Goal: Task Accomplishment & Management: Manage account settings

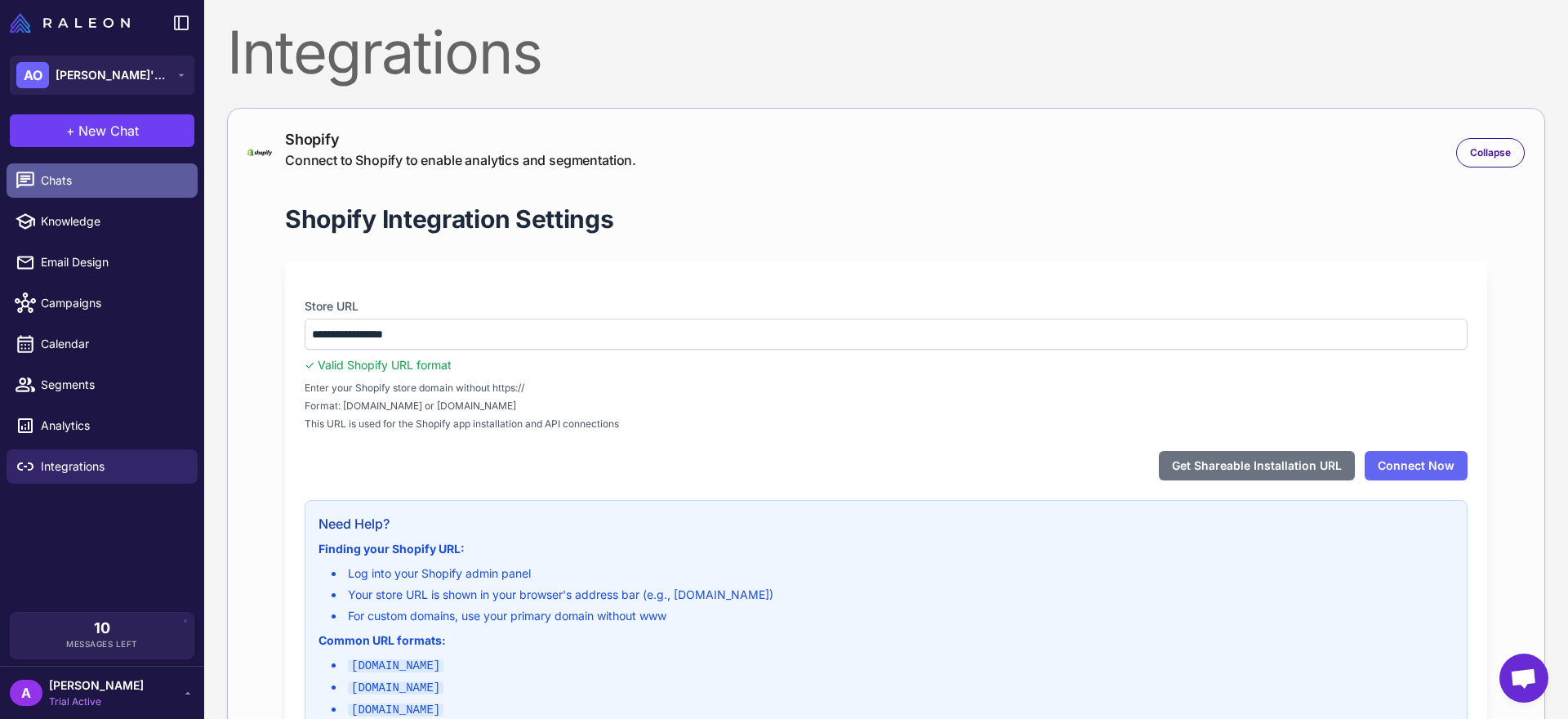
click at [85, 176] on span "Chats" at bounding box center [113, 180] width 144 height 18
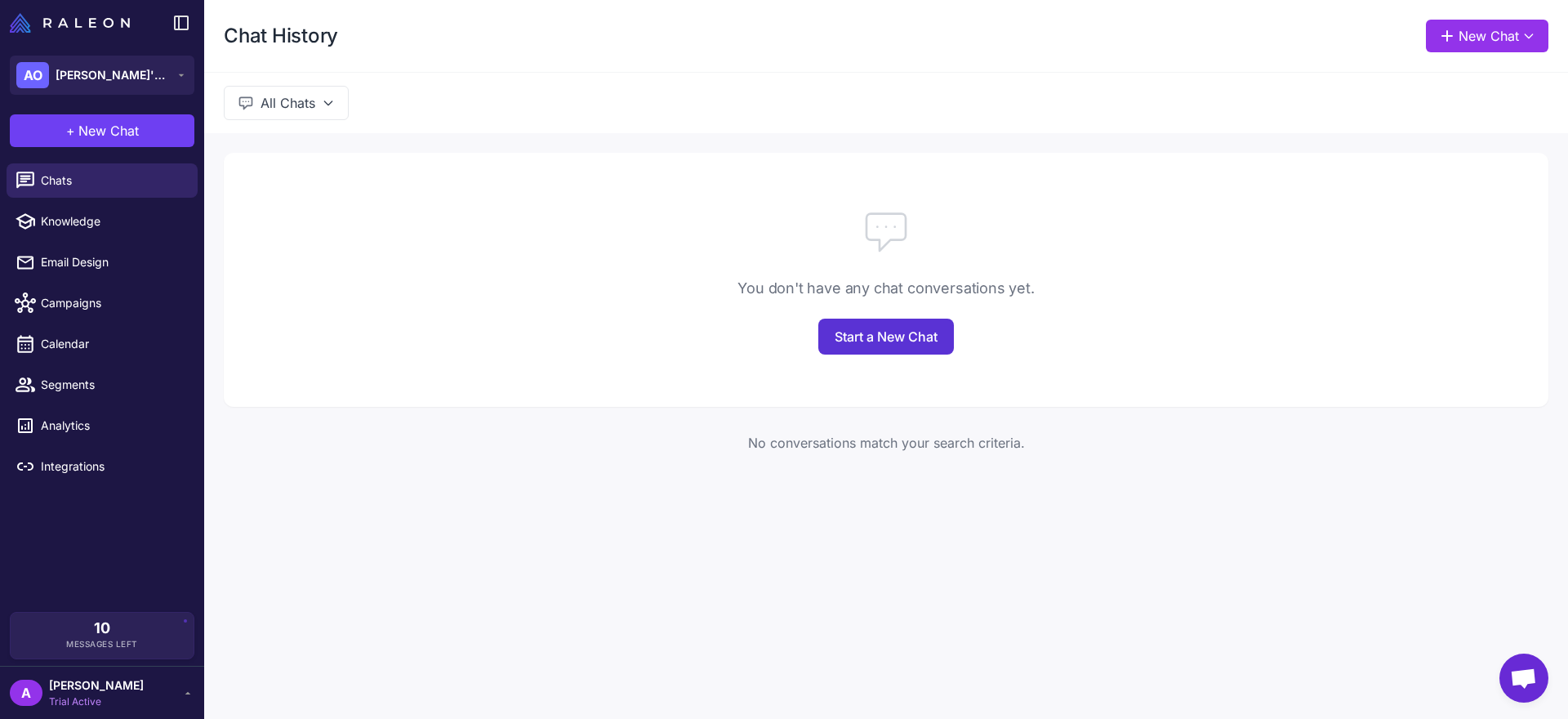
click at [870, 344] on link "Start a New Chat" at bounding box center [886, 336] width 135 height 36
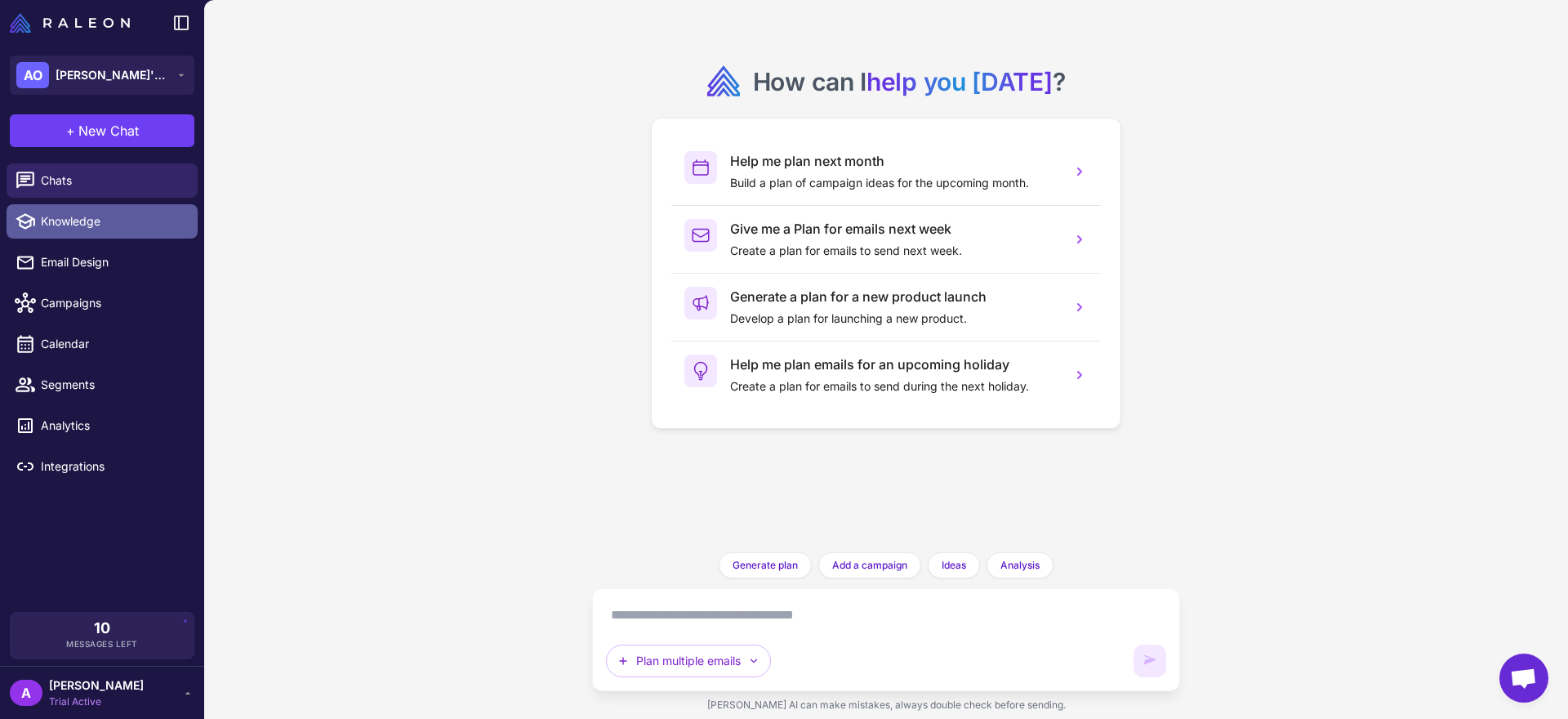
click at [59, 223] on span "Knowledge" at bounding box center [113, 221] width 144 height 18
select select
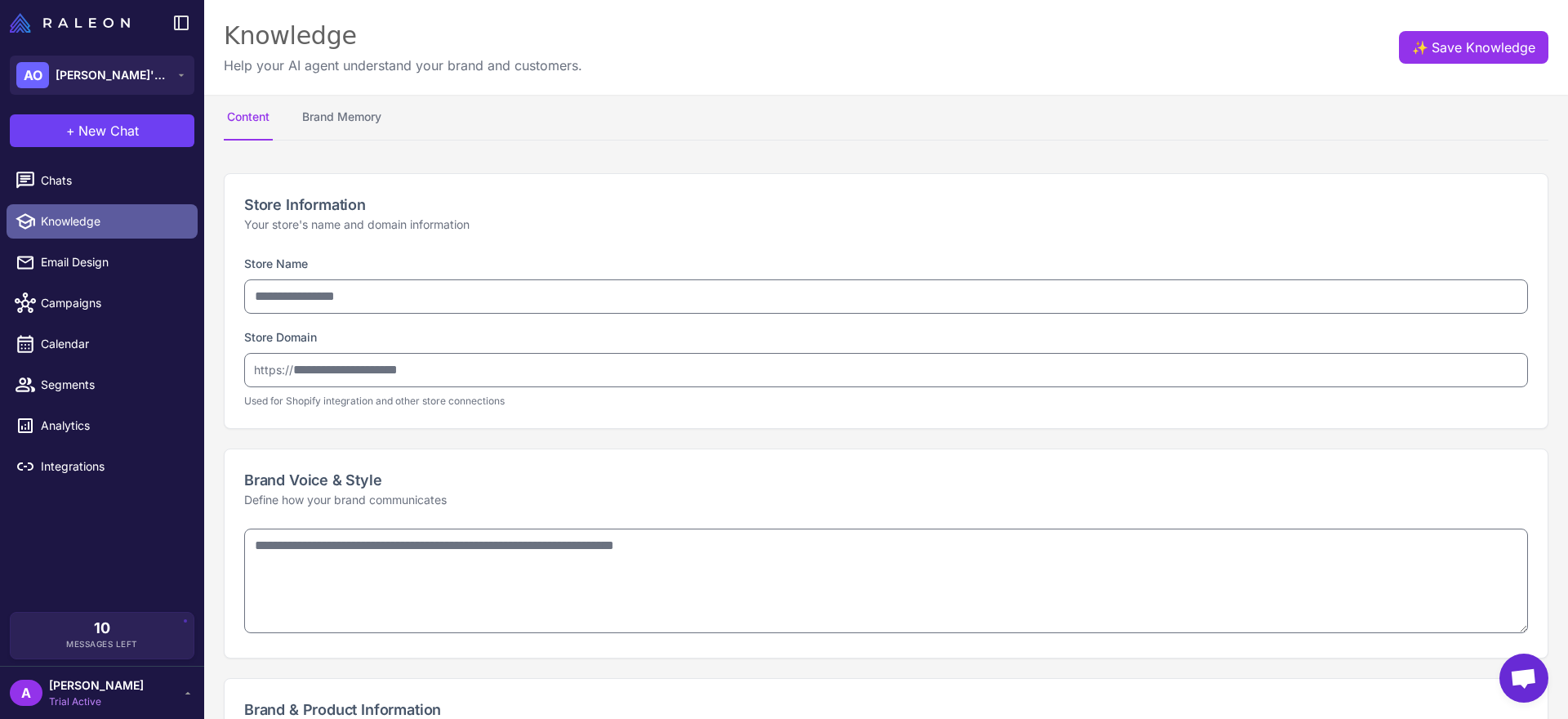
type input "**********"
type textarea "**********"
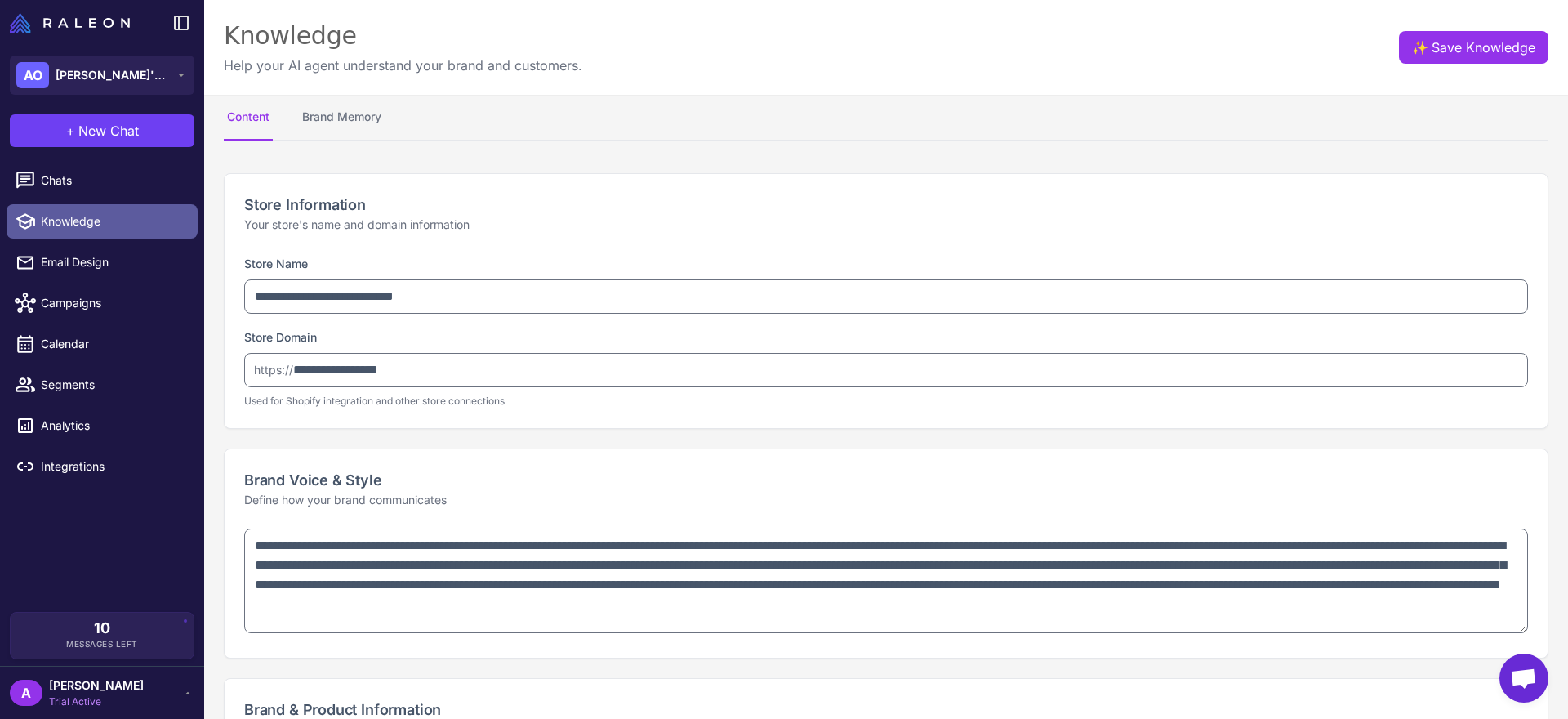
type textarea "**********"
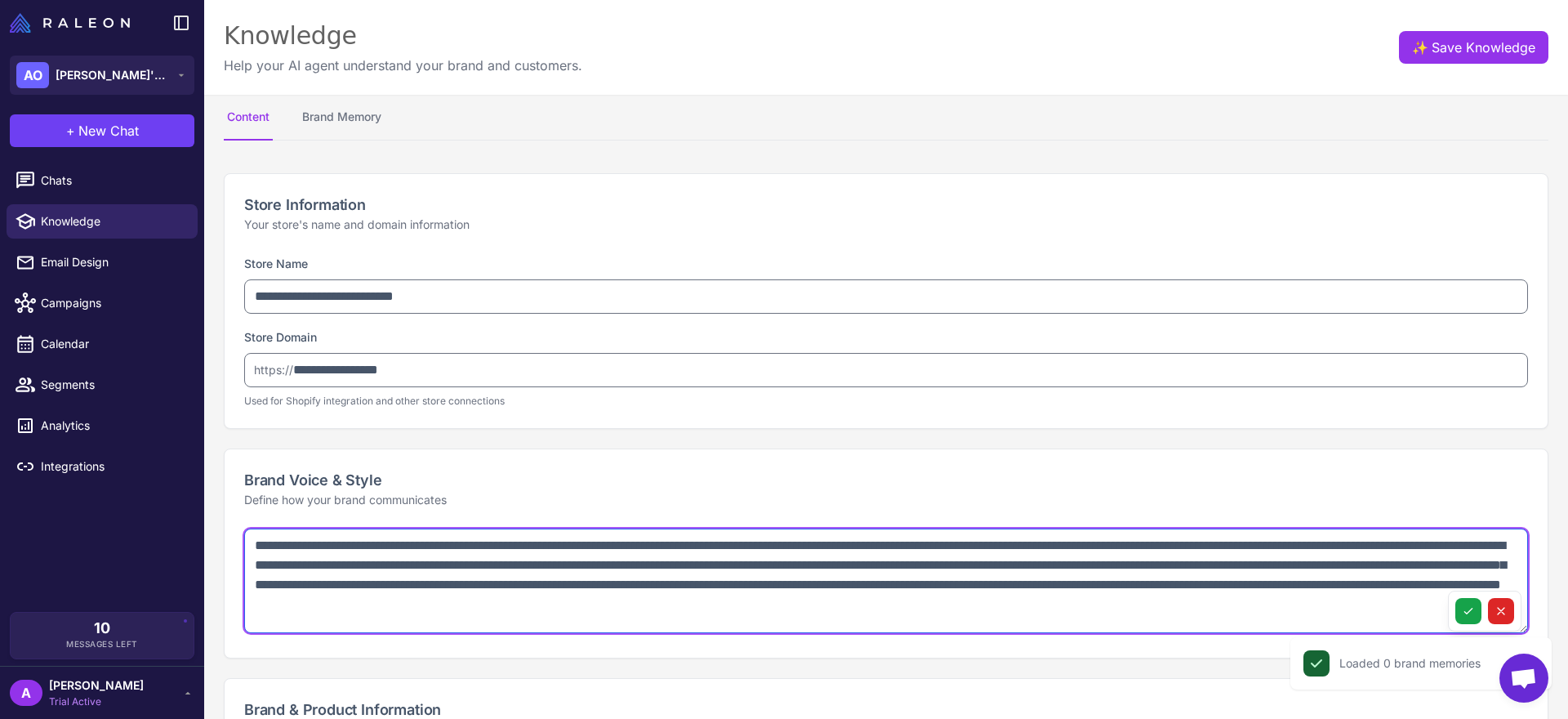
click at [538, 552] on textarea "**********" at bounding box center [886, 581] width 1284 height 105
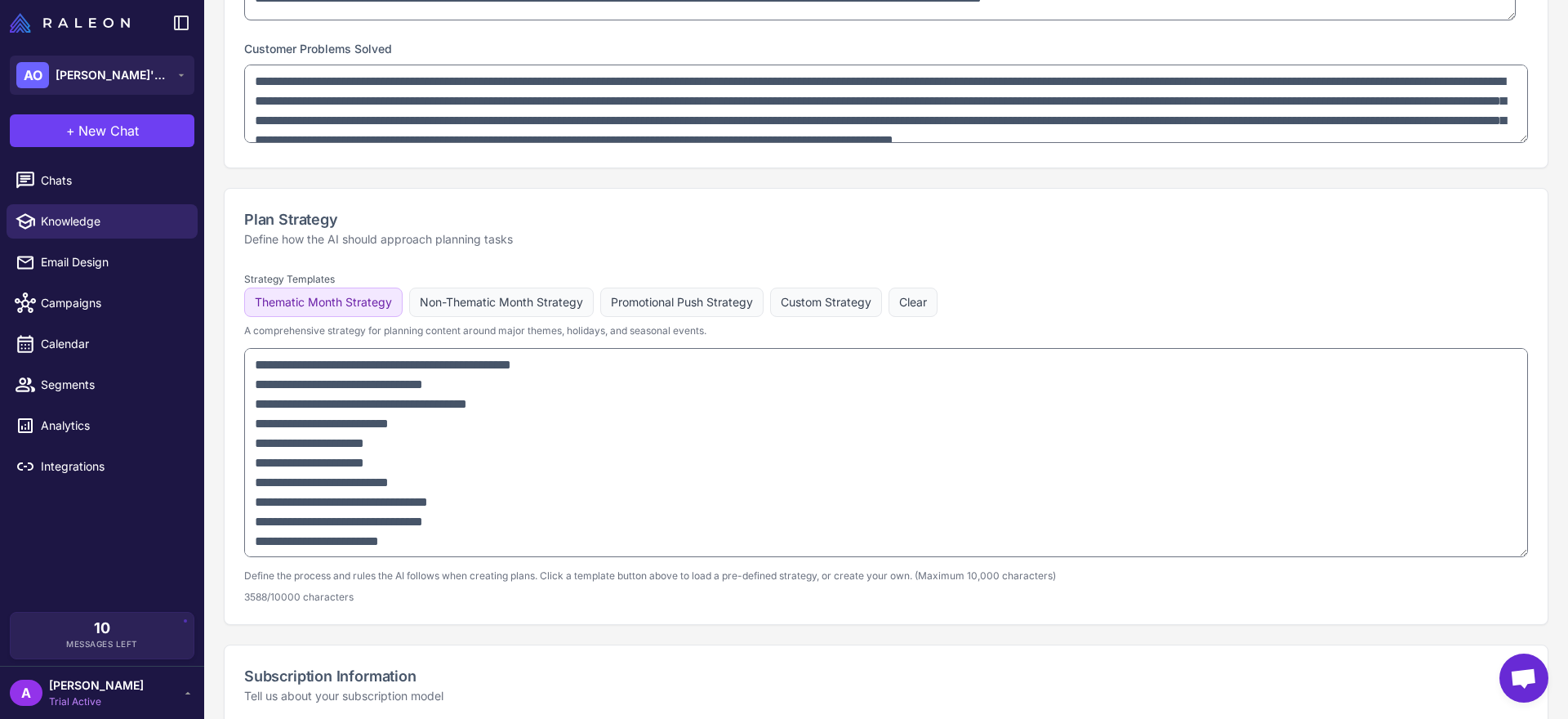
scroll to position [348, 0]
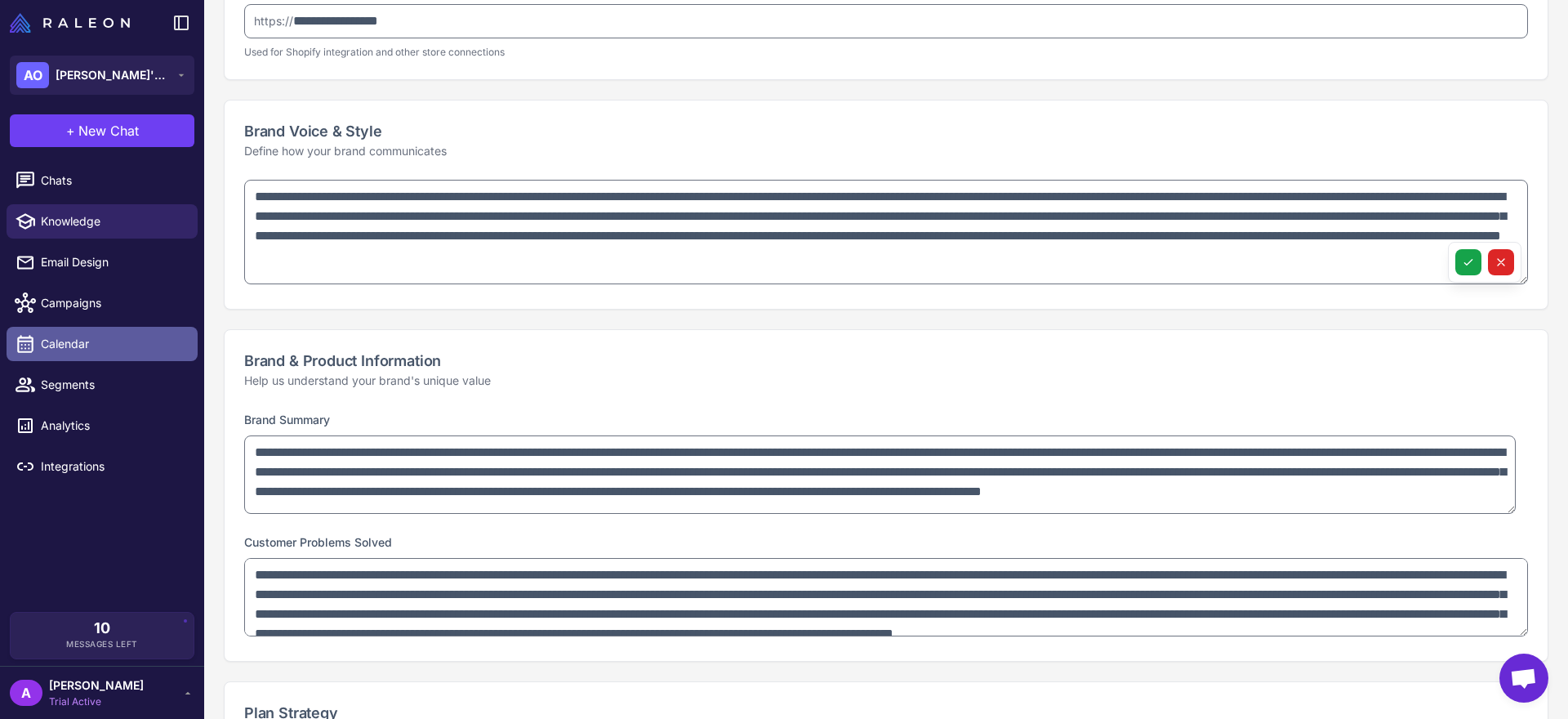
click at [83, 341] on span "Calendar" at bounding box center [113, 344] width 144 height 18
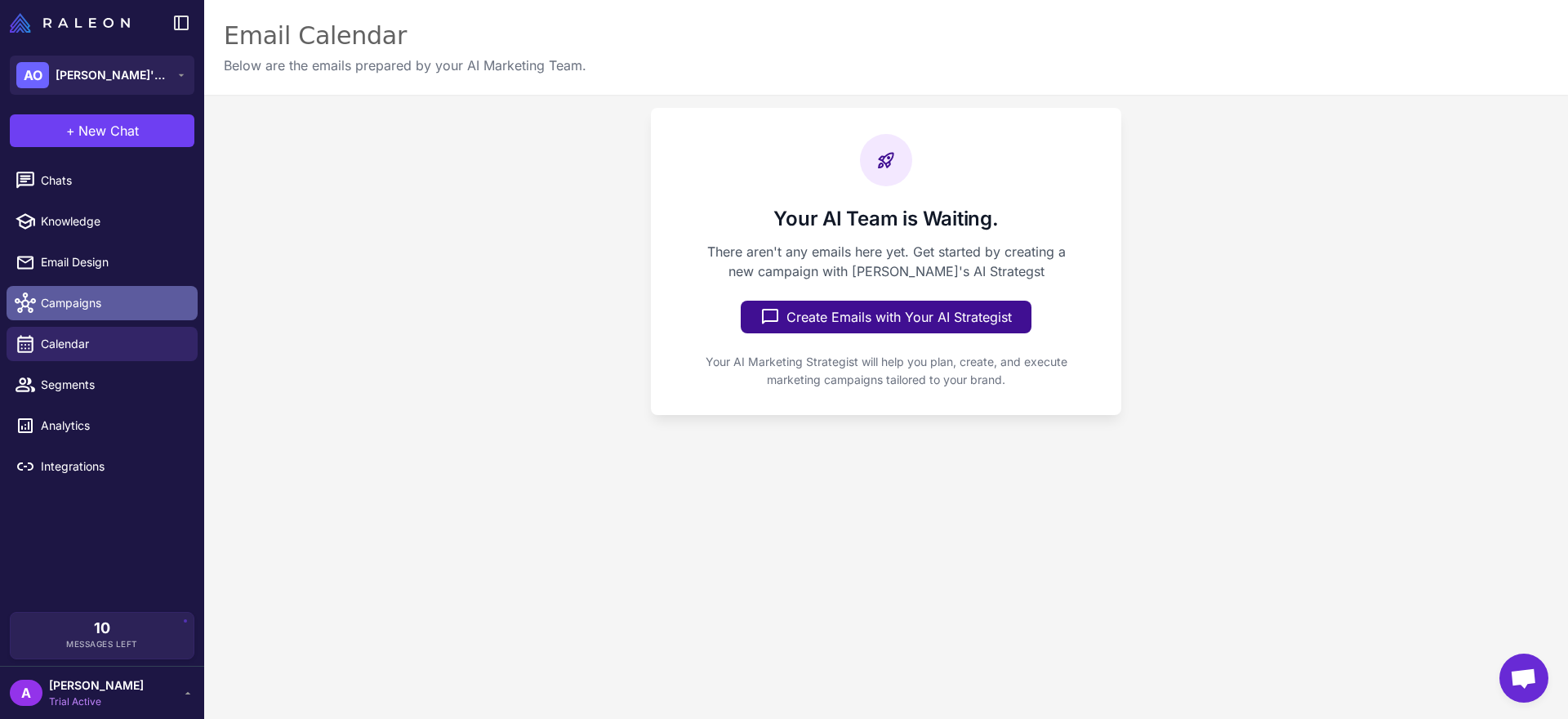
click at [87, 305] on span "Campaigns" at bounding box center [113, 302] width 144 height 18
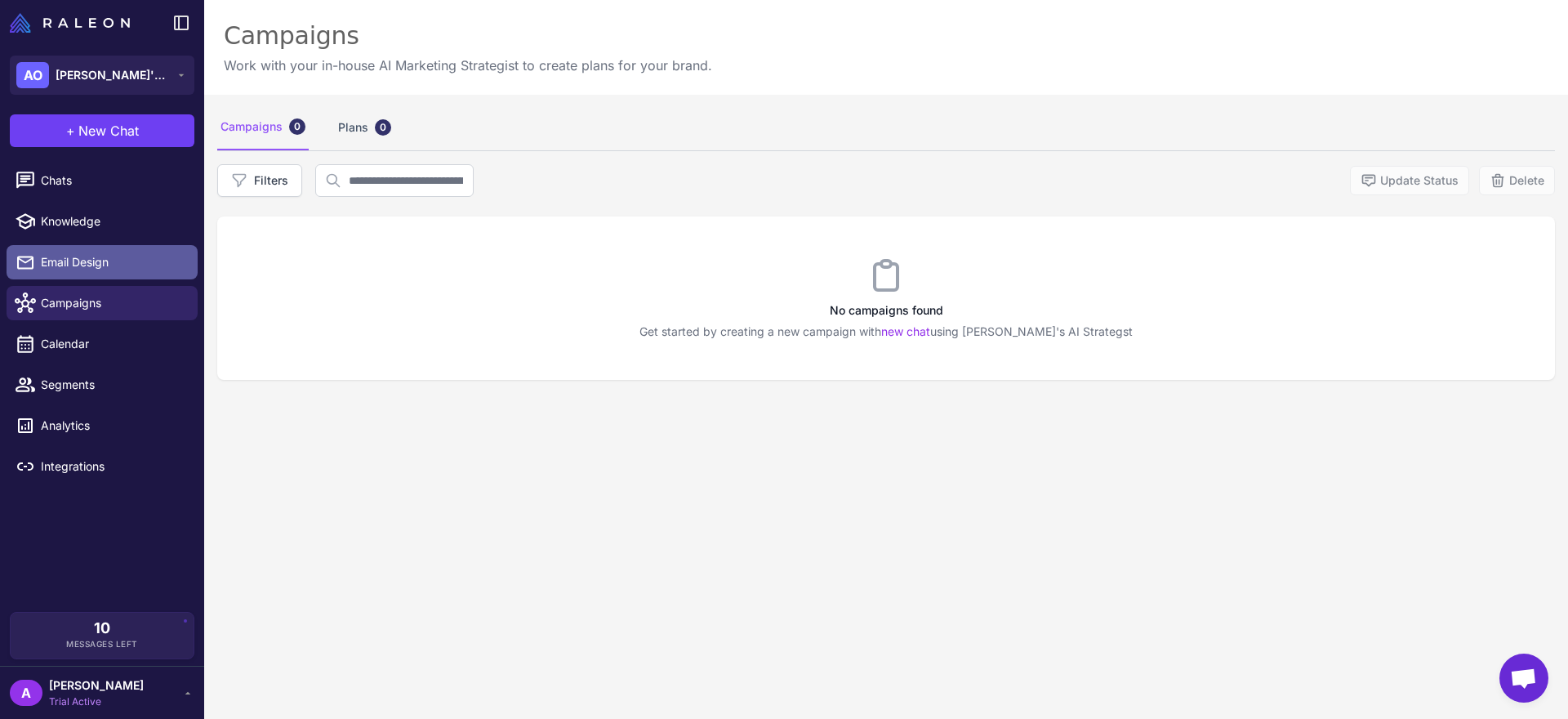
click at [90, 275] on link "Email Design" at bounding box center [102, 262] width 191 height 35
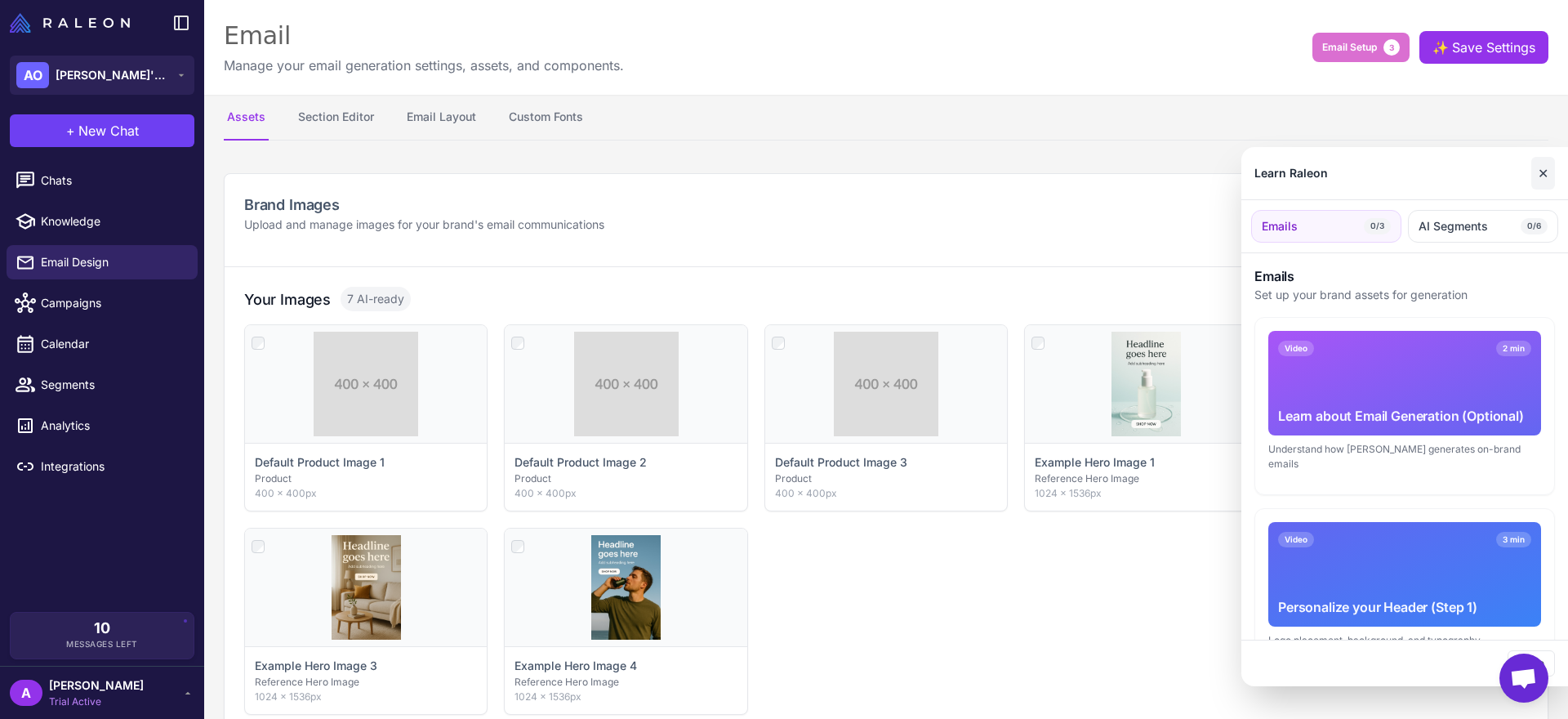
click at [1538, 177] on button "✕" at bounding box center [1543, 173] width 24 height 33
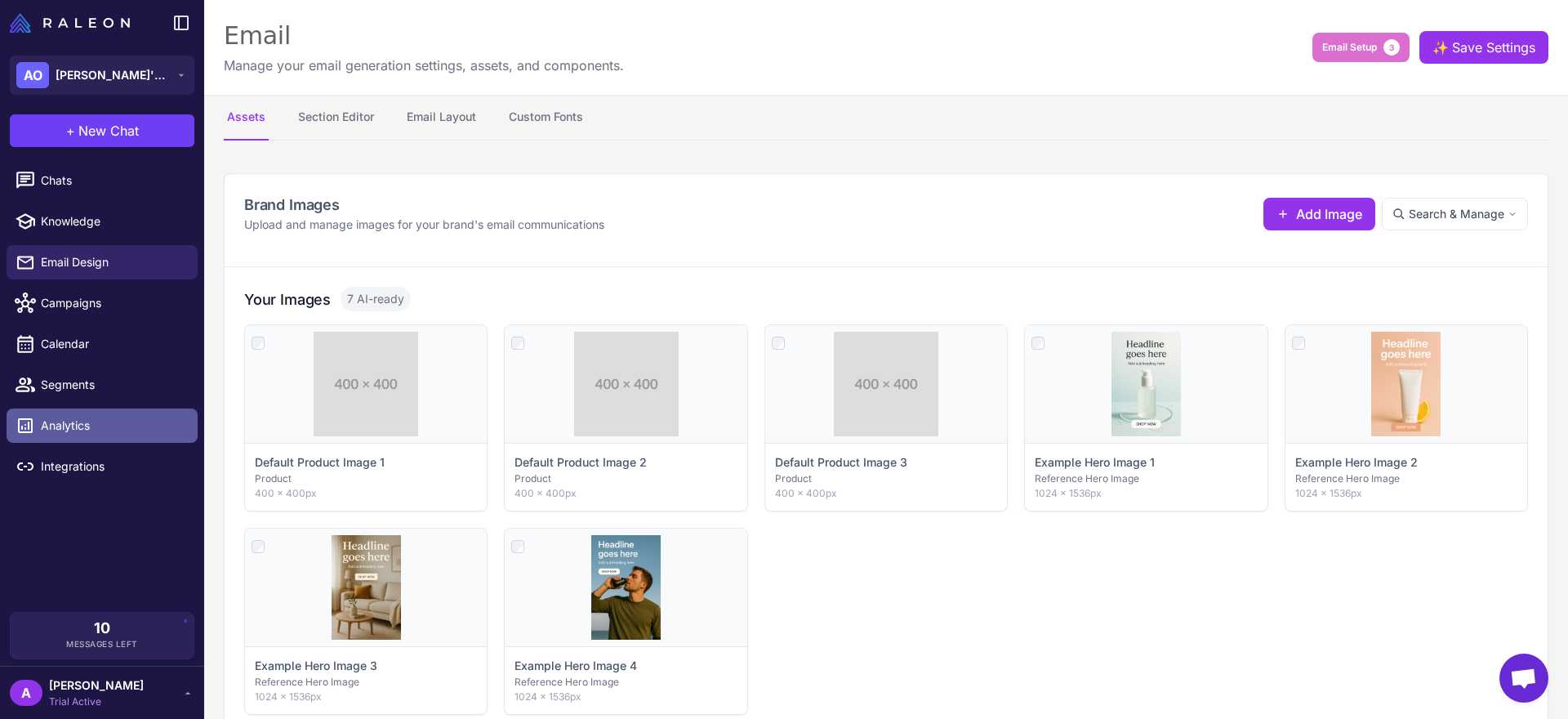
click at [126, 424] on span "Analytics" at bounding box center [113, 425] width 144 height 18
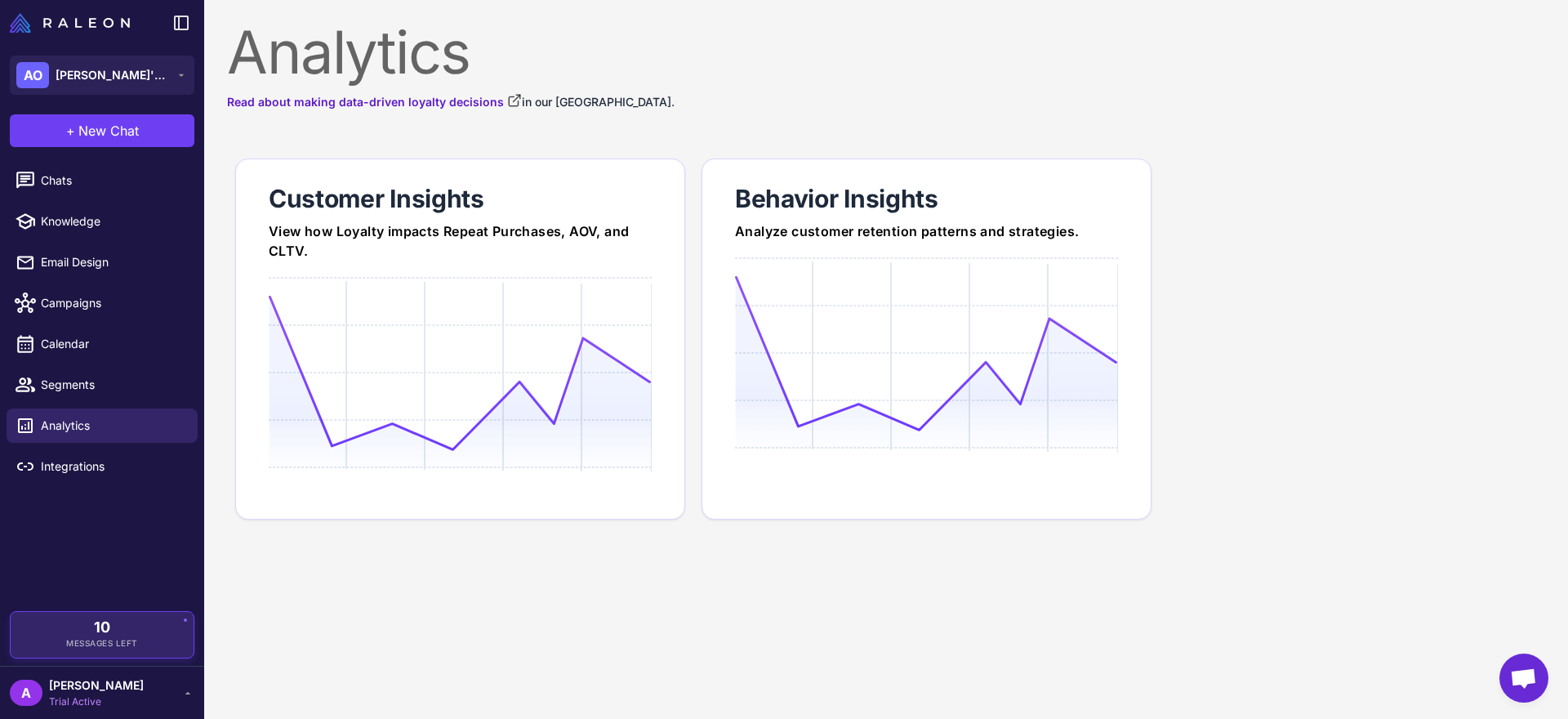
click at [136, 643] on span "Messages Left" at bounding box center [102, 643] width 72 height 12
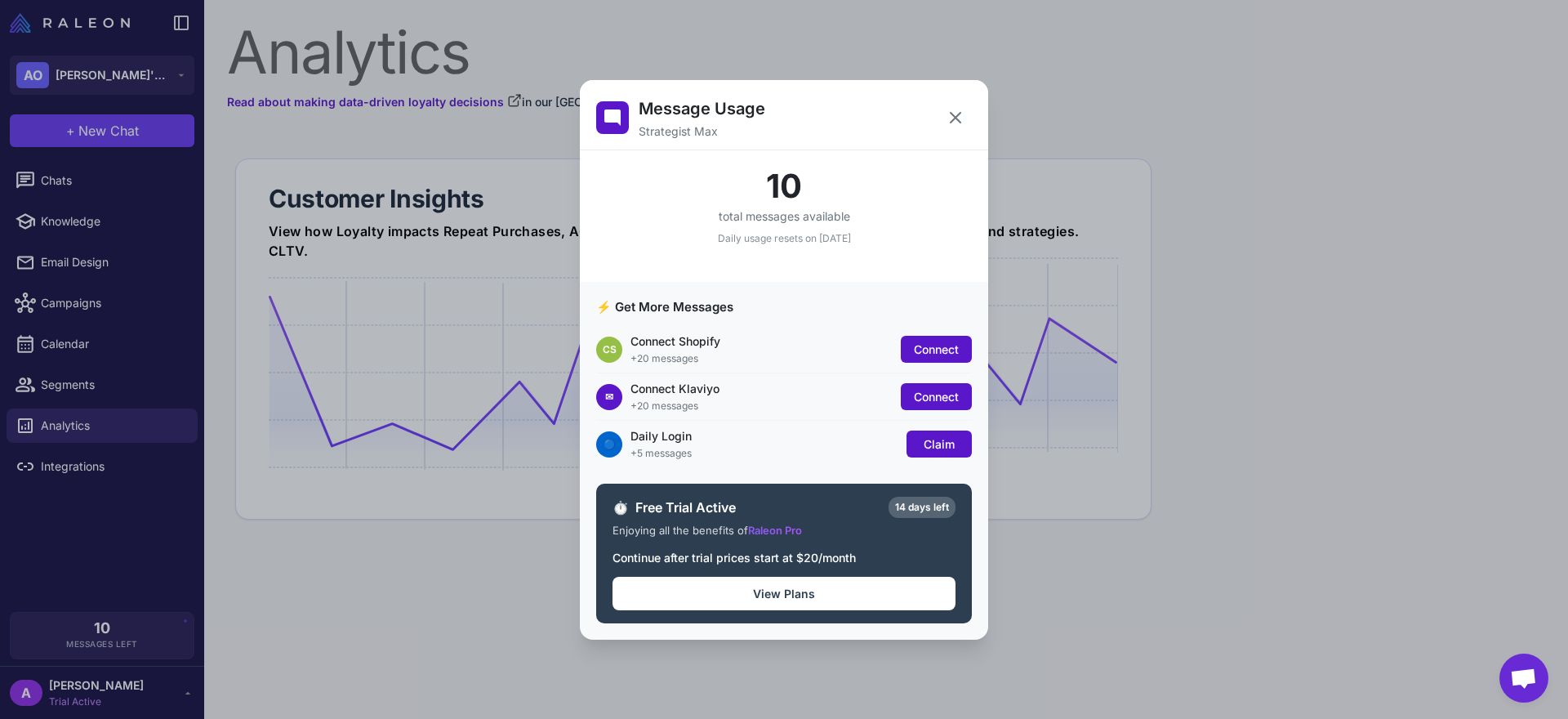
click at [215, 368] on div "Message Usage Strategist Max 10 total messages available Daily usage resets on …" at bounding box center [784, 360] width 1568 height 693
click at [121, 475] on div "Message Usage Strategist Max 10 total messages available Daily usage resets on …" at bounding box center [784, 360] width 1568 height 693
click at [959, 116] on icon at bounding box center [956, 117] width 19 height 19
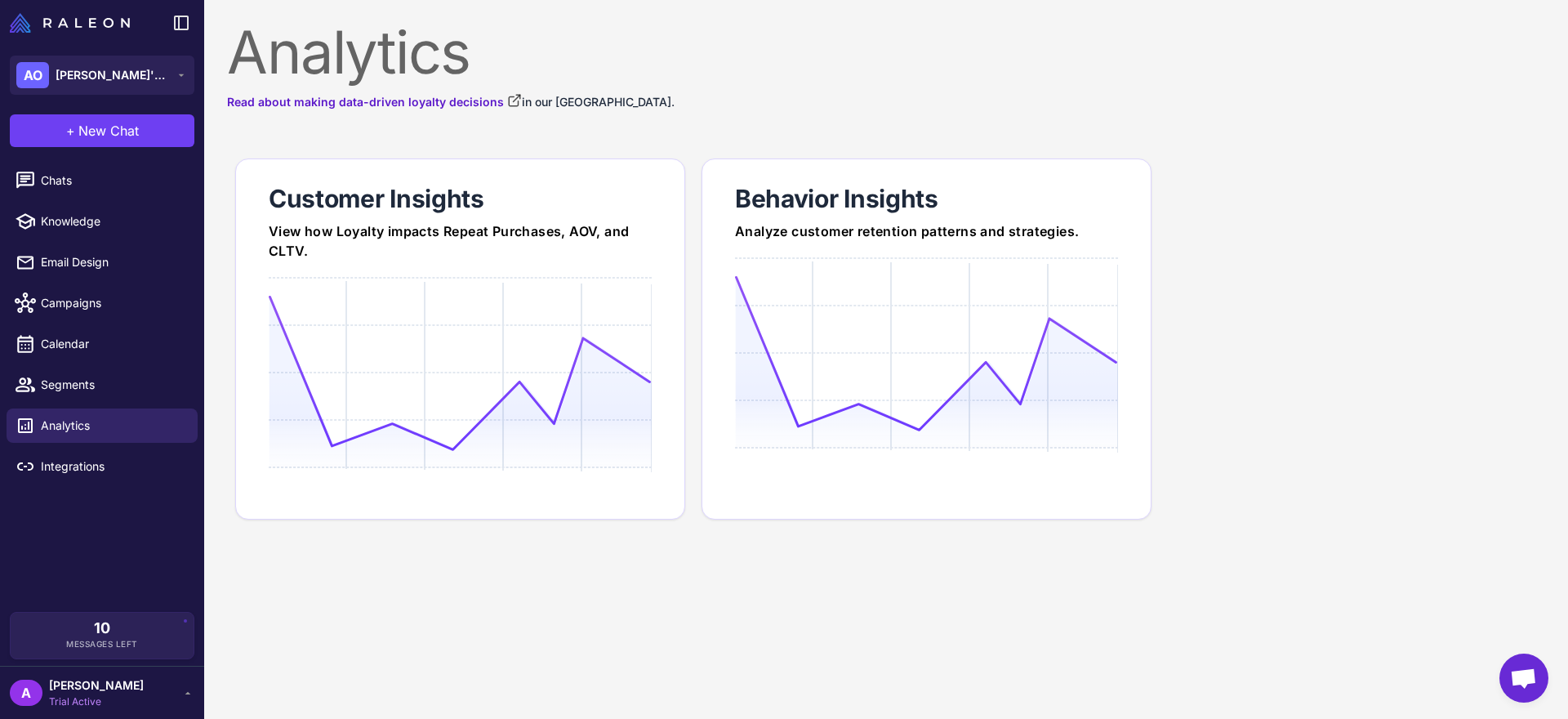
click at [158, 365] on li "Segments" at bounding box center [102, 385] width 204 height 41
click at [156, 373] on link "Segments" at bounding box center [102, 385] width 191 height 35
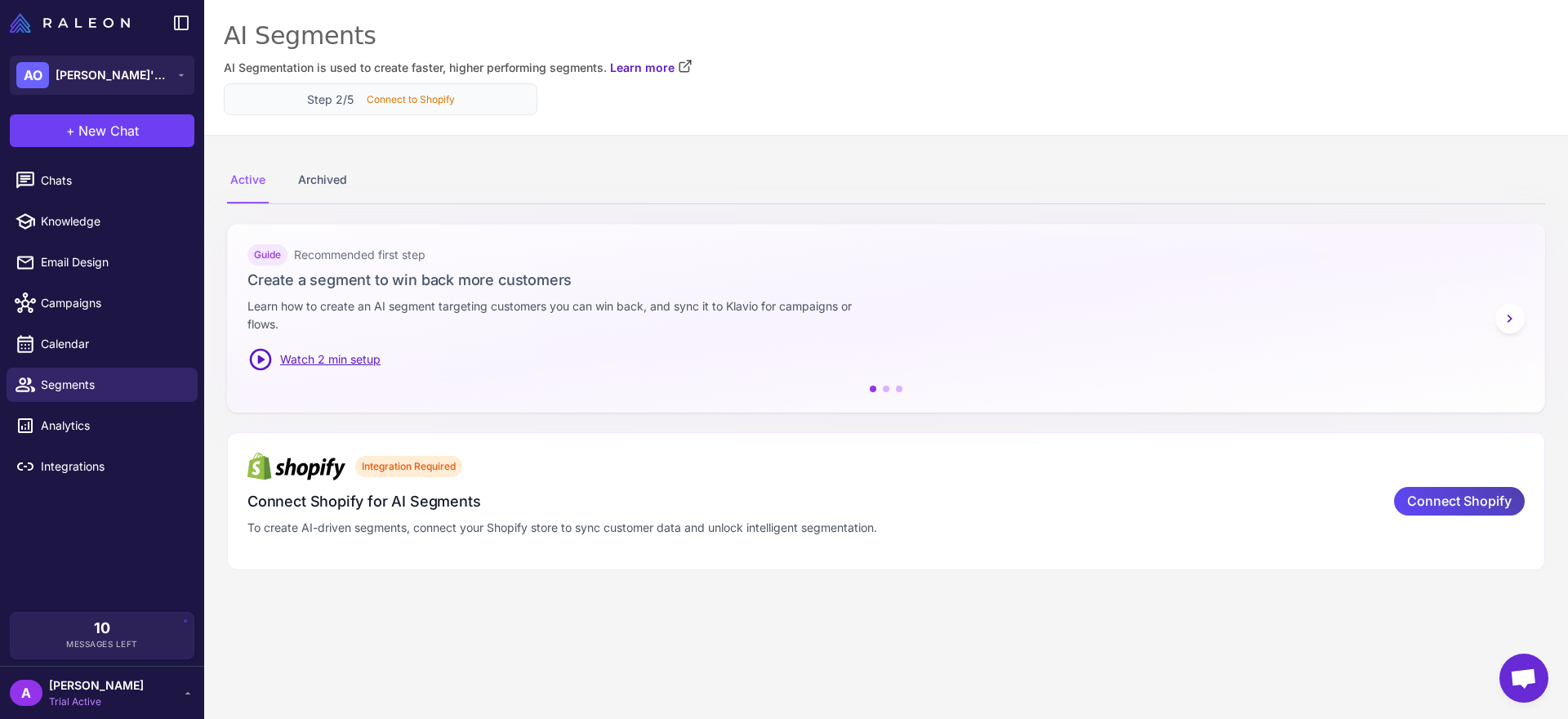
click at [401, 103] on p "Connect to Shopify" at bounding box center [411, 99] width 88 height 14
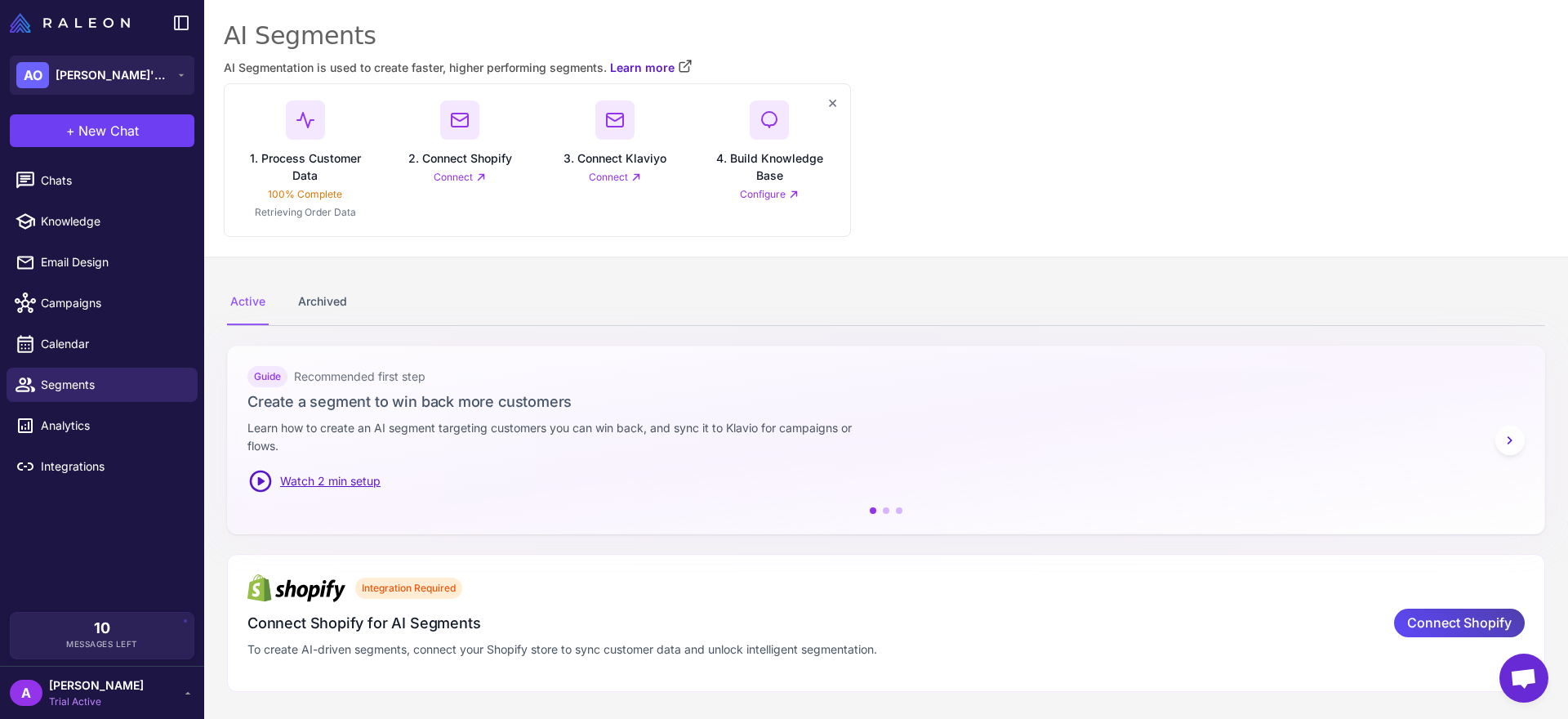
click at [454, 179] on link "Connect" at bounding box center [460, 177] width 52 height 14
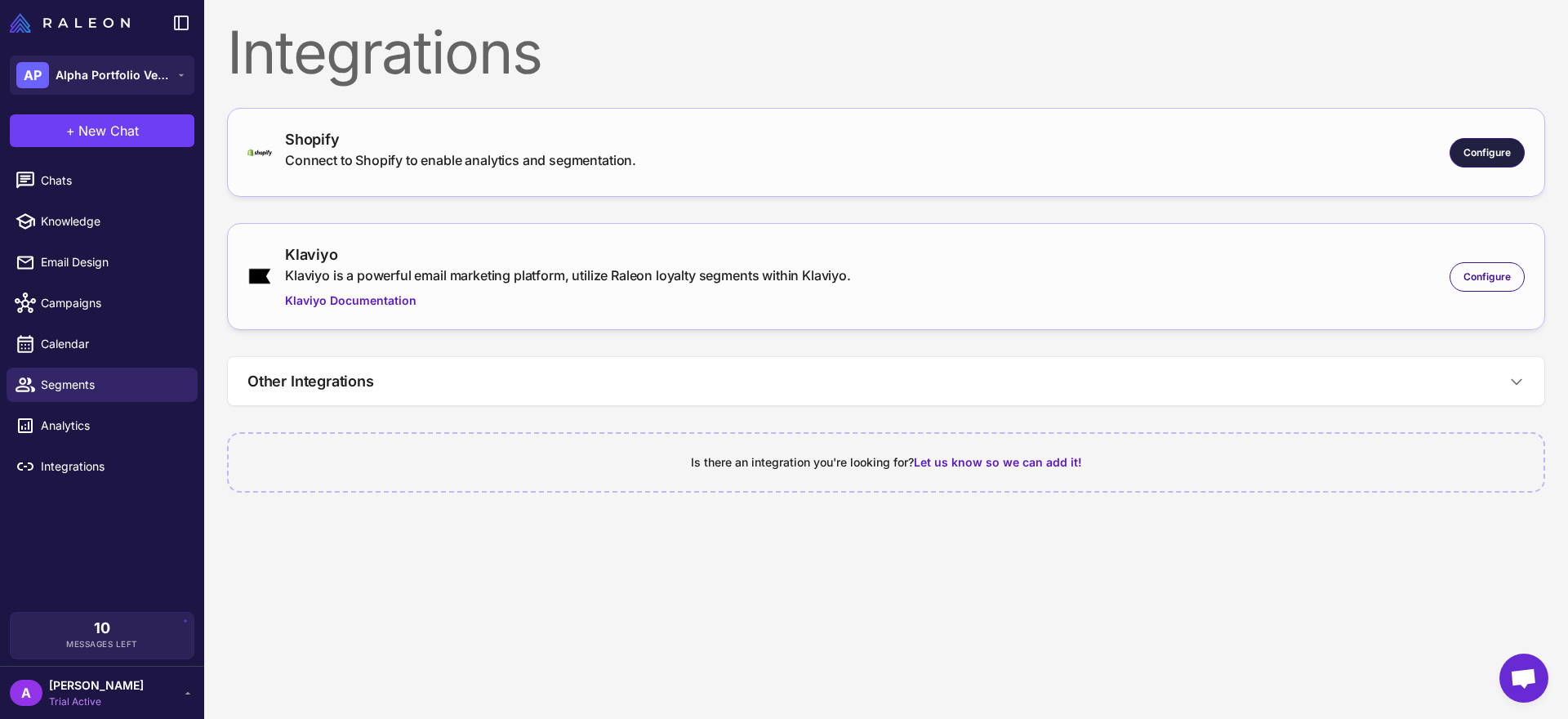
click at [1504, 151] on span "Configure" at bounding box center [1486, 153] width 47 height 14
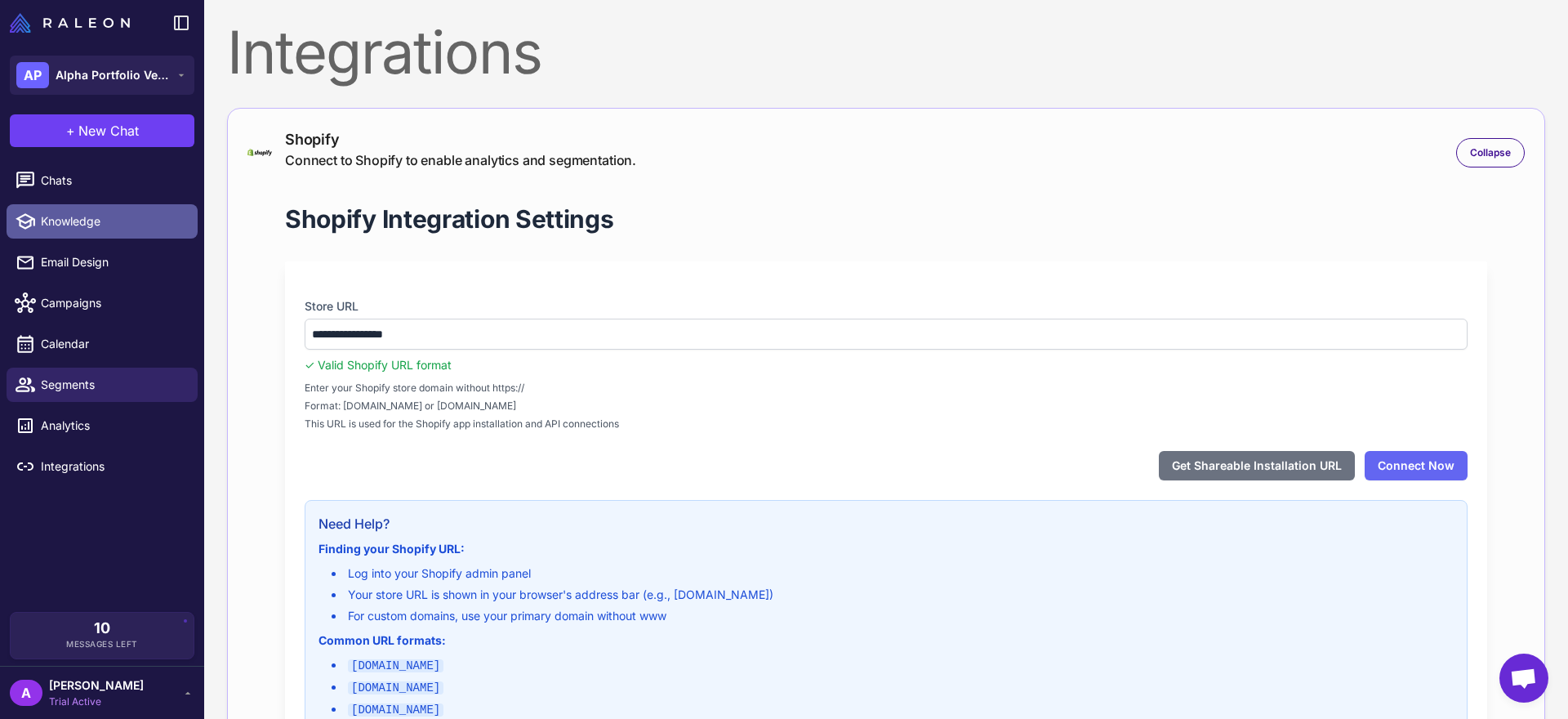
click at [123, 221] on span "Knowledge" at bounding box center [113, 221] width 144 height 18
select select
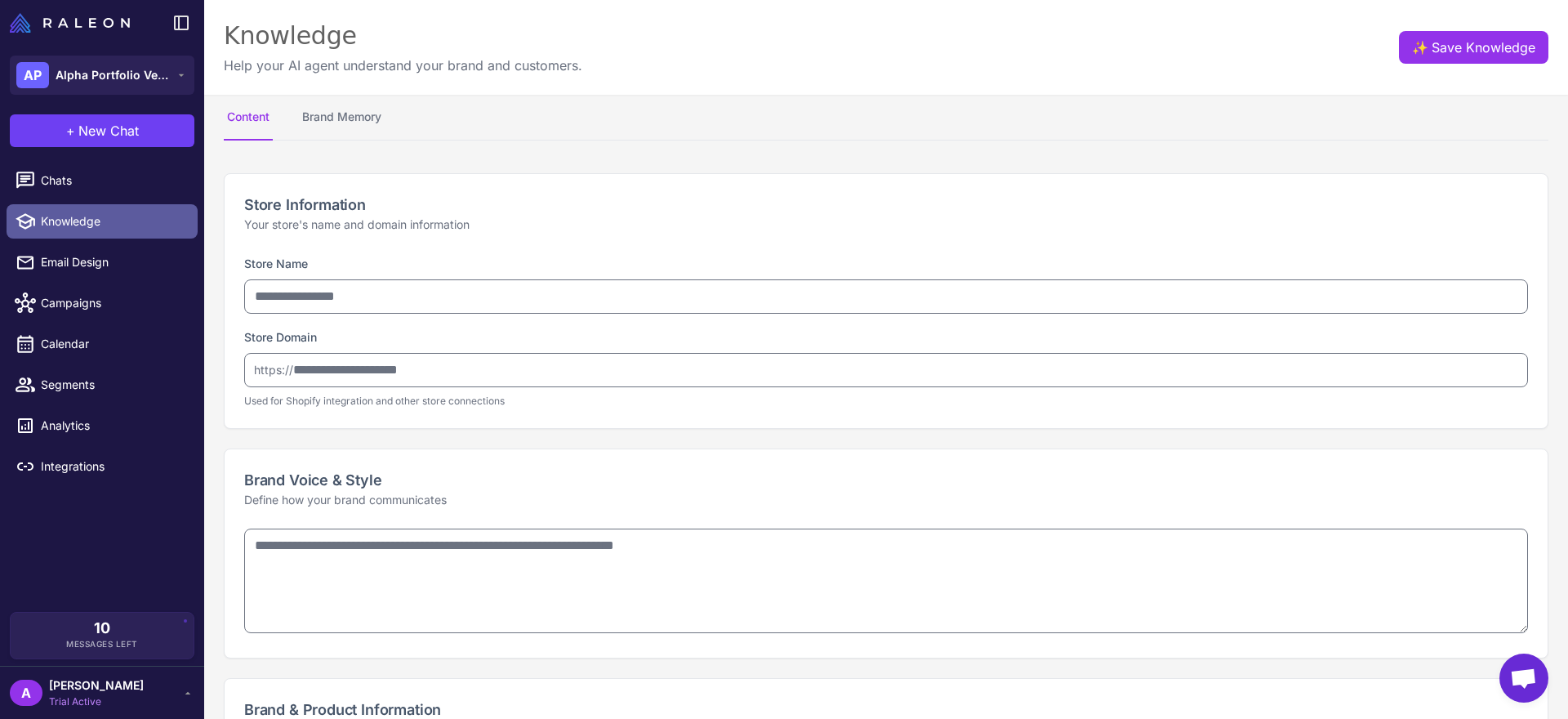
type input "**********"
type textarea "**********"
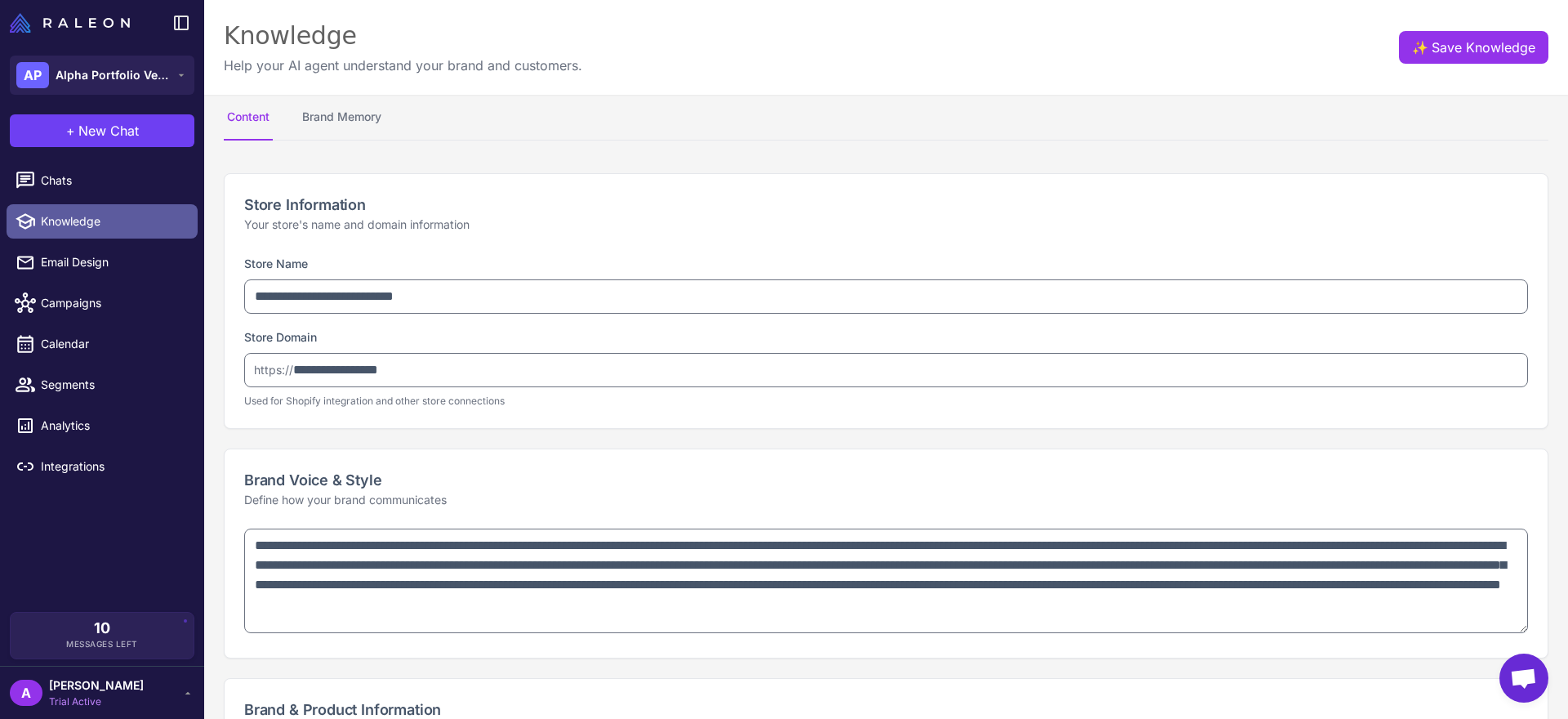
type textarea "**********"
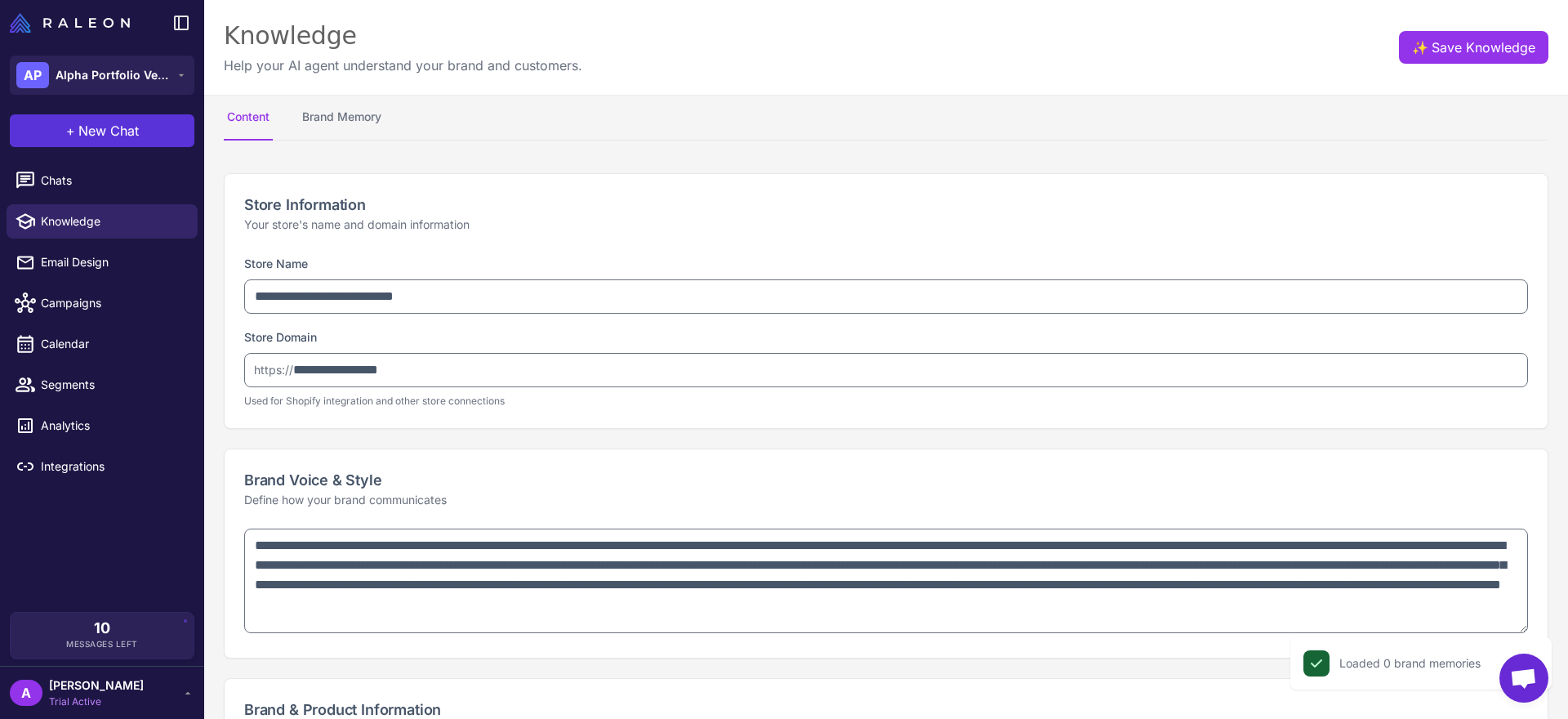
click at [122, 146] on button "+ New Chat" at bounding box center [102, 131] width 184 height 33
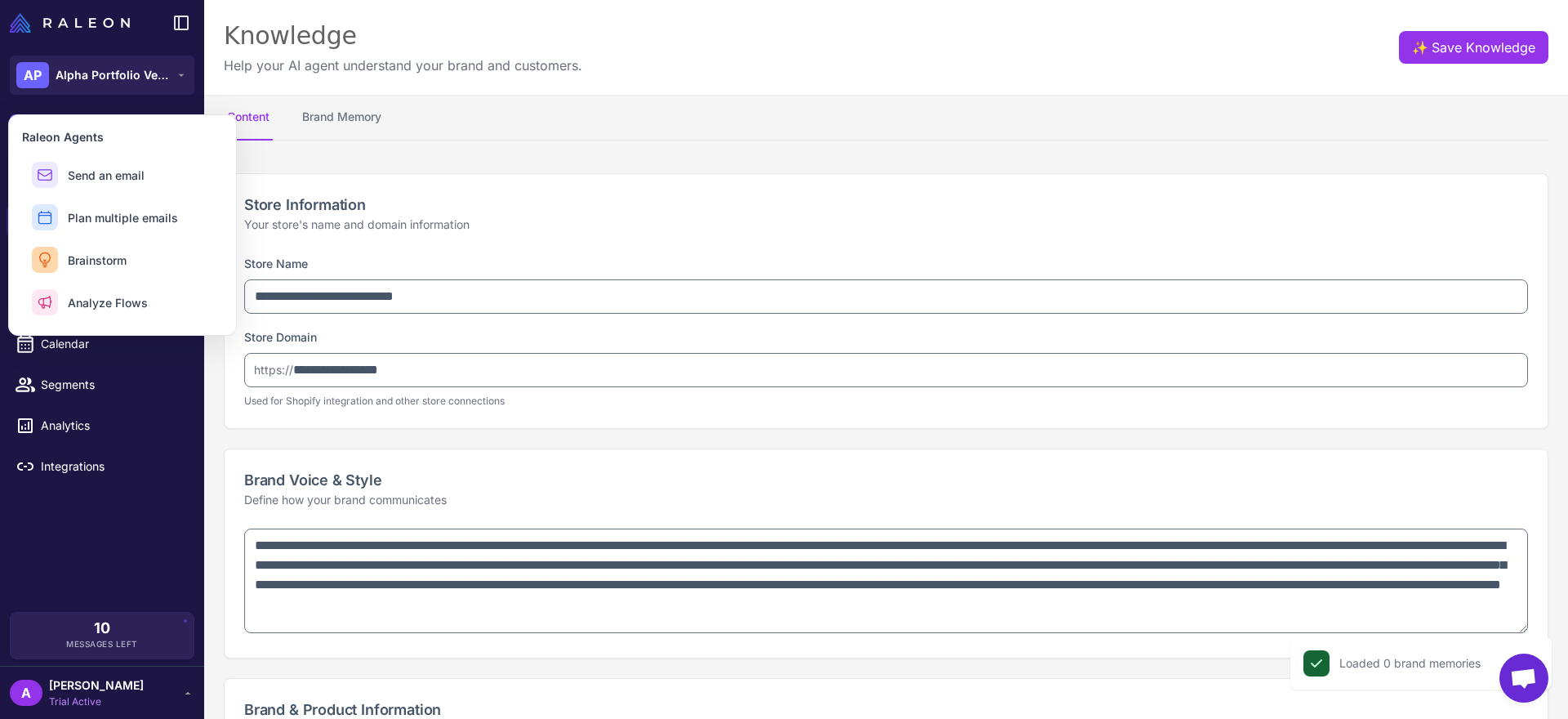
click at [417, 238] on div "Store Information Your store's name and domain information" at bounding box center [886, 213] width 1323 height 80
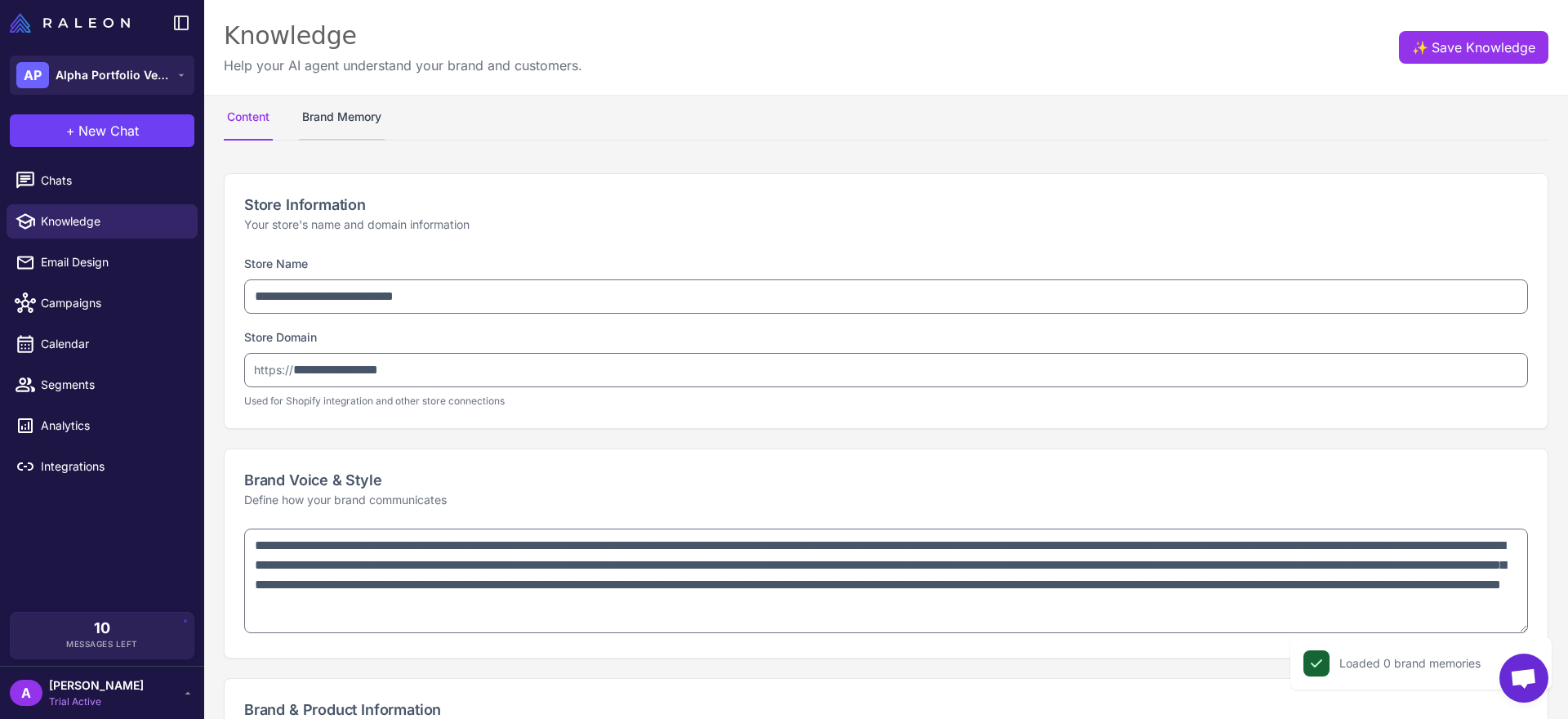
click at [356, 128] on button "Brand Memory" at bounding box center [342, 118] width 85 height 46
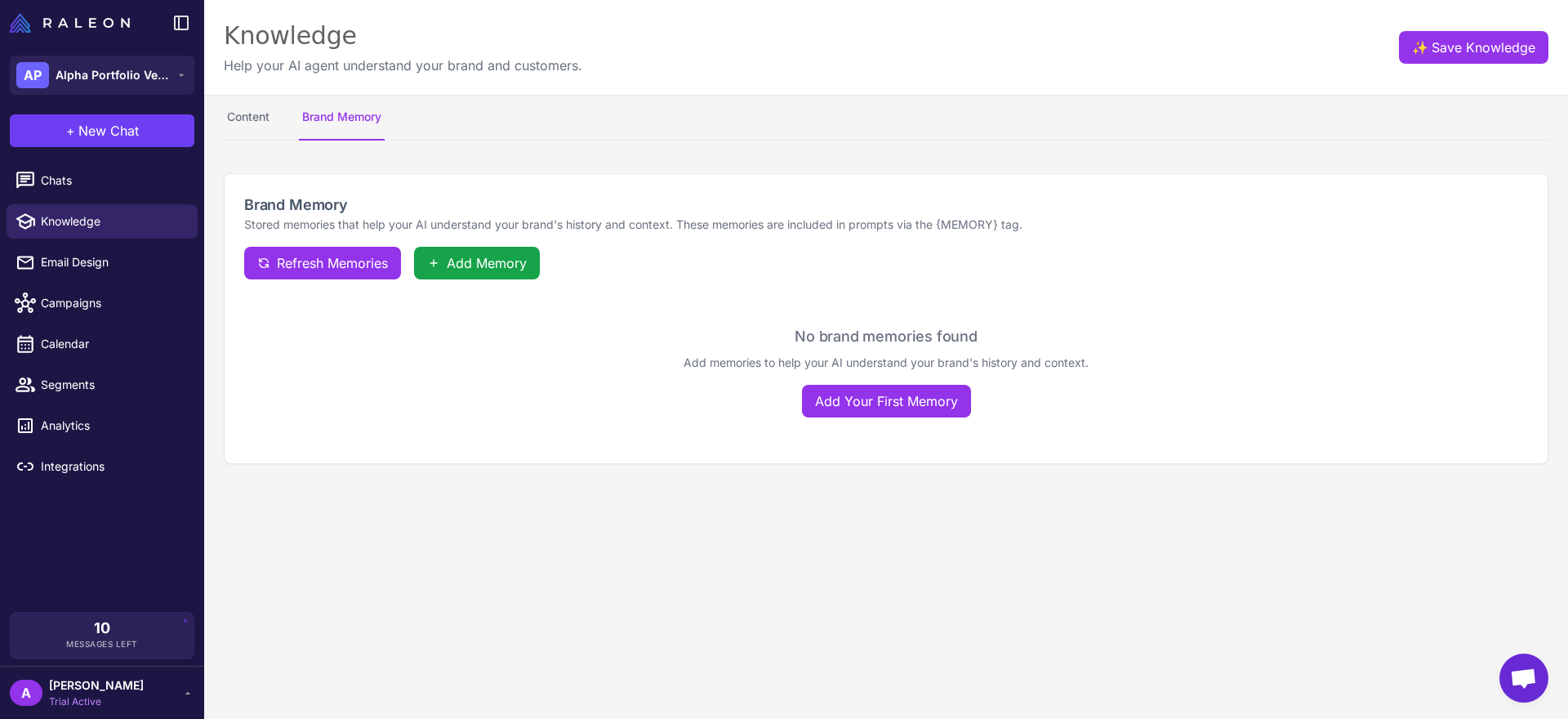
click at [274, 117] on nav "Content Brand Memory" at bounding box center [886, 118] width 1325 height 46
click at [253, 120] on button "Content" at bounding box center [248, 118] width 49 height 46
select select
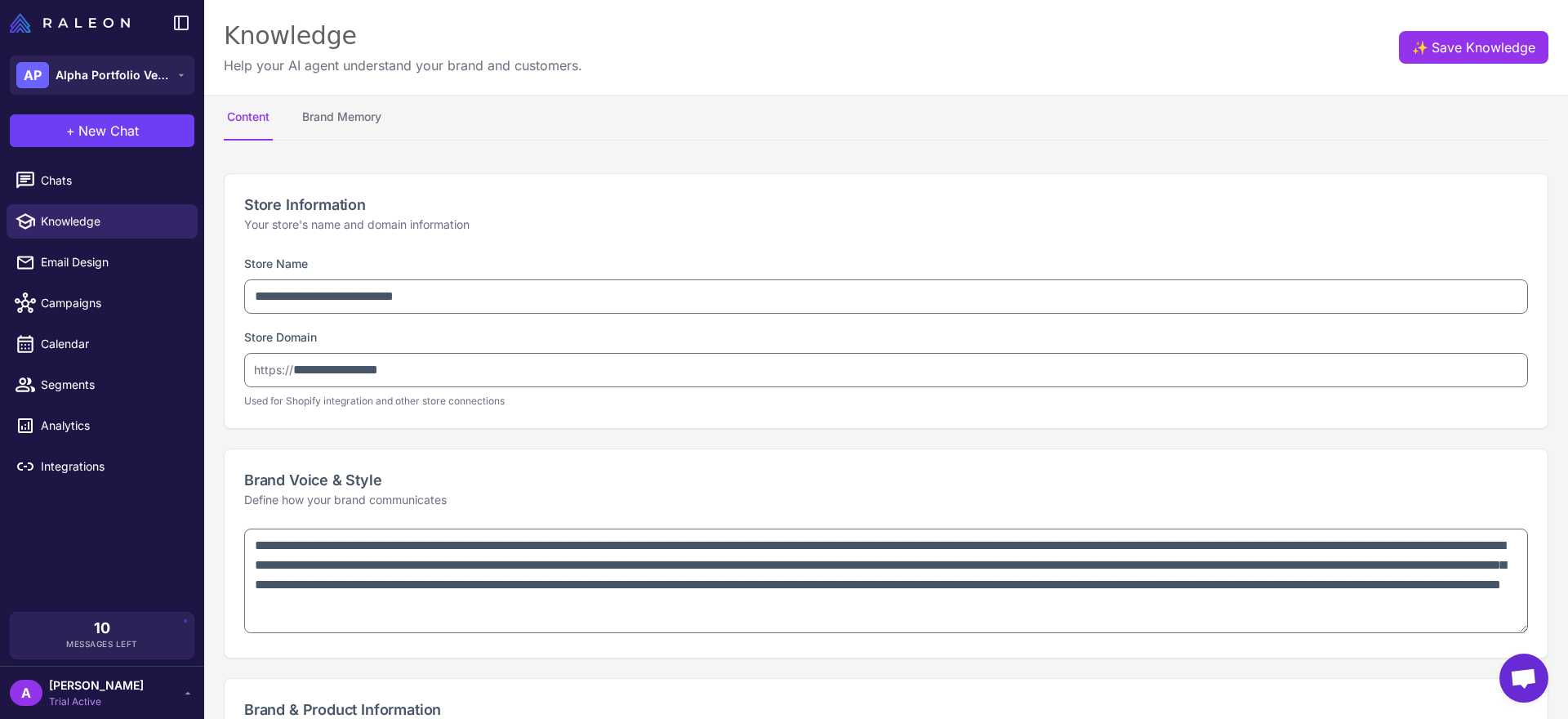
click at [77, 202] on li "Knowledge" at bounding box center [102, 221] width 204 height 41
click at [76, 194] on link "Chats" at bounding box center [102, 180] width 191 height 35
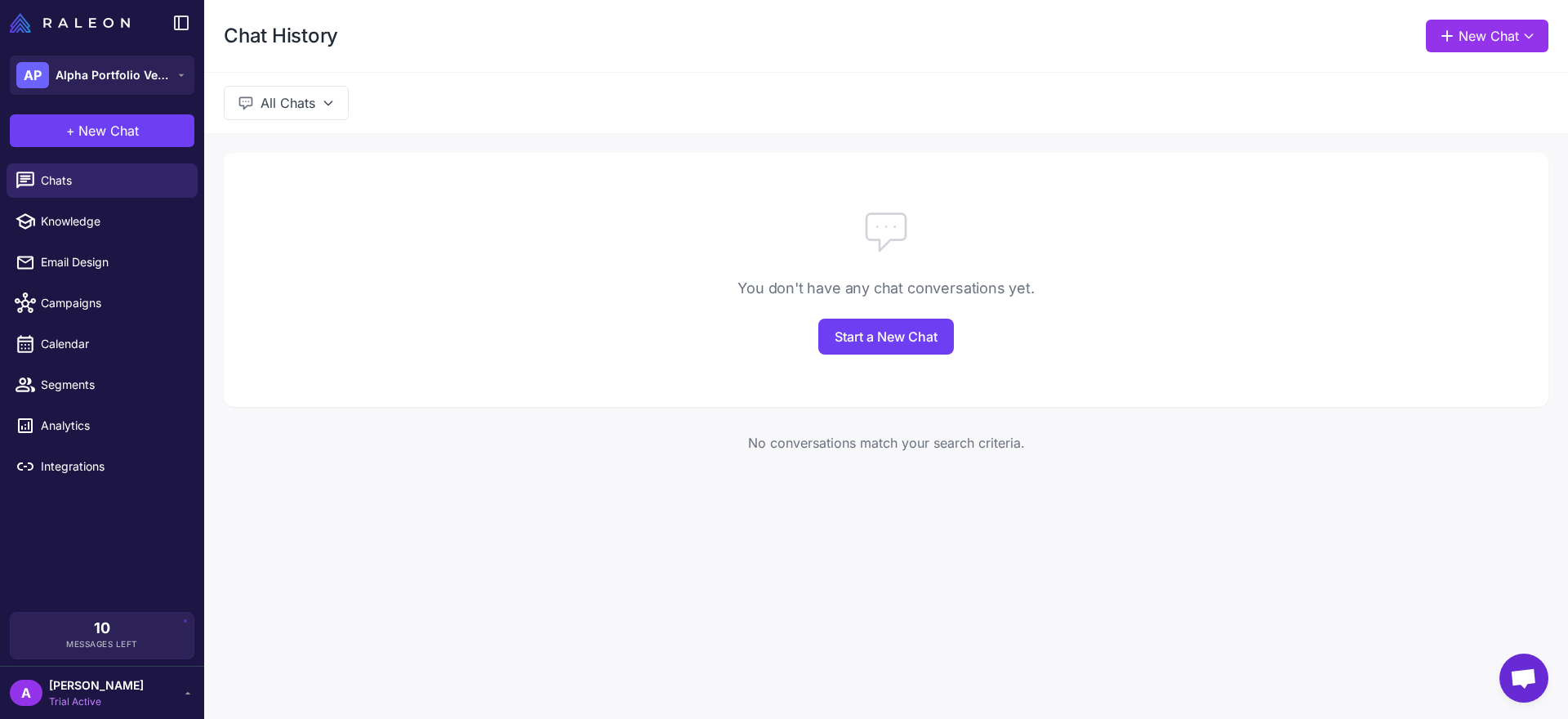
click at [277, 109] on button "All Chats" at bounding box center [286, 103] width 125 height 35
click at [133, 278] on link "Email Design" at bounding box center [102, 262] width 191 height 35
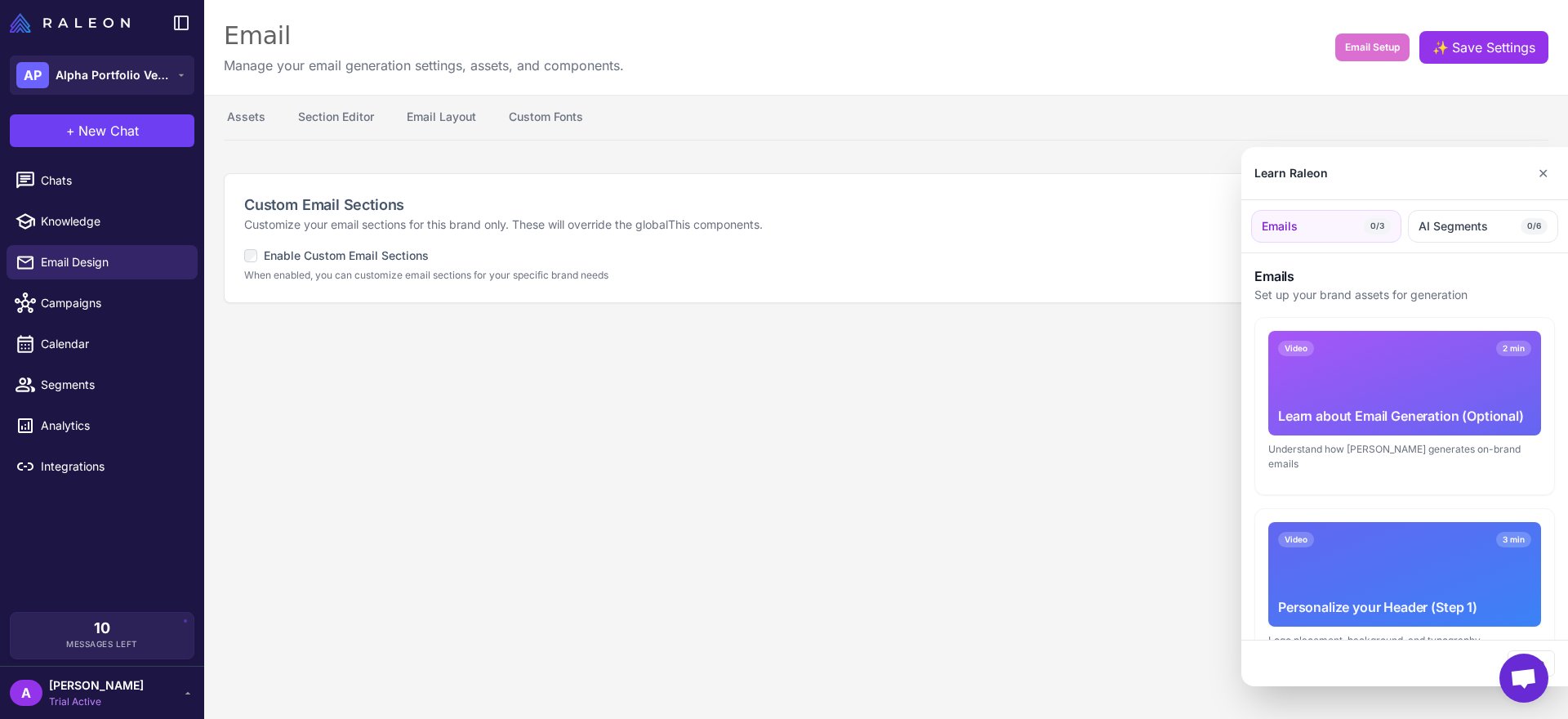
click at [129, 301] on div at bounding box center [784, 359] width 1568 height 719
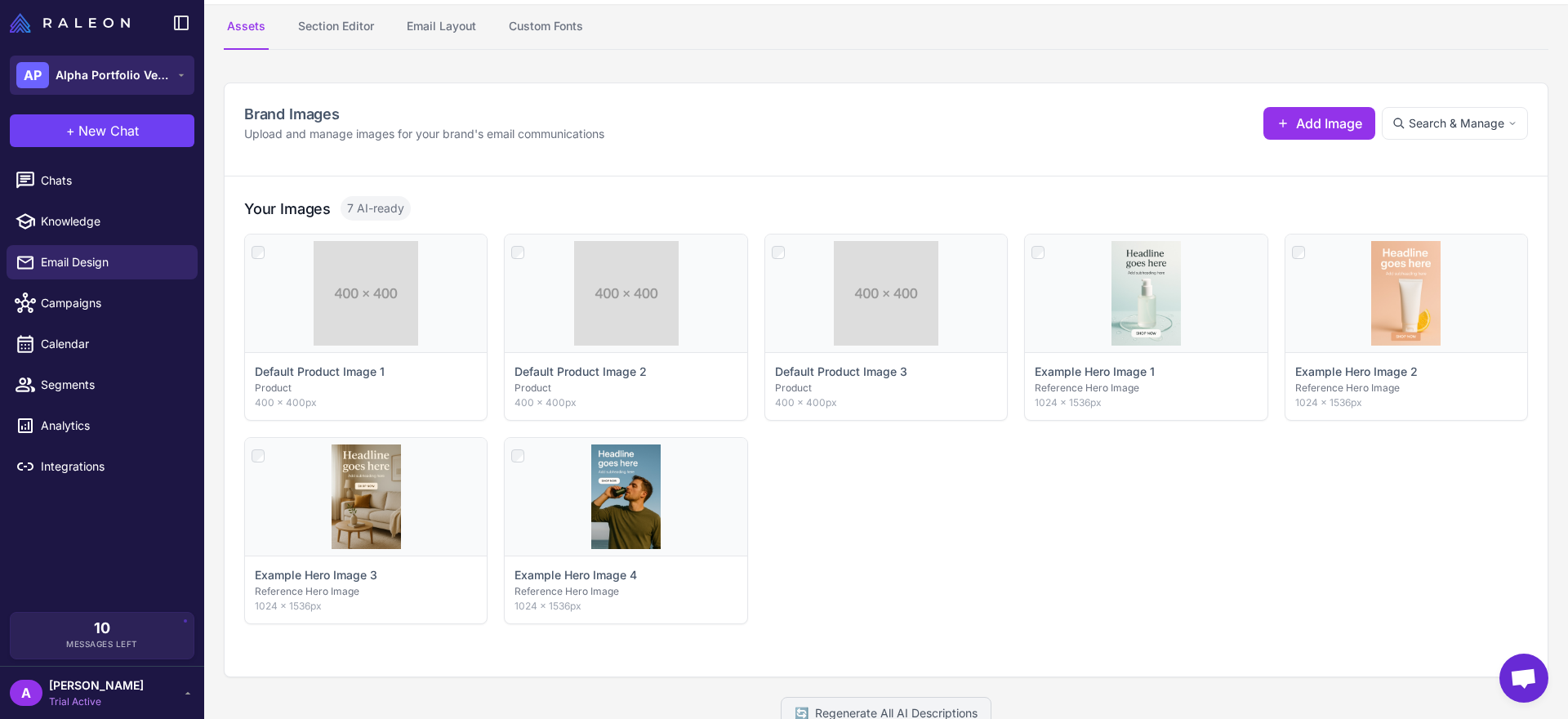
scroll to position [168, 0]
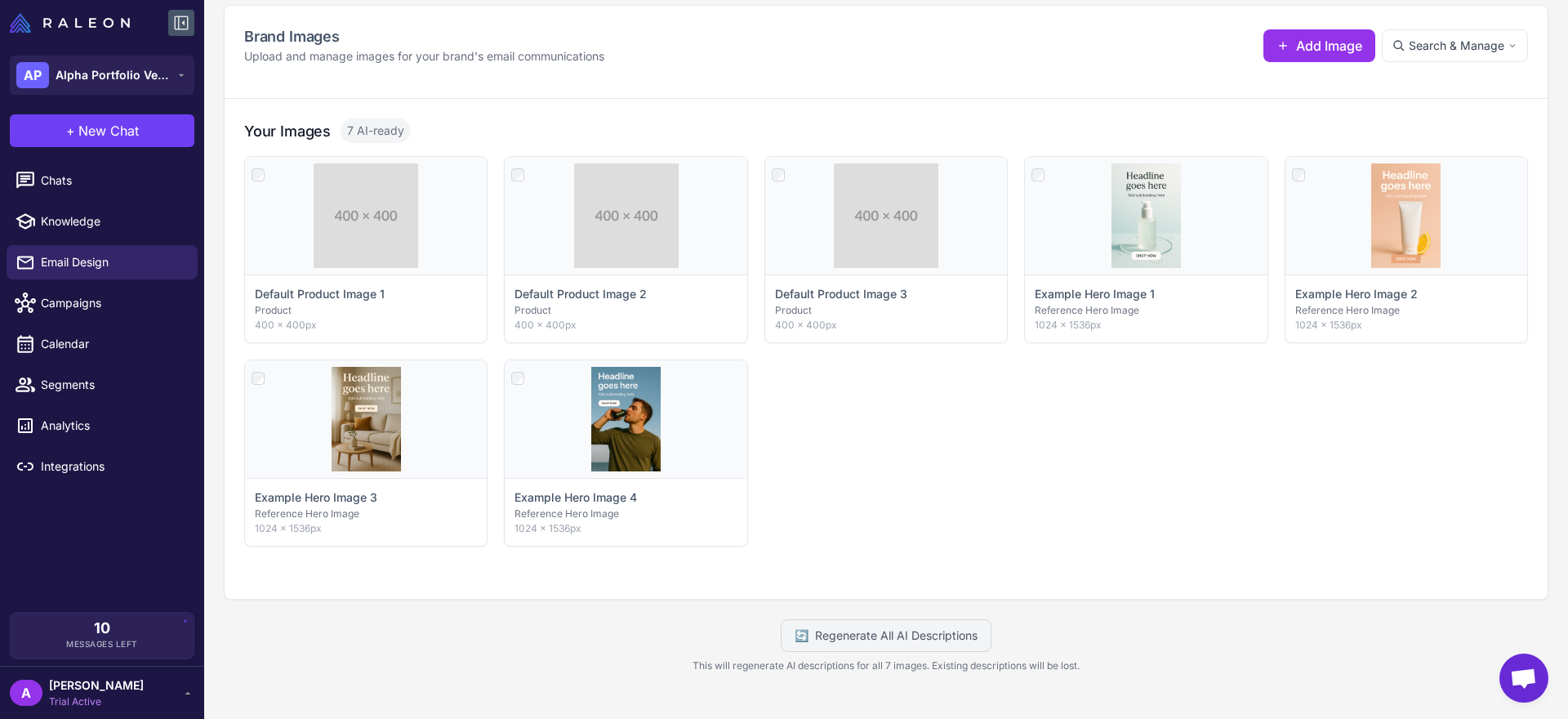
click at [188, 23] on icon at bounding box center [181, 23] width 19 height 19
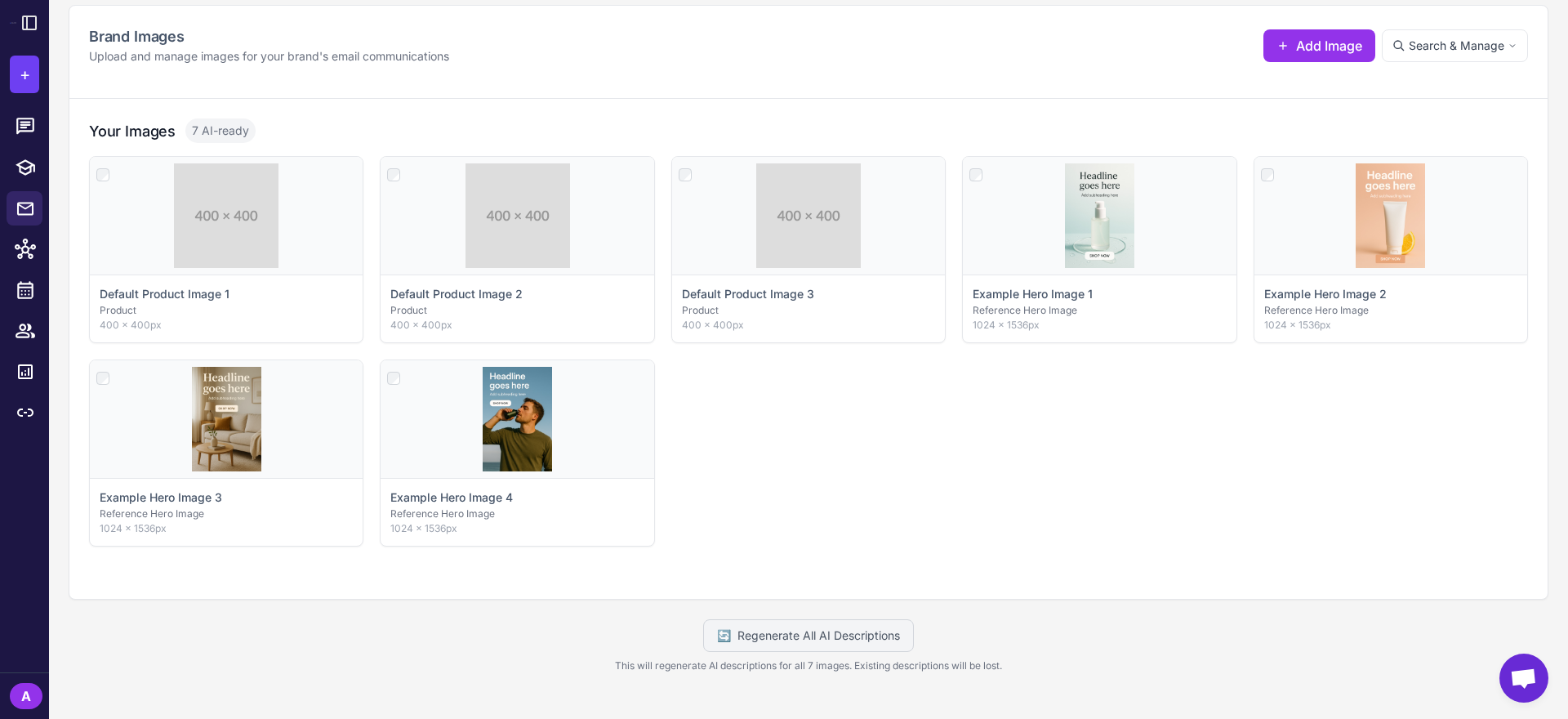
click at [19, 21] on icon at bounding box center [29, 23] width 19 height 19
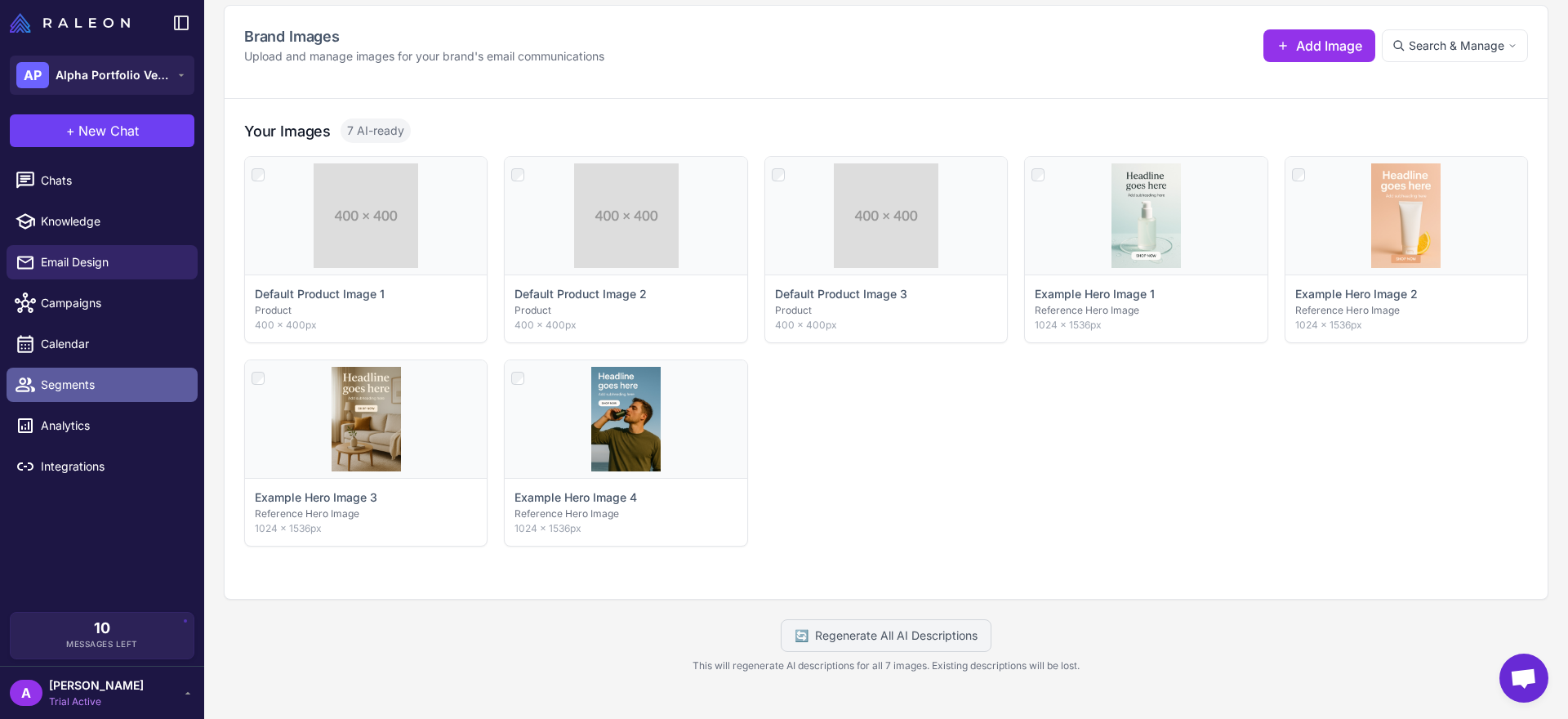
click at [109, 380] on span "Segments" at bounding box center [113, 385] width 144 height 18
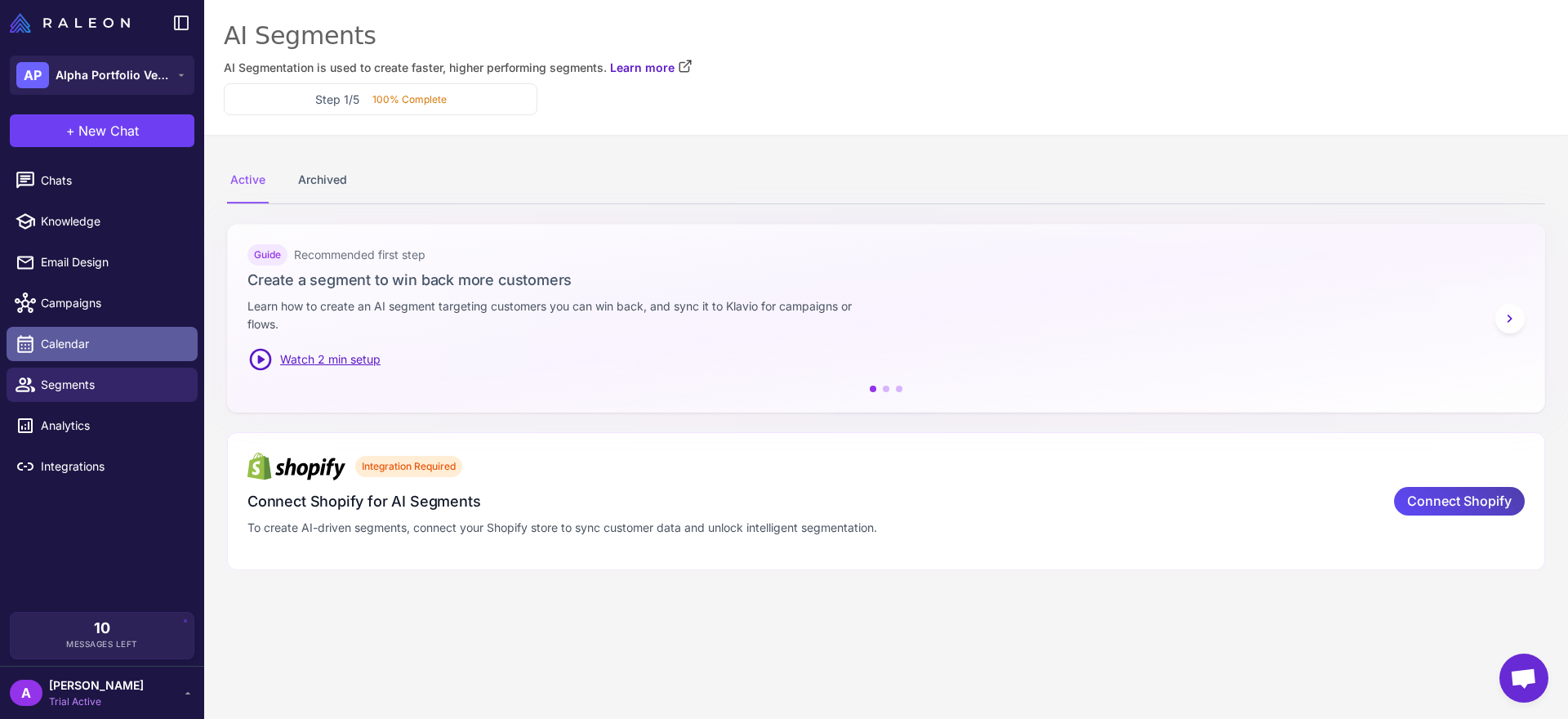
click at [122, 350] on span "Calendar" at bounding box center [113, 344] width 144 height 18
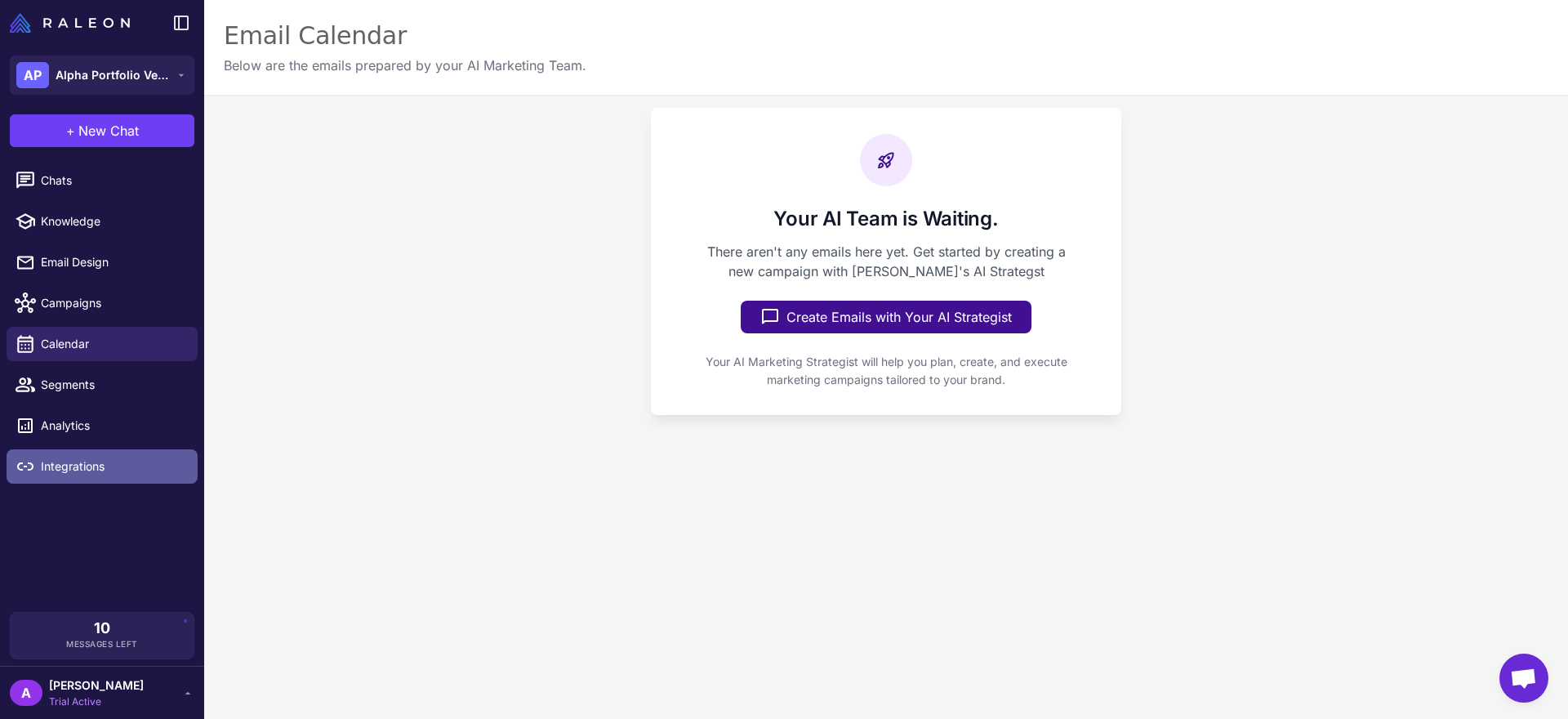
click at [83, 460] on span "Integrations" at bounding box center [113, 467] width 144 height 18
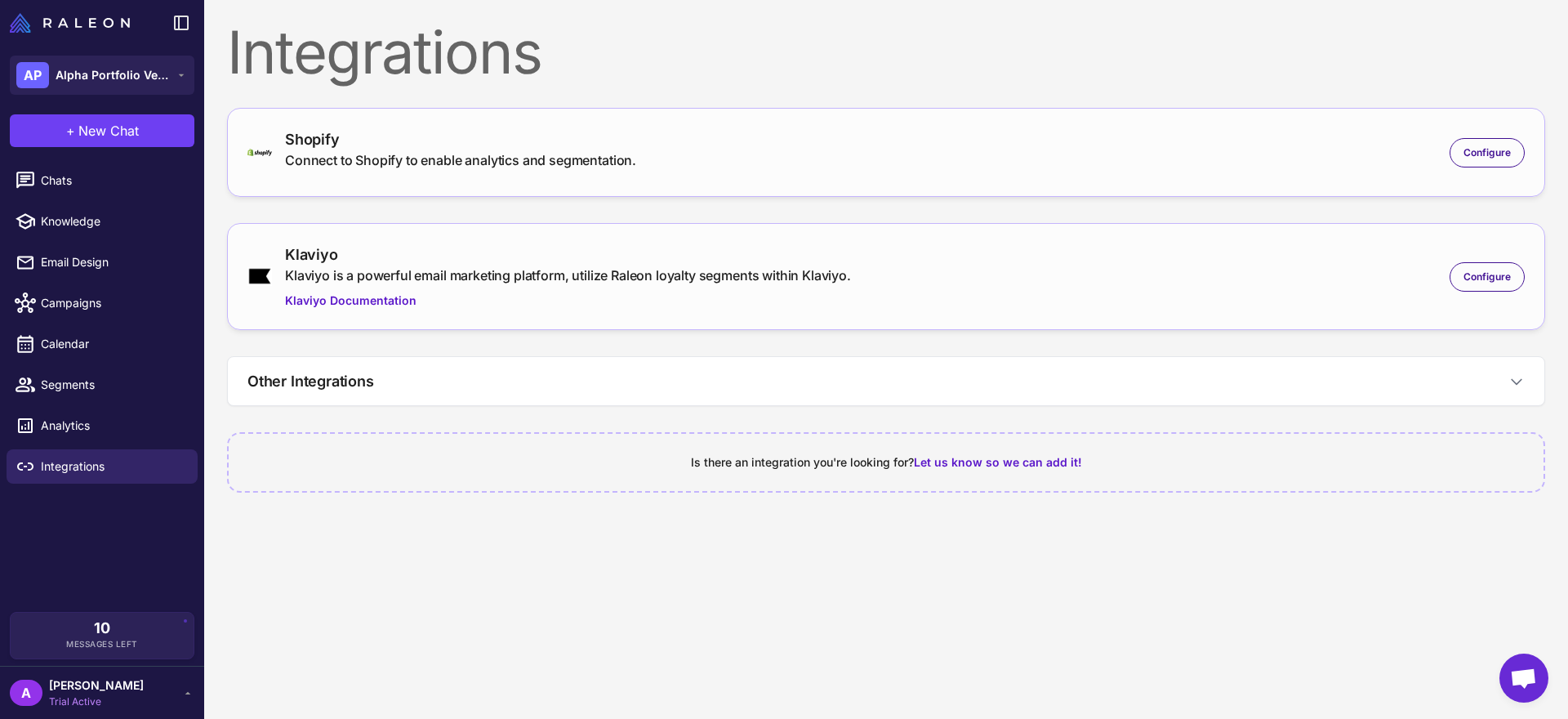
click at [186, 695] on icon at bounding box center [188, 693] width 13 height 13
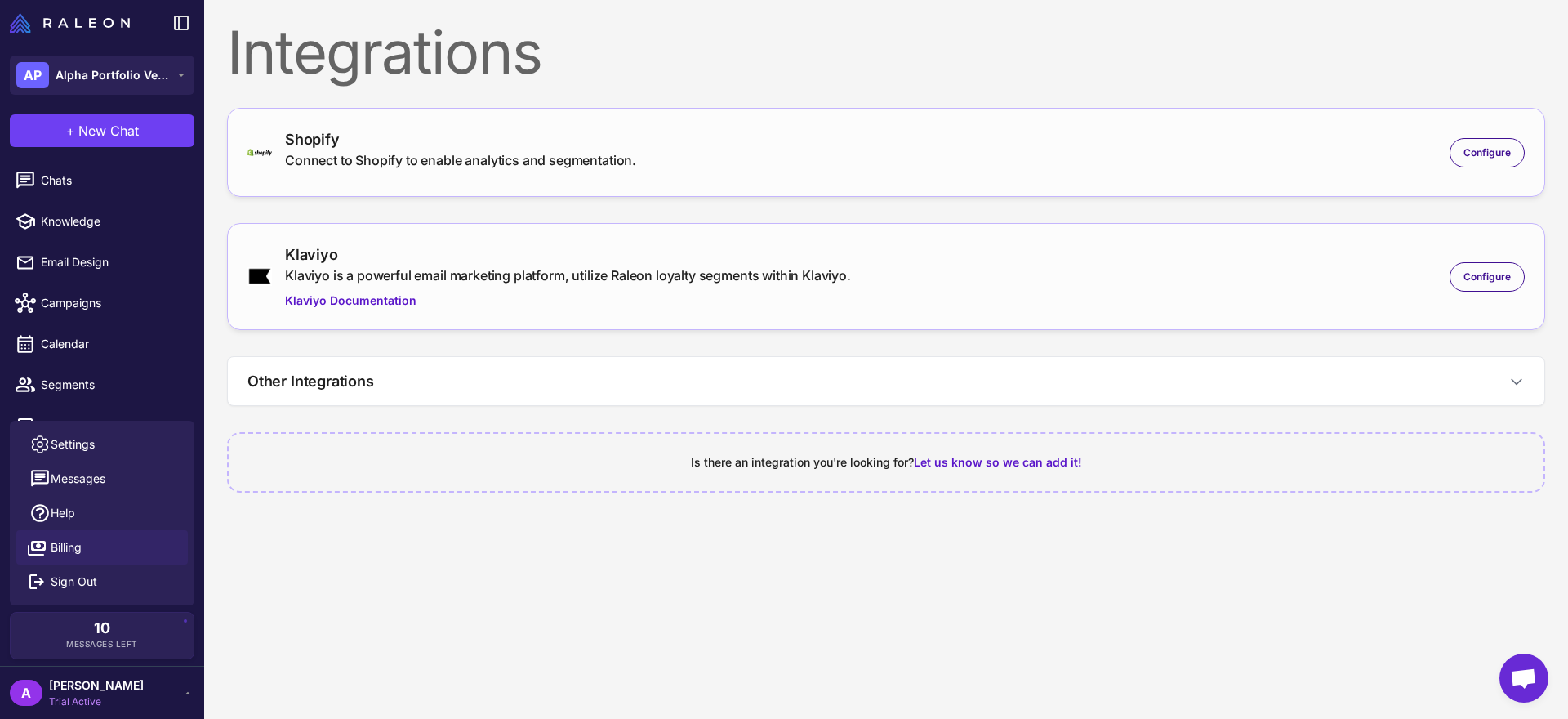
click at [96, 554] on link "Billing" at bounding box center [102, 547] width 172 height 35
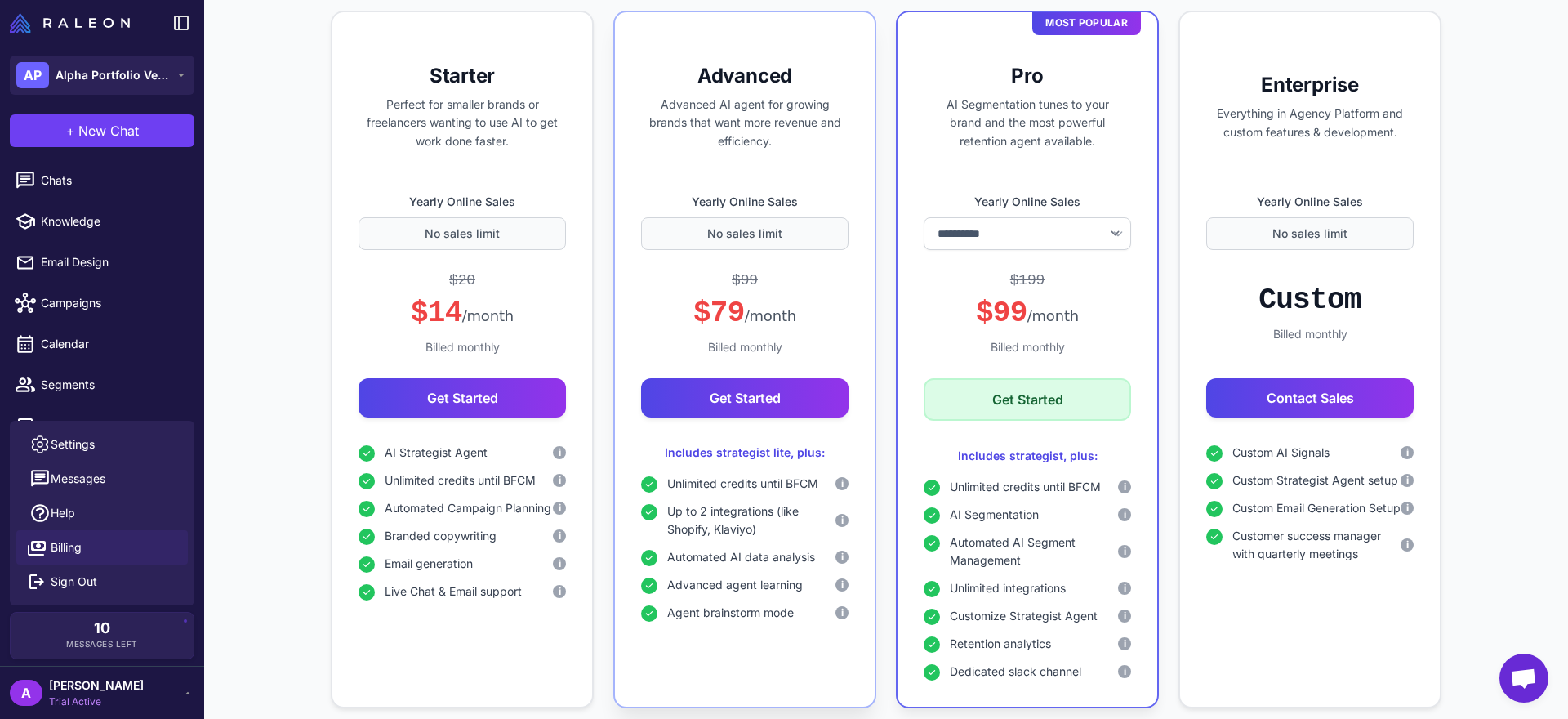
scroll to position [339, 0]
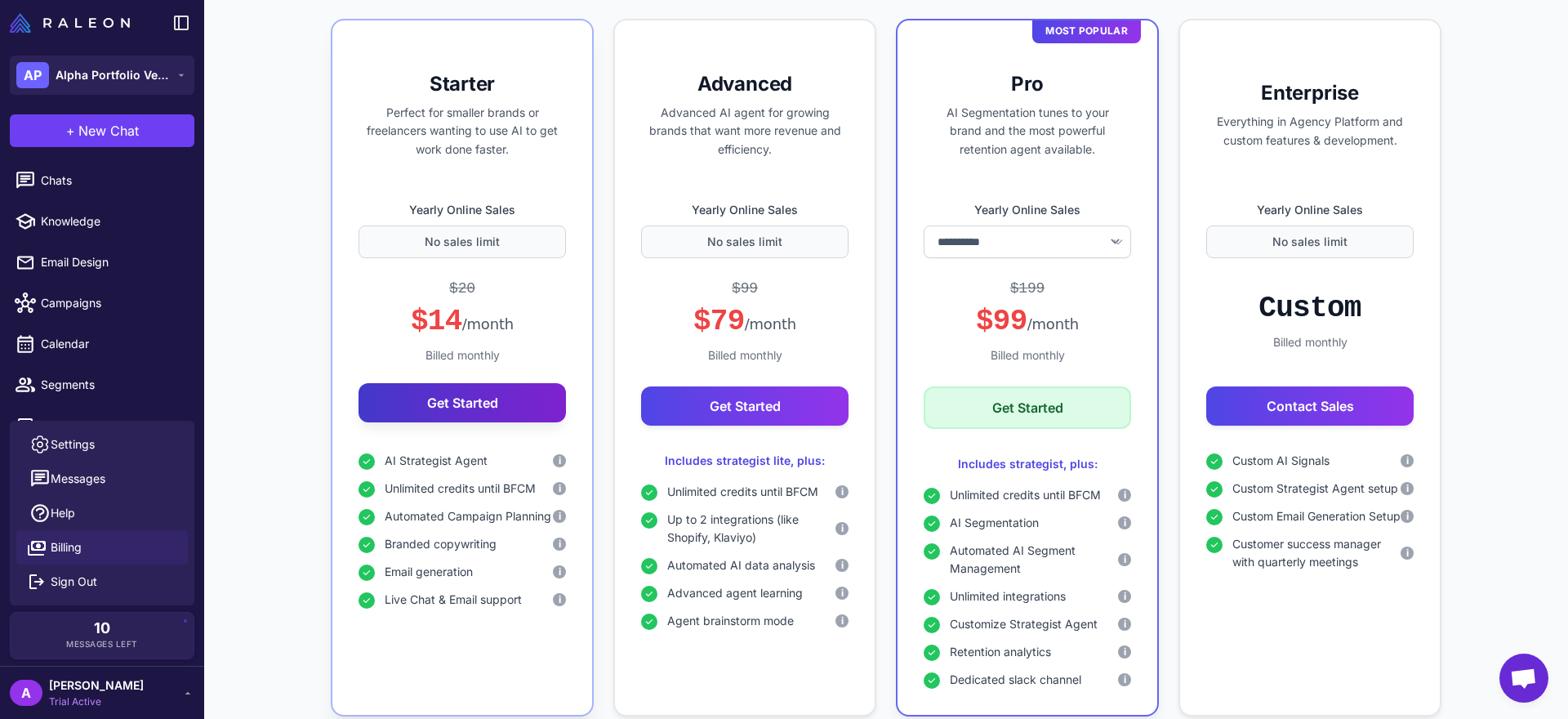
click at [512, 416] on button "Get Started" at bounding box center [463, 402] width 207 height 39
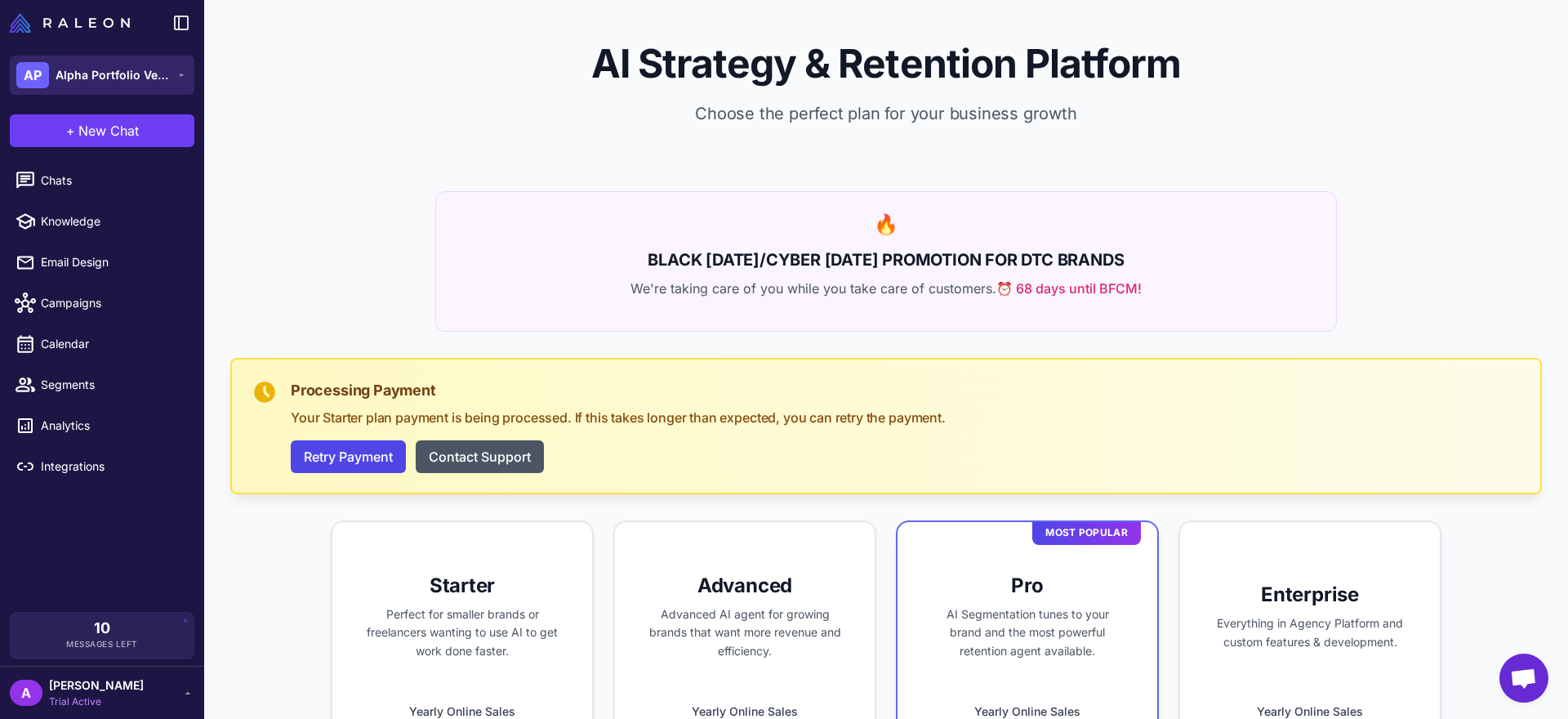
click at [139, 67] on span "Alpha Portfolio Ventures LLC" at bounding box center [112, 75] width 114 height 18
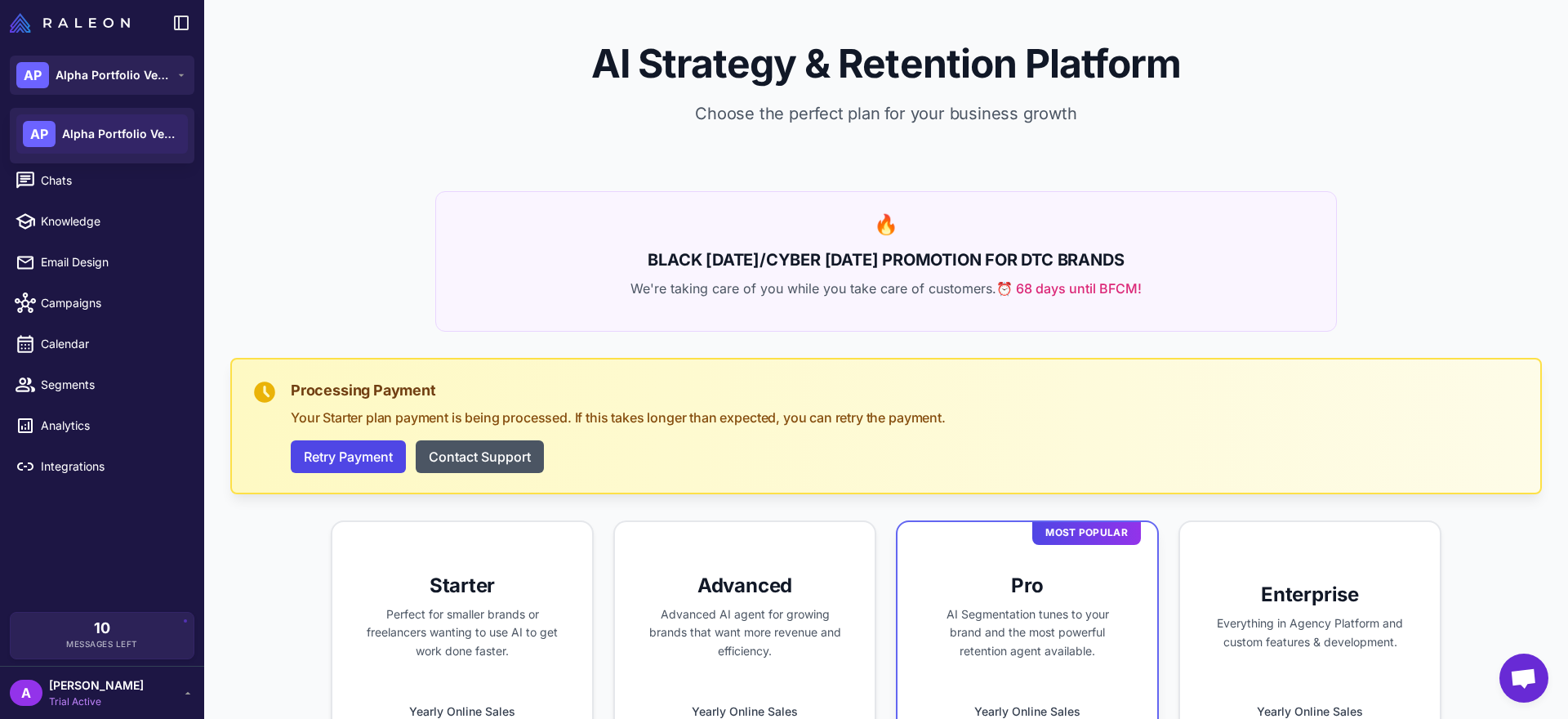
click at [126, 145] on div "AP Alpha Portfolio Ventures LLC" at bounding box center [102, 133] width 172 height 39
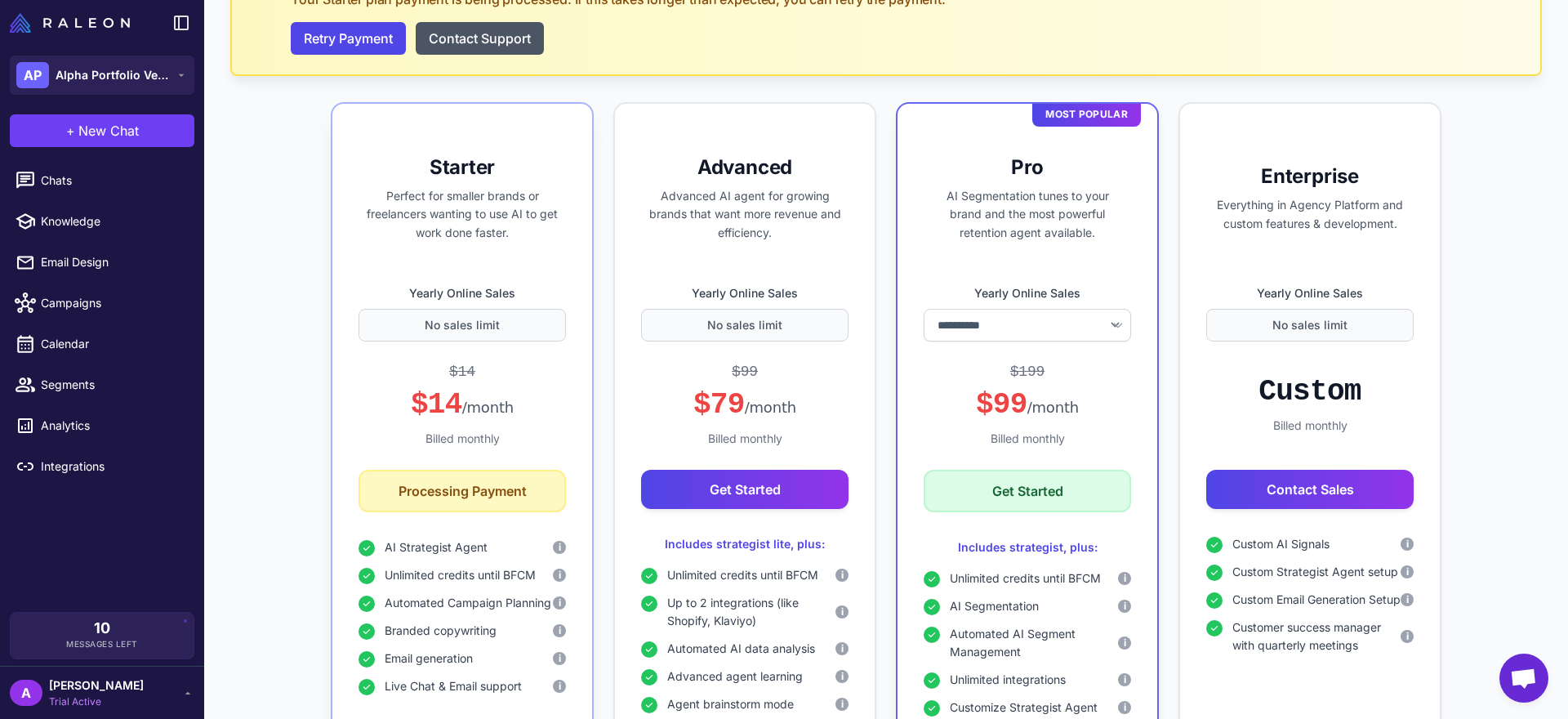
scroll to position [484, 0]
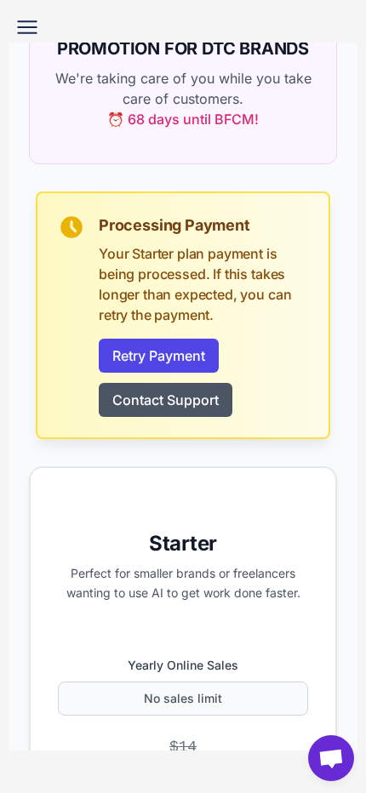
scroll to position [419, 0]
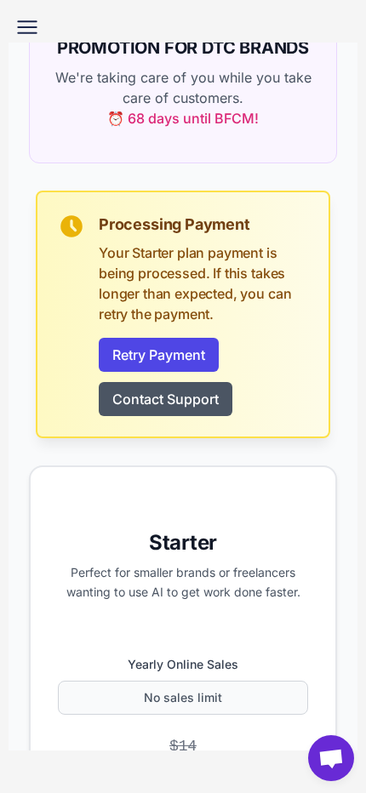
click at [191, 359] on button "Retry Payment" at bounding box center [159, 355] width 120 height 34
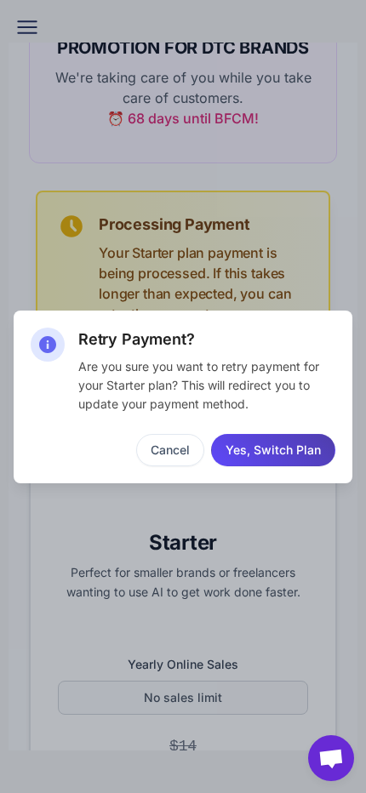
click at [165, 457] on button "Cancel" at bounding box center [170, 450] width 68 height 32
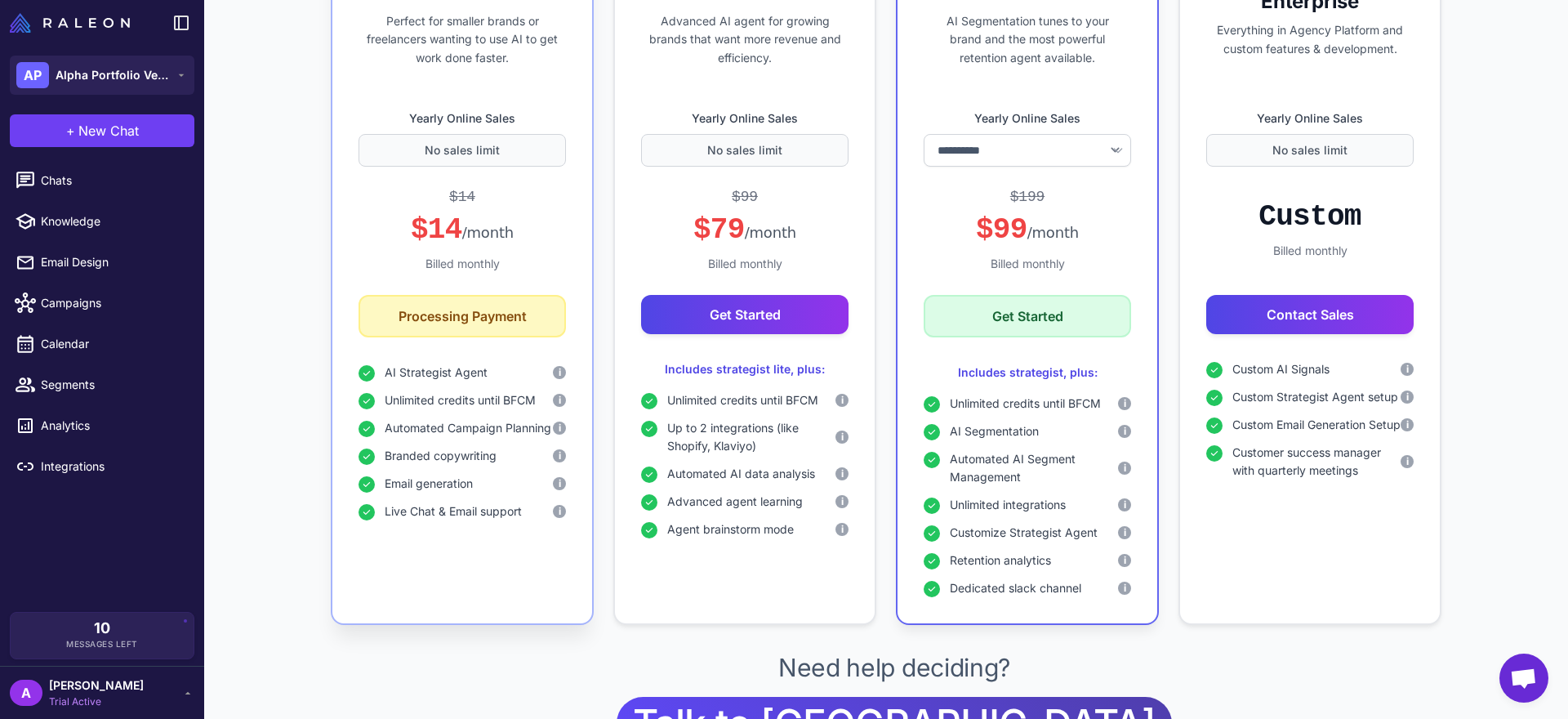
scroll to position [578, 0]
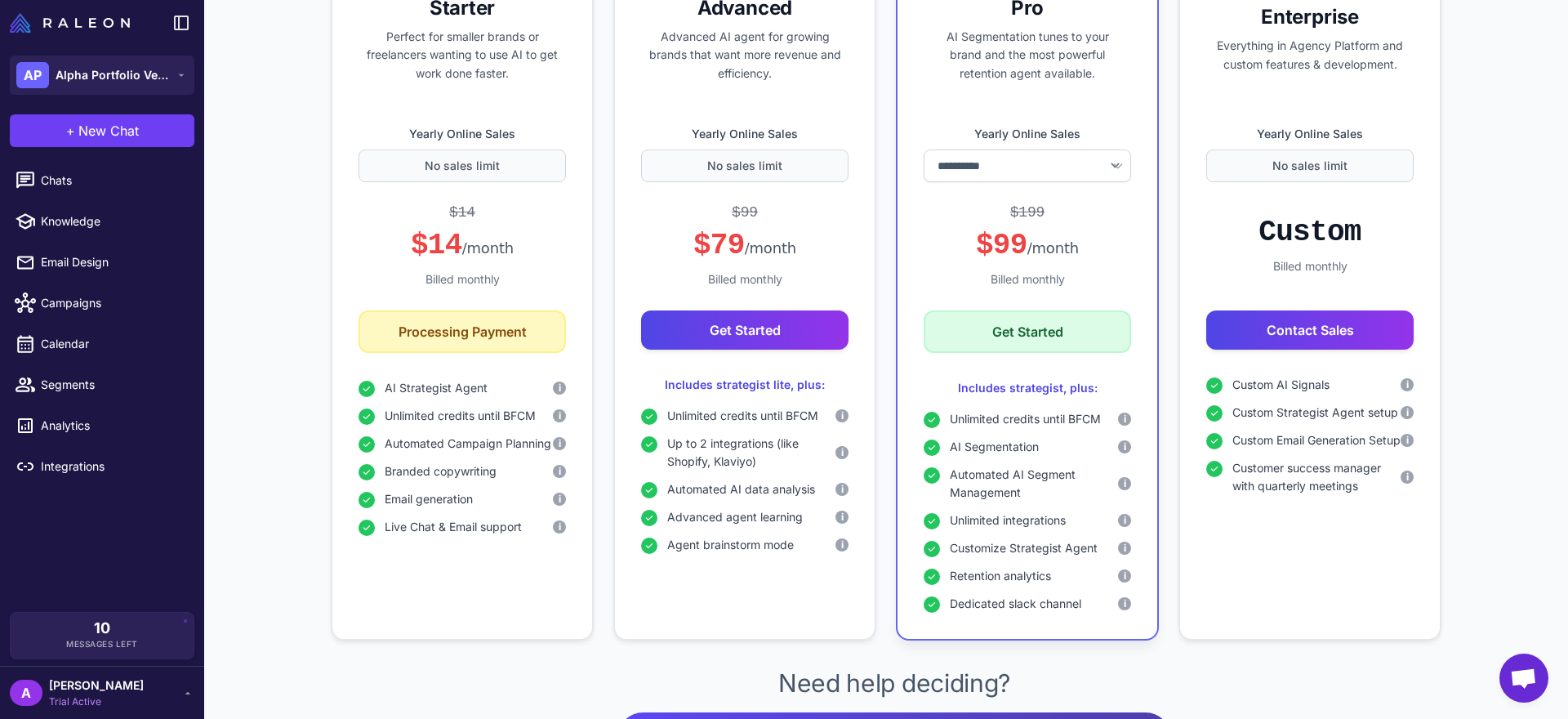
click at [183, 694] on icon at bounding box center [188, 693] width 13 height 13
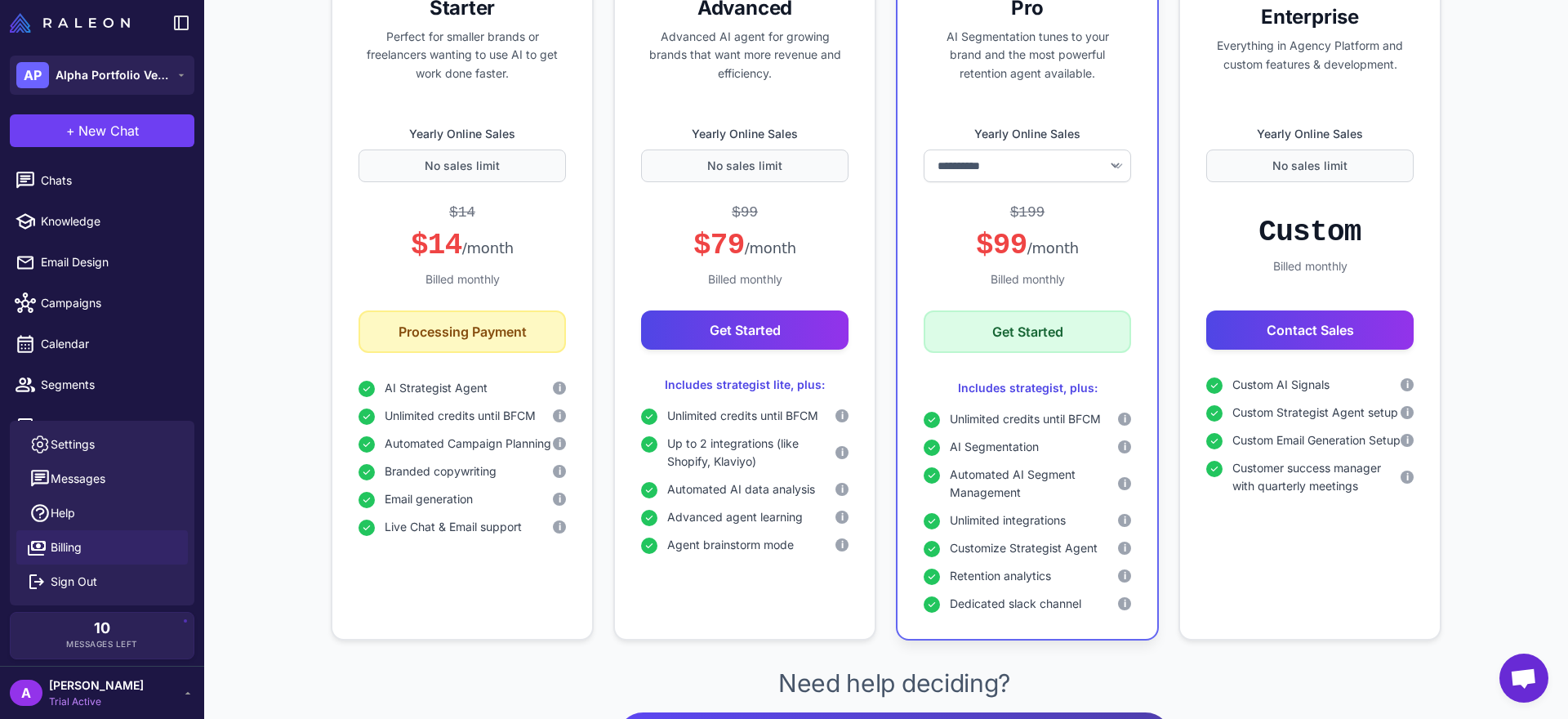
click at [96, 552] on link "Billing" at bounding box center [102, 547] width 172 height 35
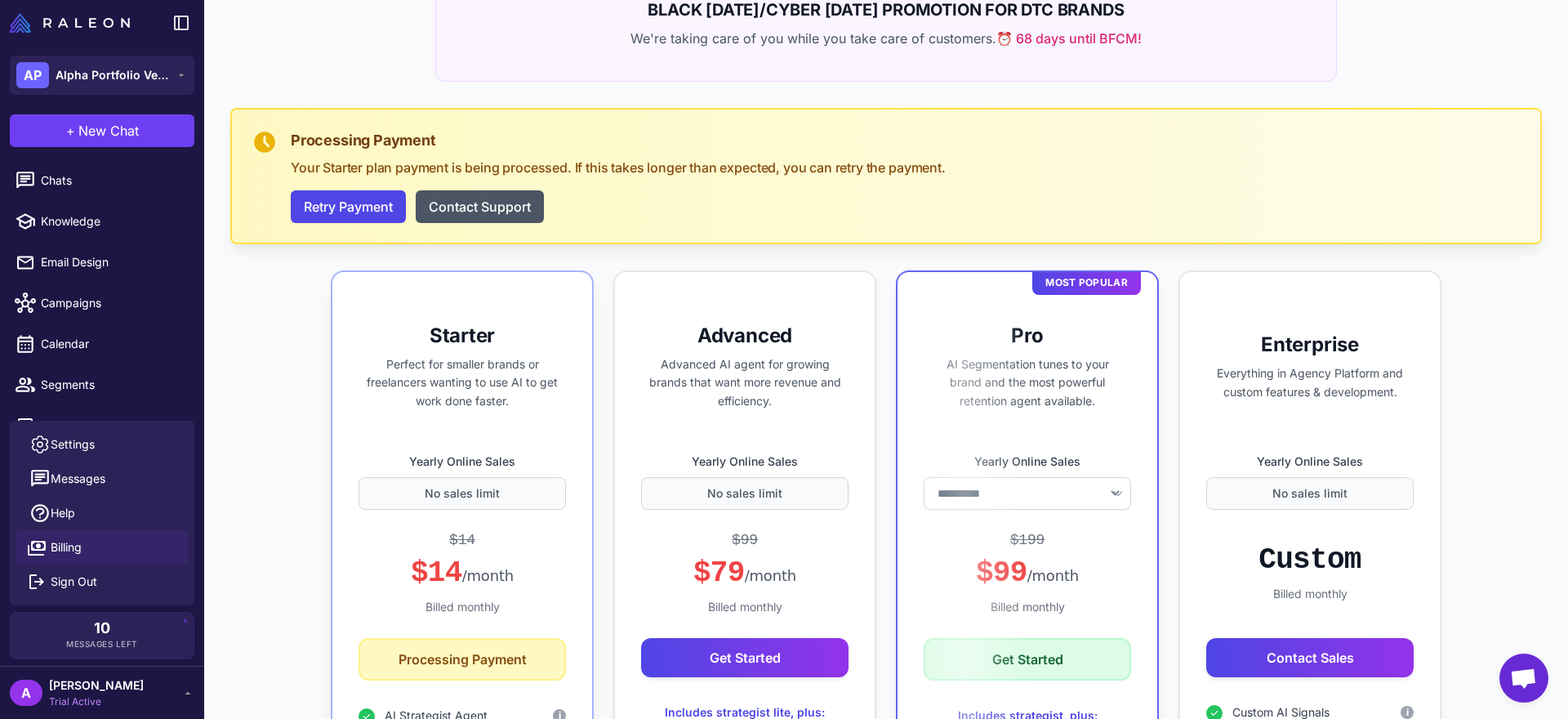
scroll to position [235, 0]
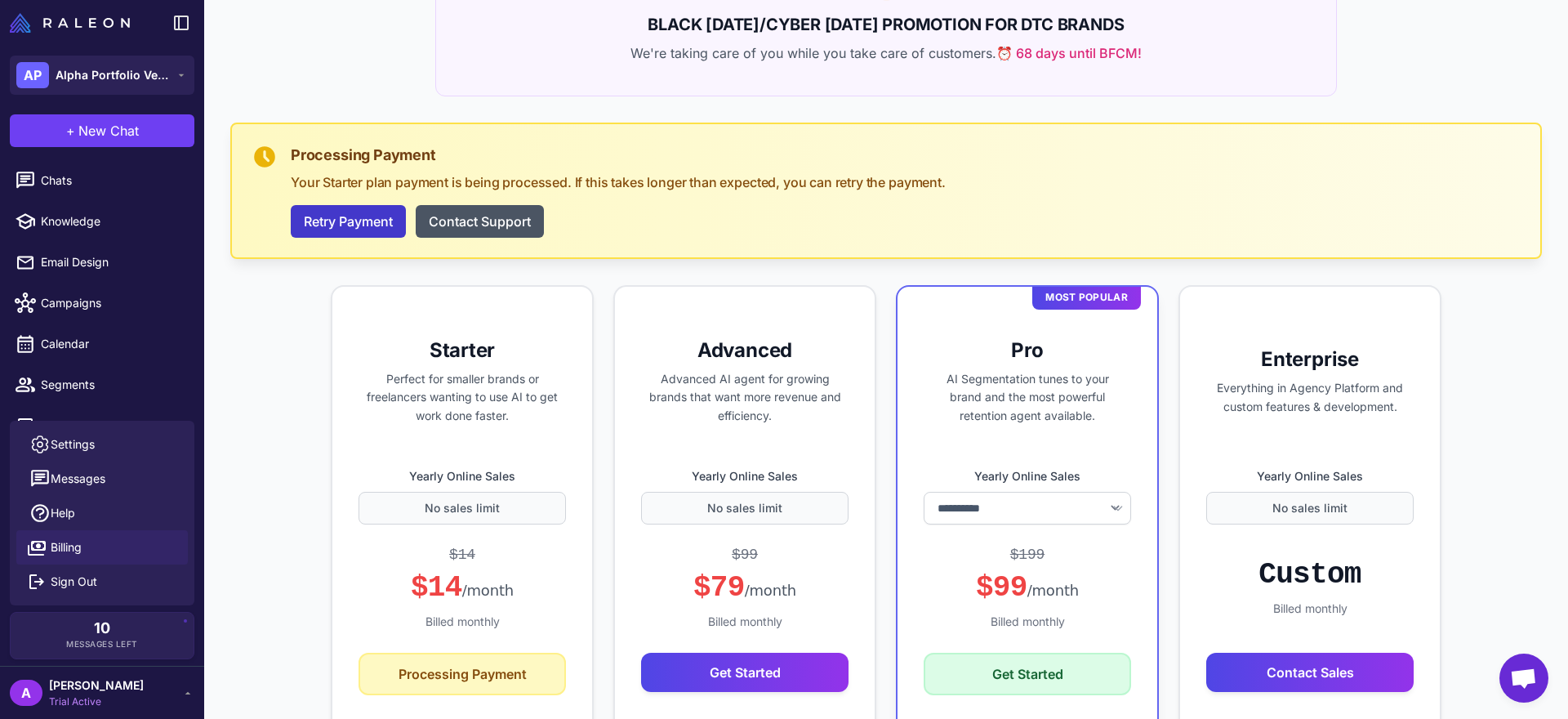
click at [365, 228] on button "Retry Payment" at bounding box center [348, 222] width 115 height 33
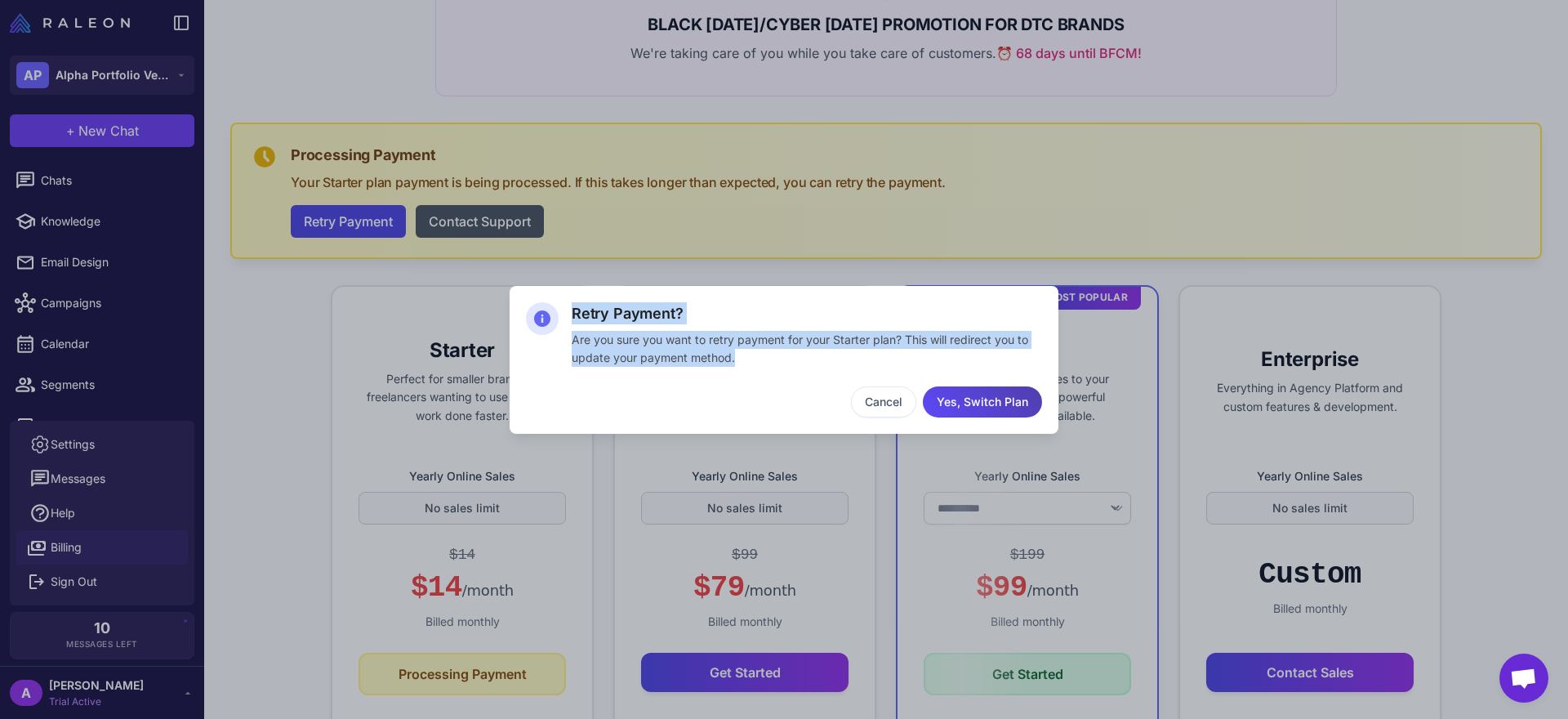
drag, startPoint x: 559, startPoint y: 335, endPoint x: 745, endPoint y: 354, distance: 187.0
click at [745, 354] on div "Retry Payment? Are you sure you want to retry payment for your Starter plan? Th…" at bounding box center [784, 360] width 549 height 148
click at [971, 404] on button "Yes, Switch Plan" at bounding box center [983, 402] width 119 height 31
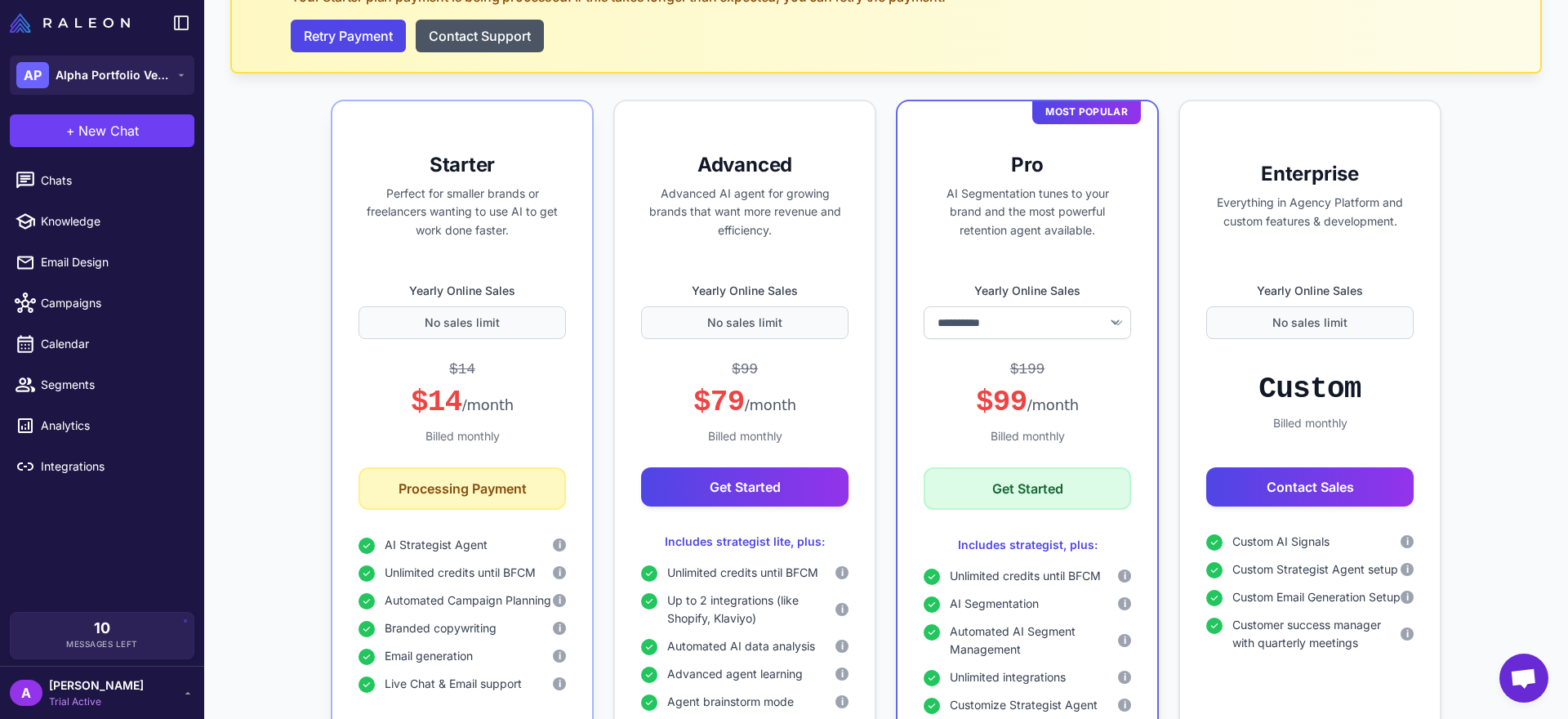
scroll to position [421, 0]
drag, startPoint x: 404, startPoint y: 317, endPoint x: 501, endPoint y: 314, distance: 97.0
click at [501, 314] on div "No sales limit" at bounding box center [463, 322] width 207 height 33
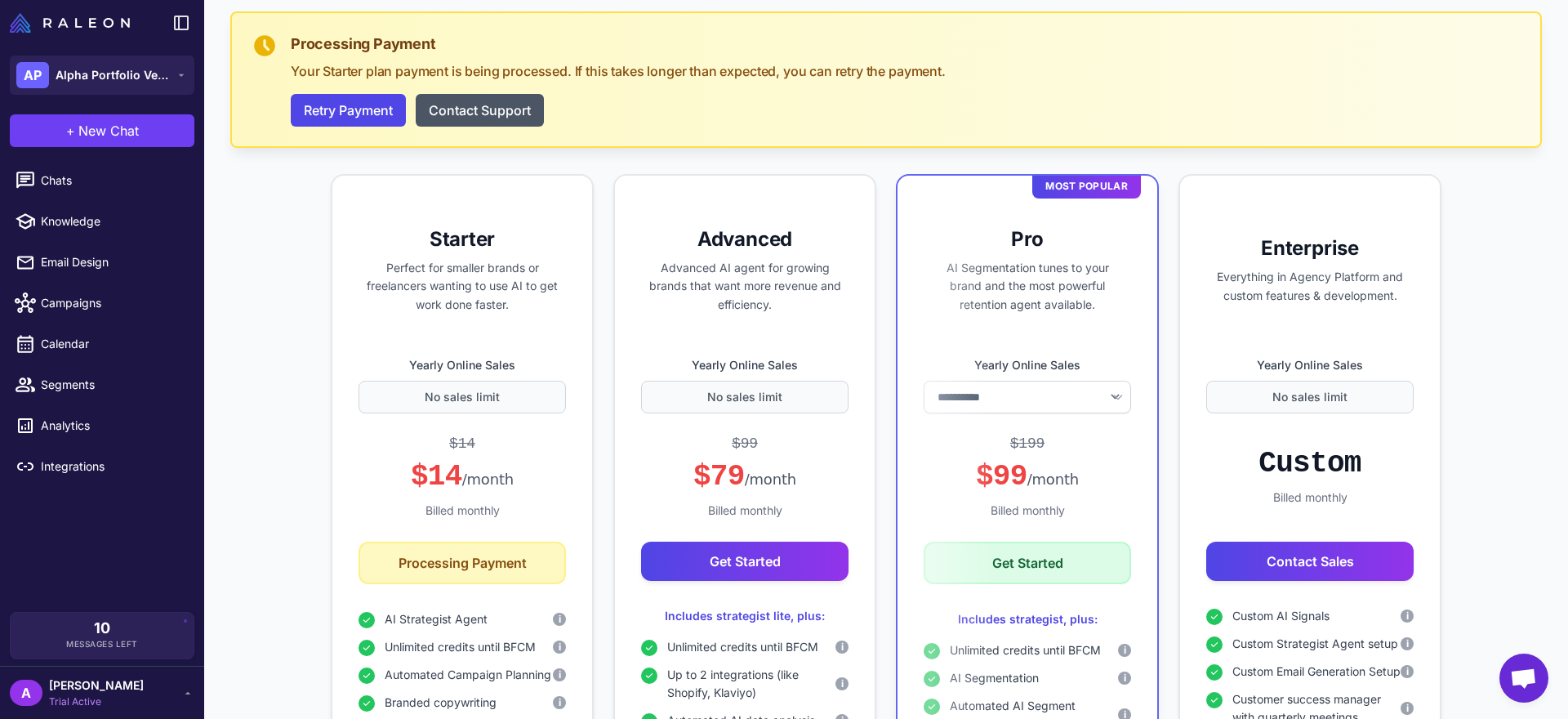
scroll to position [3, 0]
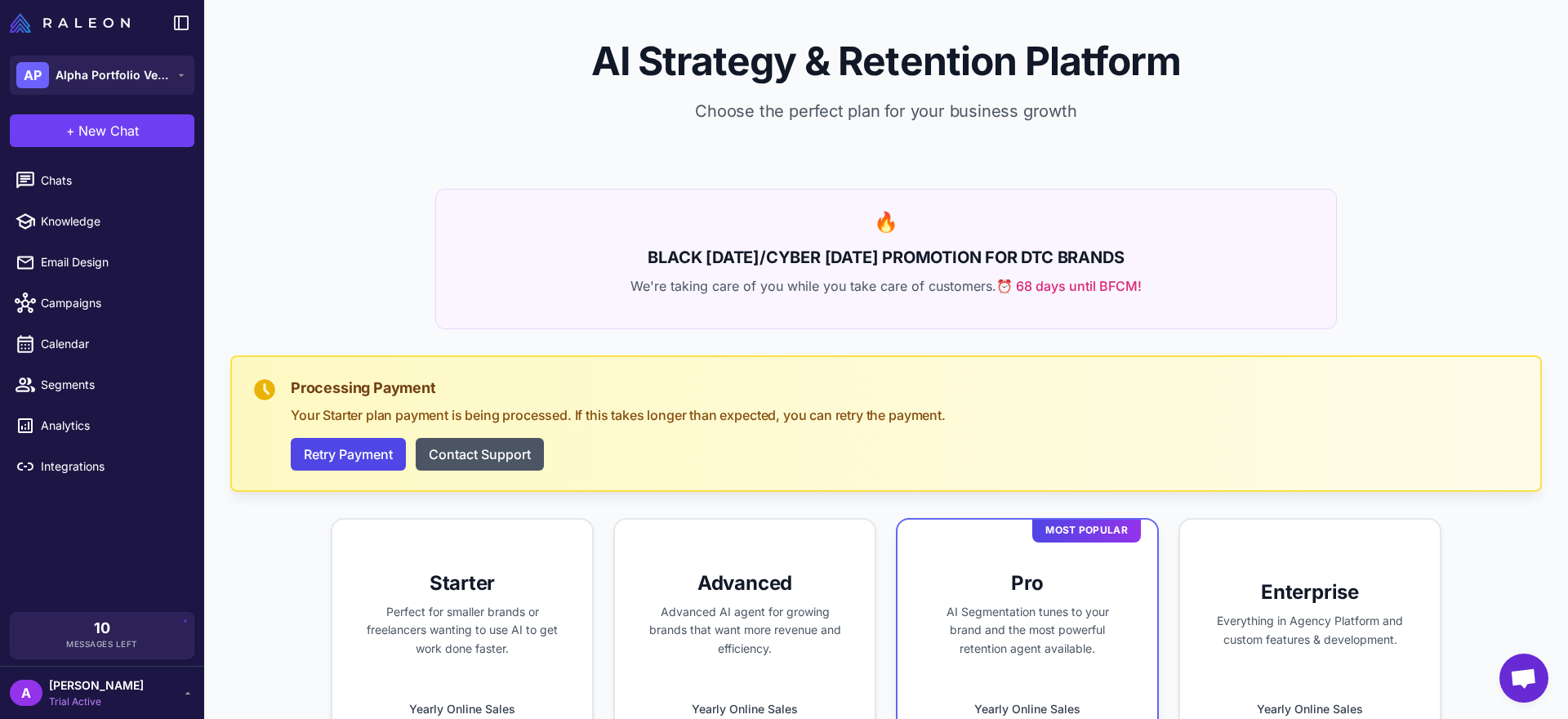
drag, startPoint x: 631, startPoint y: 261, endPoint x: 1174, endPoint y: 284, distance: 543.5
click at [1174, 284] on div "🔥 BLACK FRIDAY/CYBER MONDAY PROMOTION FOR DTC BRANDS We're taking care of you w…" at bounding box center [887, 259] width 902 height 140
click at [1174, 285] on p "We're taking care of you while you take care of customers. ⏰ 68 days until BFCM!" at bounding box center [886, 286] width 861 height 19
drag, startPoint x: 1173, startPoint y: 287, endPoint x: 631, endPoint y: 259, distance: 542.7
click at [631, 259] on div "🔥 BLACK FRIDAY/CYBER MONDAY PROMOTION FOR DTC BRANDS We're taking care of you w…" at bounding box center [887, 259] width 902 height 140
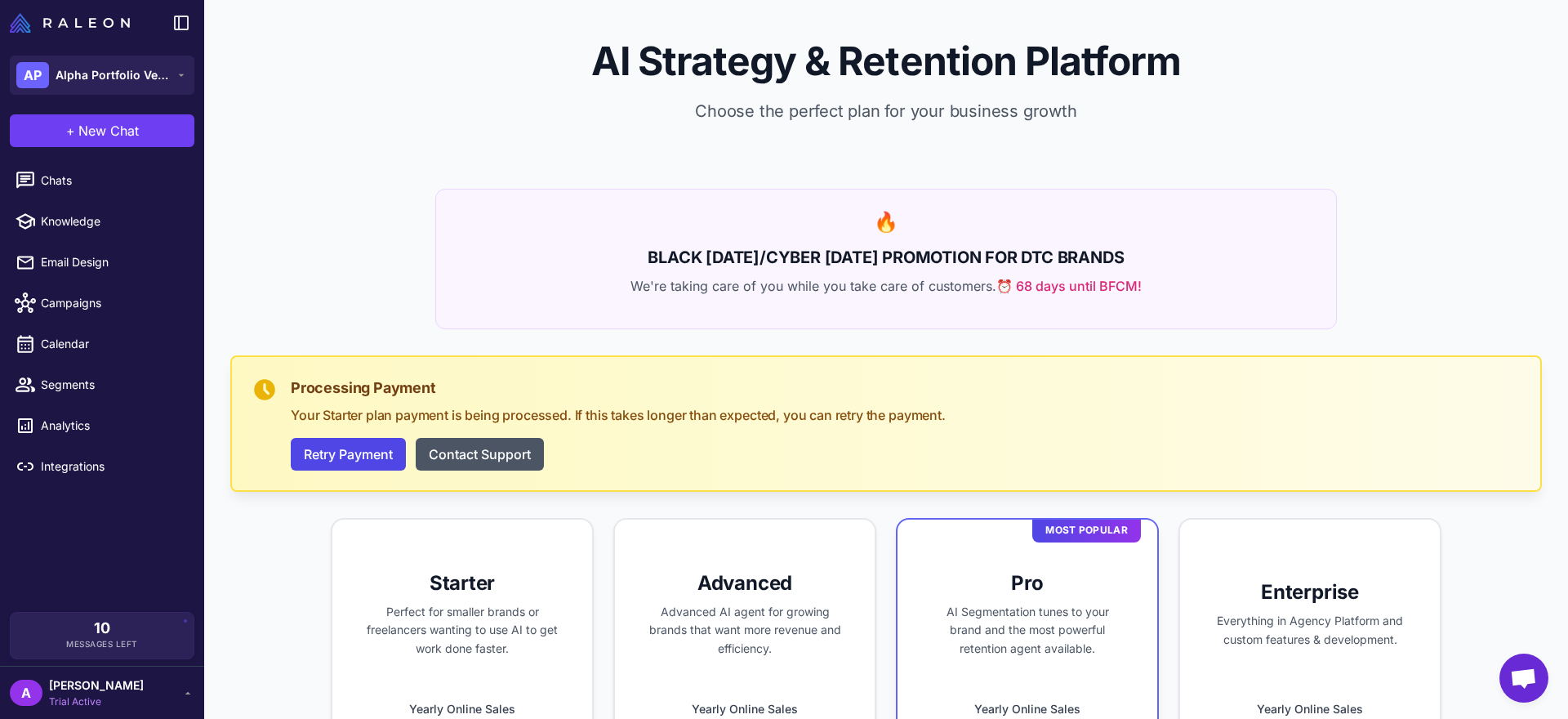
click at [631, 259] on h2 "BLACK FRIDAY/CYBER MONDAY PROMOTION FOR DTC BRANDS" at bounding box center [886, 257] width 861 height 25
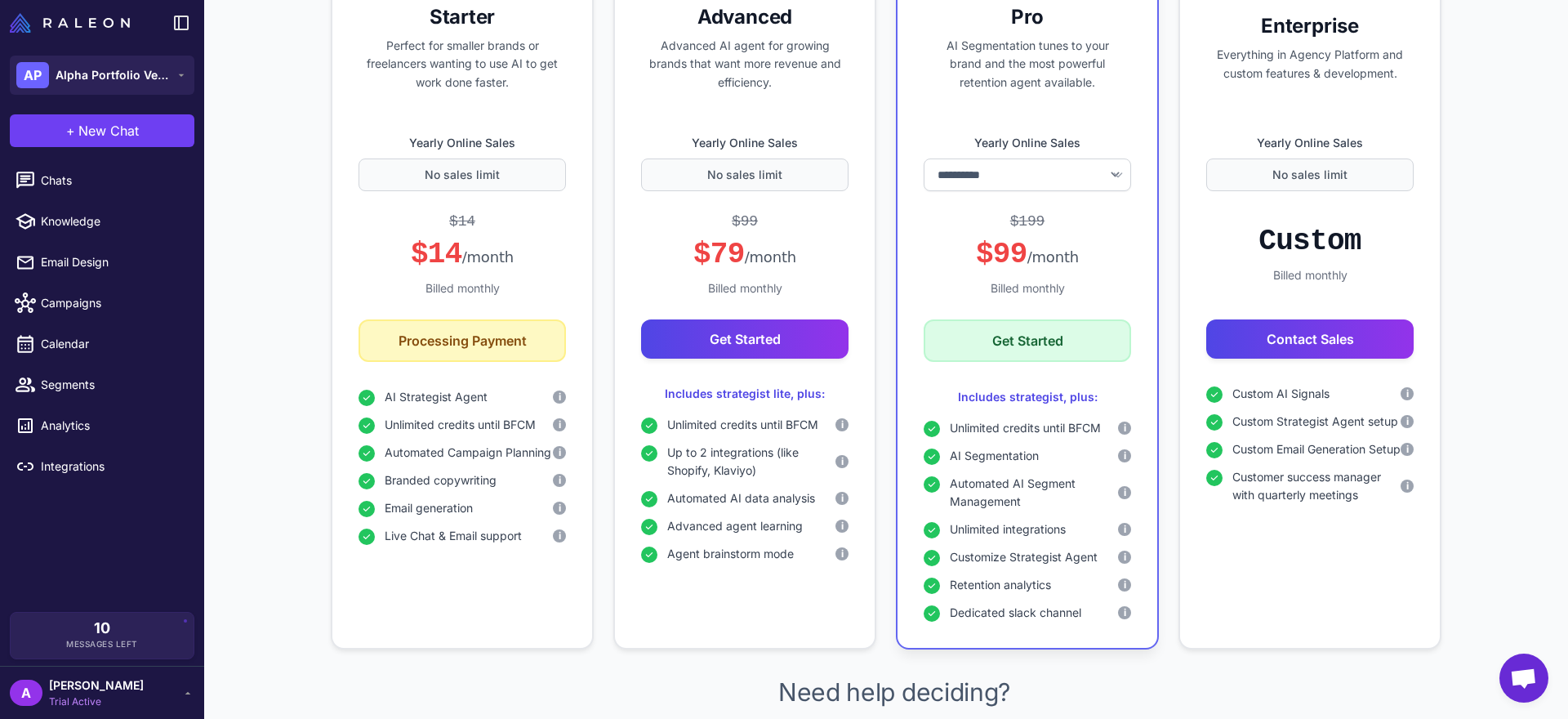
scroll to position [569, 0]
click at [45, 425] on span "Analytics" at bounding box center [113, 425] width 144 height 18
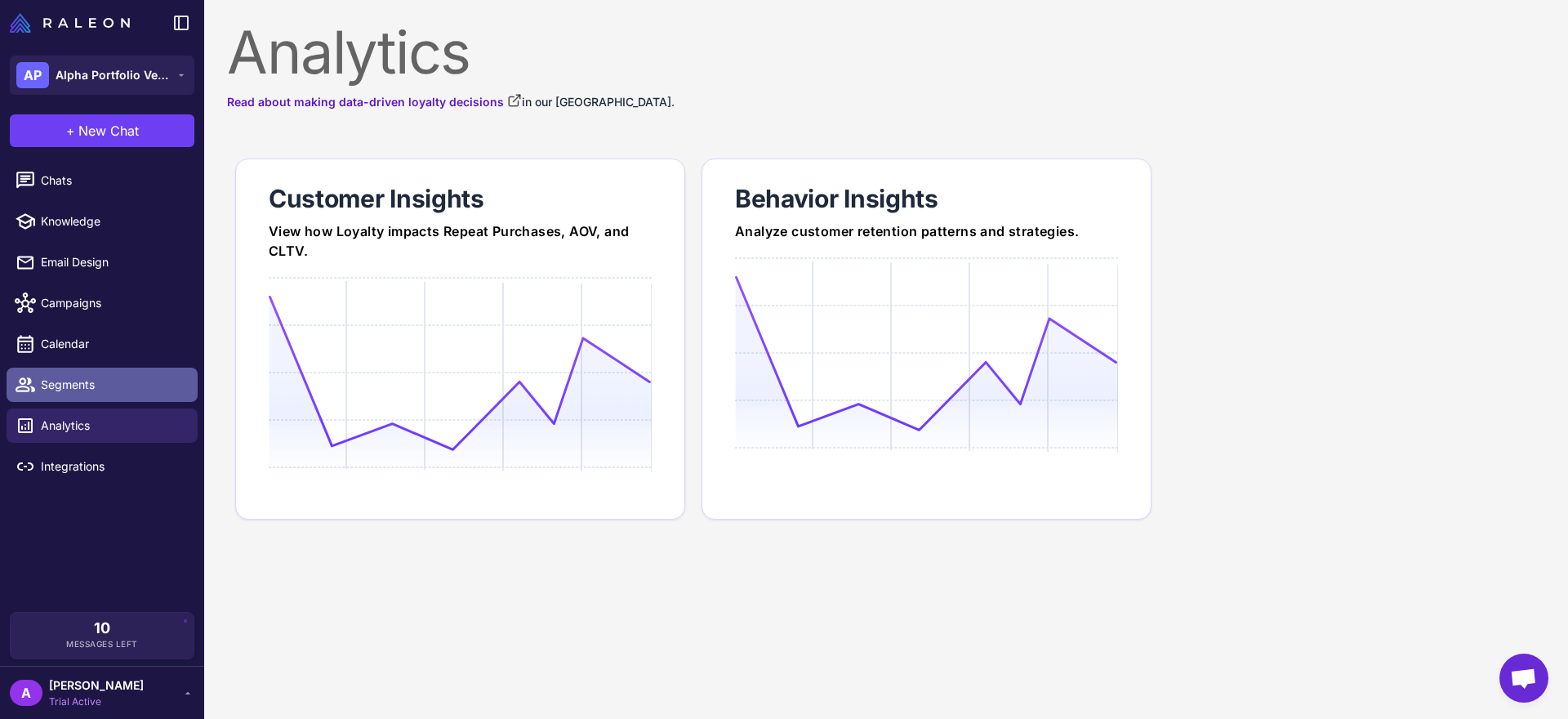
click at [74, 389] on span "Segments" at bounding box center [113, 385] width 144 height 18
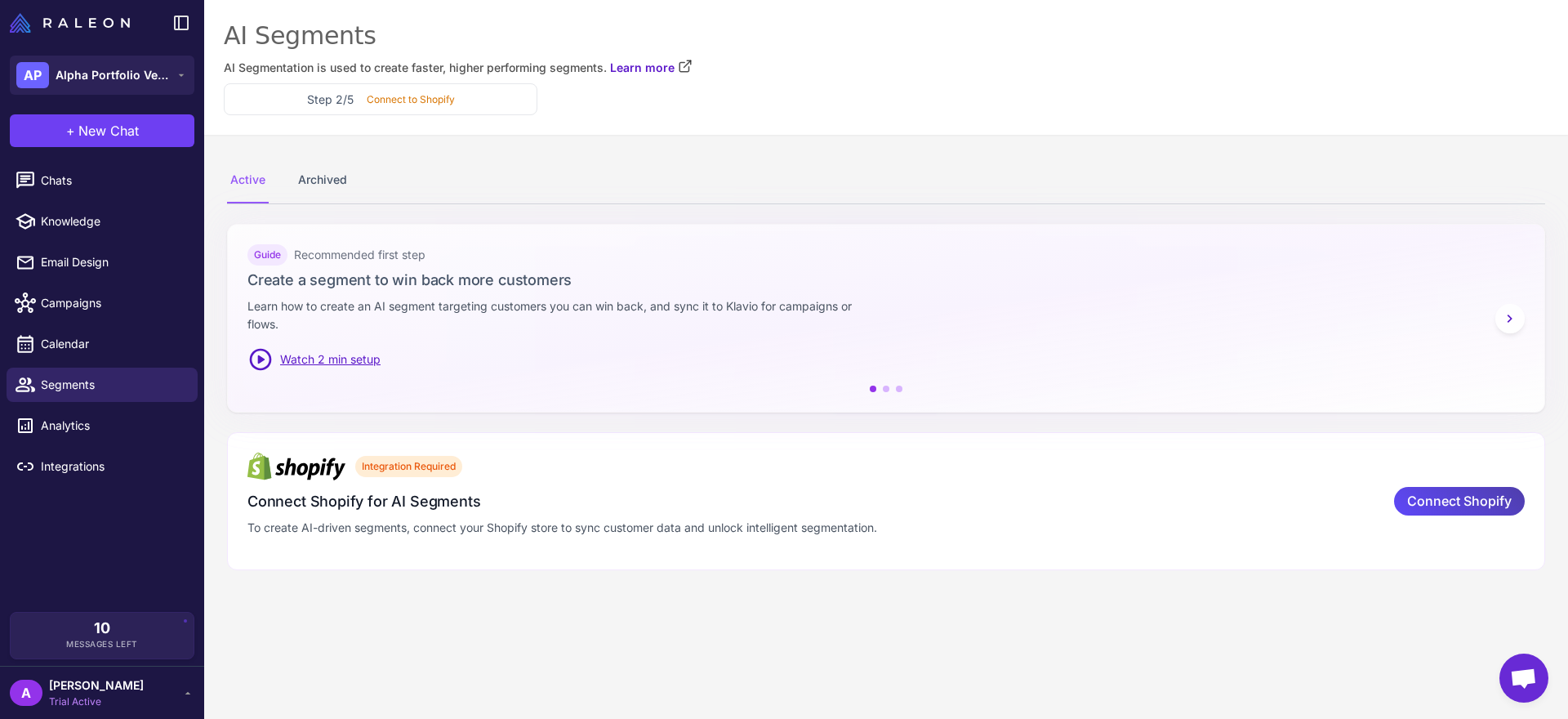
click at [129, 280] on li "Email Design" at bounding box center [102, 262] width 204 height 41
click at [134, 304] on span "Campaigns" at bounding box center [113, 302] width 144 height 18
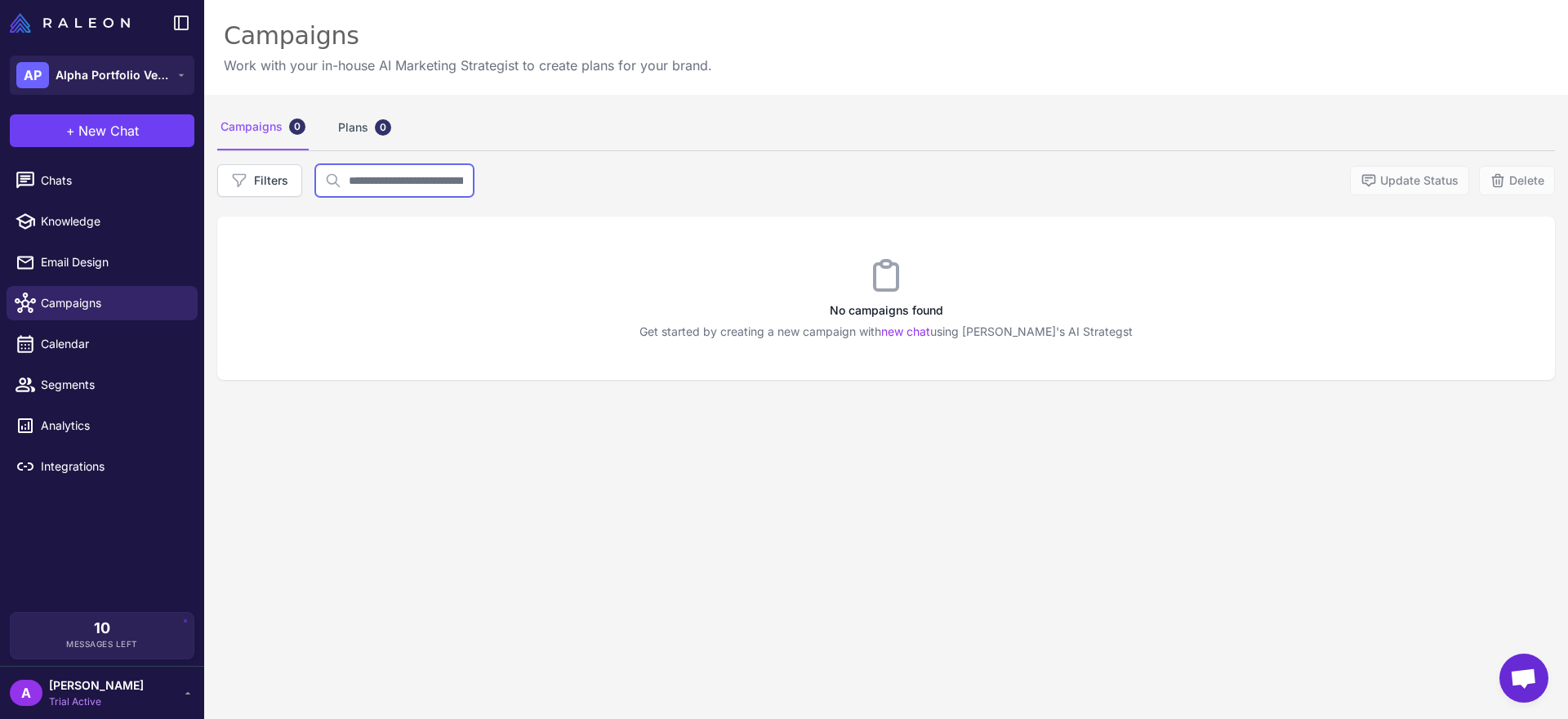
click at [430, 180] on input "text" at bounding box center [394, 180] width 158 height 33
click at [281, 187] on button "Filters" at bounding box center [259, 180] width 85 height 33
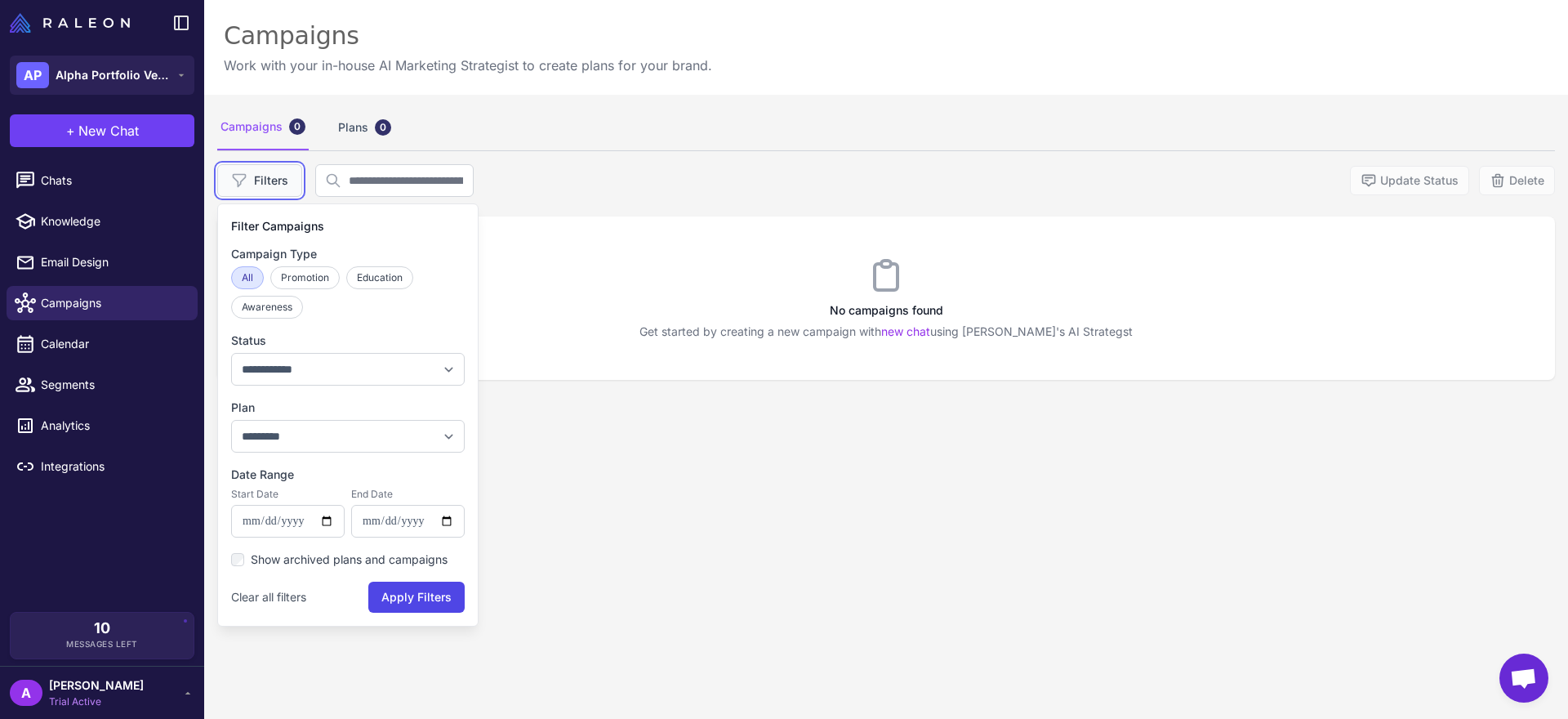
click at [281, 187] on button "Filters" at bounding box center [259, 180] width 85 height 33
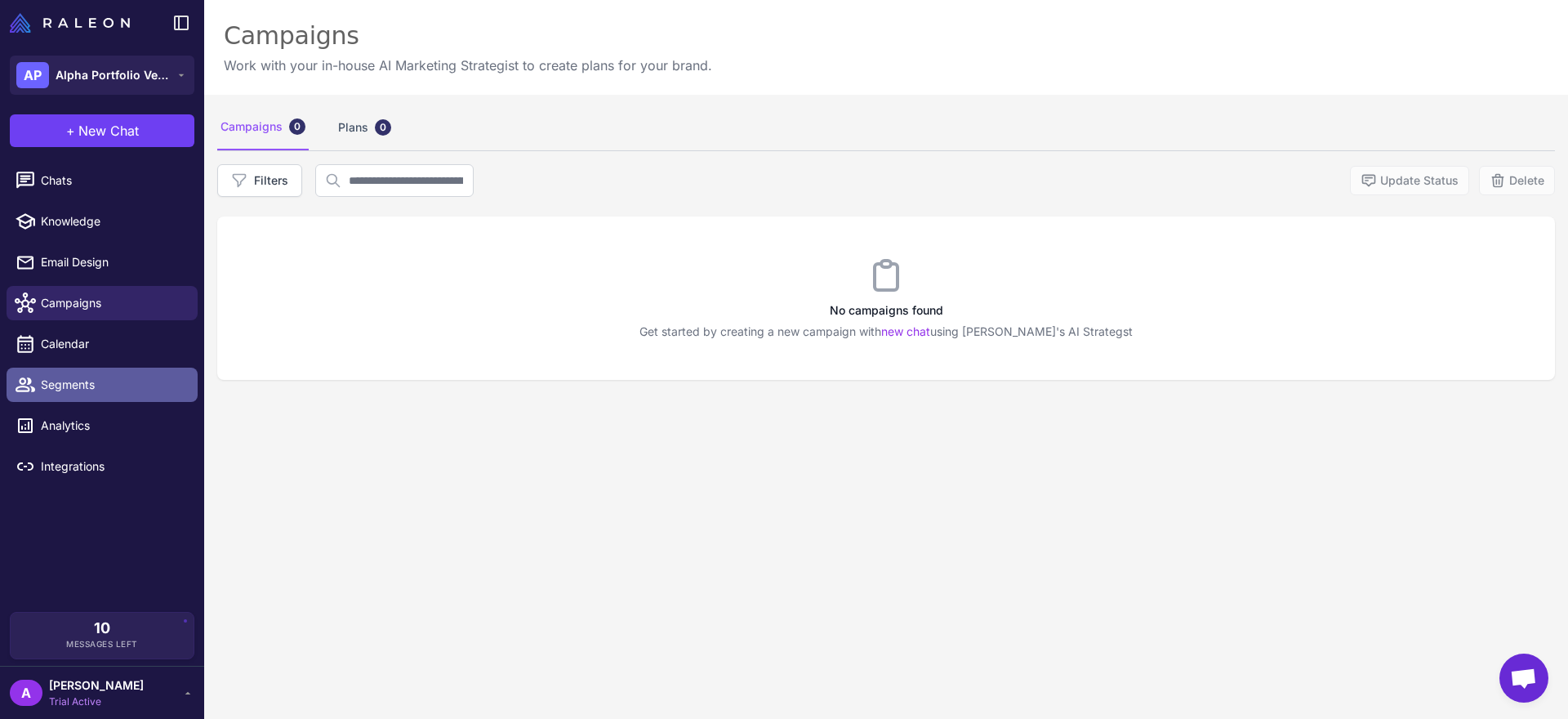
click at [119, 377] on span "Segments" at bounding box center [113, 385] width 144 height 18
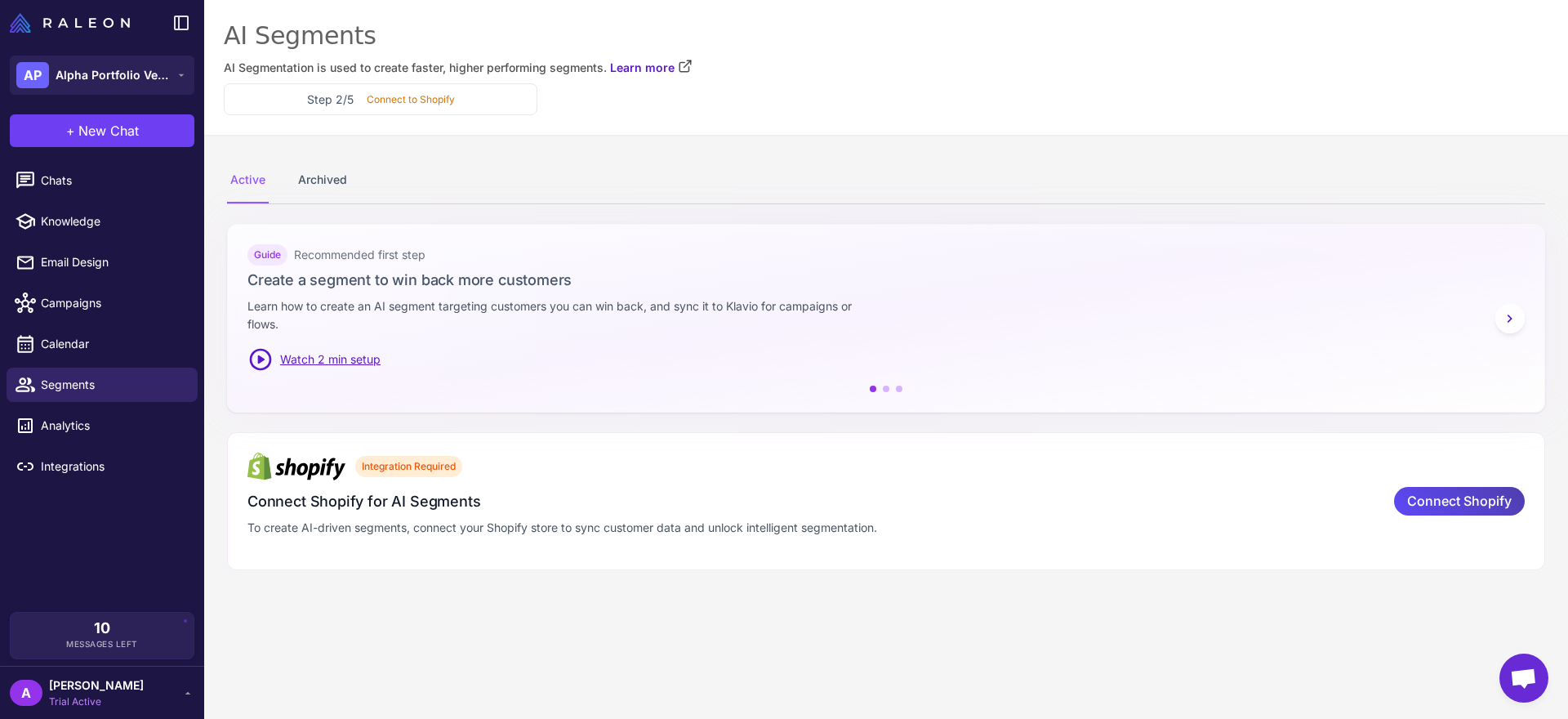
click at [316, 354] on span "Watch 2 min setup" at bounding box center [330, 359] width 101 height 18
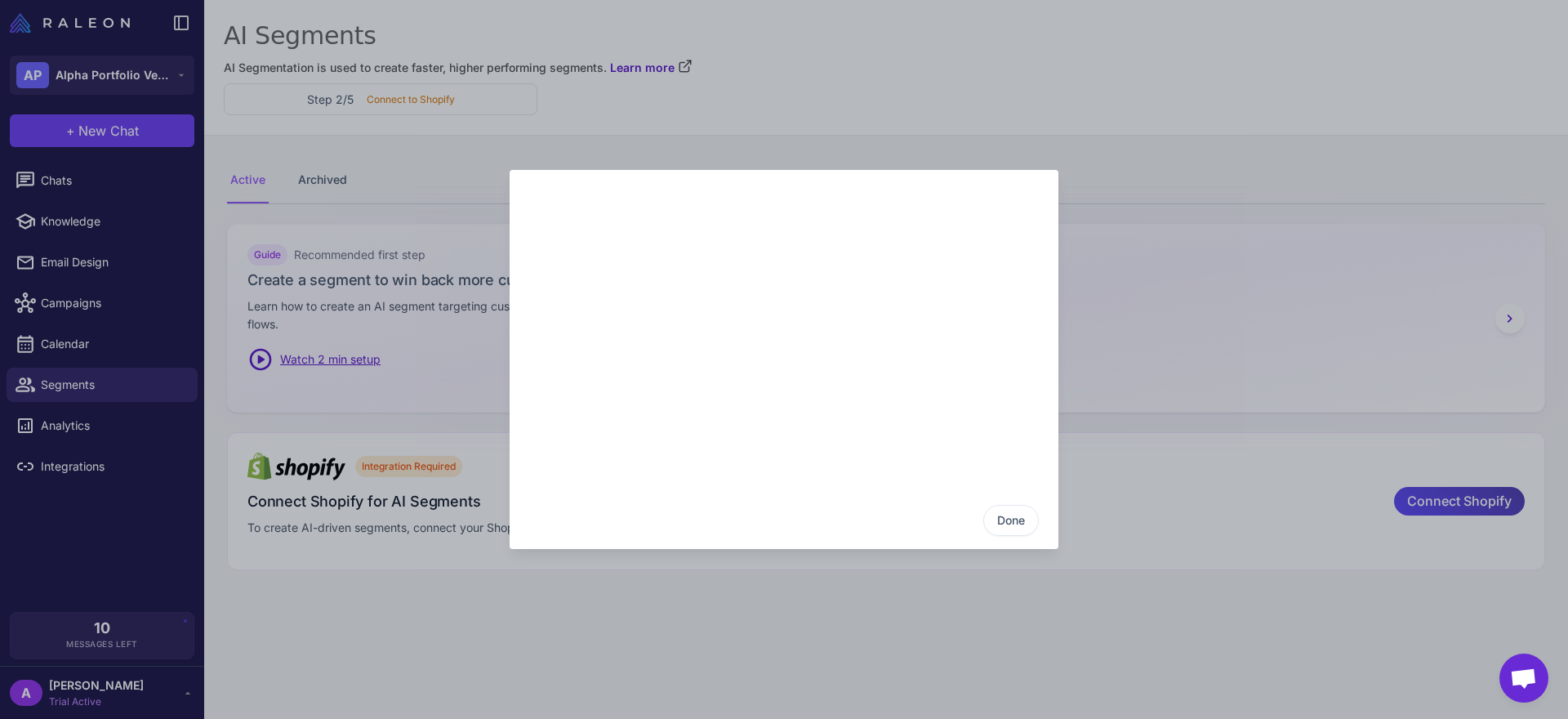
click at [447, 246] on div "Done" at bounding box center [784, 360] width 1568 height 693
click at [1303, 339] on div "Done" at bounding box center [784, 360] width 1568 height 693
click at [1004, 523] on button "Done" at bounding box center [1011, 520] width 56 height 31
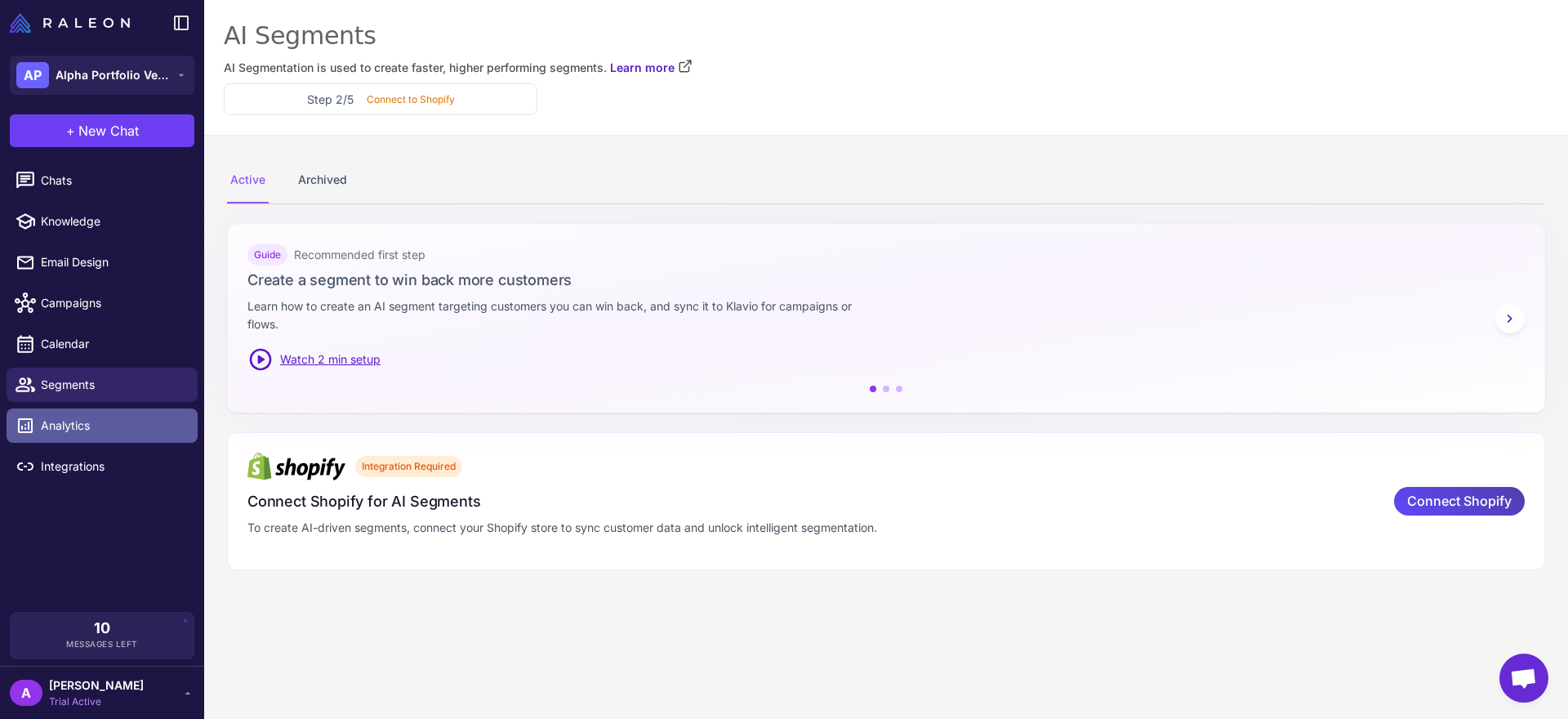
click at [136, 423] on span "Analytics" at bounding box center [113, 425] width 144 height 18
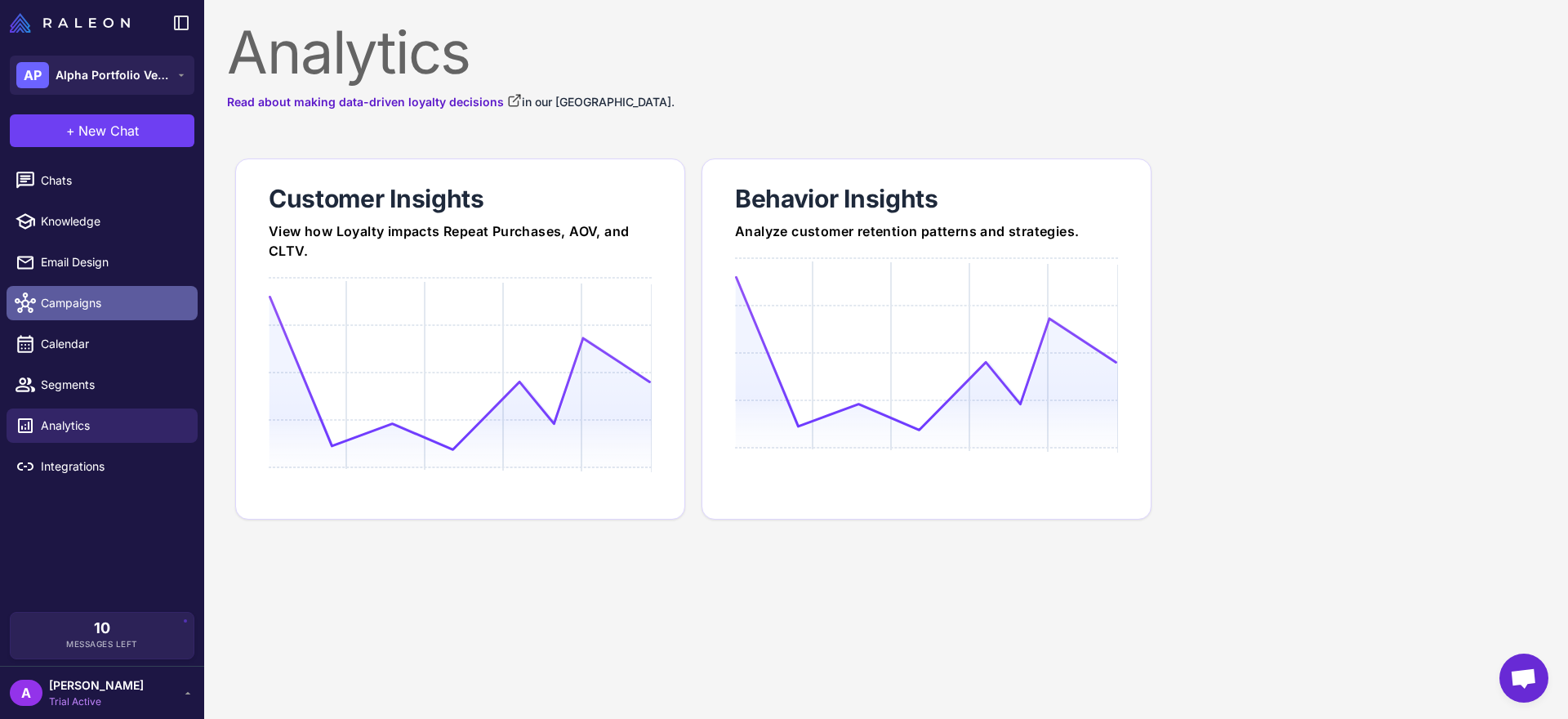
click at [114, 301] on span "Campaigns" at bounding box center [113, 302] width 144 height 18
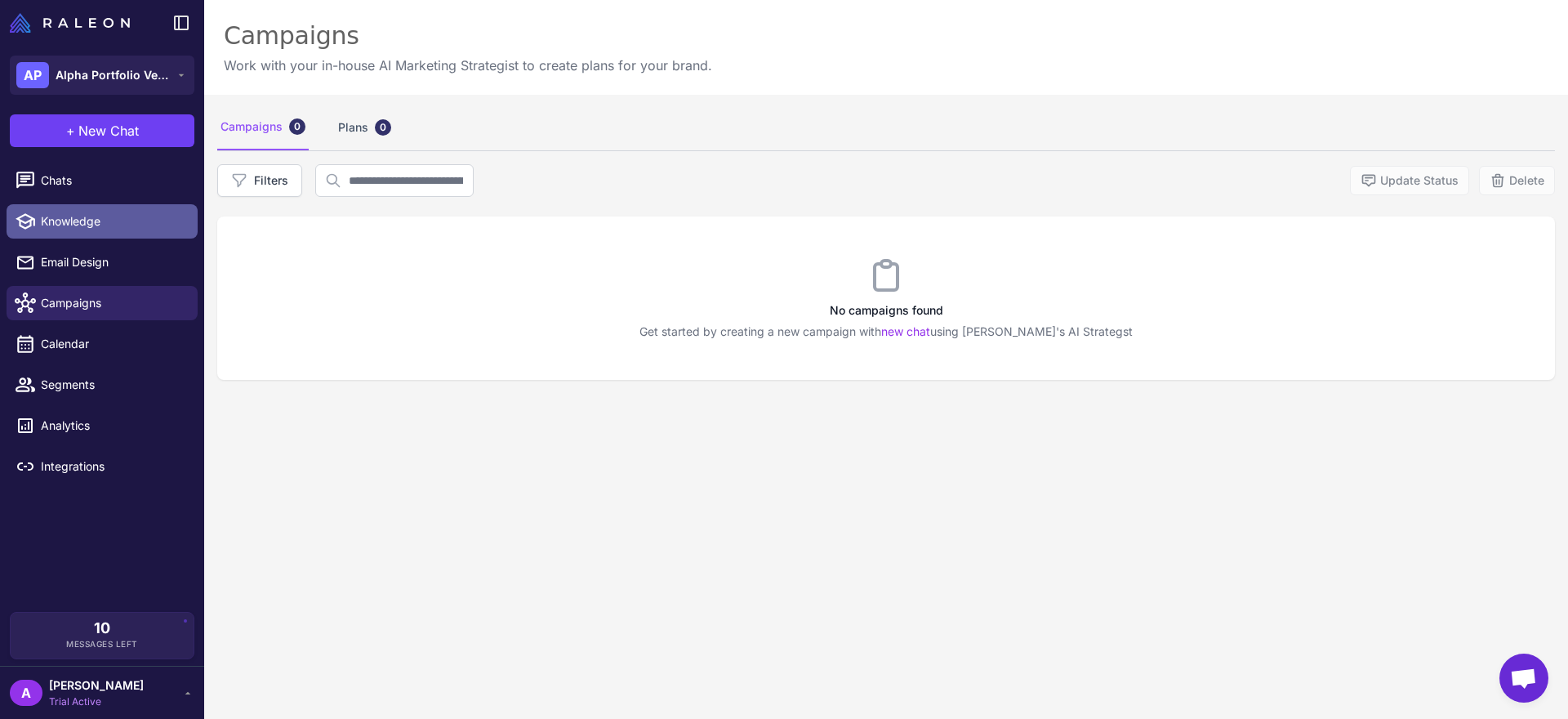
click at [128, 219] on span "Knowledge" at bounding box center [113, 221] width 144 height 18
select select
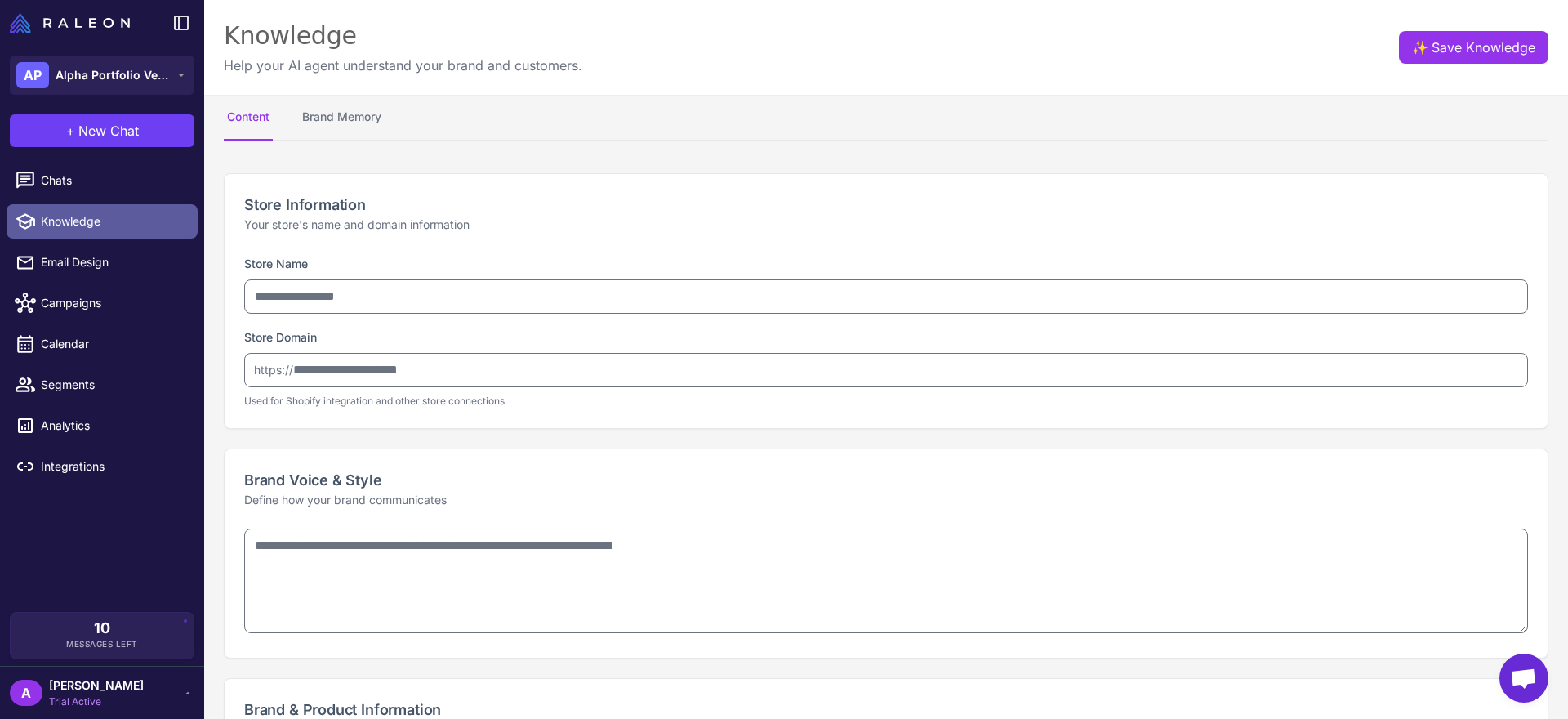
type input "**********"
type textarea "**********"
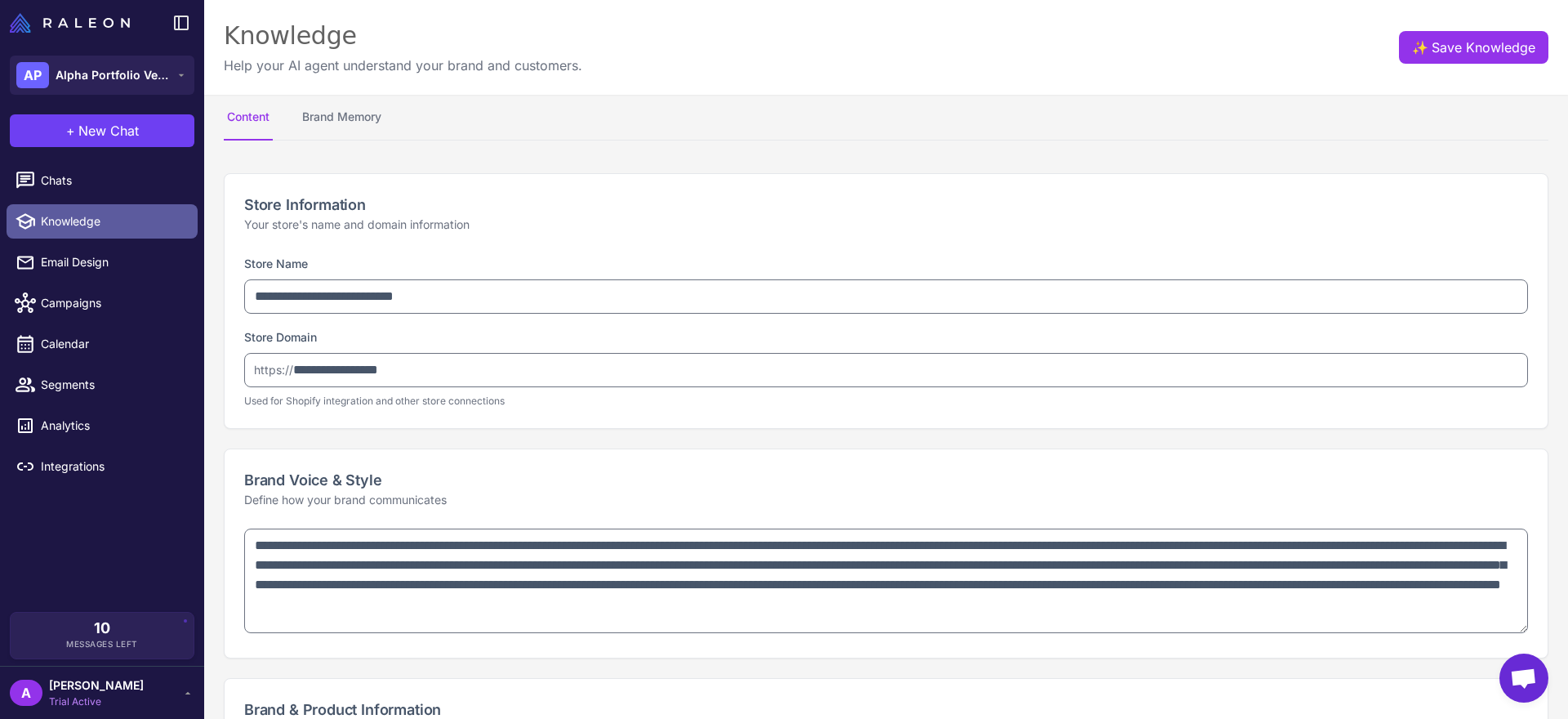
type textarea "**********"
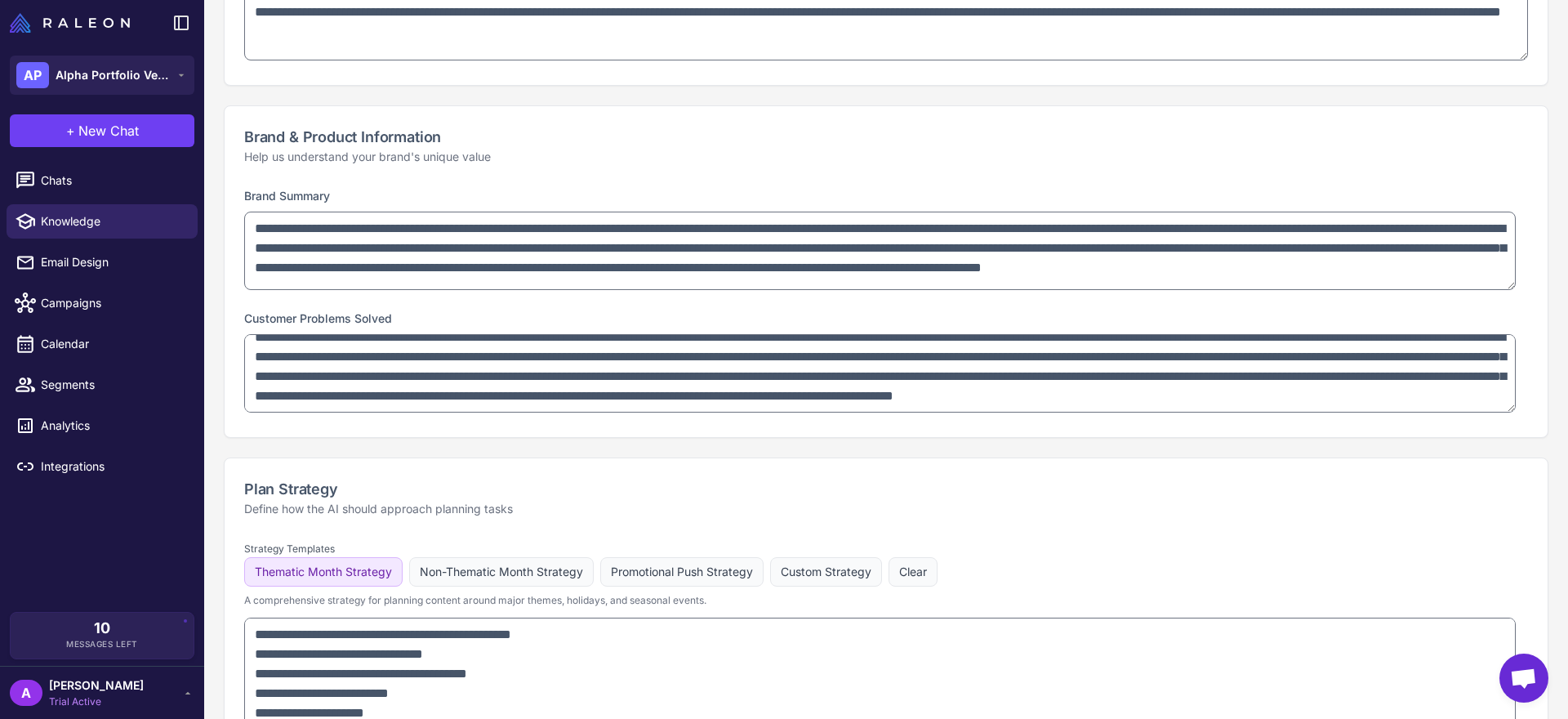
scroll to position [3, 0]
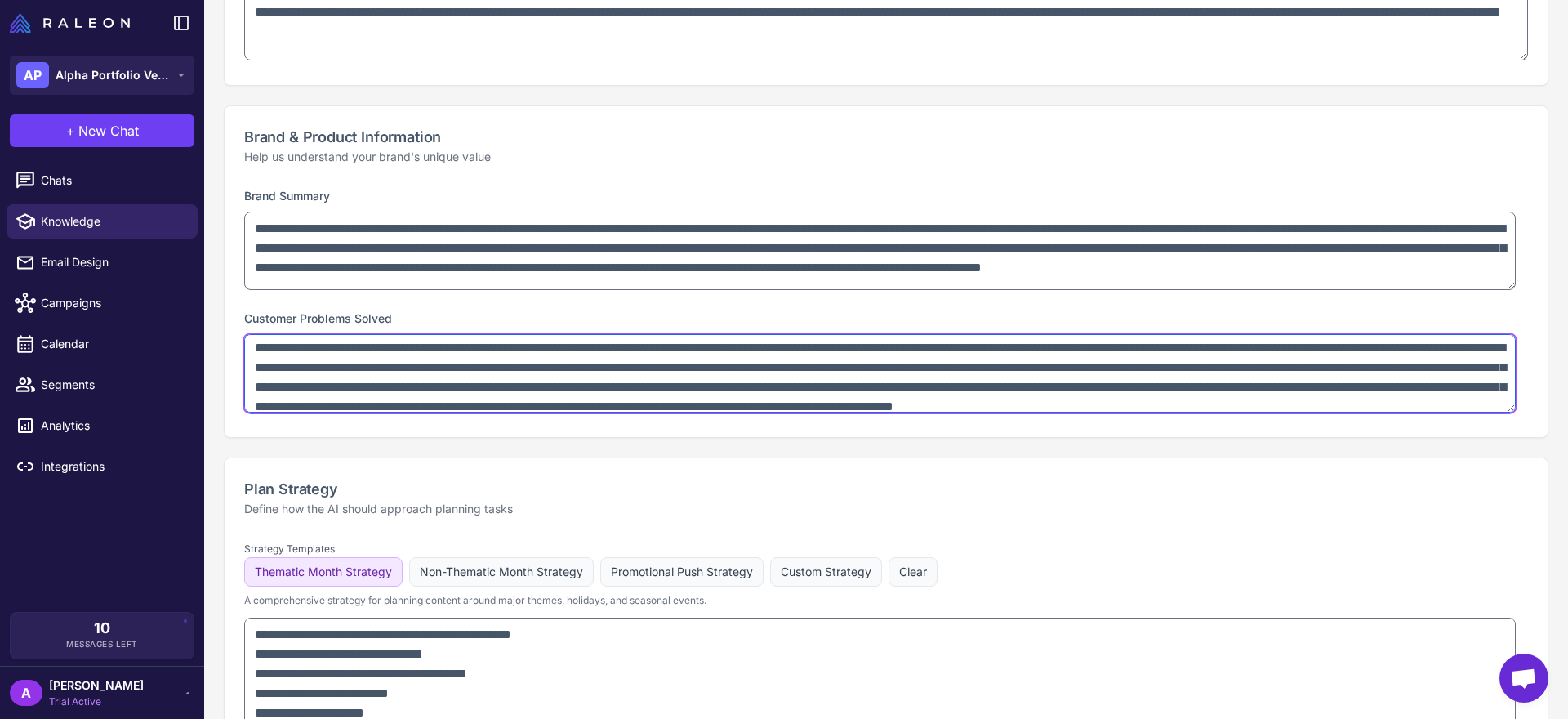
click at [328, 393] on textarea "**********" at bounding box center [879, 373] width 1271 height 79
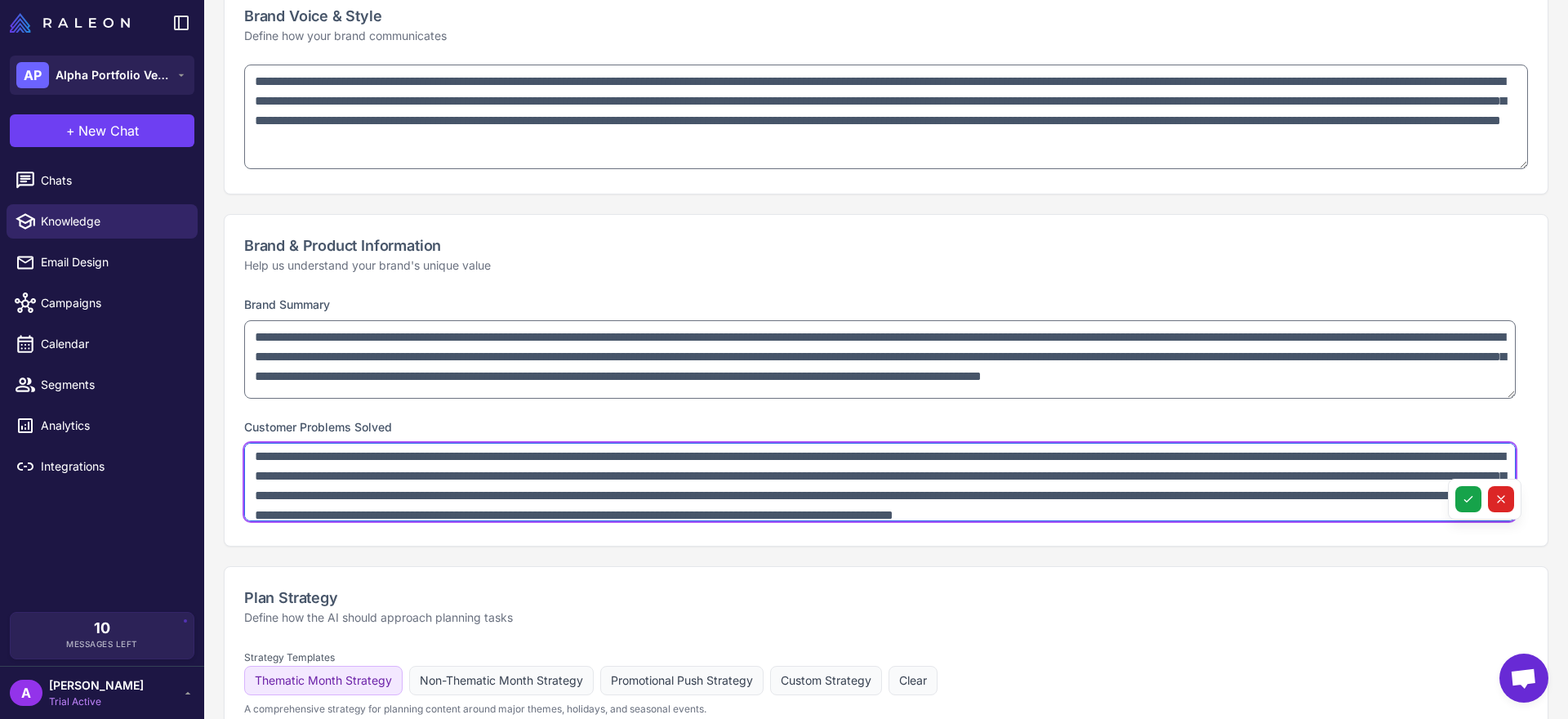
scroll to position [443, 0]
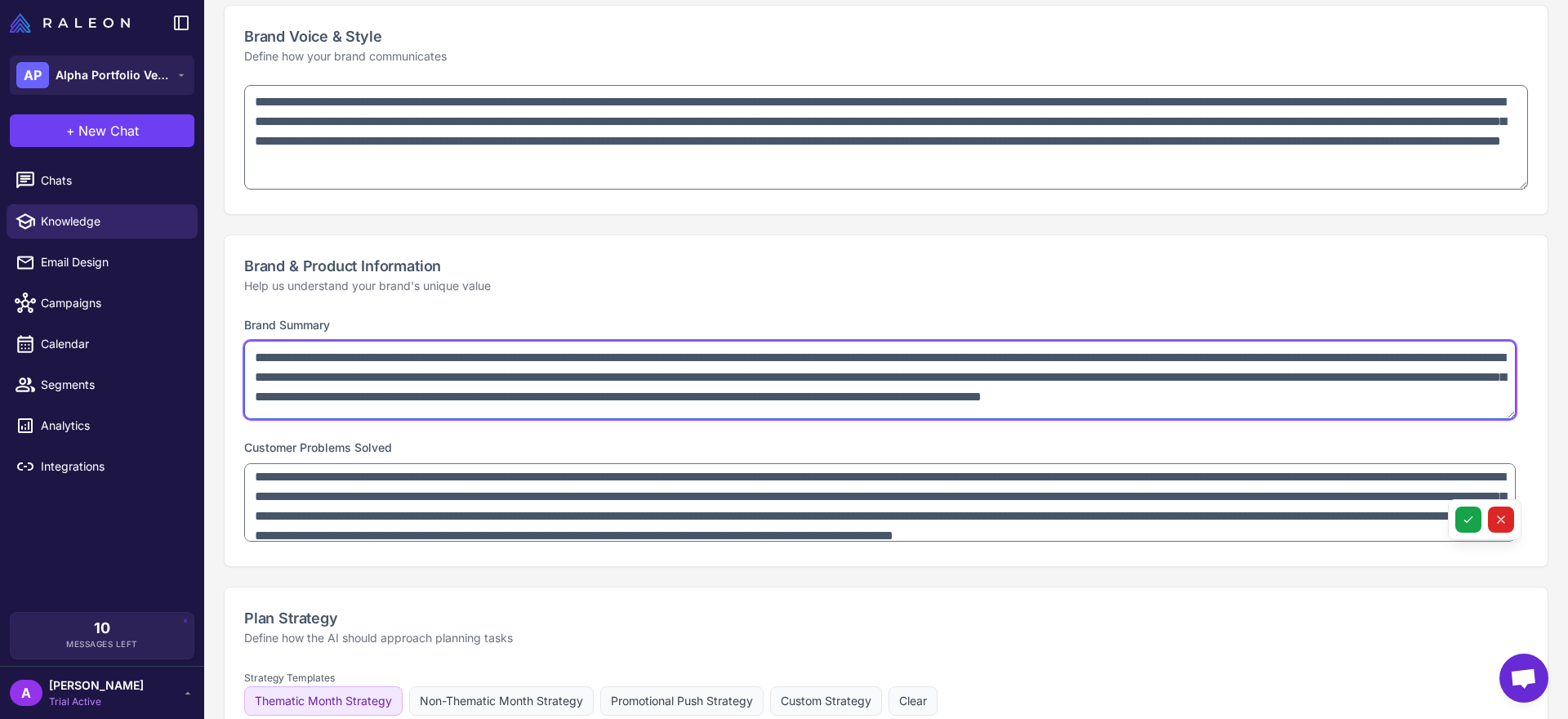
click at [392, 389] on textarea "**********" at bounding box center [879, 380] width 1271 height 79
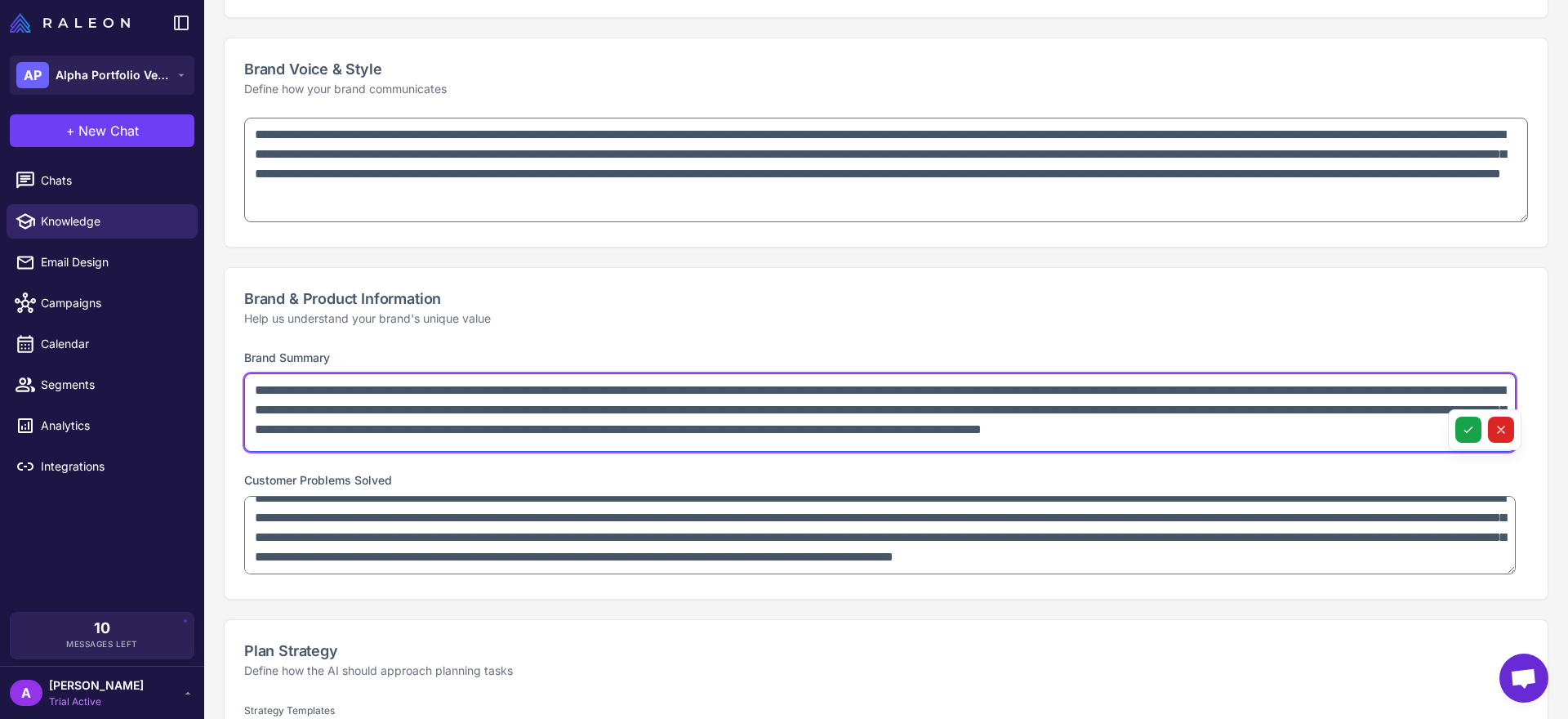
scroll to position [391, 0]
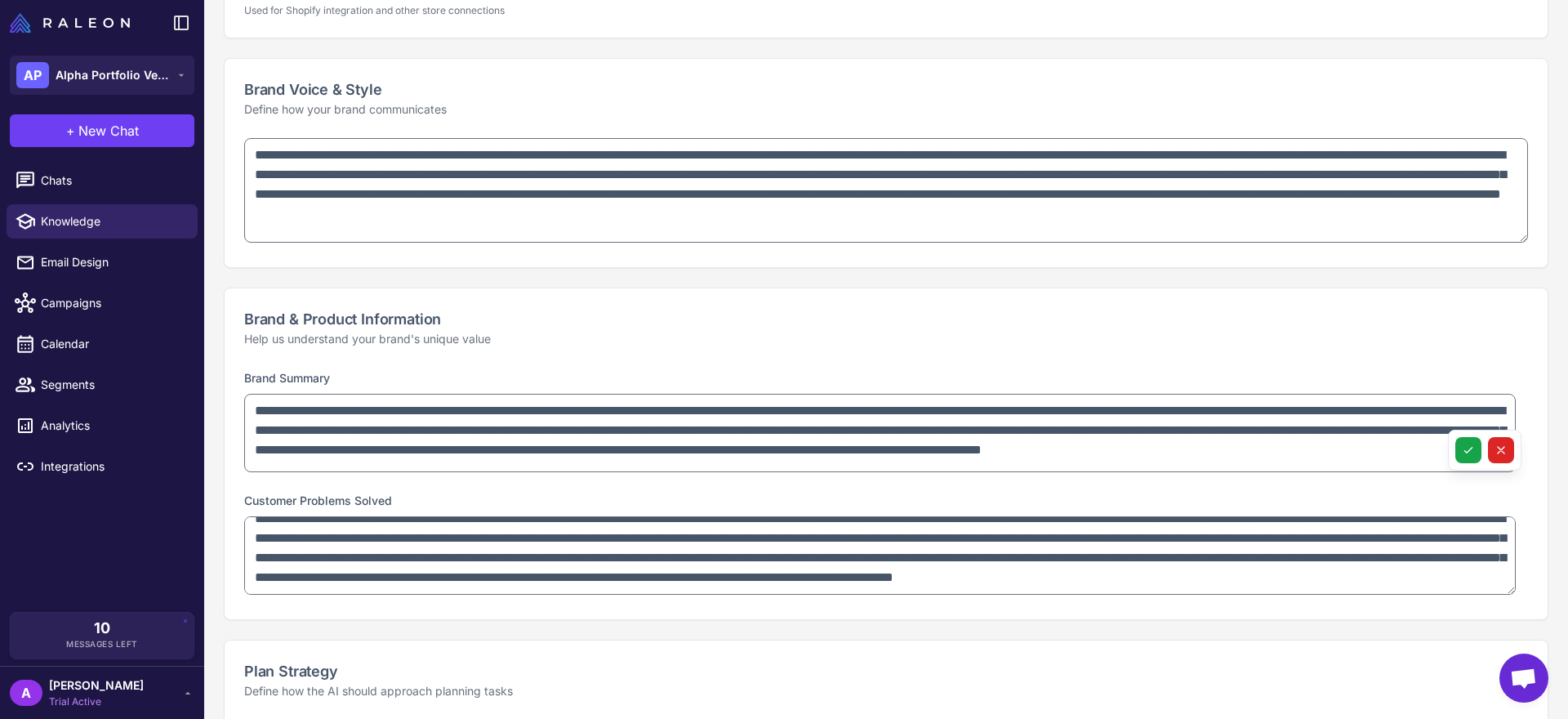
click at [241, 320] on div "Brand & Product Information Help us understand your brand's unique value" at bounding box center [886, 327] width 1323 height 80
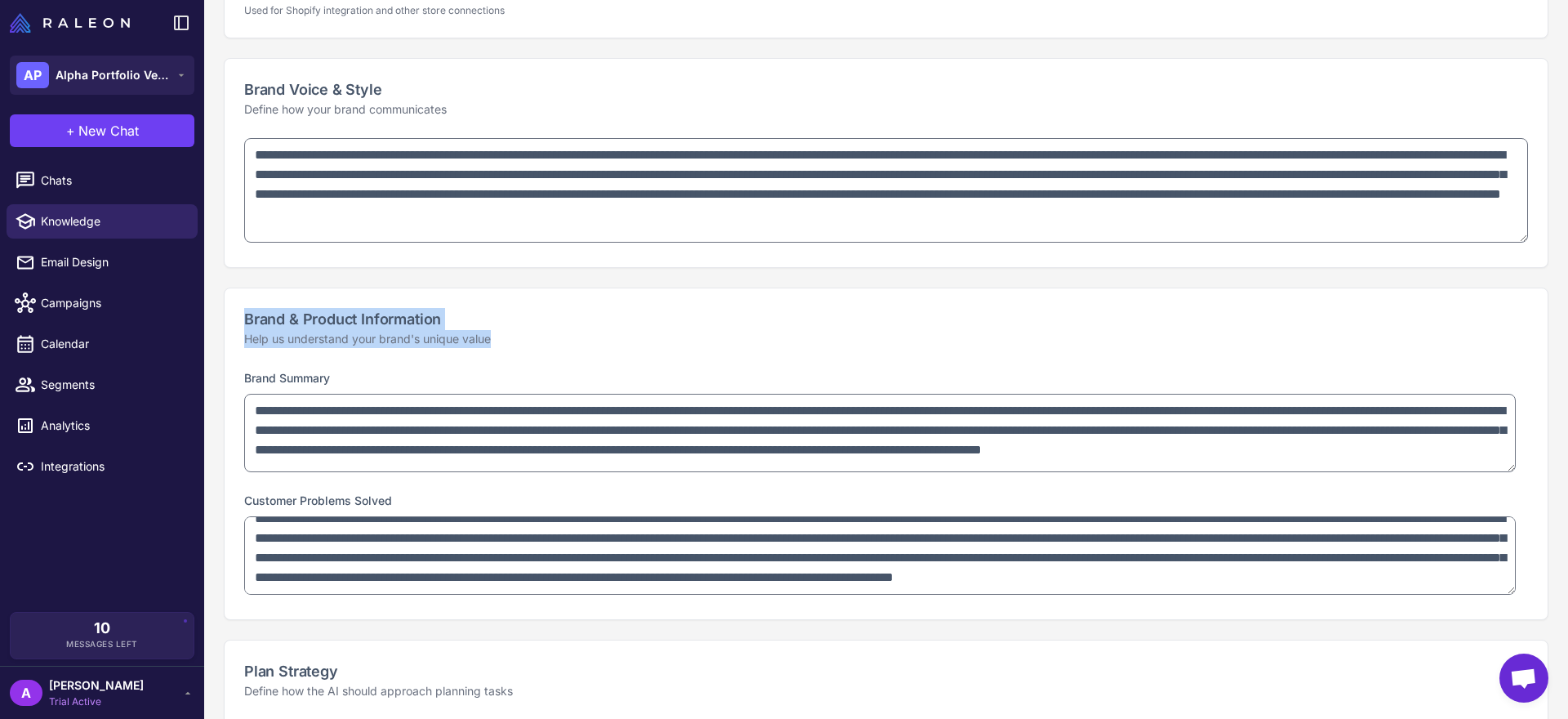
drag, startPoint x: 237, startPoint y: 314, endPoint x: 527, endPoint y: 336, distance: 290.8
click at [527, 336] on div "Brand & Product Information Help us understand your brand's unique value" at bounding box center [886, 327] width 1323 height 80
click at [527, 336] on p "Help us understand your brand's unique value" at bounding box center [886, 339] width 1284 height 18
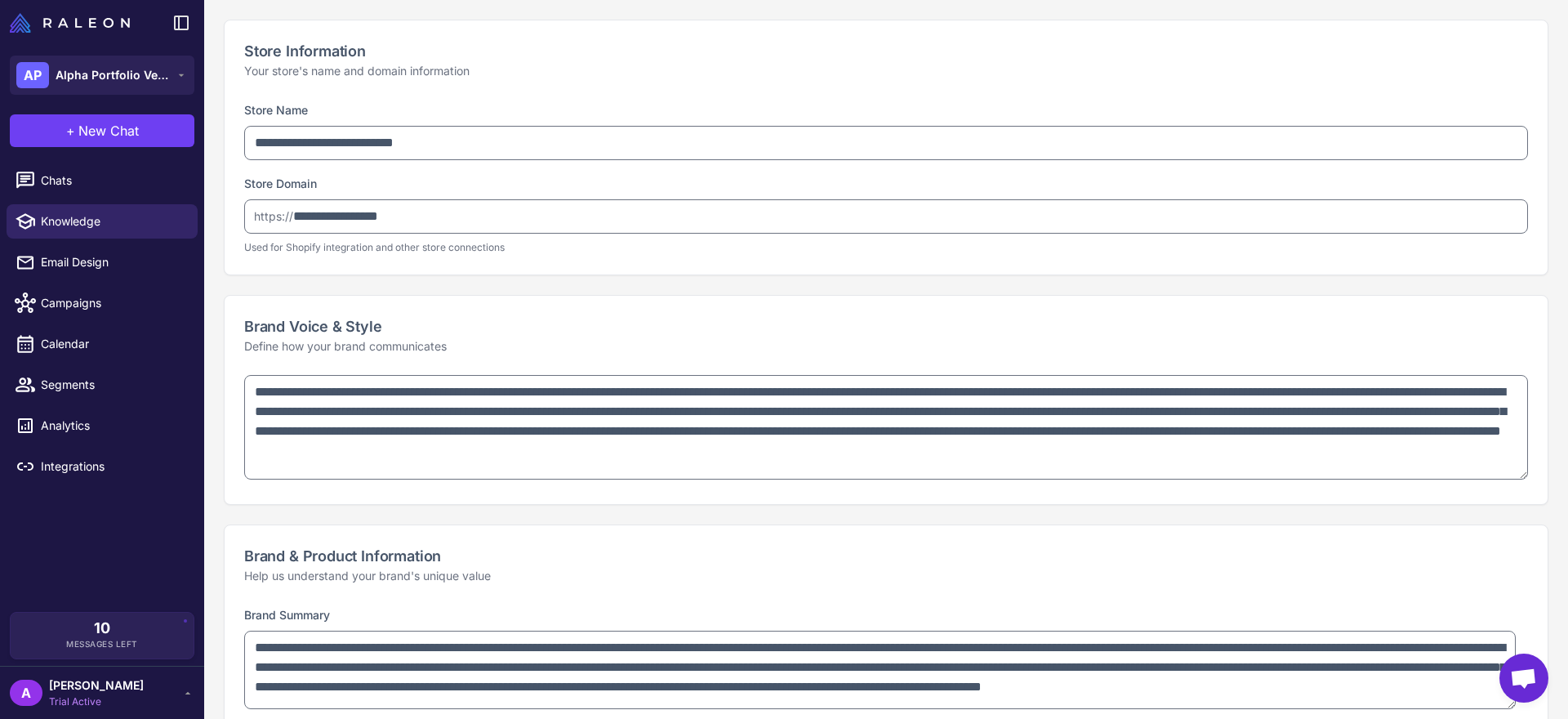
scroll to position [139, 0]
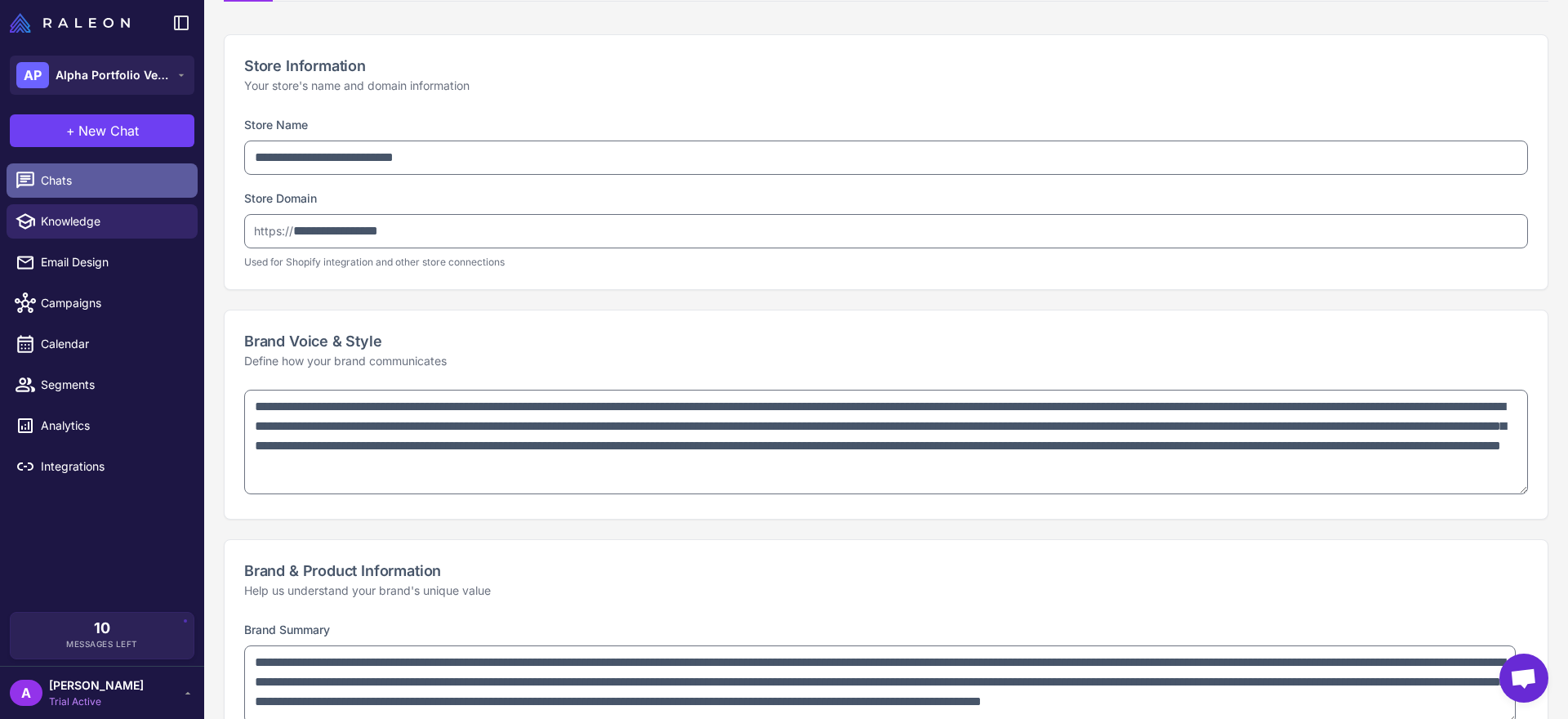
click at [131, 192] on link "Chats" at bounding box center [102, 180] width 191 height 35
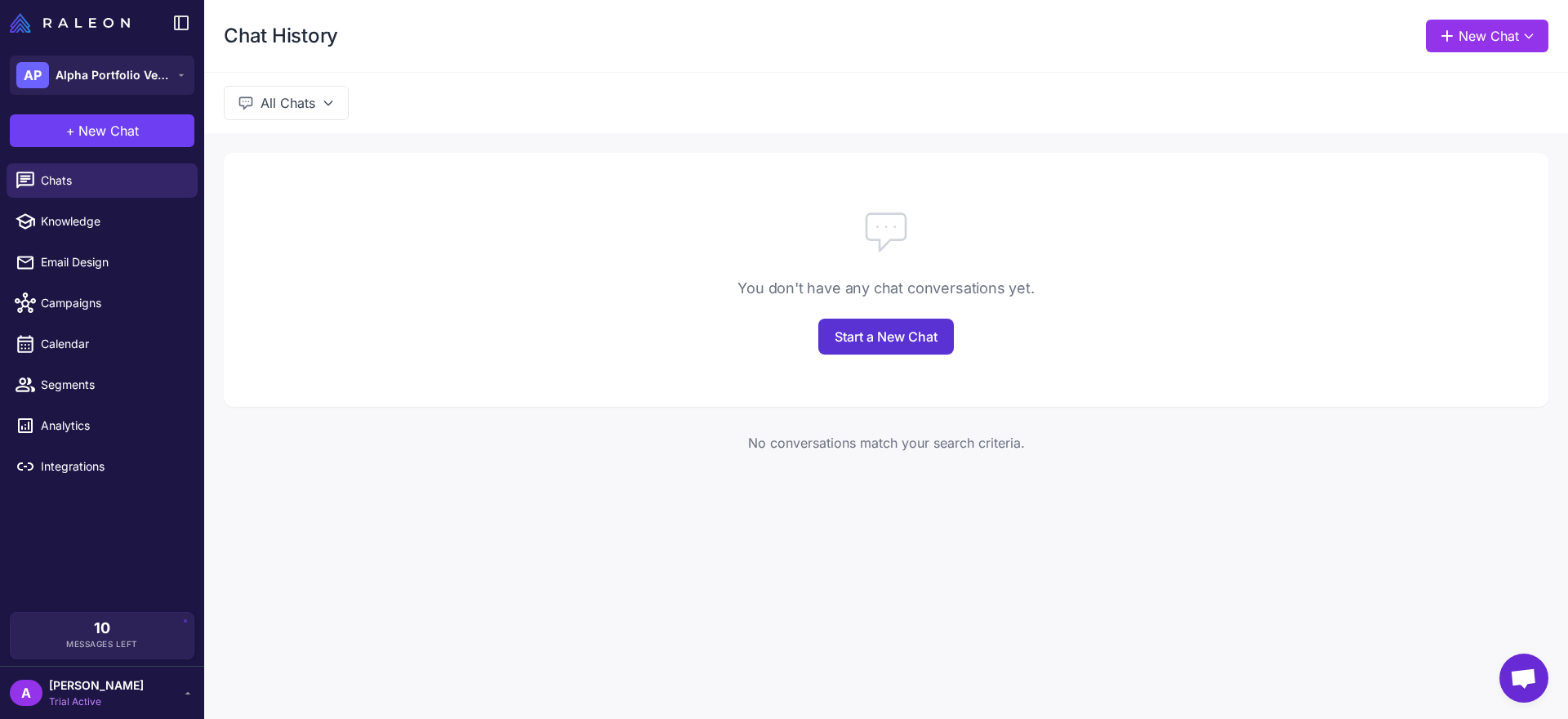
click at [872, 326] on link "Start a New Chat" at bounding box center [886, 336] width 135 height 36
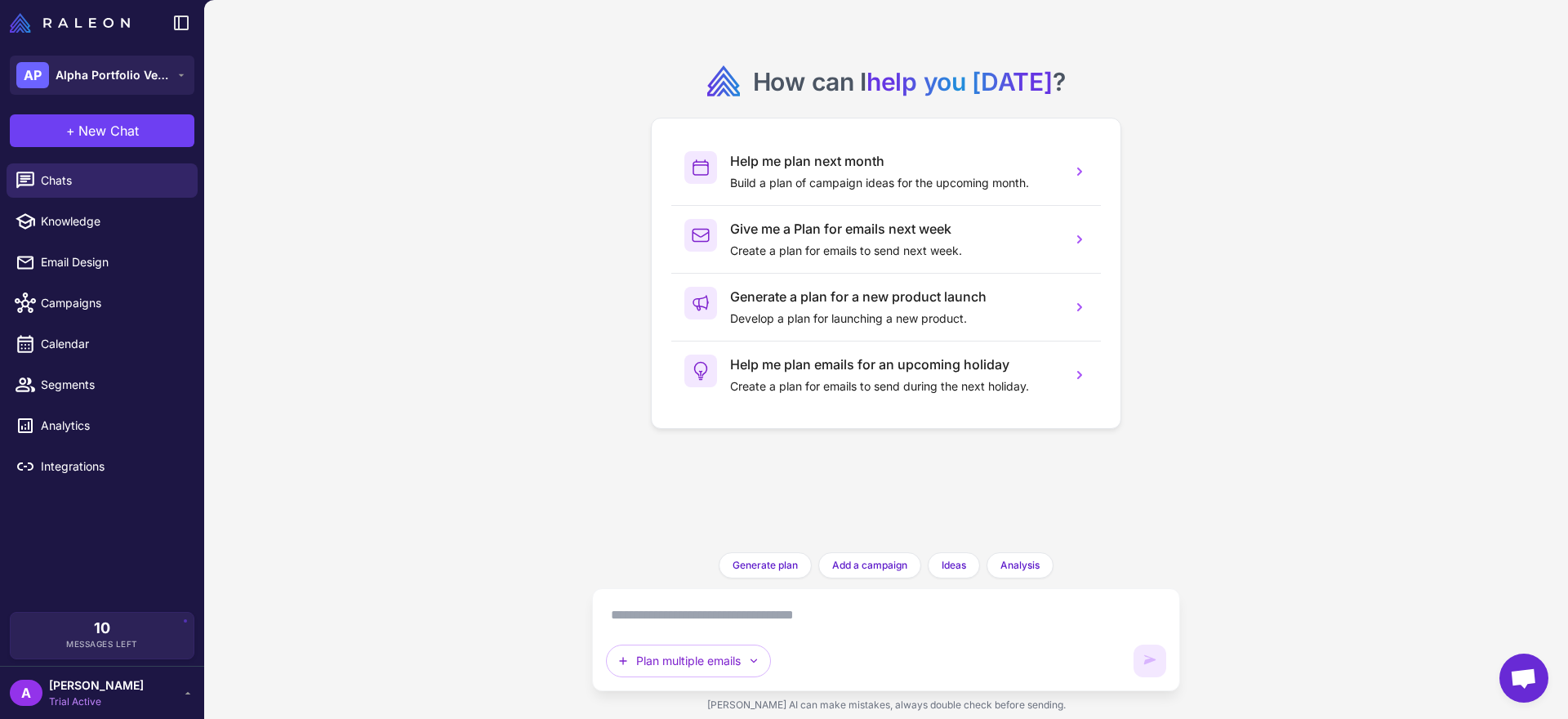
click at [719, 606] on textarea at bounding box center [887, 614] width 560 height 26
click at [125, 201] on li "Knowledge" at bounding box center [102, 221] width 204 height 41
click at [140, 218] on span "Knowledge" at bounding box center [113, 221] width 144 height 18
select select
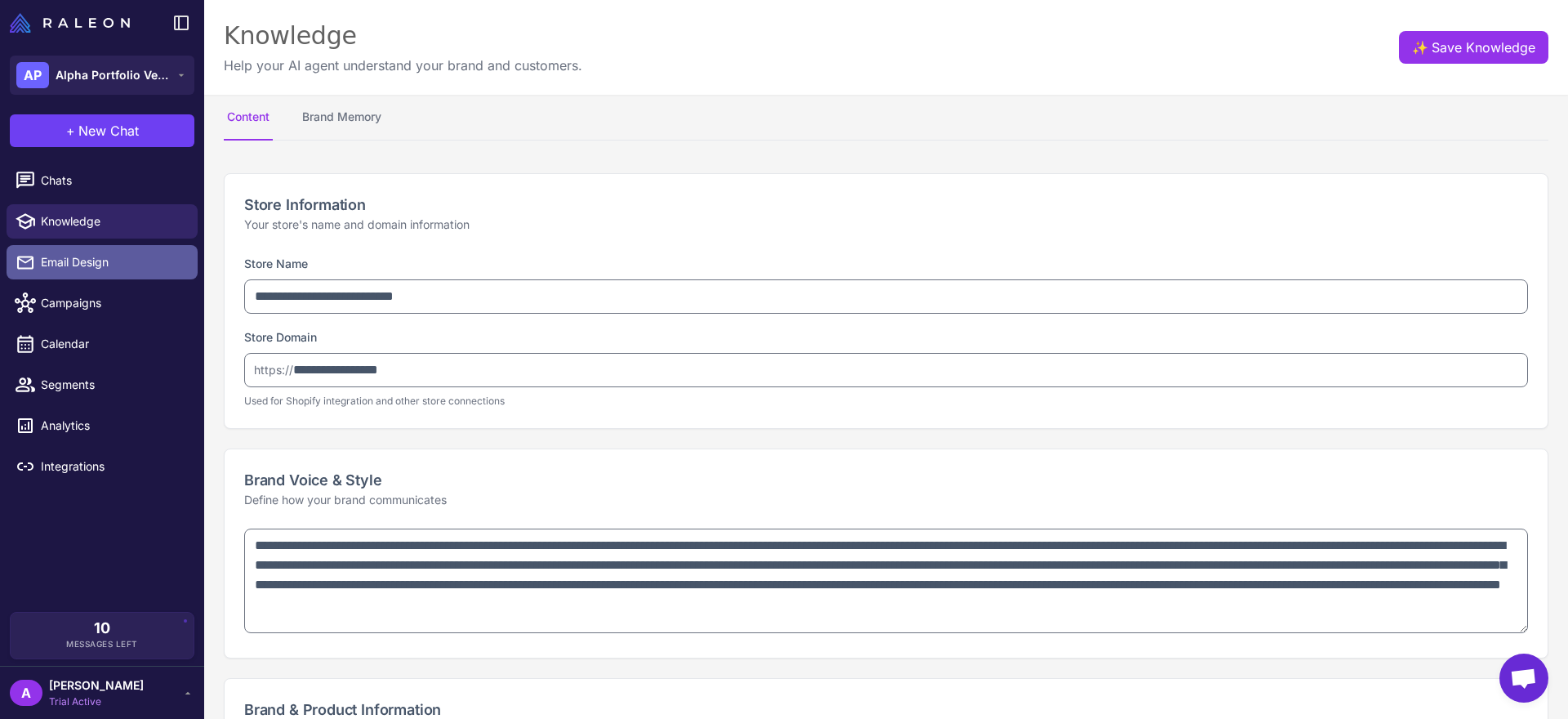
type textarea "**********"
click at [162, 276] on link "Email Design" at bounding box center [102, 262] width 191 height 35
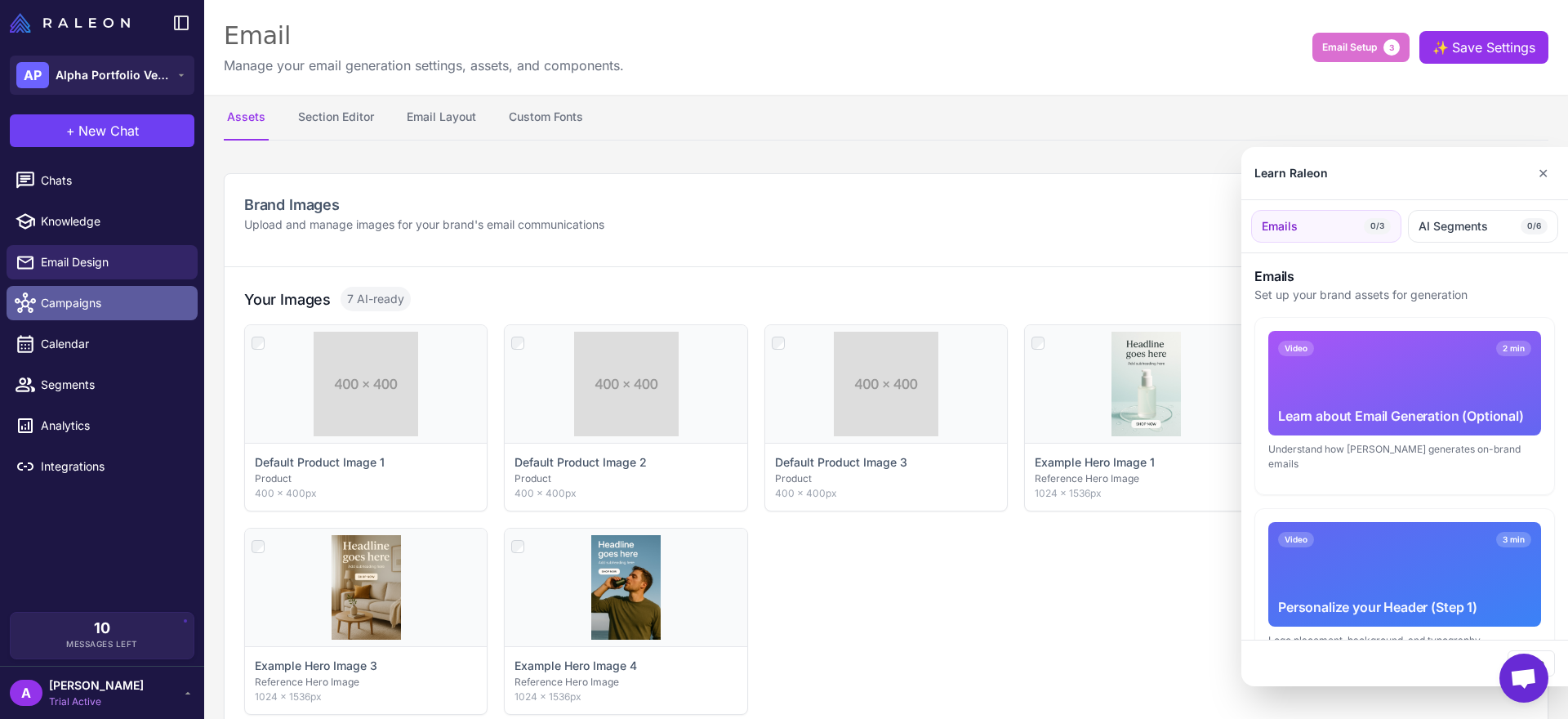
click at [160, 310] on div at bounding box center [784, 359] width 1568 height 719
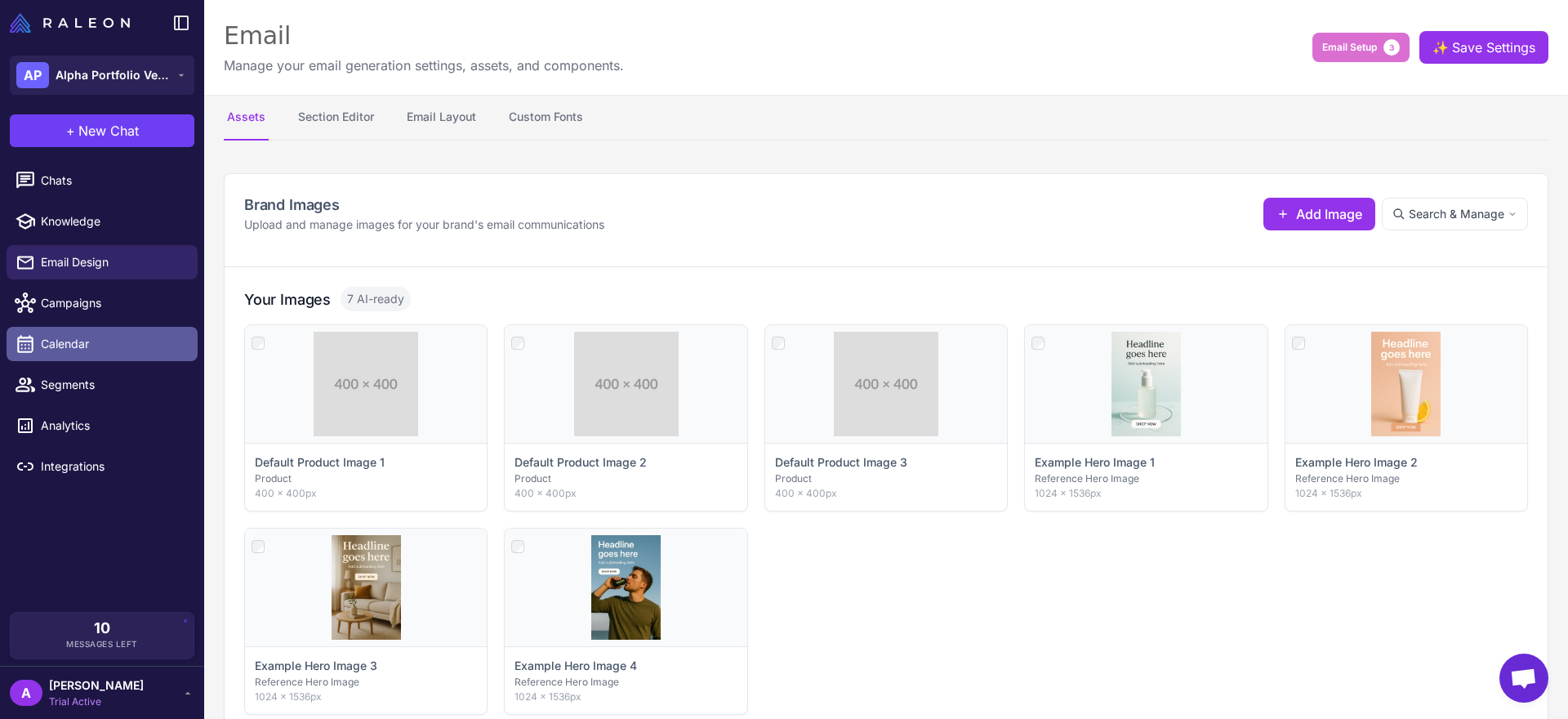
click at [153, 350] on span "Calendar" at bounding box center [113, 344] width 144 height 18
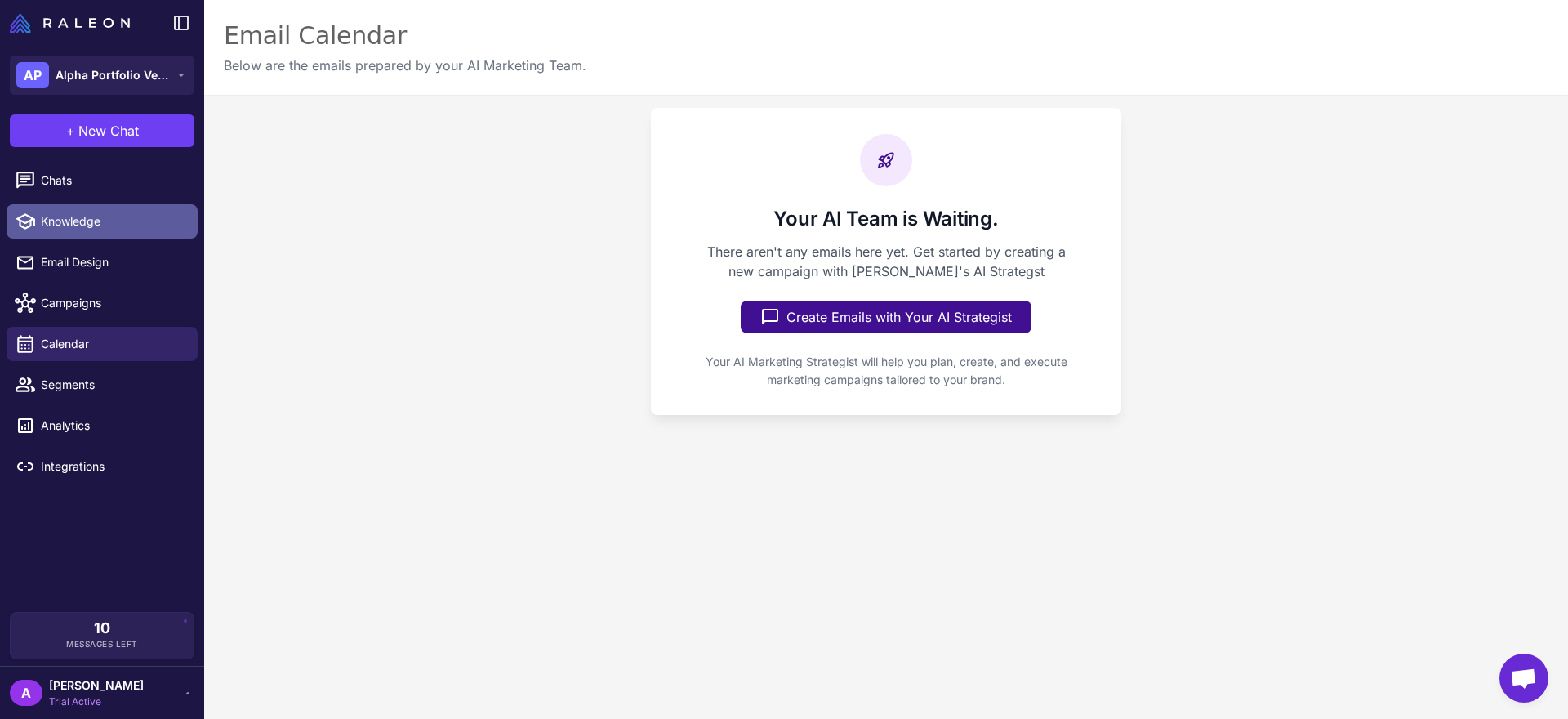
click at [100, 213] on span "Knowledge" at bounding box center [113, 221] width 144 height 18
select select
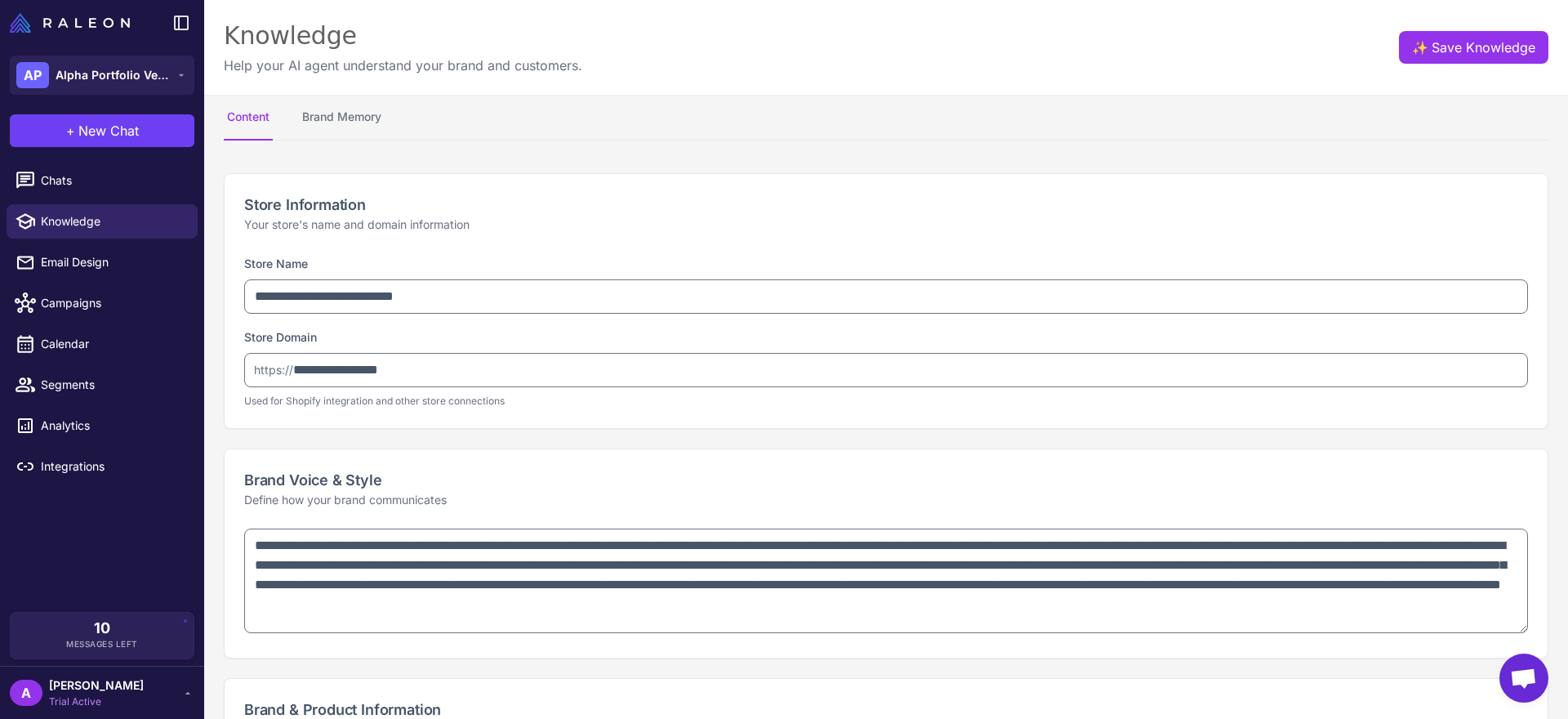
type textarea "**********"
click at [336, 110] on button "Brand Memory" at bounding box center [342, 118] width 85 height 46
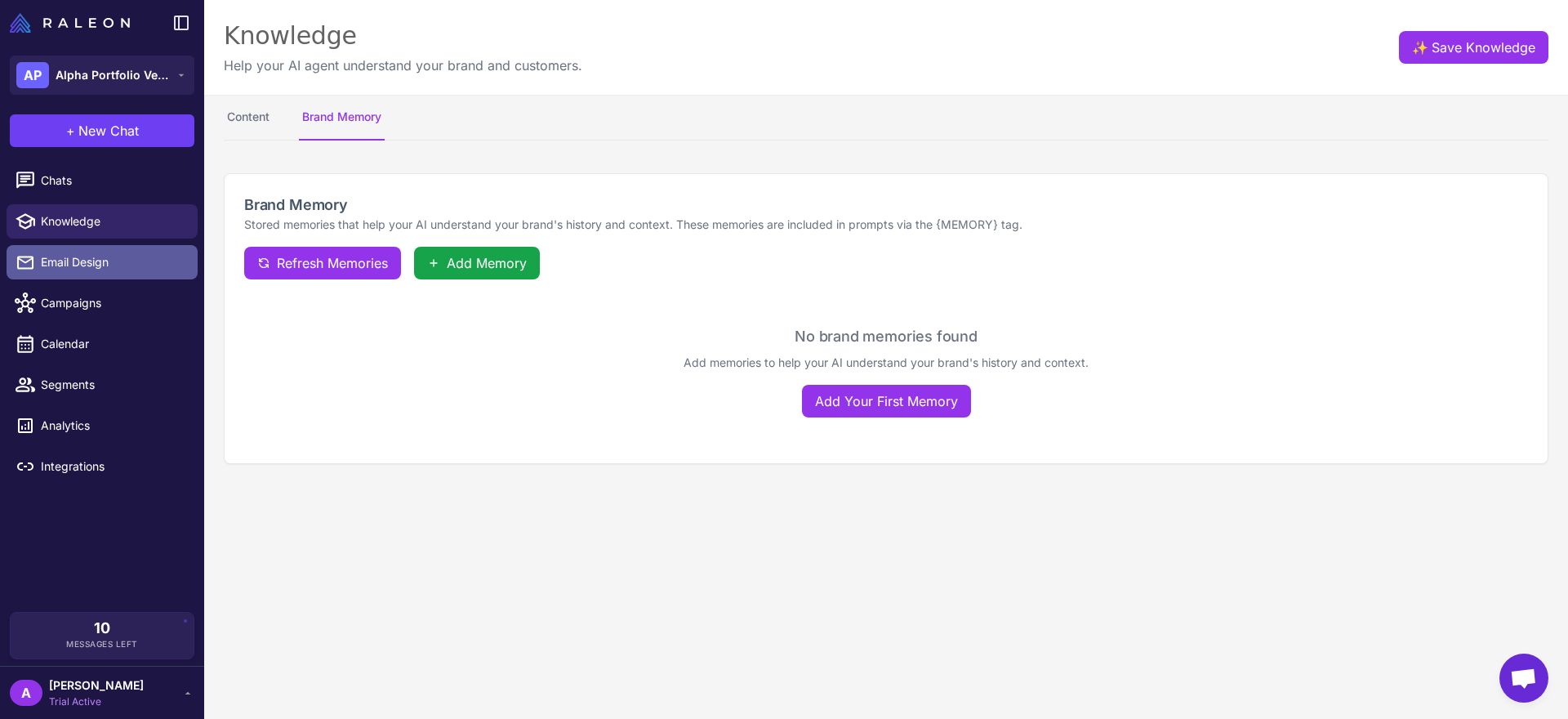
click at [126, 245] on link "Email Design" at bounding box center [102, 262] width 191 height 35
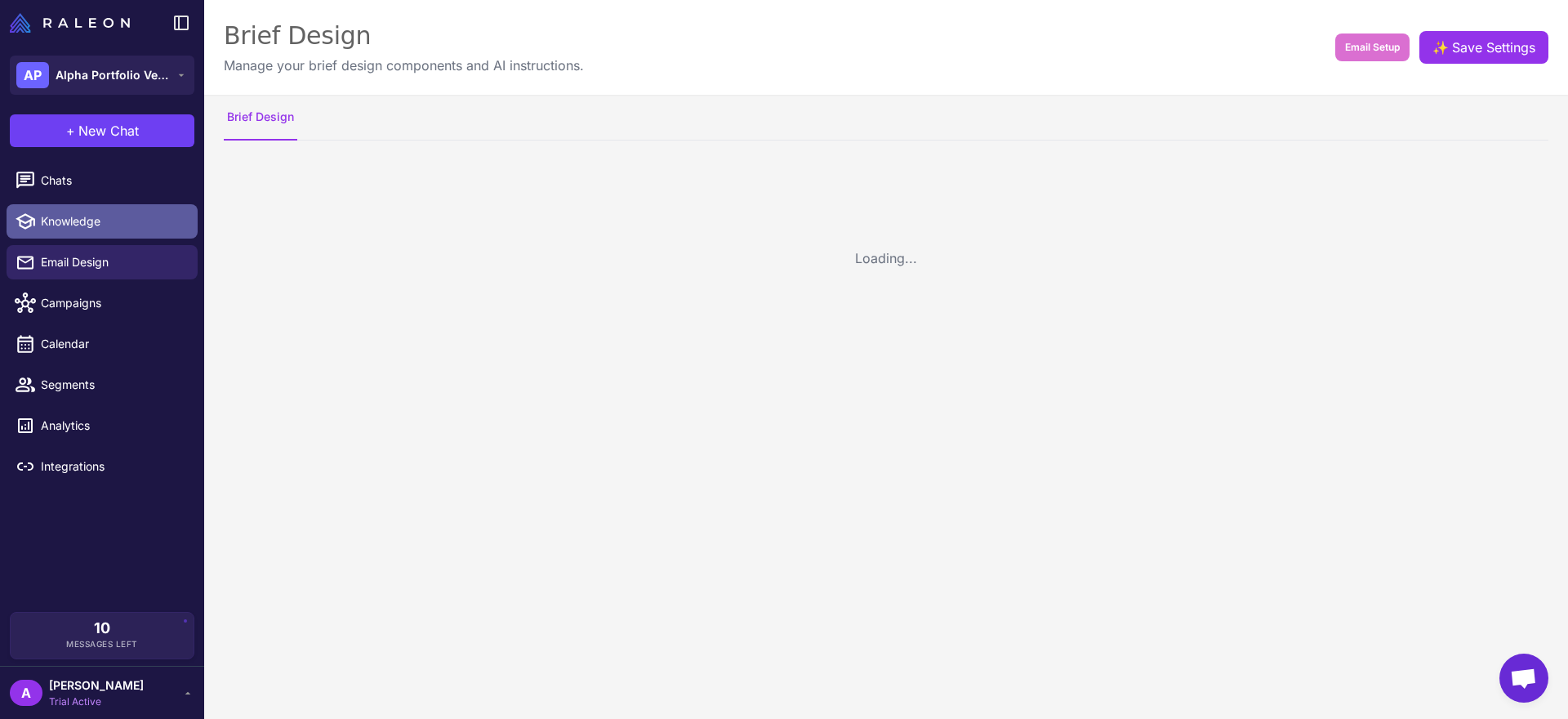
click at [141, 211] on link "Knowledge" at bounding box center [102, 222] width 191 height 35
select select
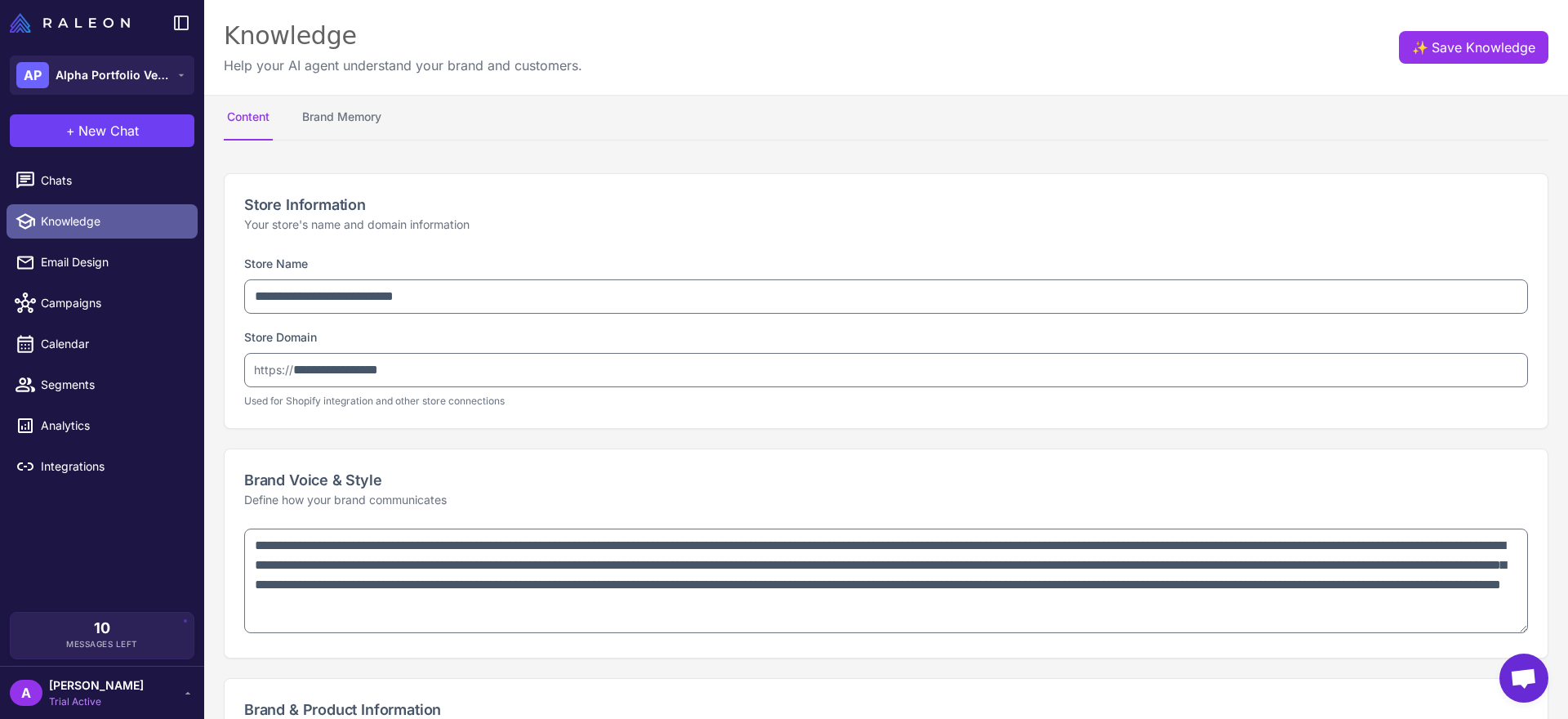
type textarea "**********"
click at [143, 230] on link "Knowledge" at bounding box center [102, 222] width 191 height 35
type textarea "**********"
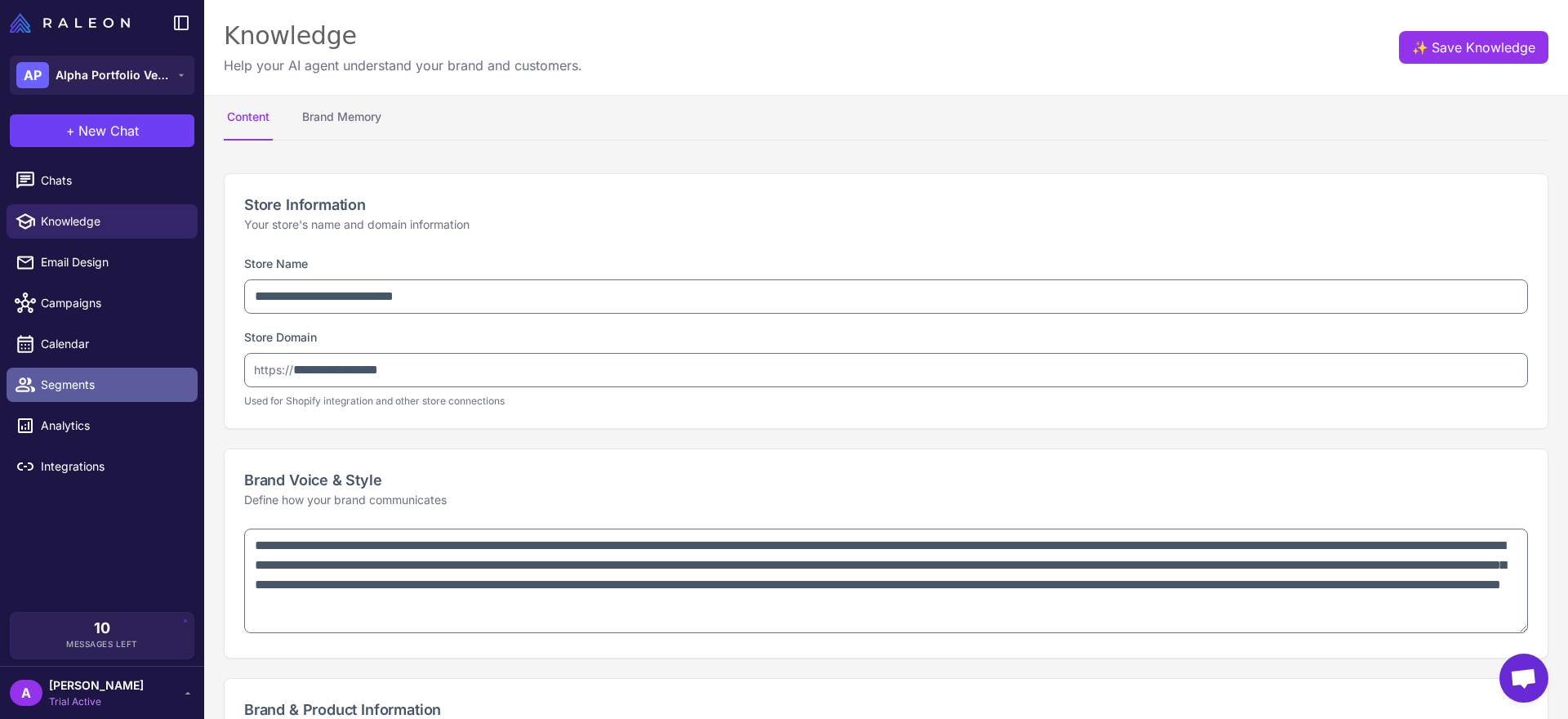
click at [103, 371] on link "Segments" at bounding box center [102, 385] width 191 height 35
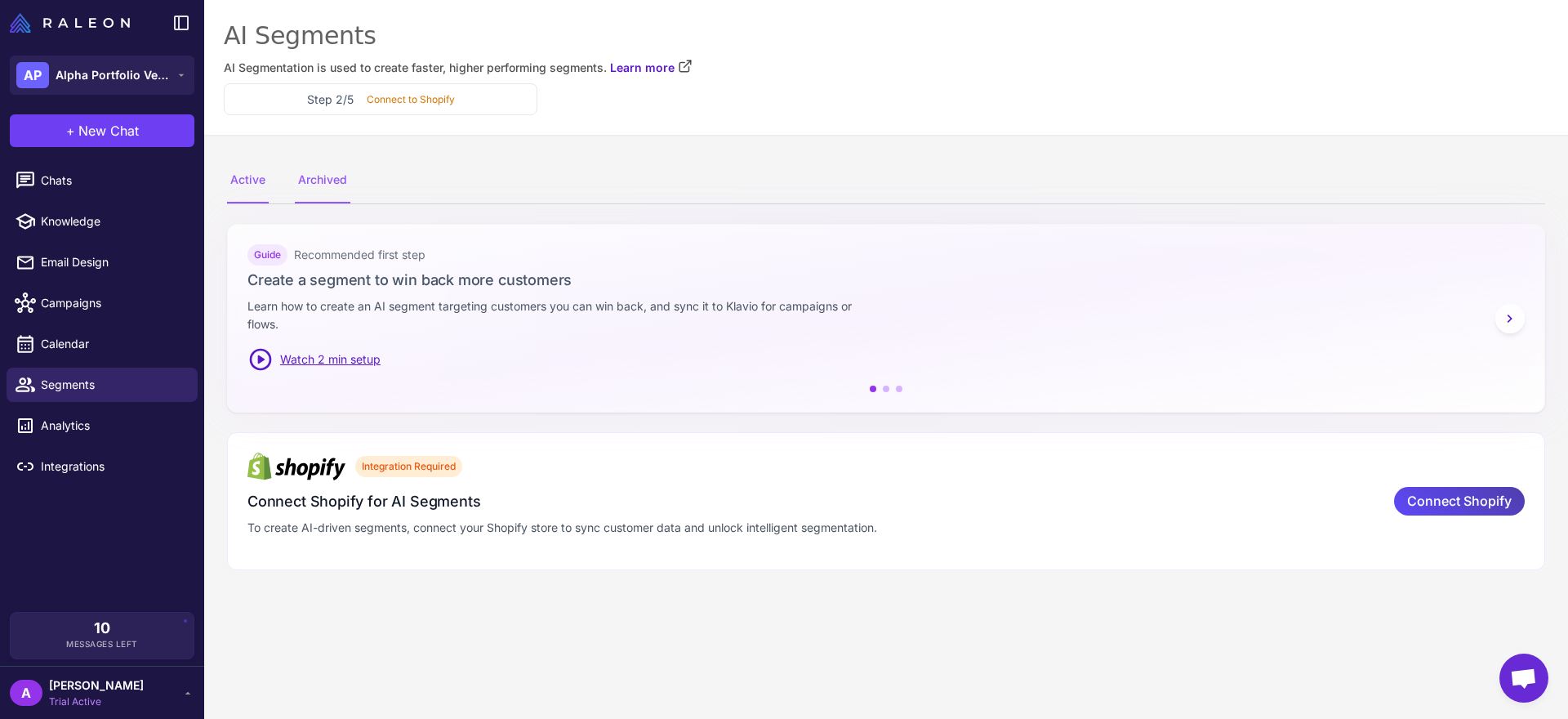
click at [327, 184] on div "Archived" at bounding box center [322, 180] width 56 height 46
click at [243, 188] on div "Active" at bounding box center [248, 180] width 41 height 46
click at [74, 420] on span "Analytics" at bounding box center [113, 425] width 144 height 18
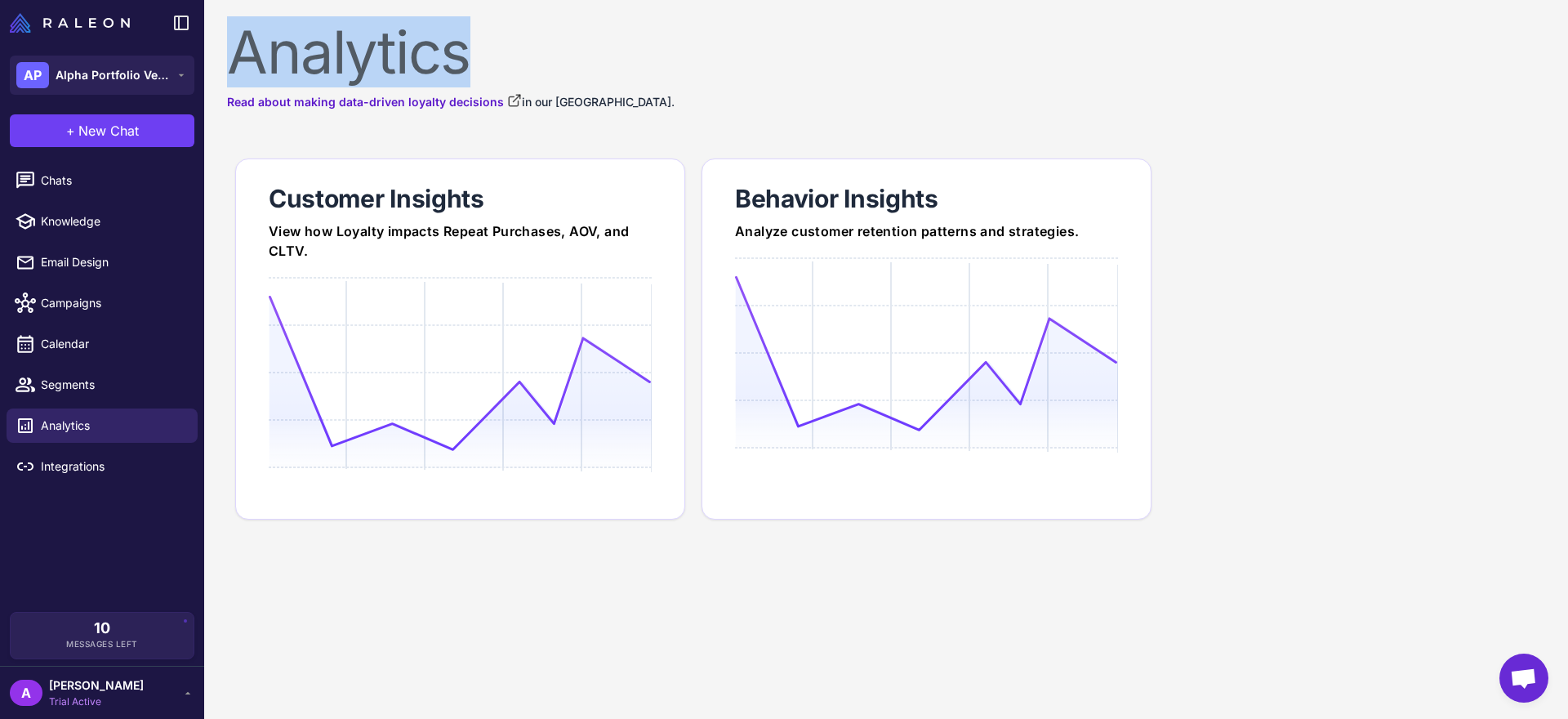
drag, startPoint x: 233, startPoint y: 56, endPoint x: 493, endPoint y: 59, distance: 260.0
click at [491, 59] on div "Analytics" at bounding box center [887, 52] width 1319 height 59
click at [493, 59] on div "Analytics" at bounding box center [887, 52] width 1319 height 59
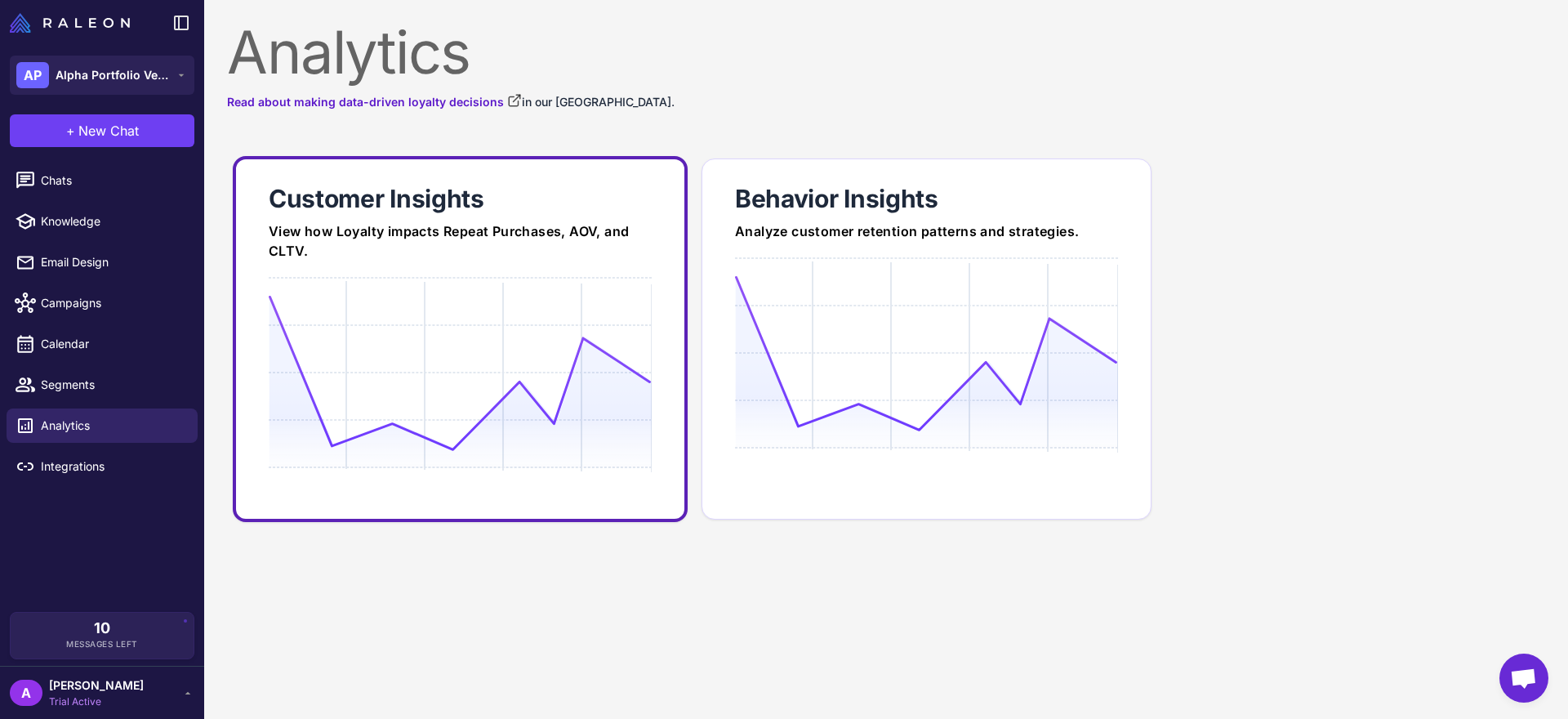
click at [463, 297] on icon at bounding box center [460, 372] width 382 height 156
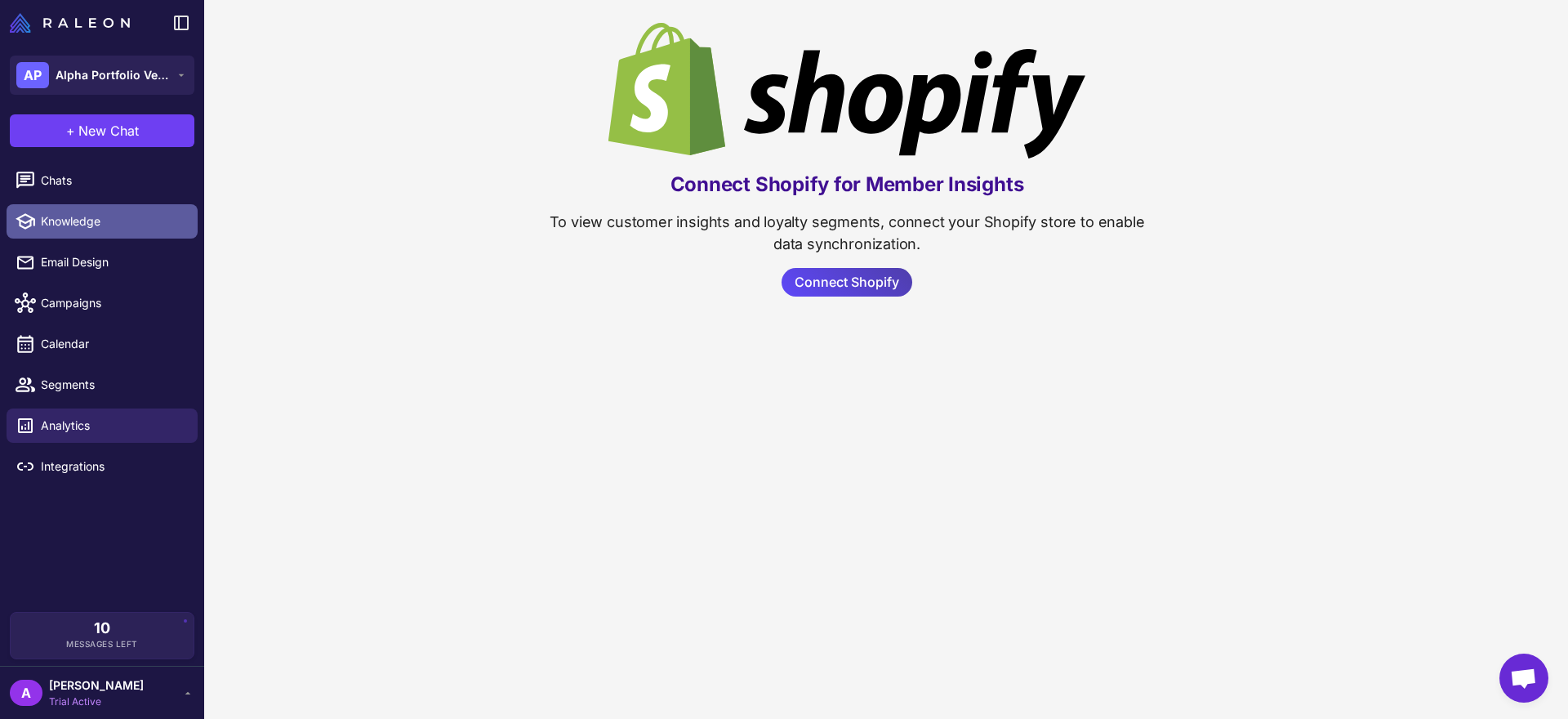
click at [125, 206] on link "Knowledge" at bounding box center [102, 222] width 191 height 35
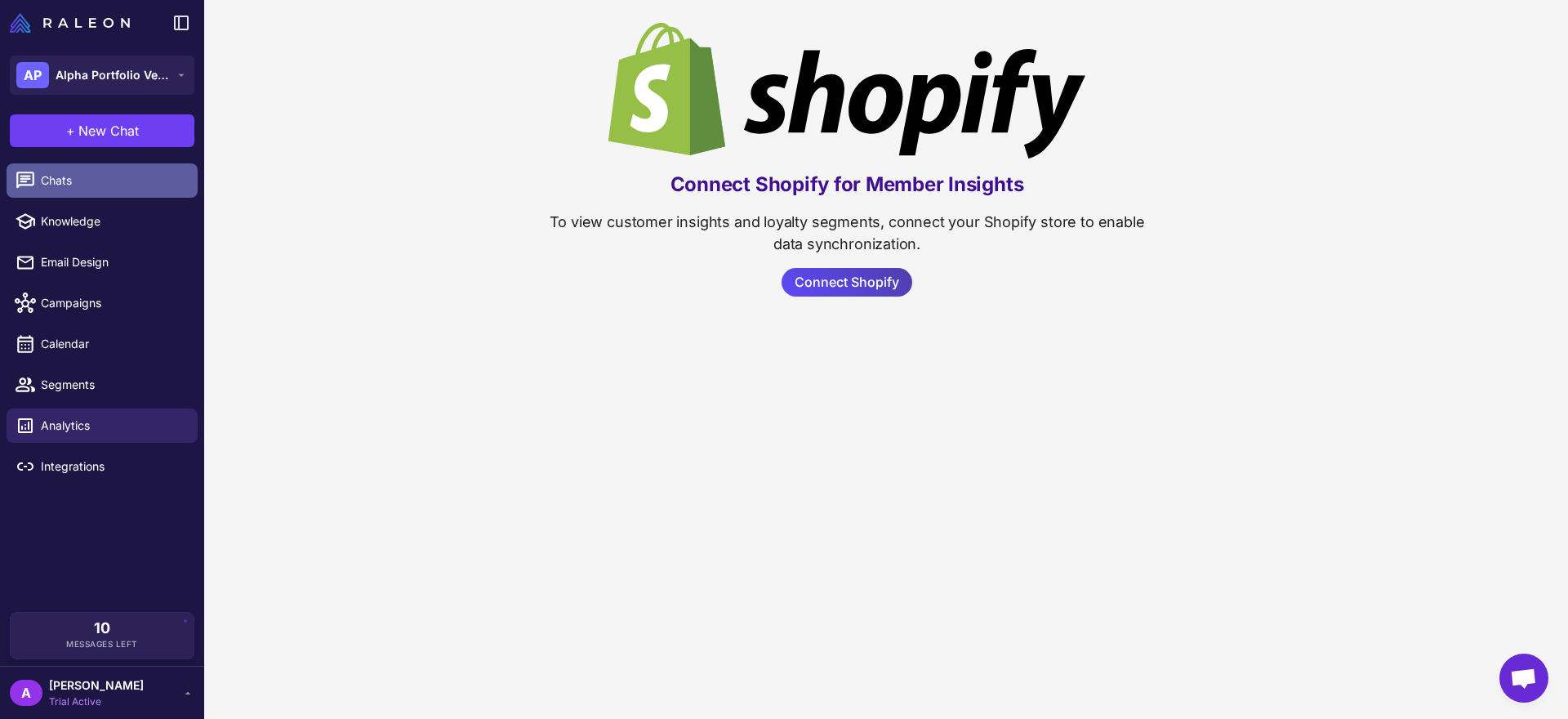
select select
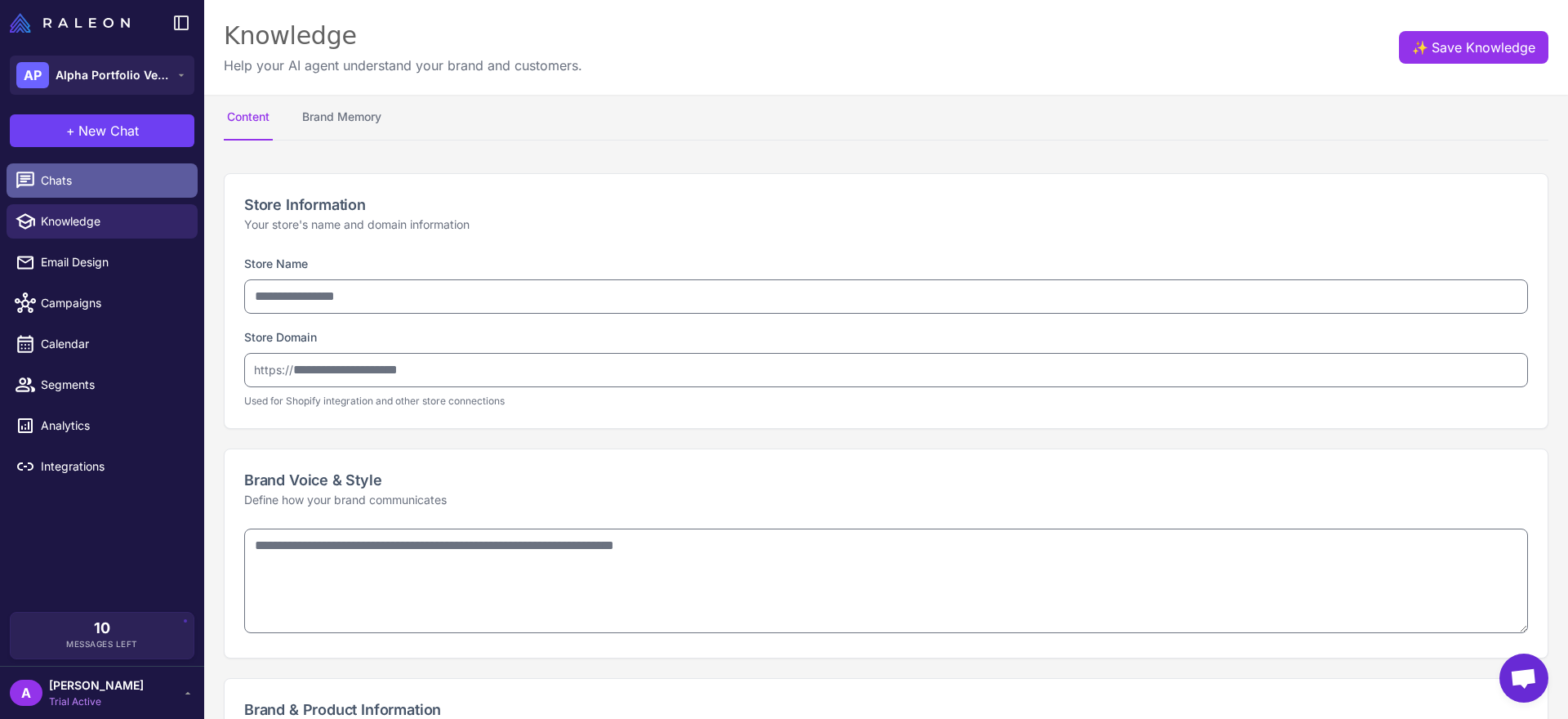
type input "**********"
type textarea "**********"
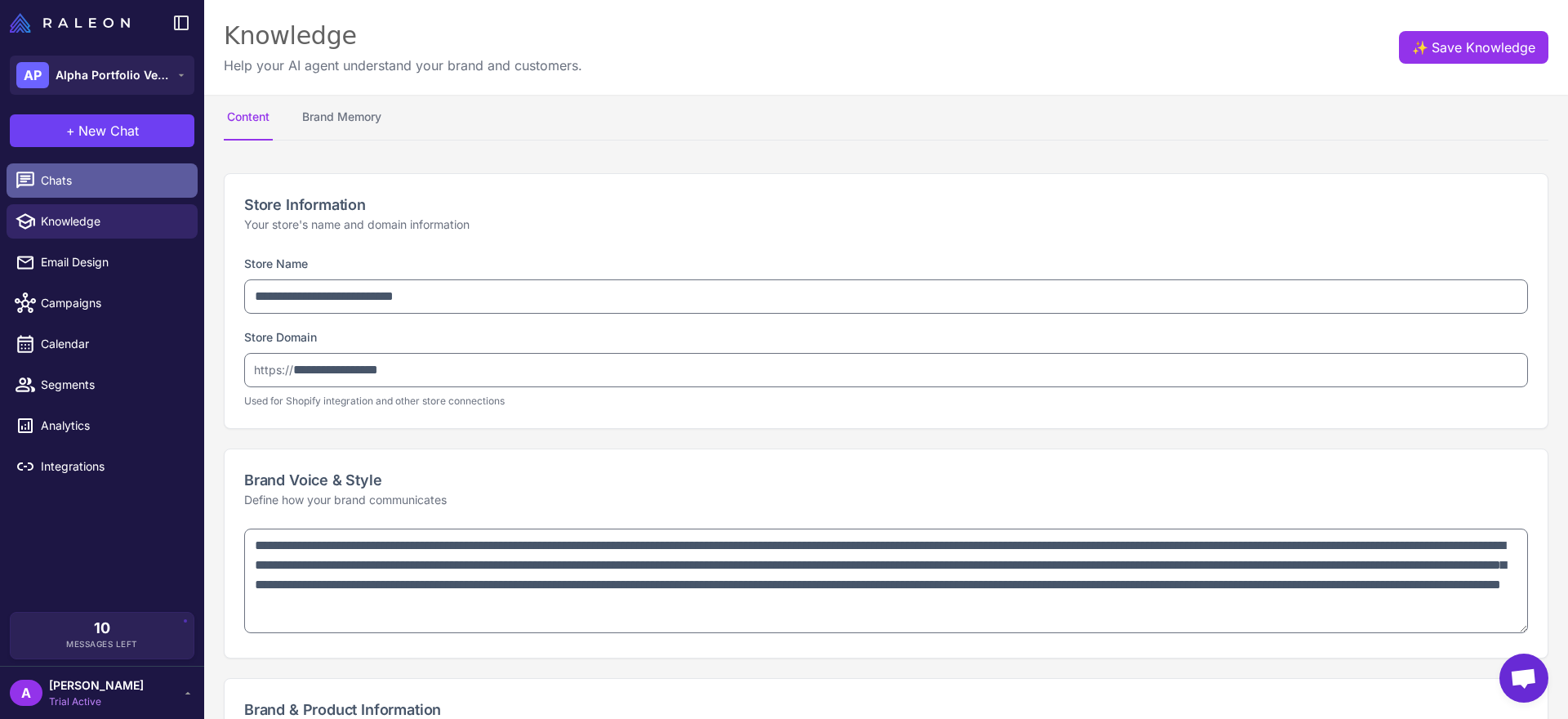
click at [115, 185] on span "Chats" at bounding box center [113, 180] width 144 height 18
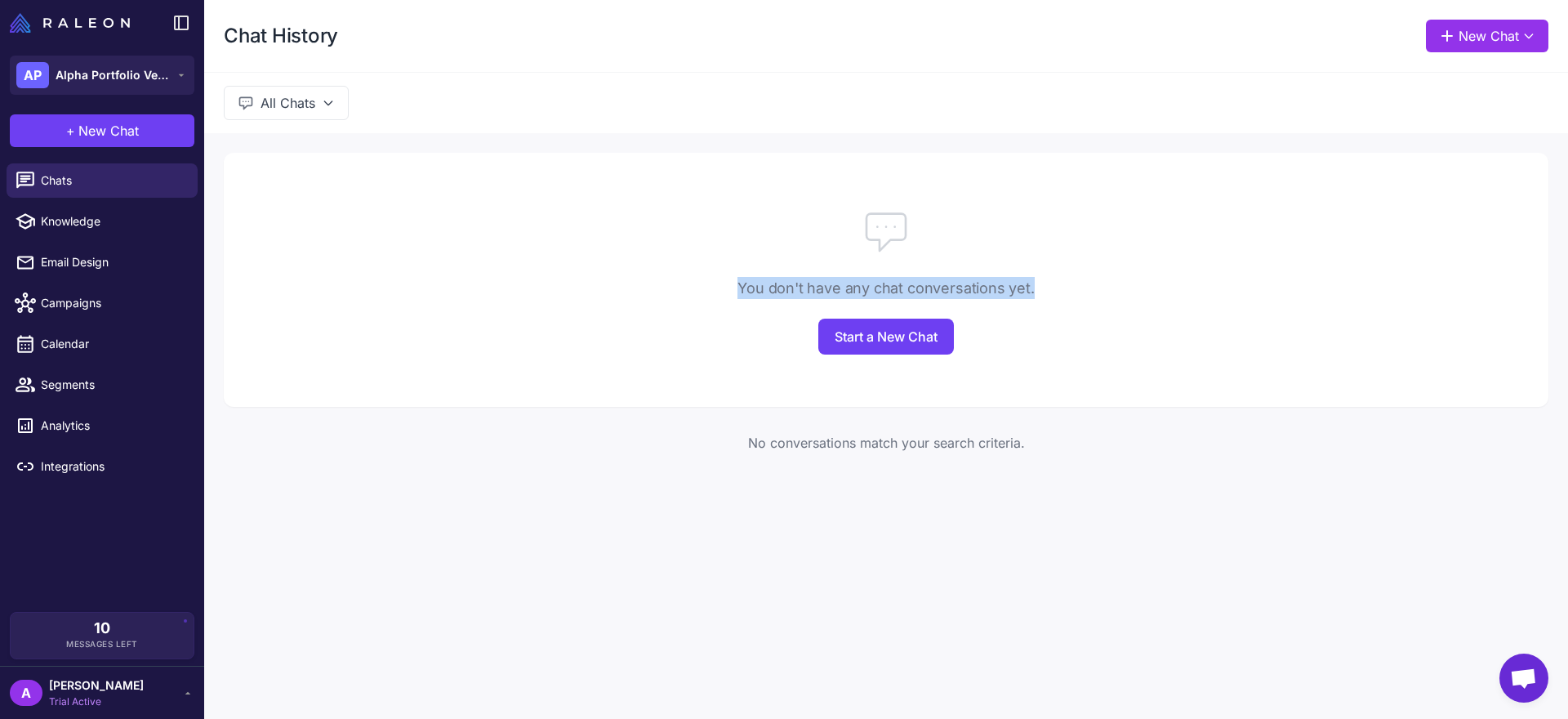
drag, startPoint x: 733, startPoint y: 278, endPoint x: 1120, endPoint y: 299, distance: 387.6
click at [1120, 299] on div "You don't have any chat conversations yet." at bounding box center [886, 288] width 1325 height 22
click at [1046, 292] on div "You don't have any chat conversations yet." at bounding box center [886, 288] width 1325 height 22
drag, startPoint x: 1047, startPoint y: 290, endPoint x: 711, endPoint y: 288, distance: 336.0
click at [711, 288] on div "You don't have any chat conversations yet." at bounding box center [886, 288] width 1325 height 22
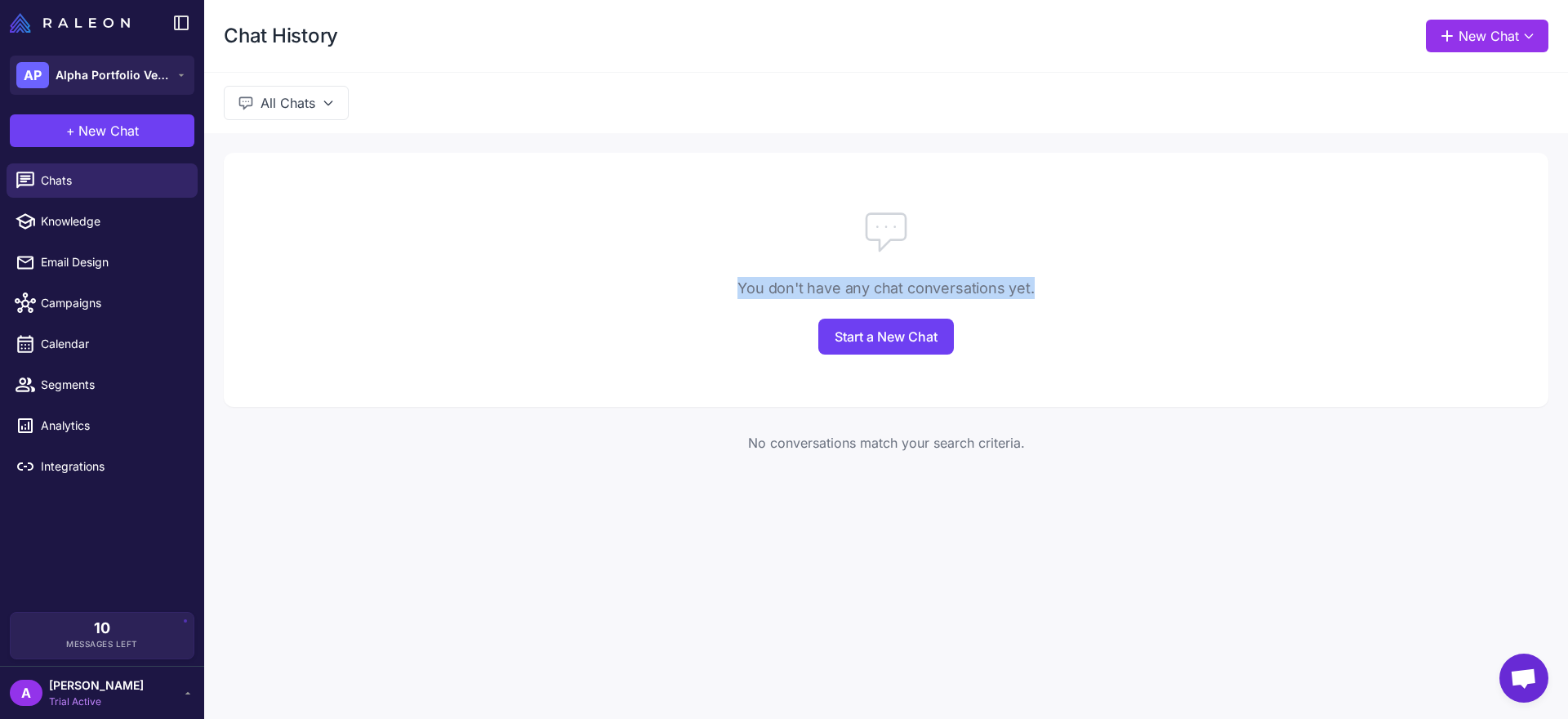
click at [380, 277] on div "You don't have any chat conversations yet." at bounding box center [886, 288] width 1325 height 22
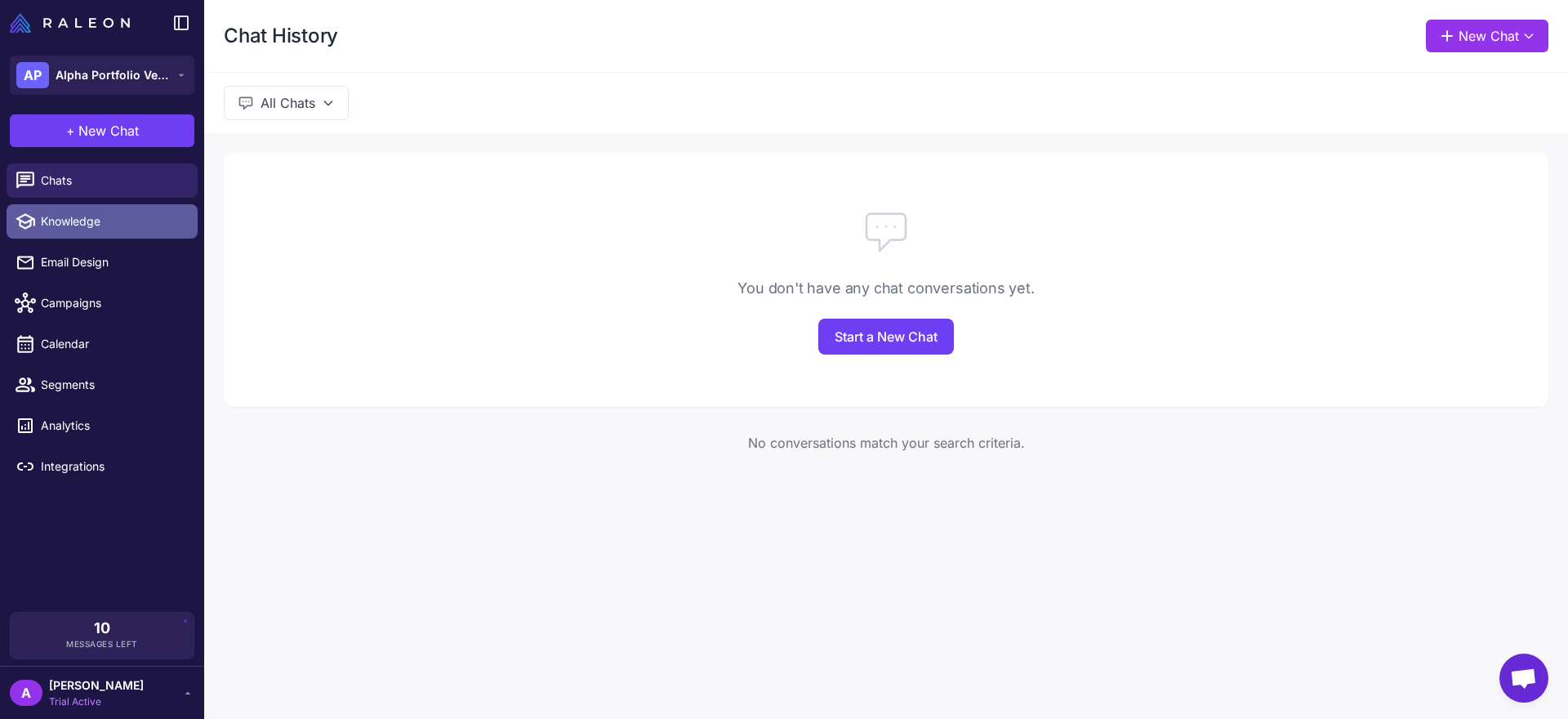
click at [85, 224] on span "Knowledge" at bounding box center [113, 221] width 144 height 18
select select
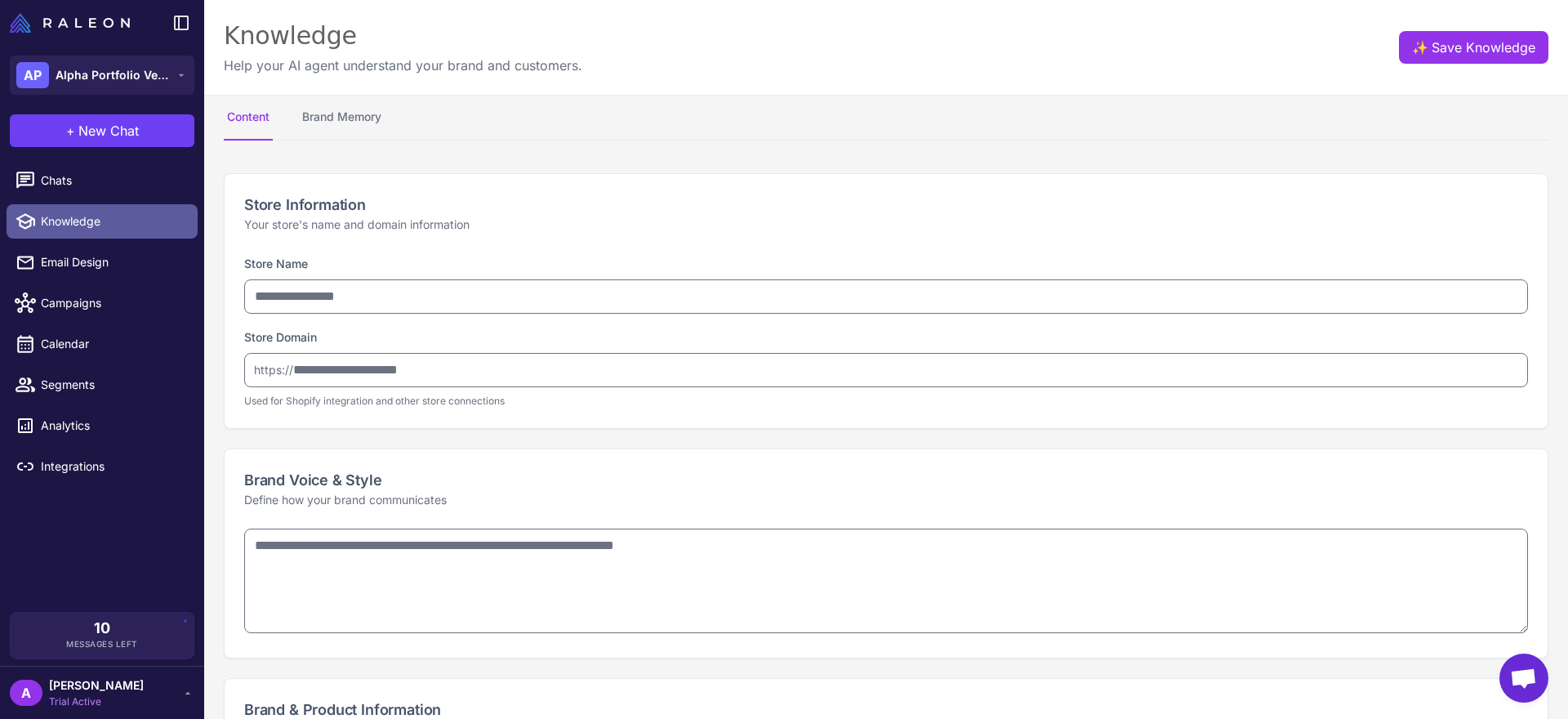
type input "**********"
type textarea "**********"
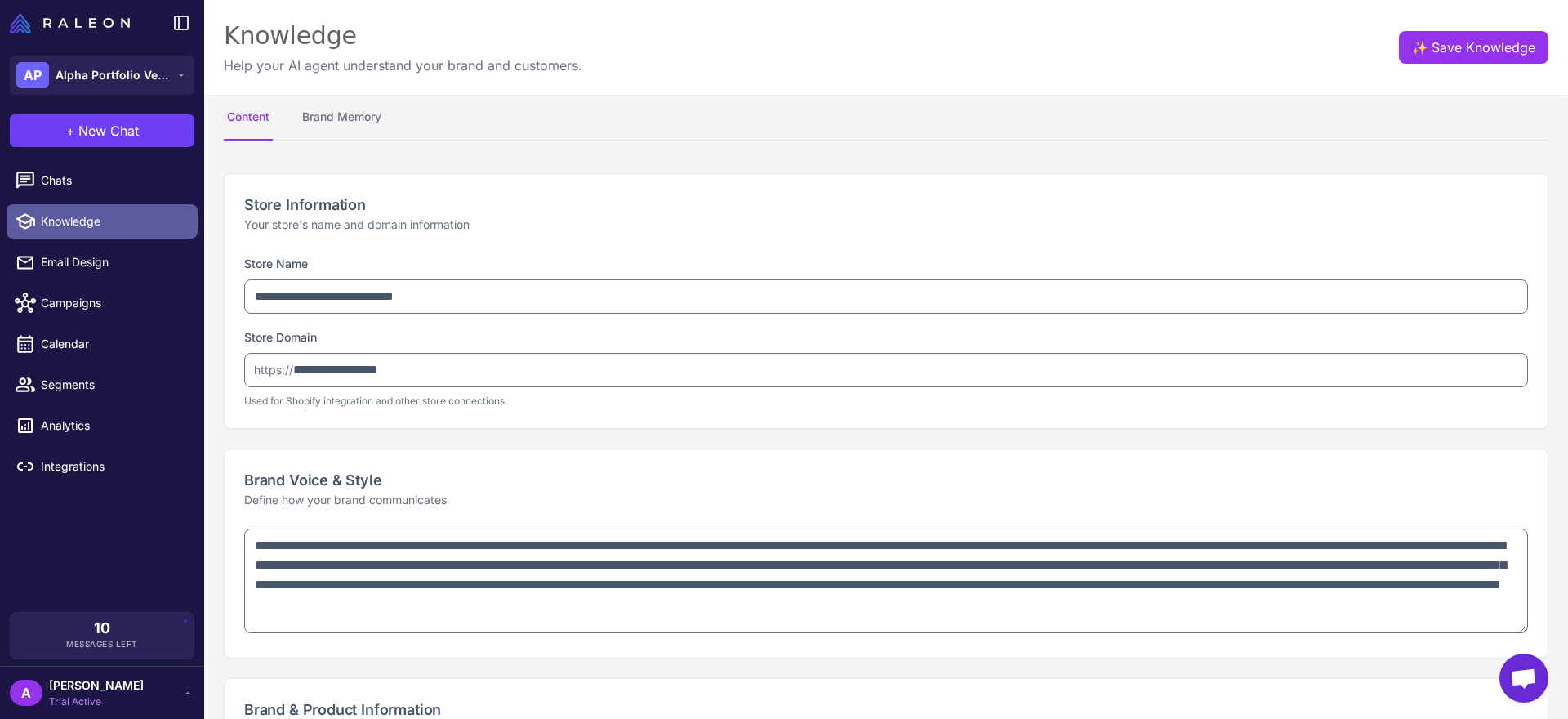
type textarea "**********"
click at [81, 201] on li "Knowledge" at bounding box center [102, 221] width 204 height 41
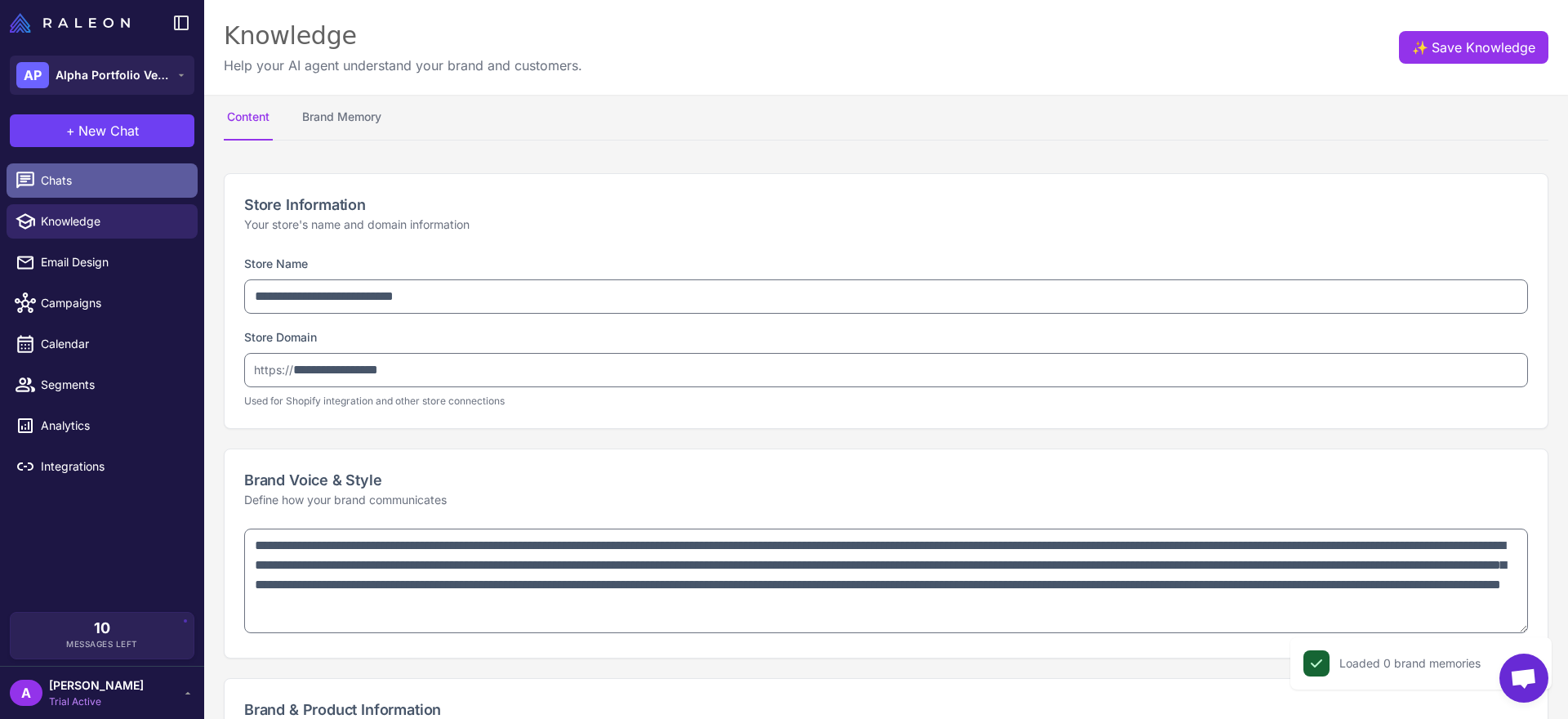
click at [80, 194] on link "Chats" at bounding box center [102, 180] width 191 height 35
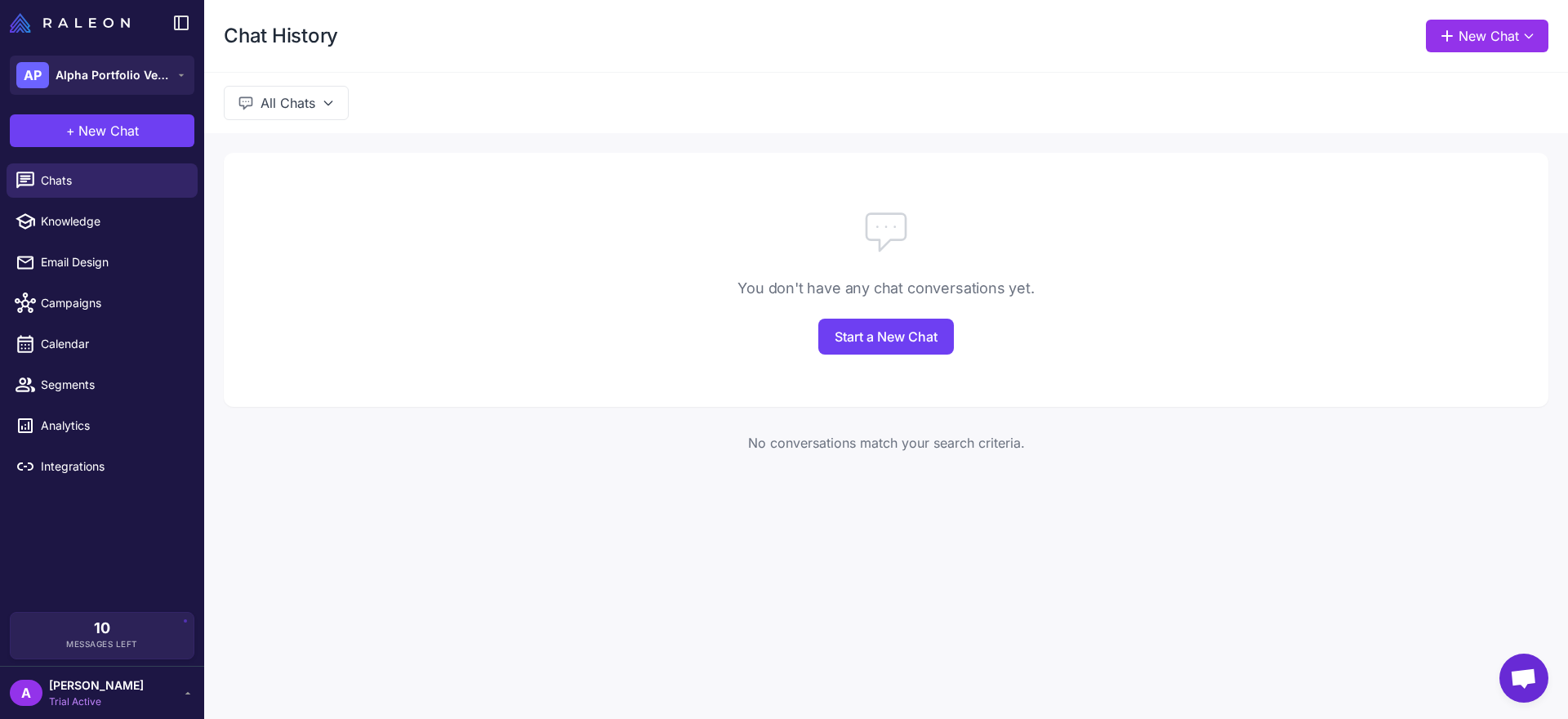
click at [274, 107] on button "All Chats" at bounding box center [286, 103] width 125 height 35
click at [107, 231] on link "Knowledge" at bounding box center [102, 222] width 191 height 35
select select
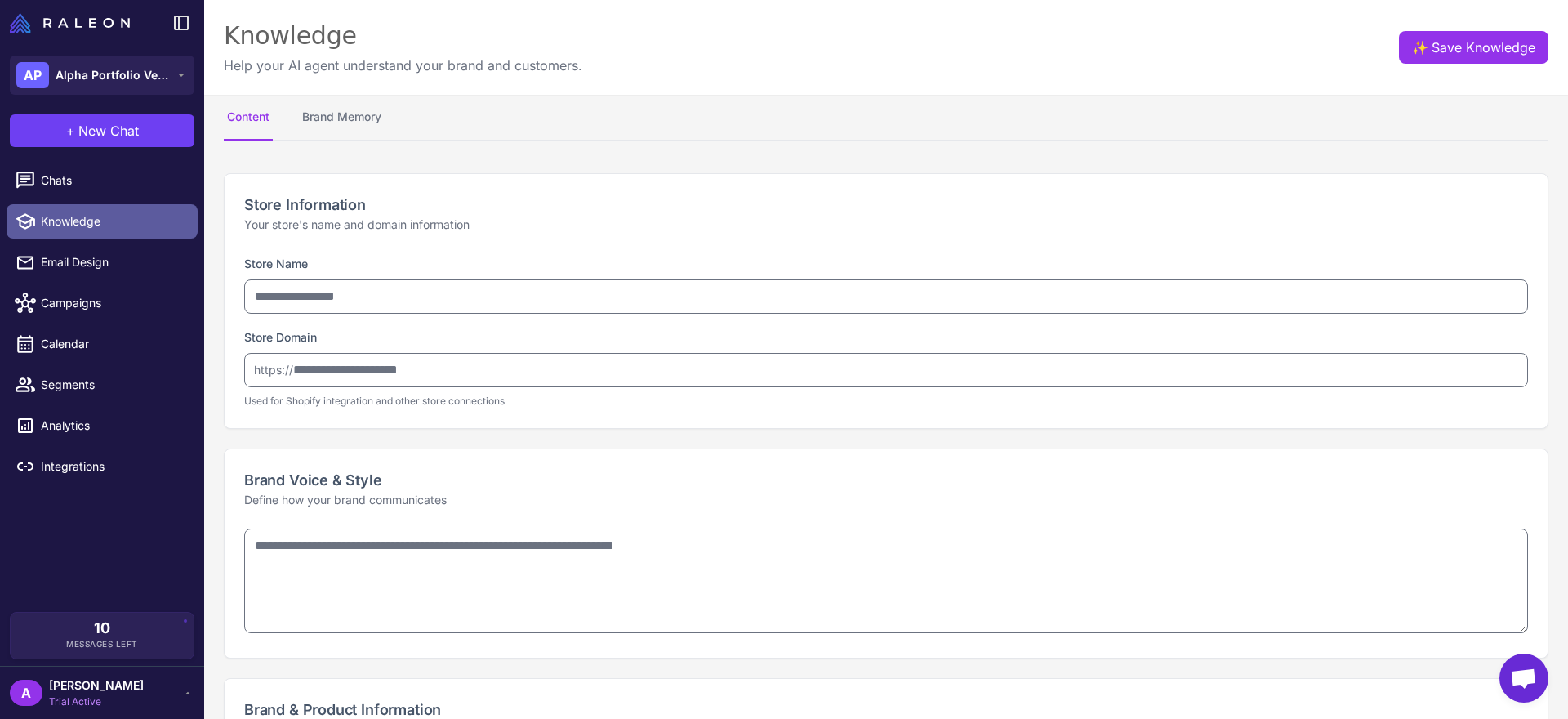
type input "**********"
type textarea "**********"
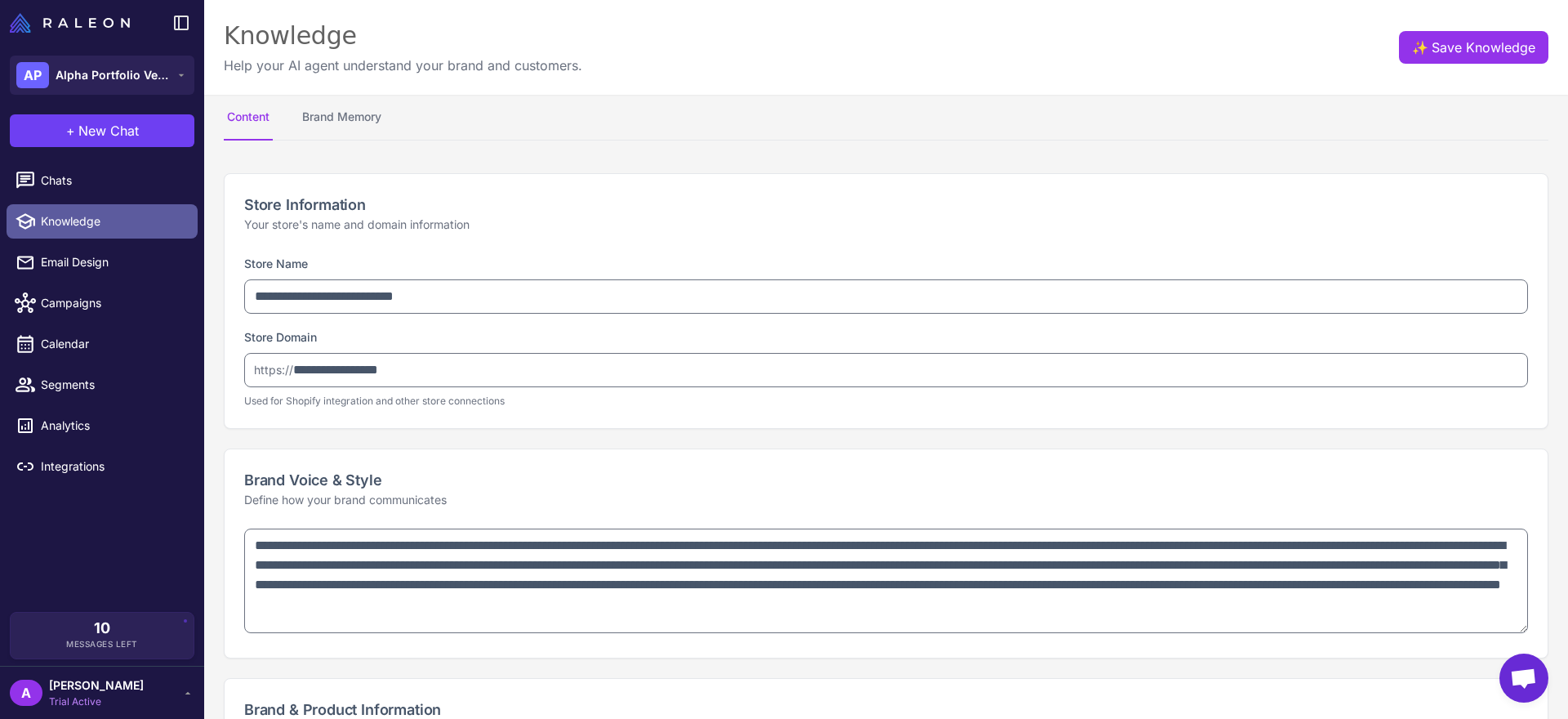
type textarea "**********"
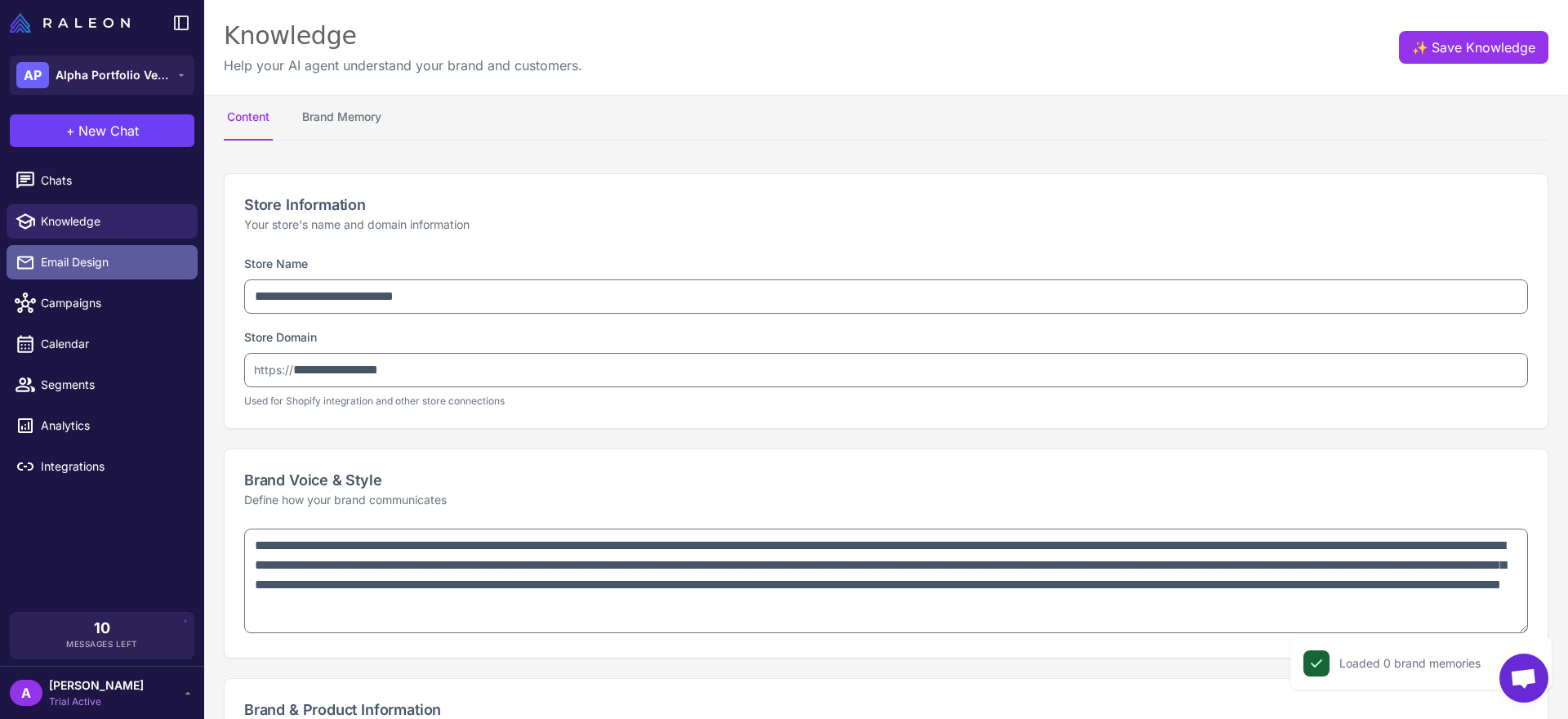
click at [118, 277] on link "Email Design" at bounding box center [102, 262] width 191 height 35
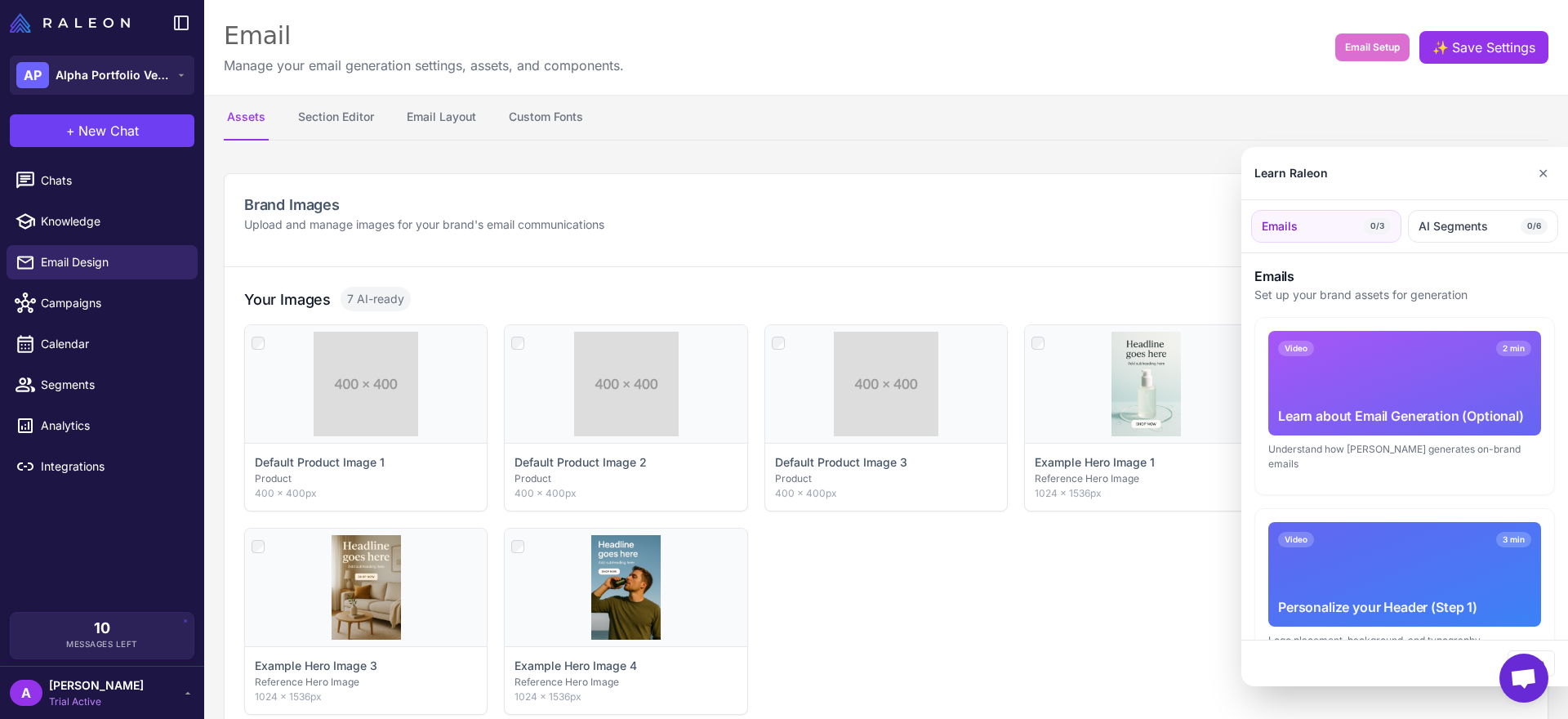
click at [124, 295] on div at bounding box center [784, 359] width 1568 height 719
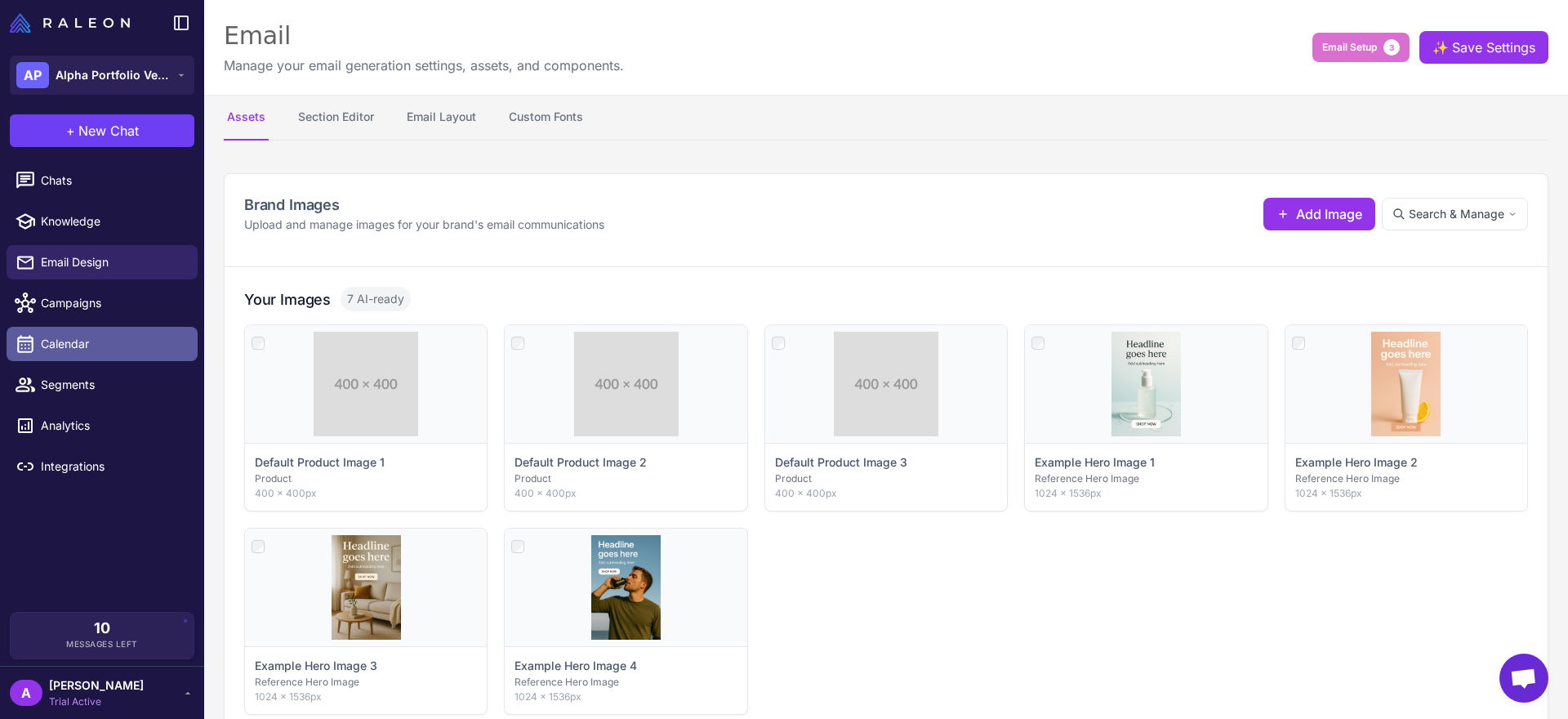
click at [139, 326] on link "Calendar" at bounding box center [102, 344] width 191 height 35
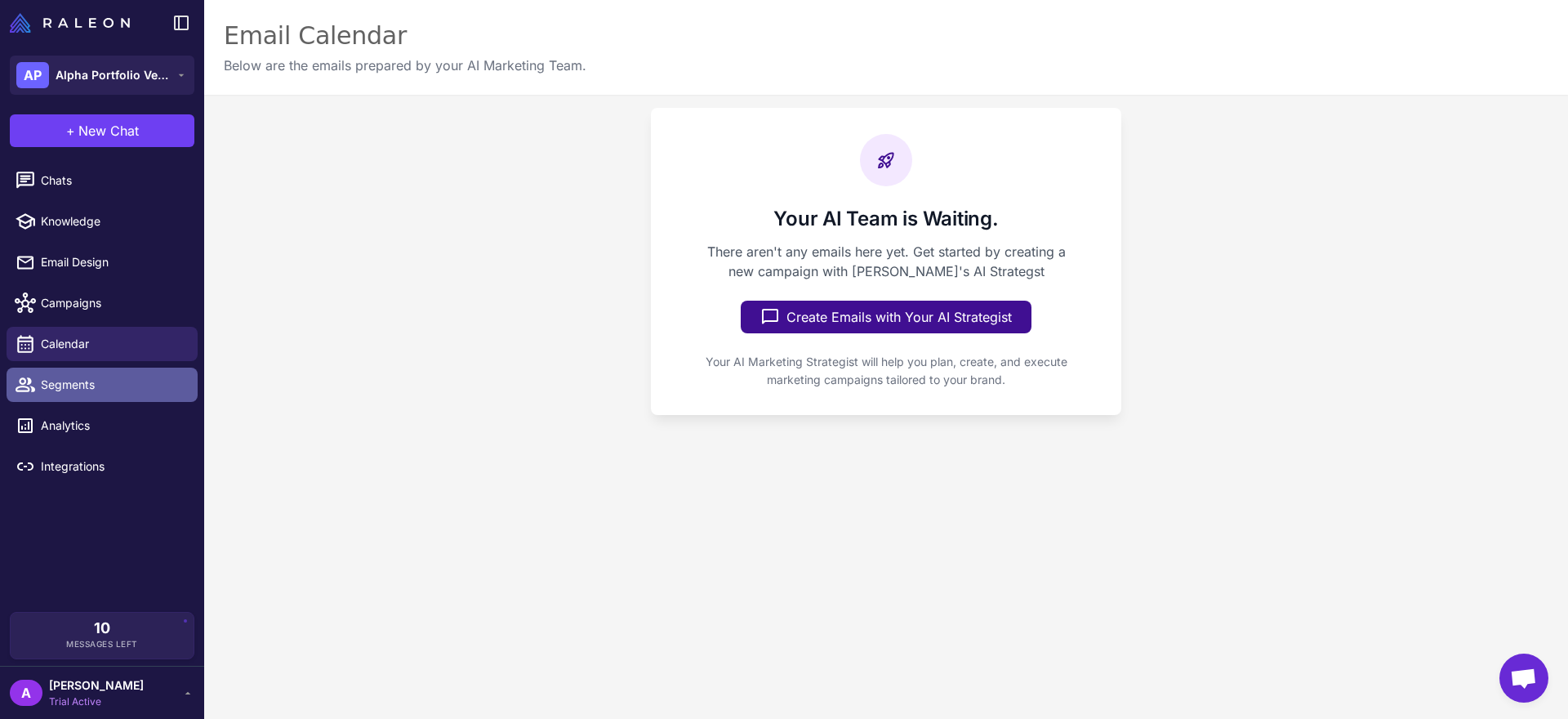
click at [156, 390] on span "Segments" at bounding box center [113, 385] width 144 height 18
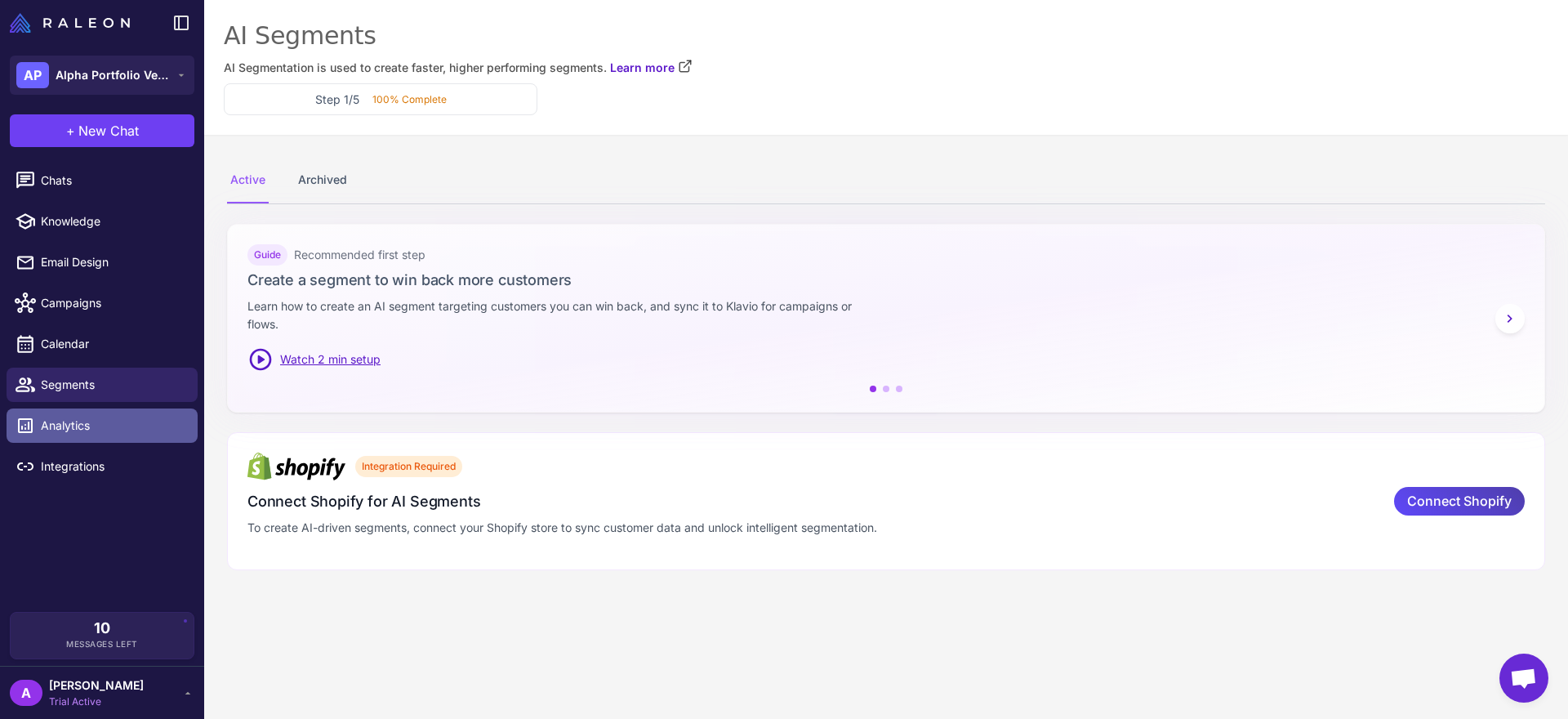
click at [154, 424] on span "Analytics" at bounding box center [113, 425] width 144 height 18
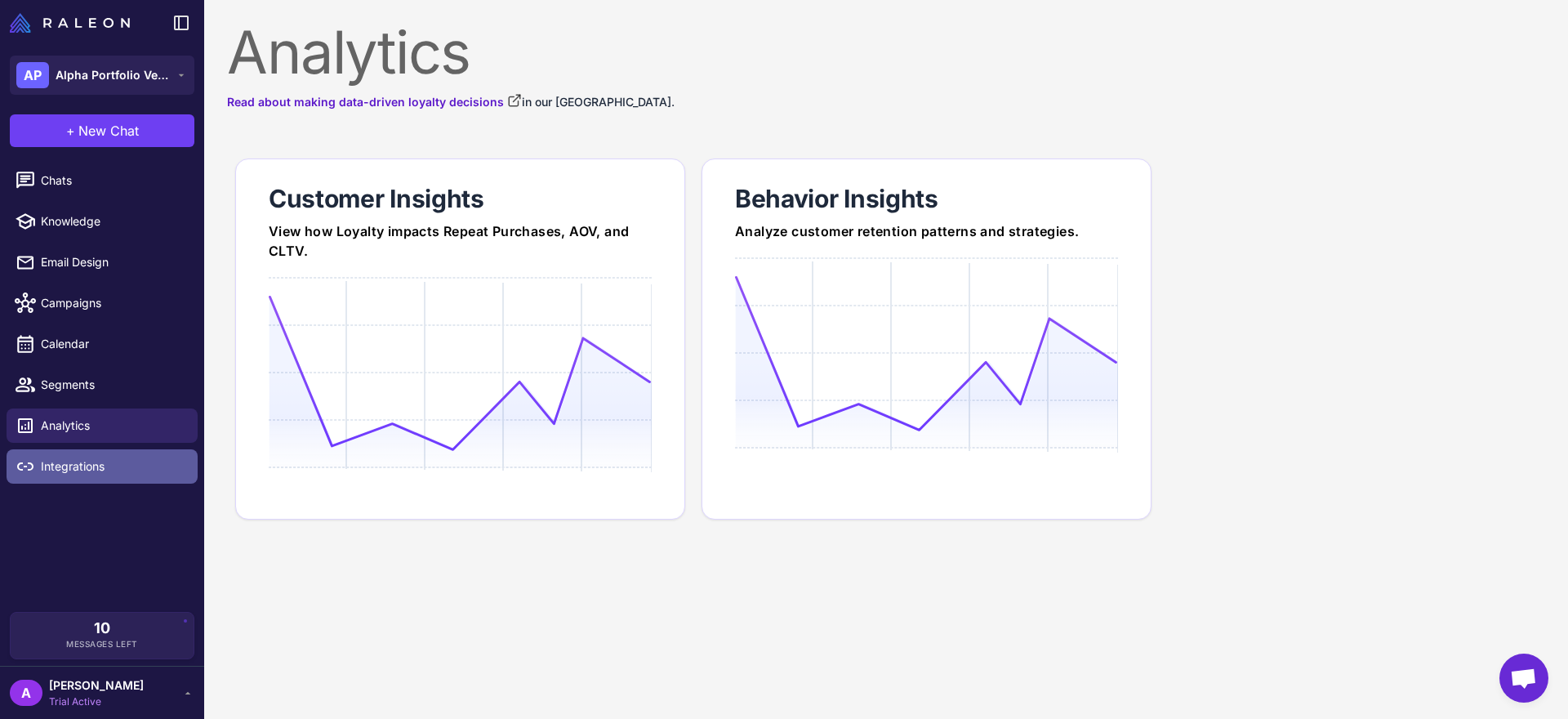
click at [158, 465] on span "Integrations" at bounding box center [113, 467] width 144 height 18
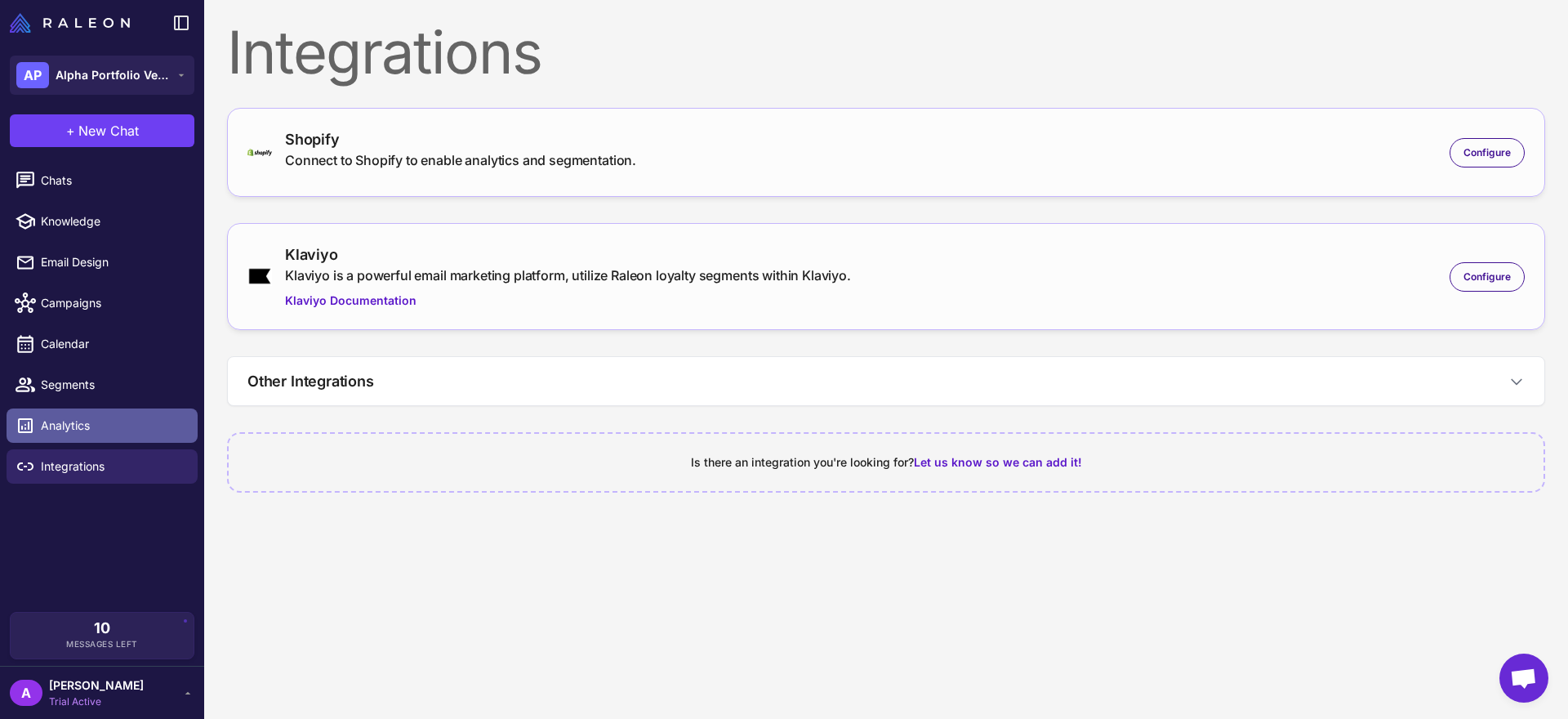
click at [138, 434] on span "Analytics" at bounding box center [113, 425] width 144 height 18
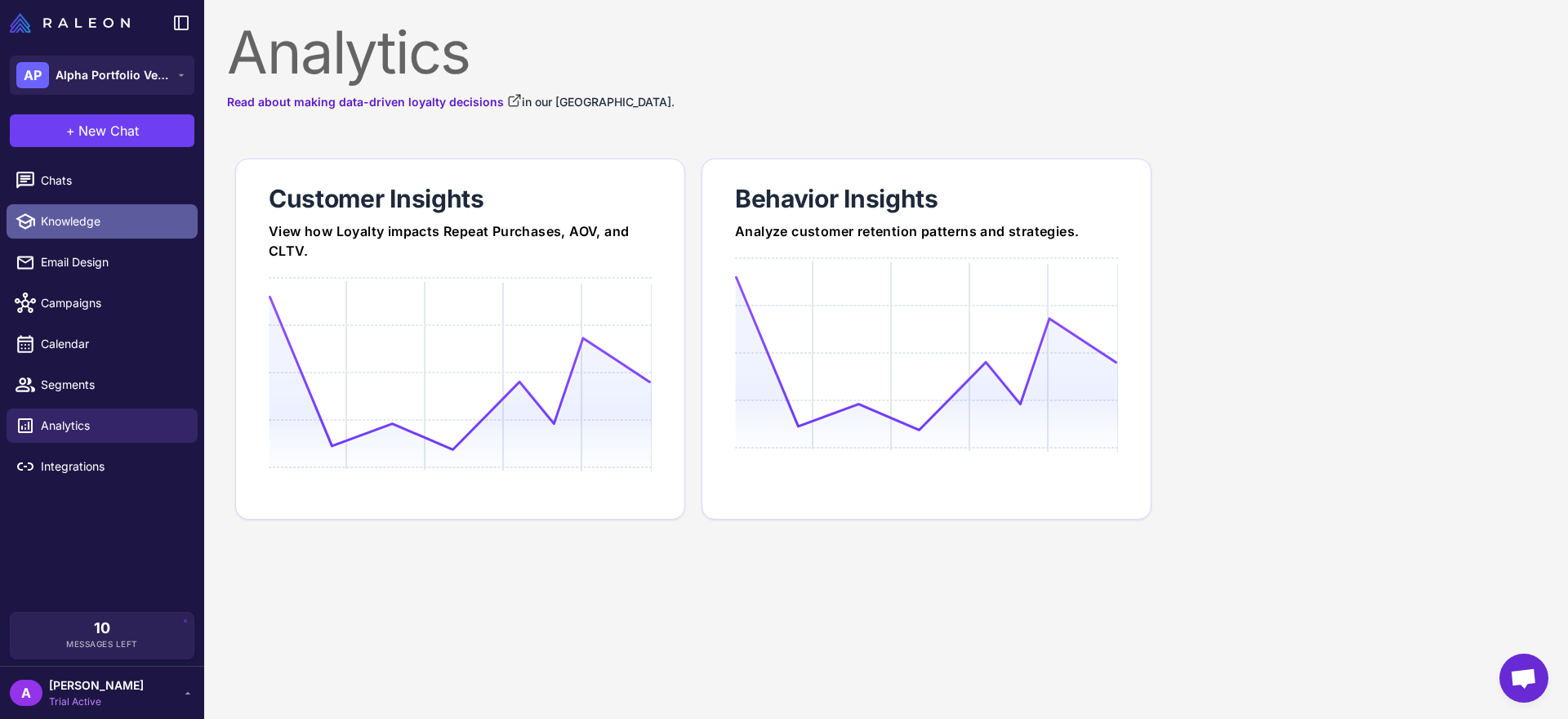
click at [61, 232] on link "Knowledge" at bounding box center [102, 222] width 191 height 35
select select
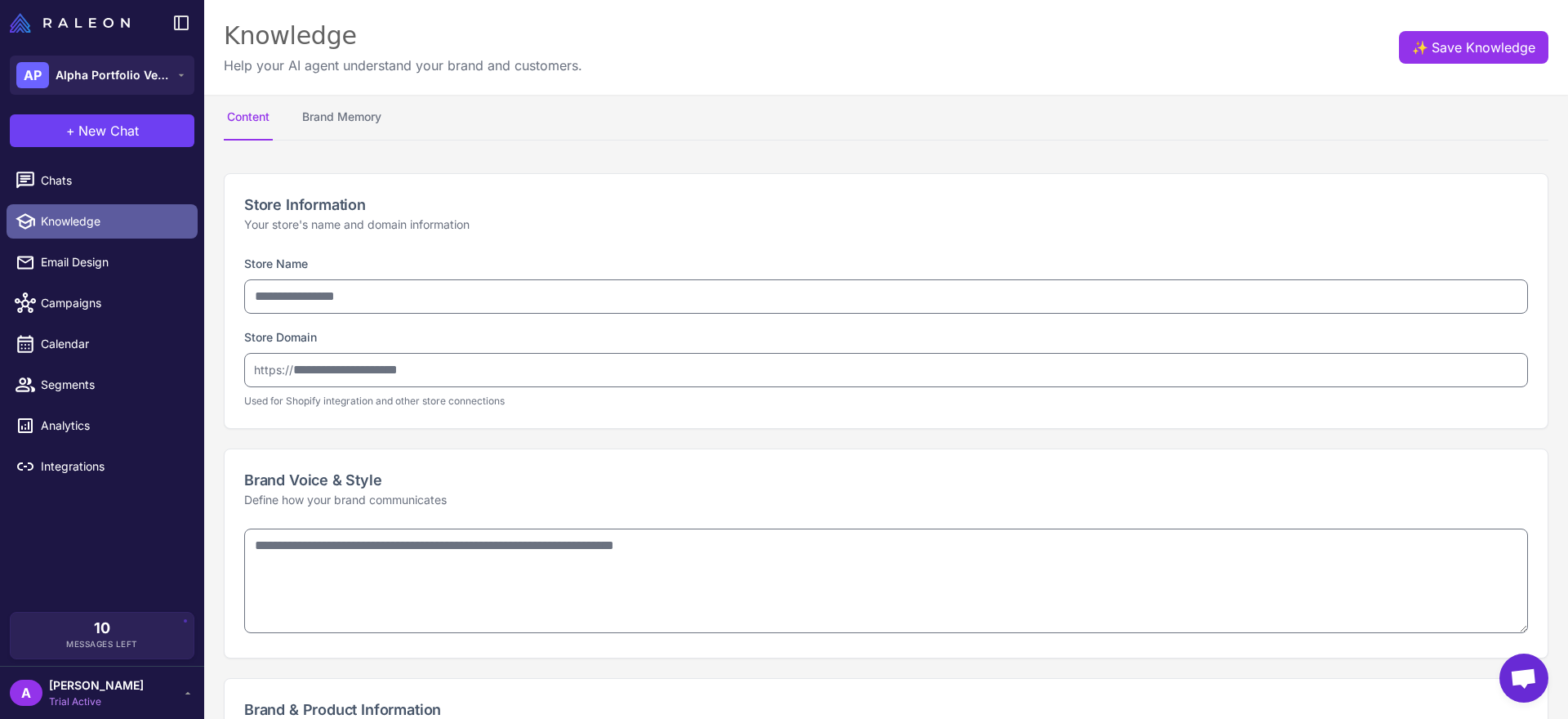
type input "**********"
type textarea "**********"
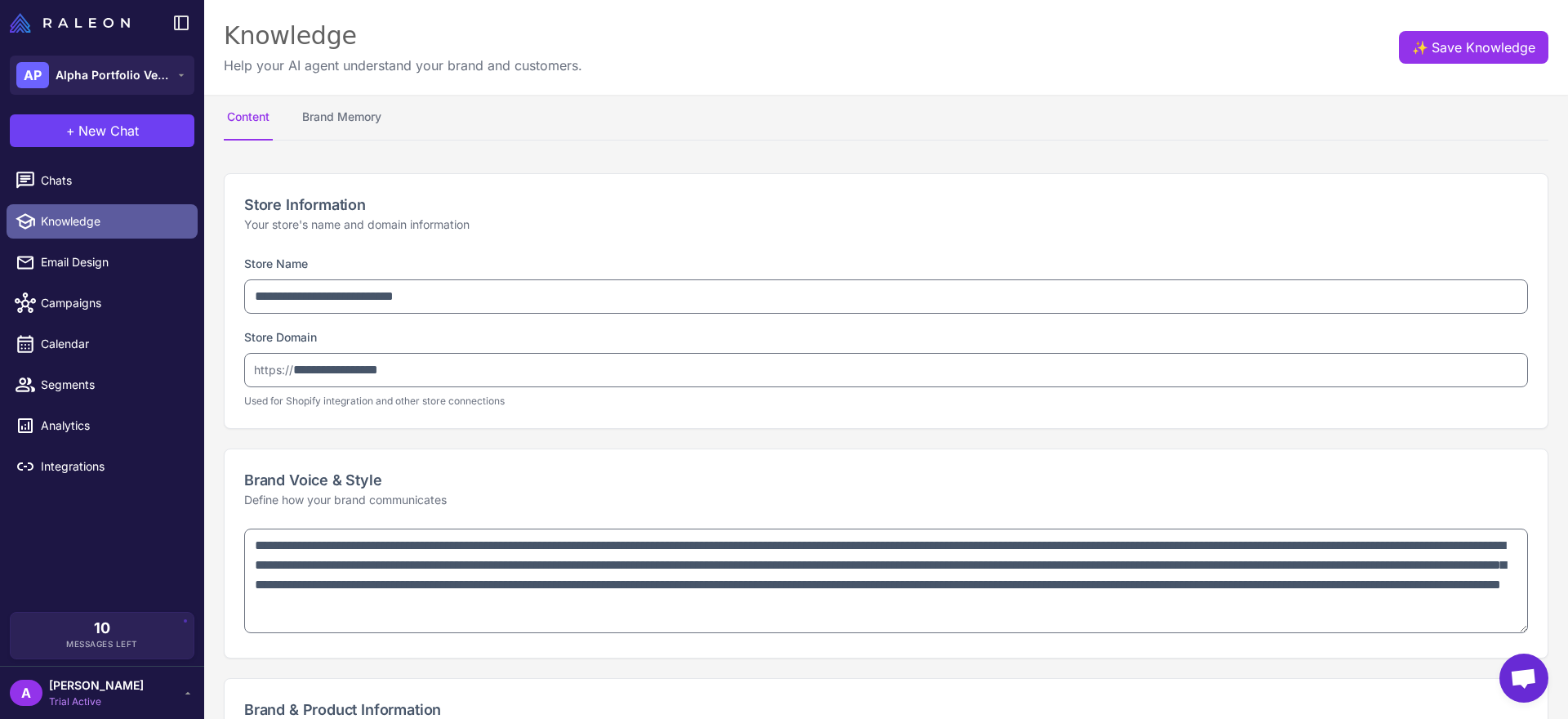
type textarea "**********"
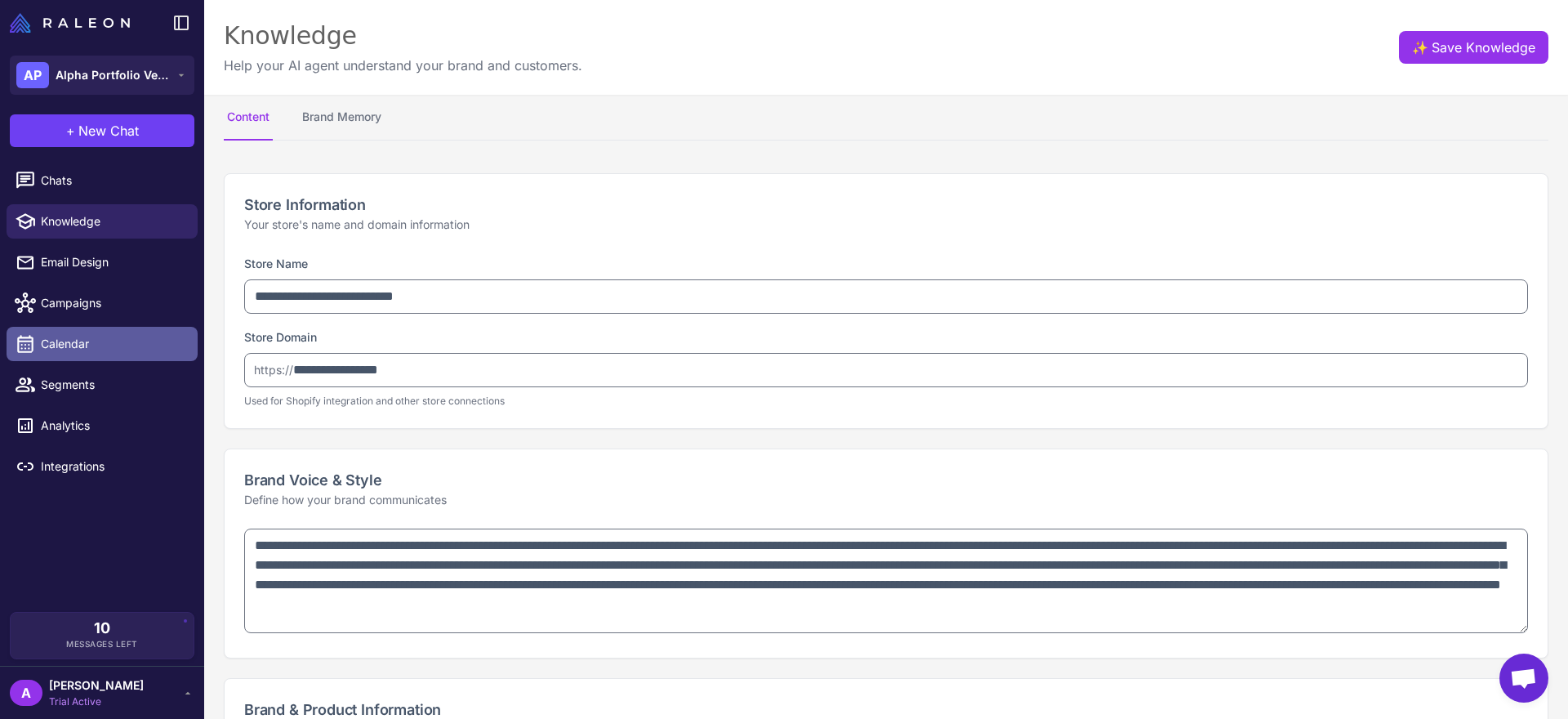
click at [133, 335] on span "Calendar" at bounding box center [113, 344] width 144 height 18
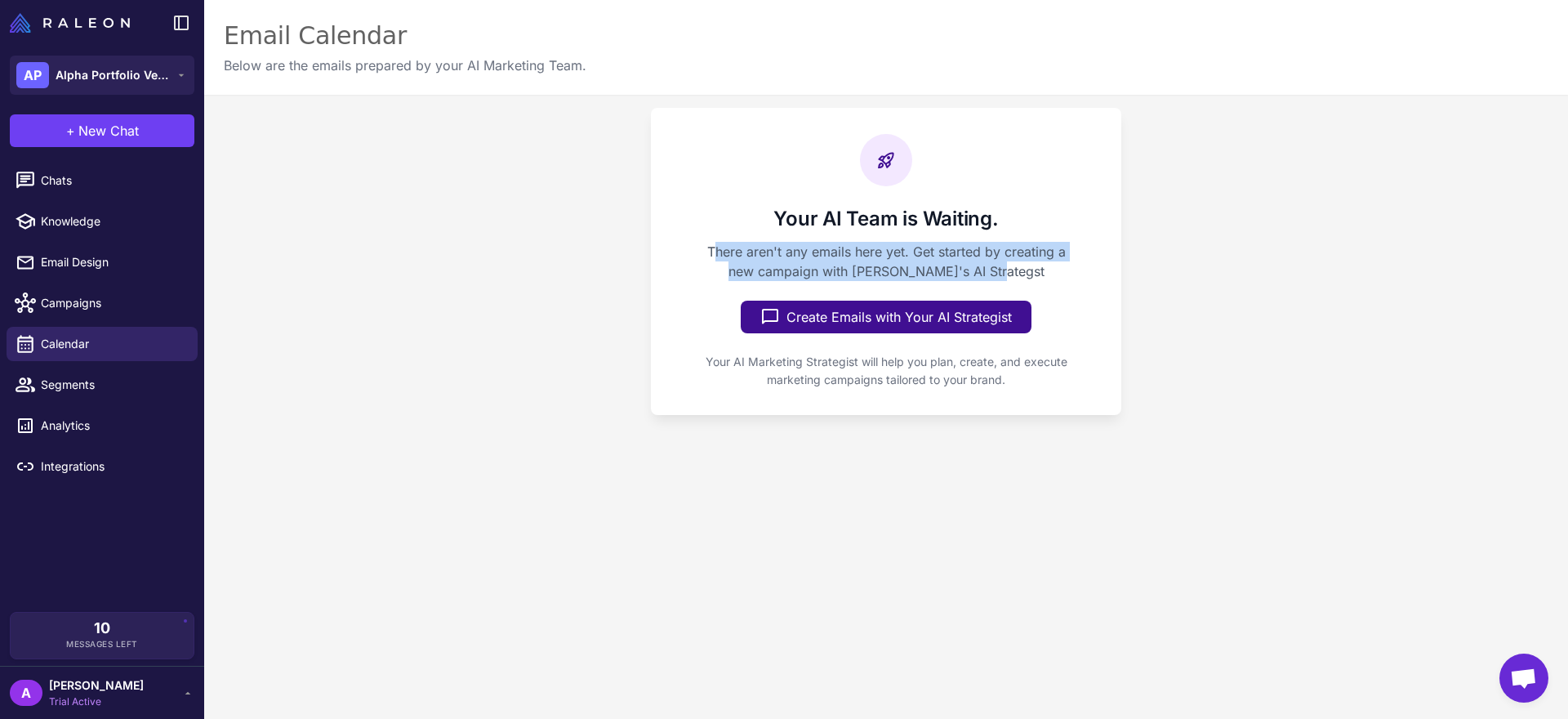
drag, startPoint x: 705, startPoint y: 244, endPoint x: 1082, endPoint y: 272, distance: 378.0
click at [1082, 272] on div "Your AI Team is Waiting. There aren't any emails here yet. Get started by creat…" at bounding box center [886, 261] width 470 height 307
click at [1079, 272] on div "Your AI Team is Waiting. There aren't any emails here yet. Get started by creat…" at bounding box center [886, 261] width 470 height 307
drag, startPoint x: 1053, startPoint y: 272, endPoint x: 680, endPoint y: 235, distance: 374.8
click at [680, 235] on div "Your AI Team is Waiting. There aren't any emails here yet. Get started by creat…" at bounding box center [886, 261] width 470 height 307
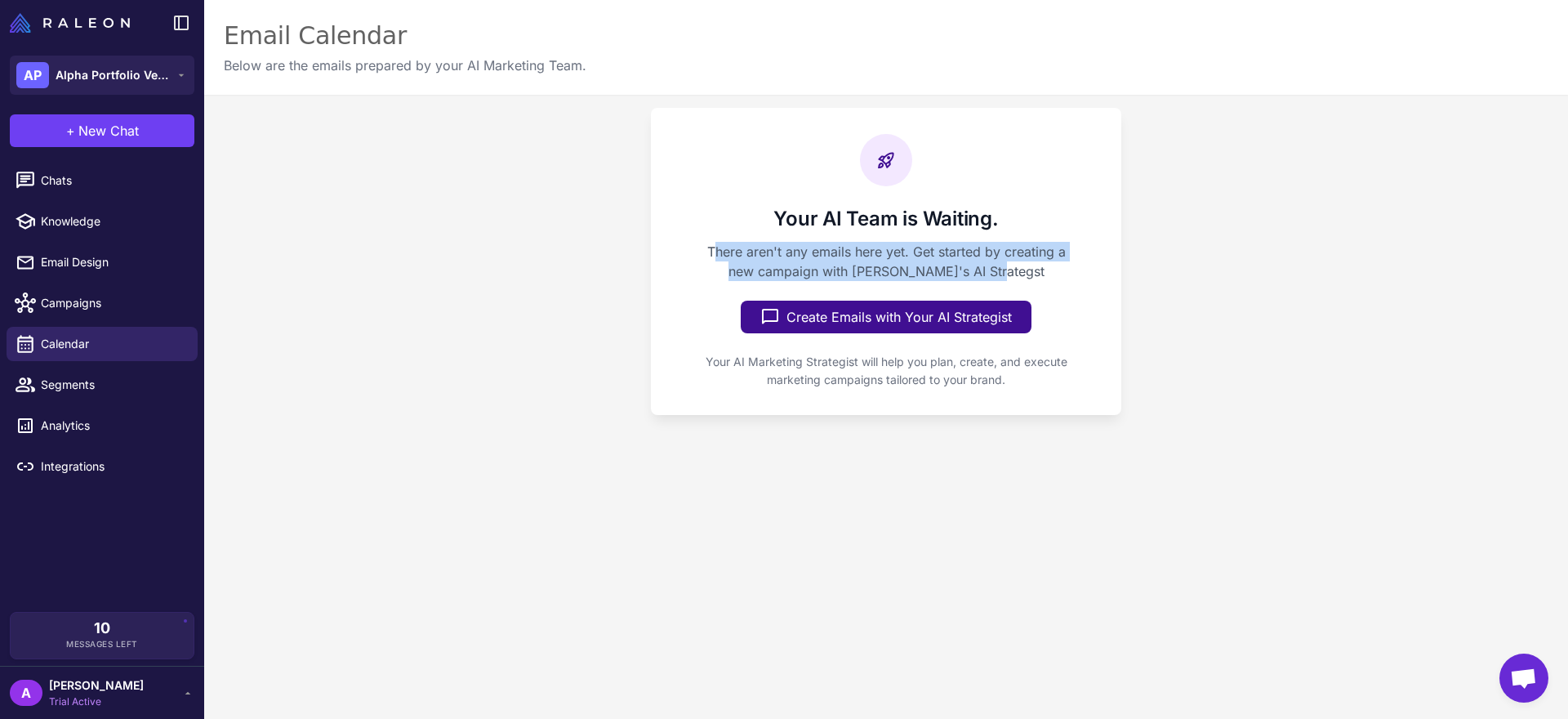
click at [689, 236] on div "Your AI Team is Waiting. There aren't any emails here yet. Get started by creat…" at bounding box center [886, 261] width 470 height 307
drag, startPoint x: 698, startPoint y: 246, endPoint x: 1052, endPoint y: 285, distance: 356.1
click at [1057, 287] on div "Your AI Team is Waiting. There aren't any emails here yet. Get started by creat…" at bounding box center [886, 261] width 470 height 307
click at [1047, 282] on div "Your AI Team is Waiting. There aren't any emails here yet. Get started by creat…" at bounding box center [886, 261] width 470 height 307
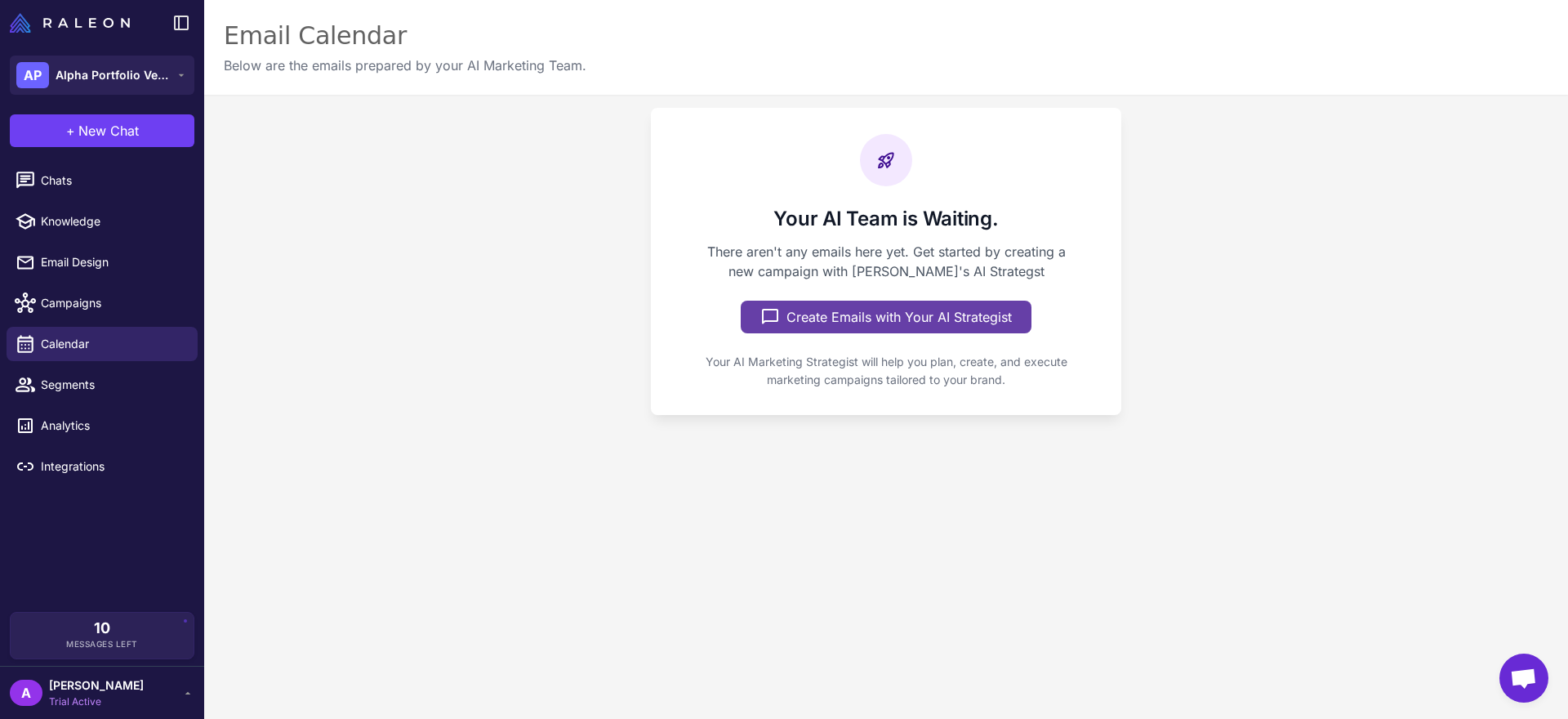
click at [938, 320] on button "Create Emails with Your AI Strategist" at bounding box center [886, 317] width 291 height 33
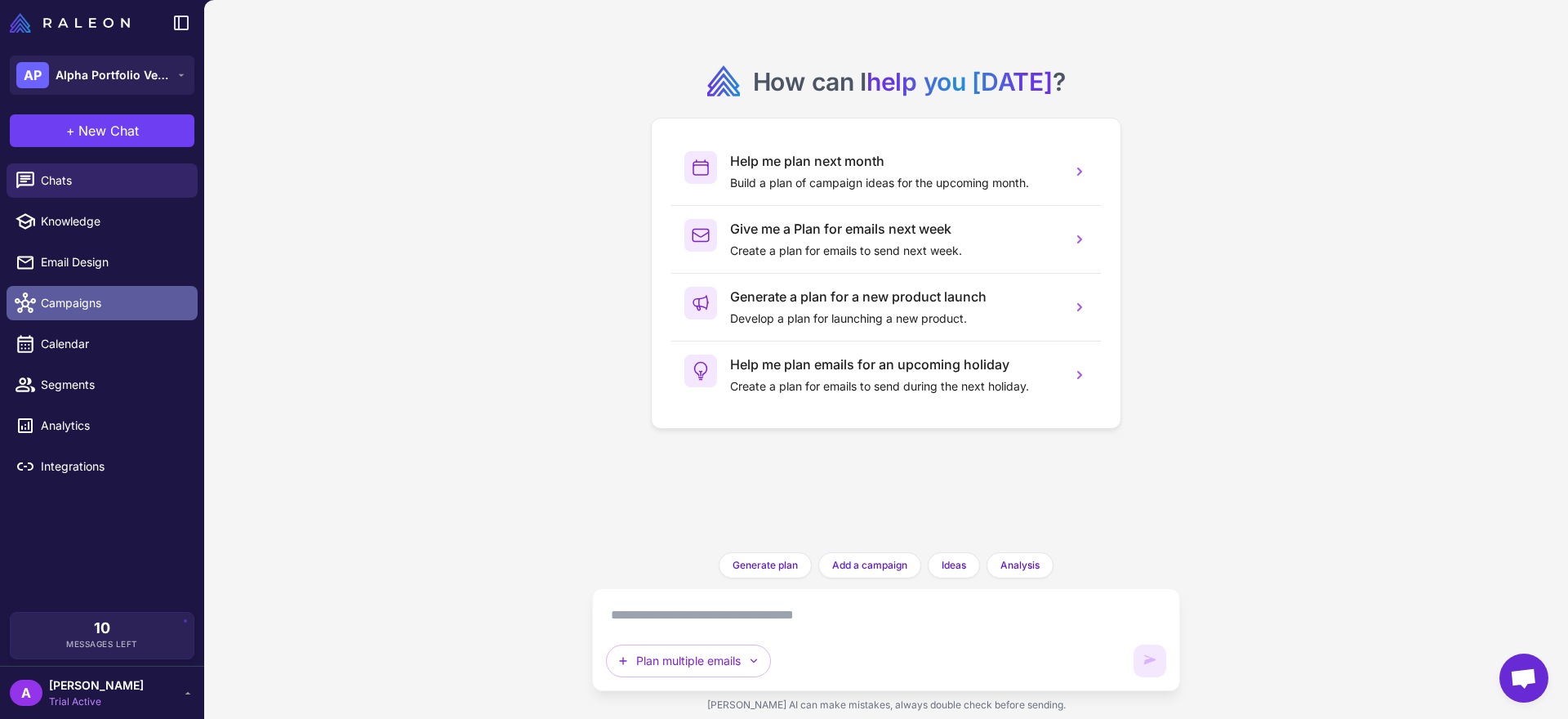
click at [124, 294] on span "Campaigns" at bounding box center [113, 302] width 144 height 18
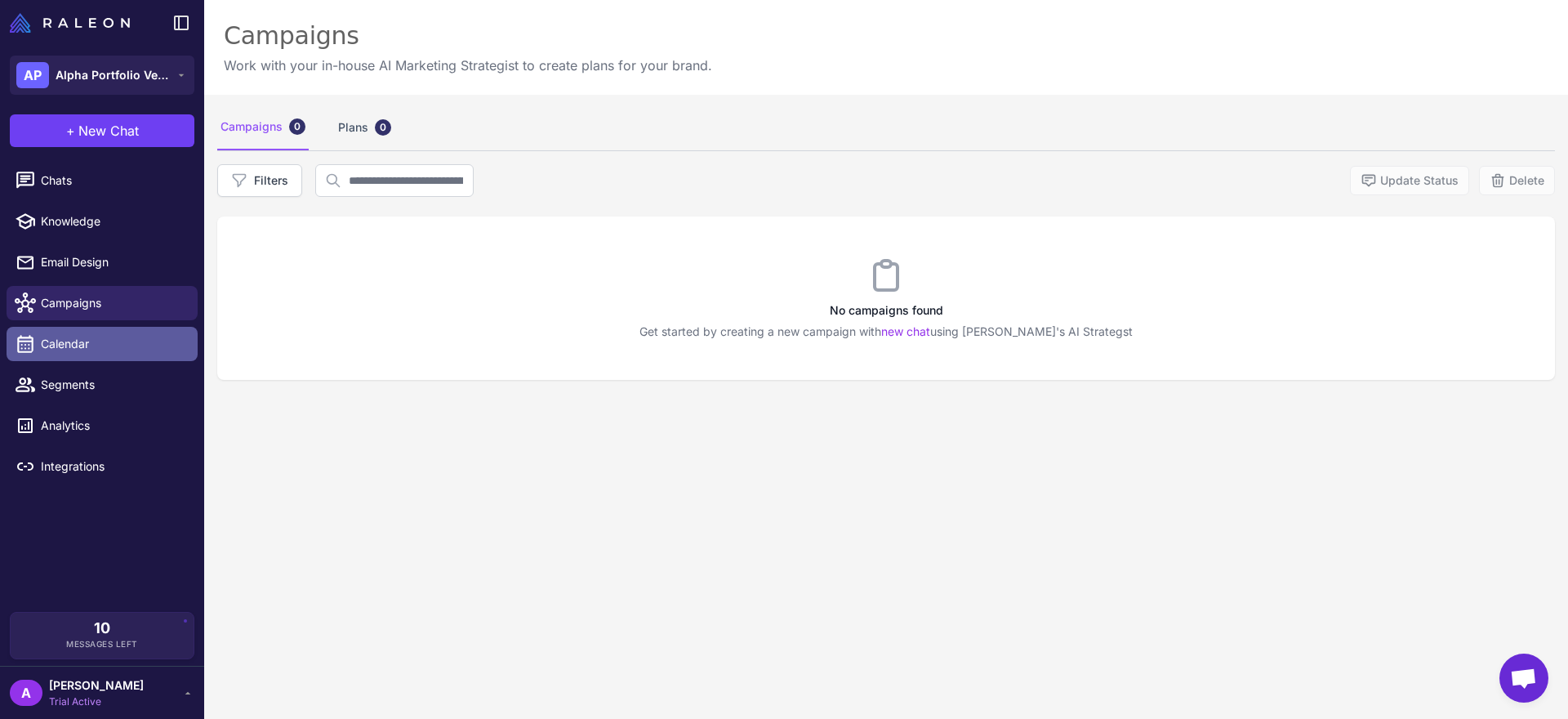
click at [145, 335] on span "Calendar" at bounding box center [113, 344] width 144 height 18
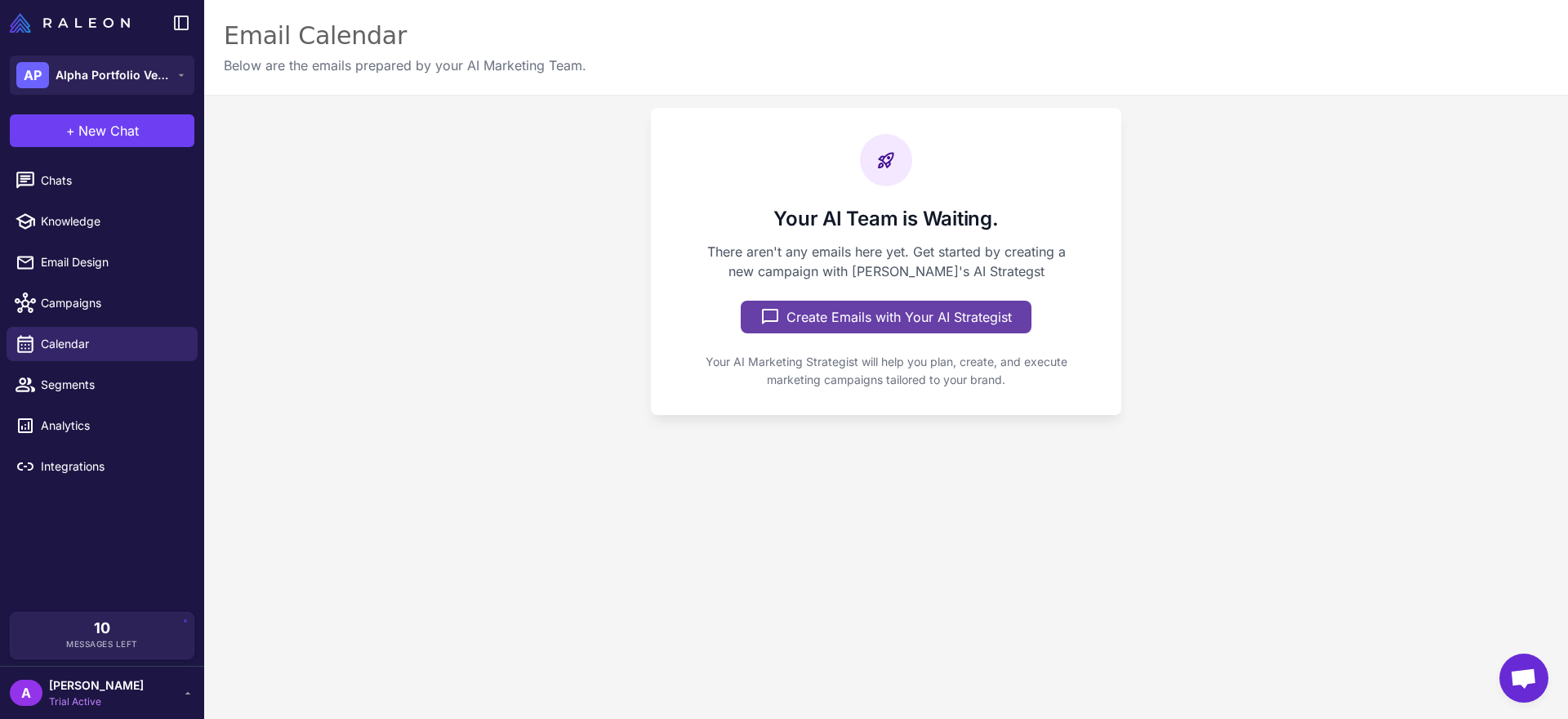
click at [825, 323] on button "Create Emails with Your AI Strategist" at bounding box center [886, 317] width 291 height 33
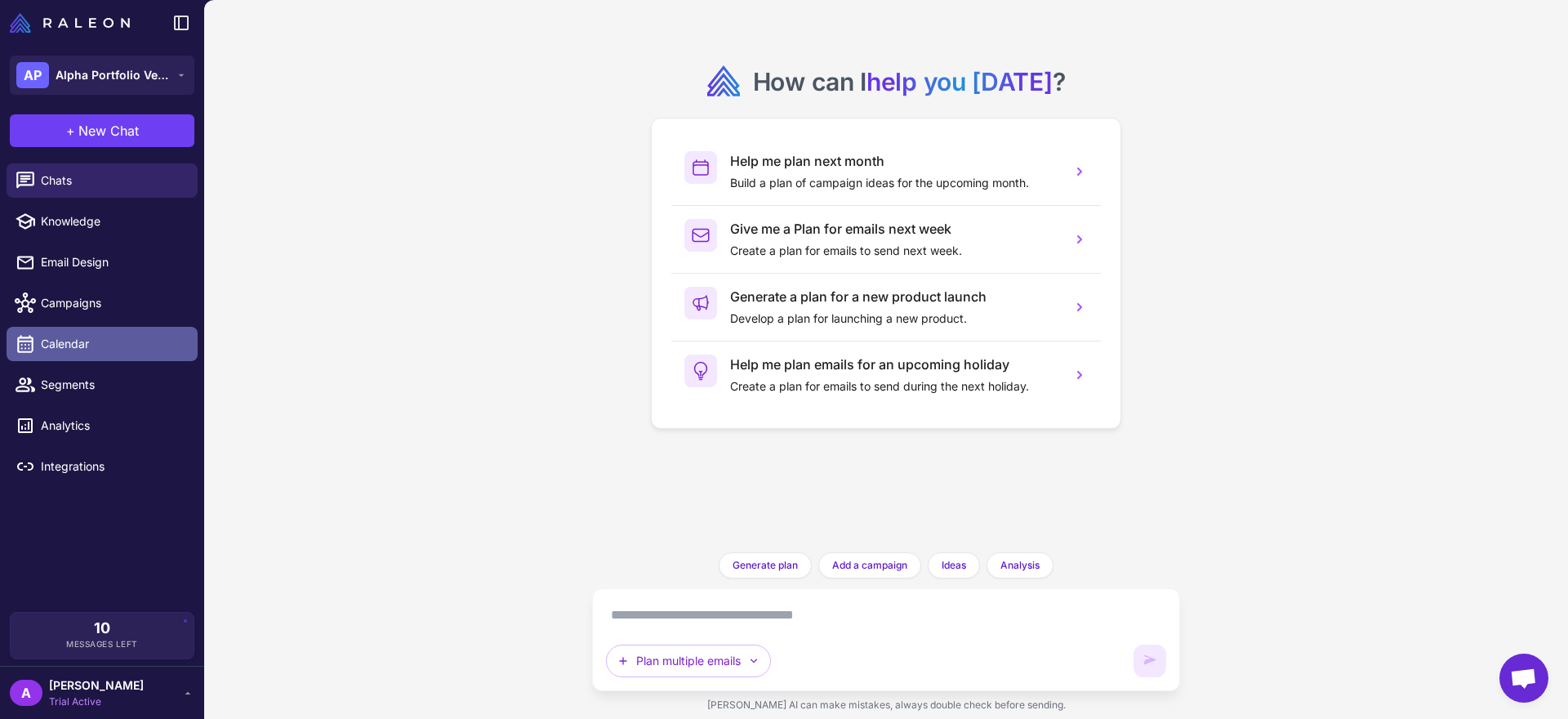
click at [124, 351] on span "Calendar" at bounding box center [113, 344] width 144 height 18
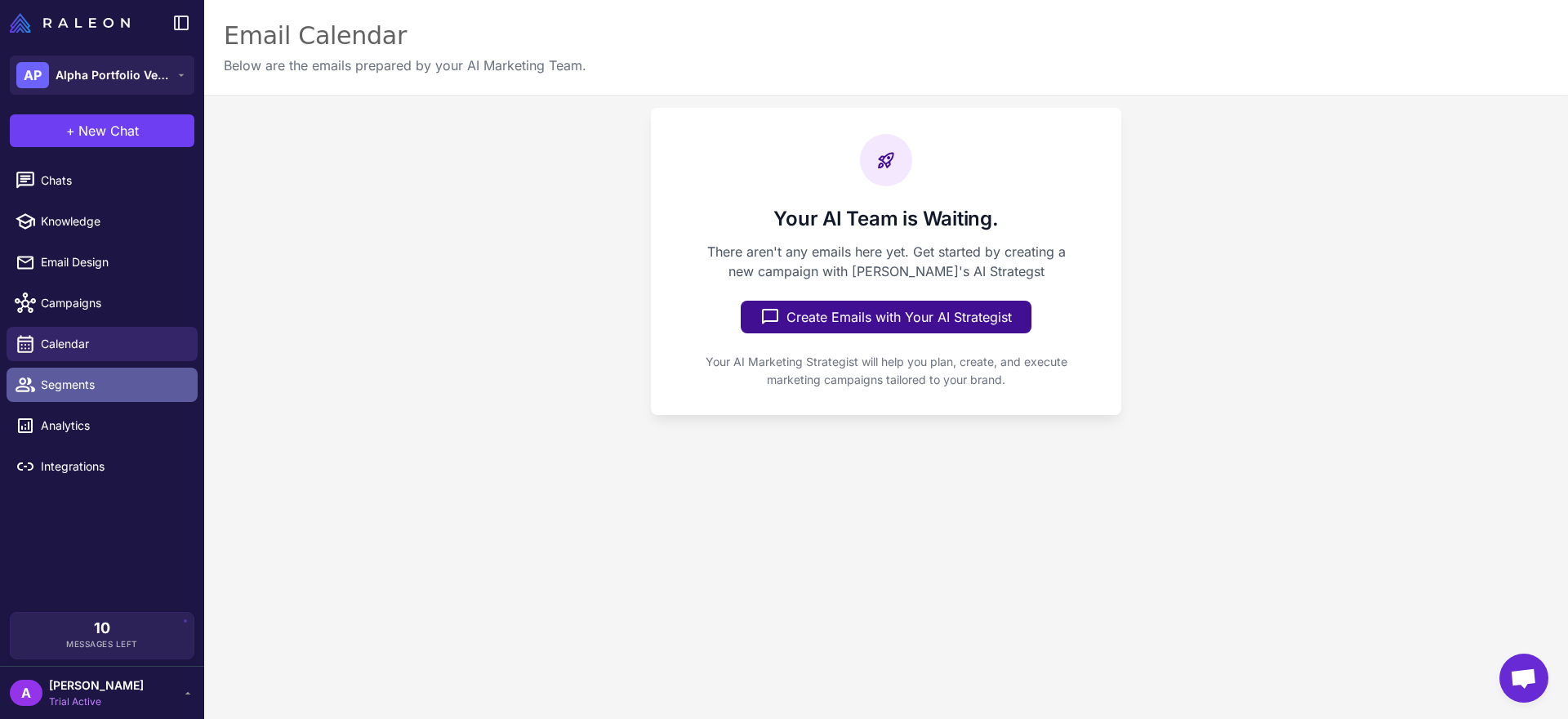
click at [76, 390] on span "Segments" at bounding box center [113, 385] width 144 height 18
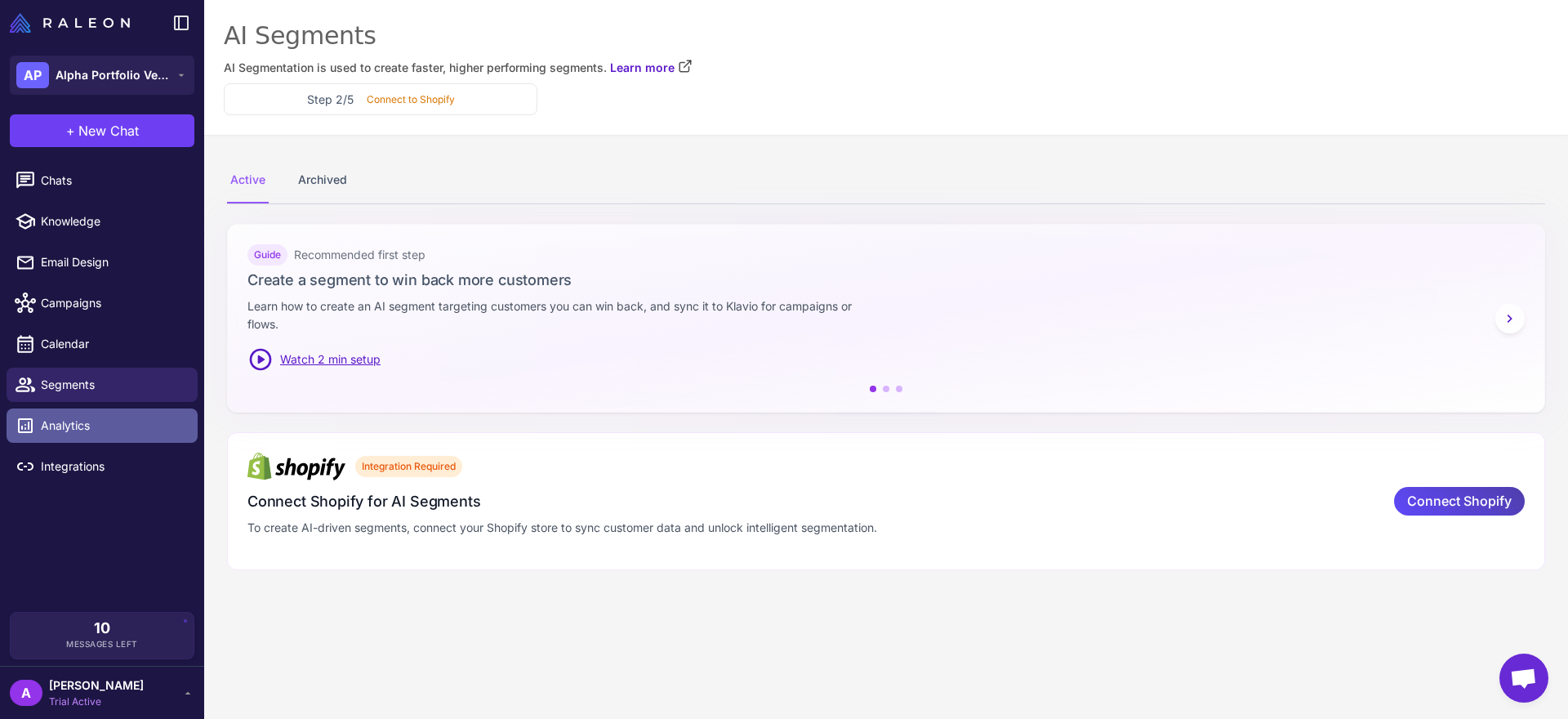
click at [170, 427] on span "Analytics" at bounding box center [113, 425] width 144 height 18
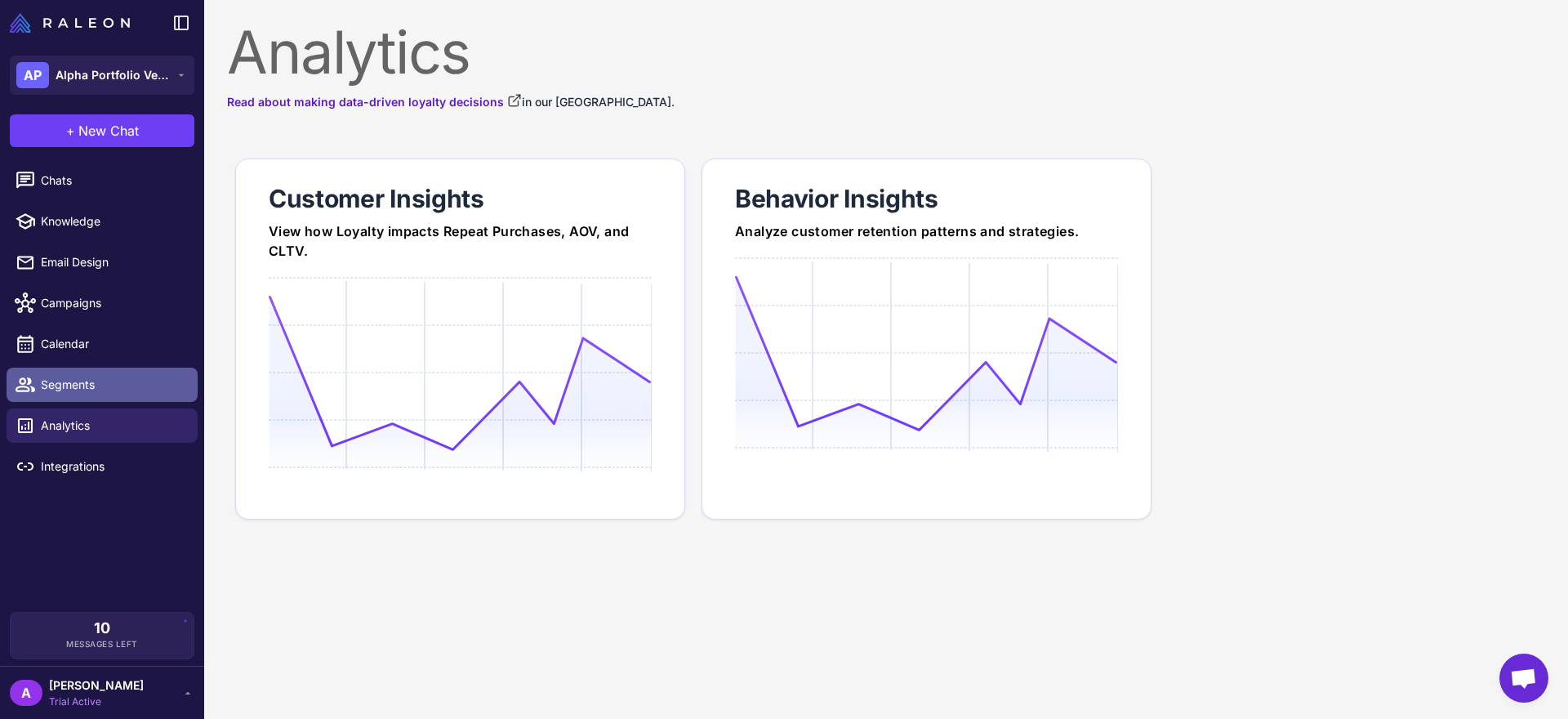
click at [141, 393] on span "Segments" at bounding box center [113, 385] width 144 height 18
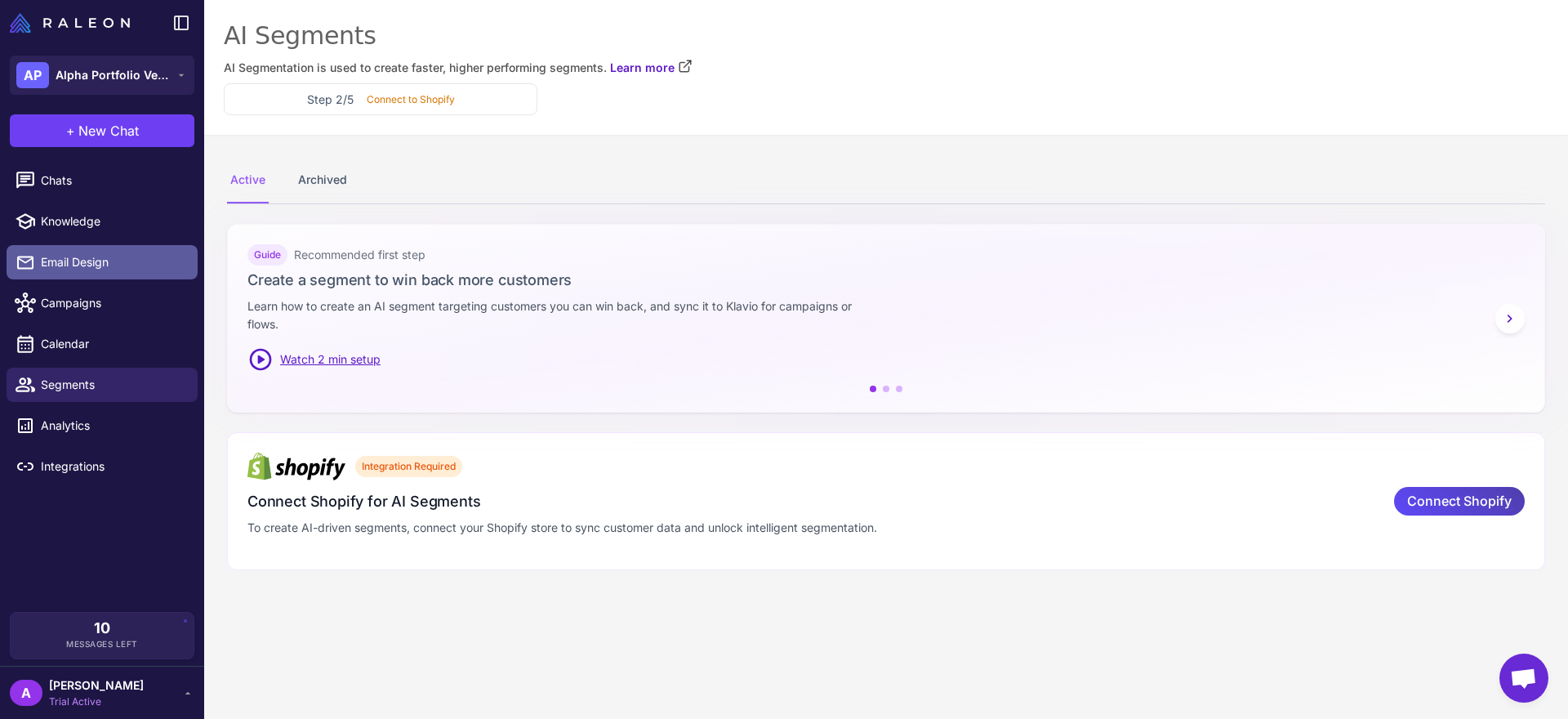
click at [114, 266] on span "Email Design" at bounding box center [113, 262] width 144 height 18
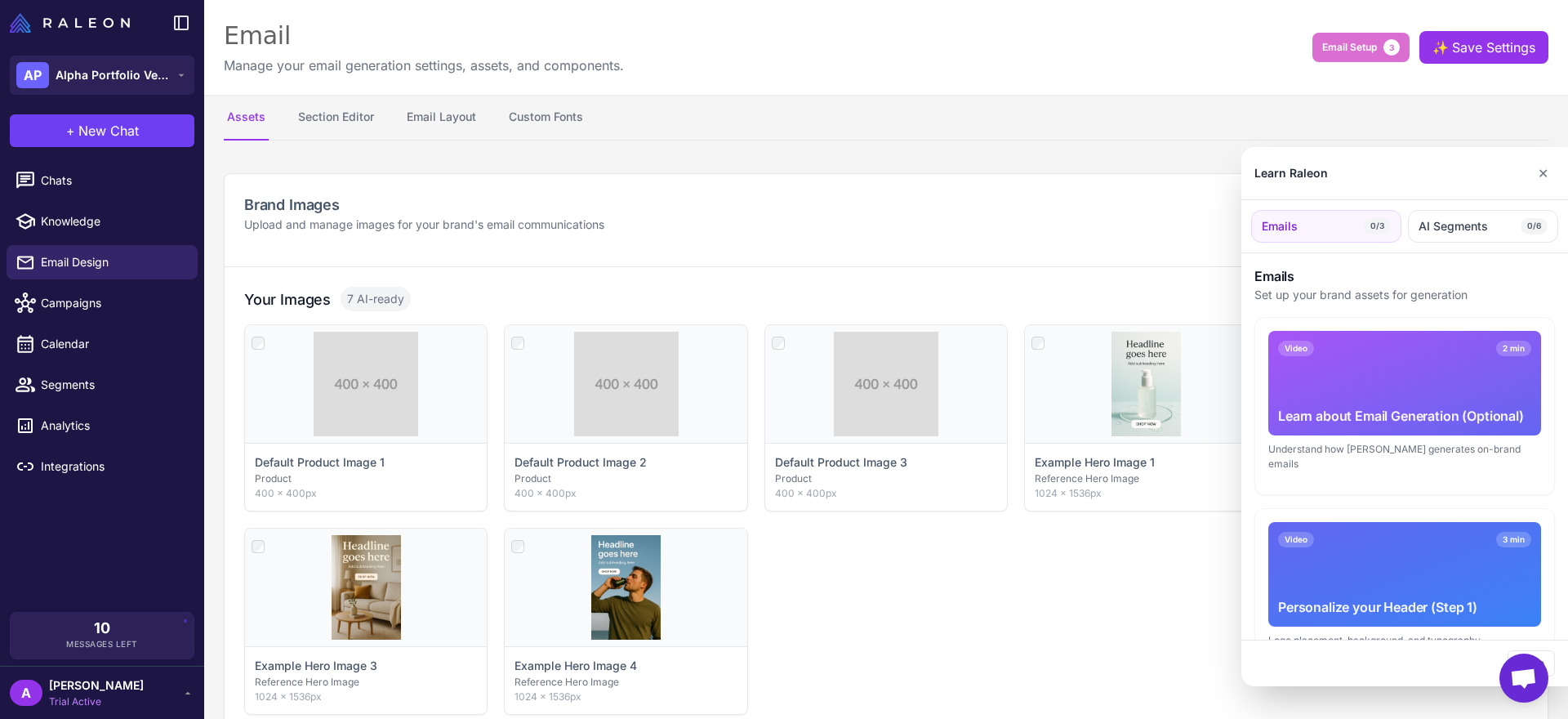
click at [112, 304] on div at bounding box center [784, 359] width 1568 height 719
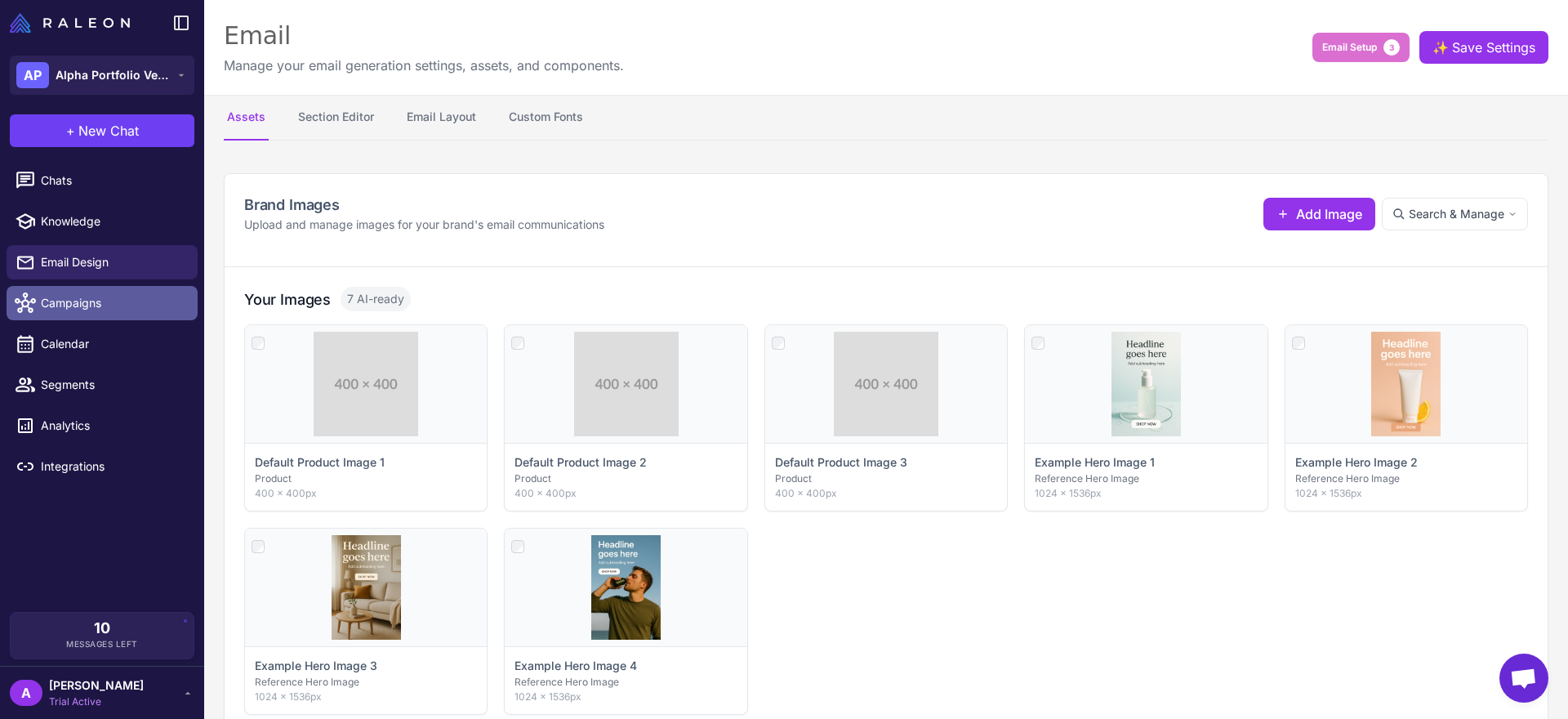
click at [102, 304] on span "Campaigns" at bounding box center [113, 302] width 144 height 18
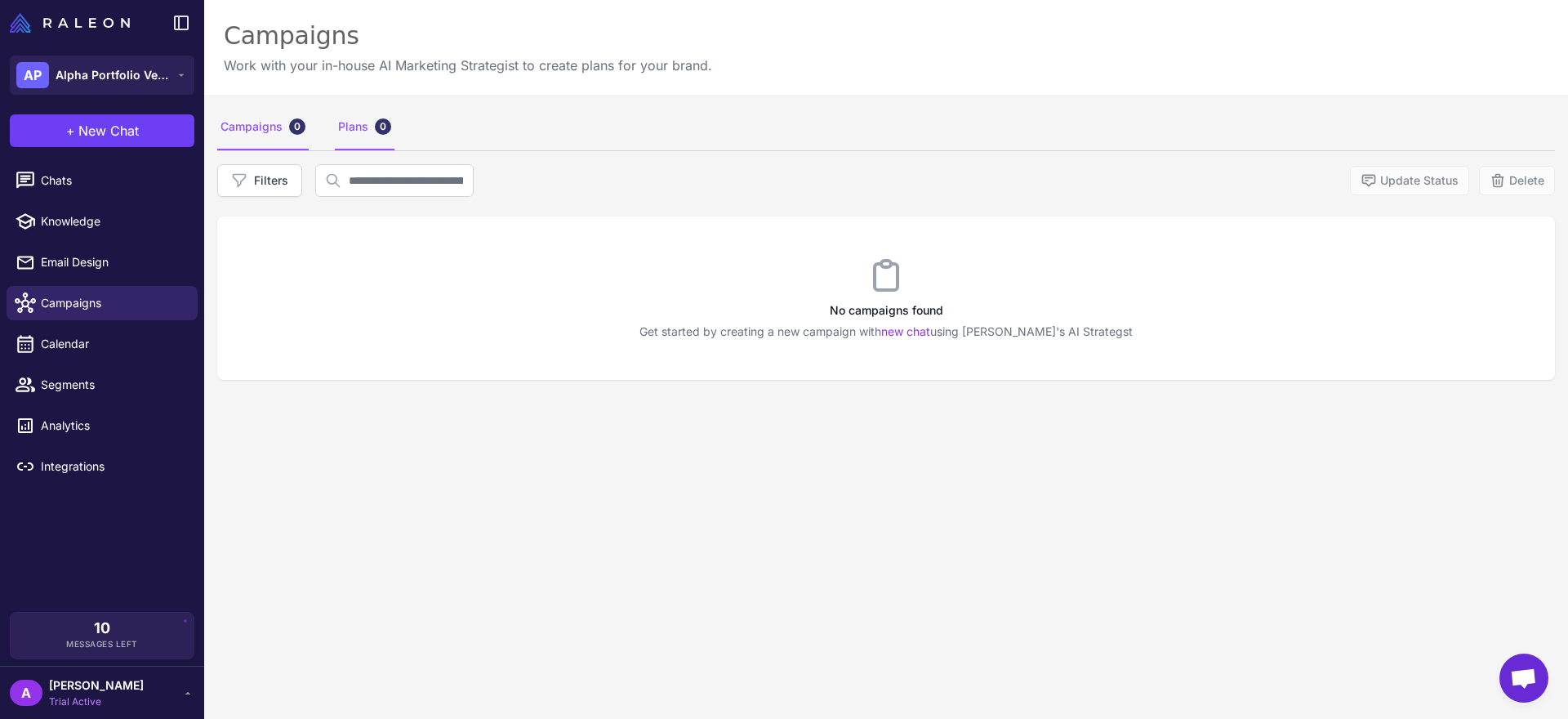
click at [381, 120] on div "0" at bounding box center [383, 126] width 16 height 16
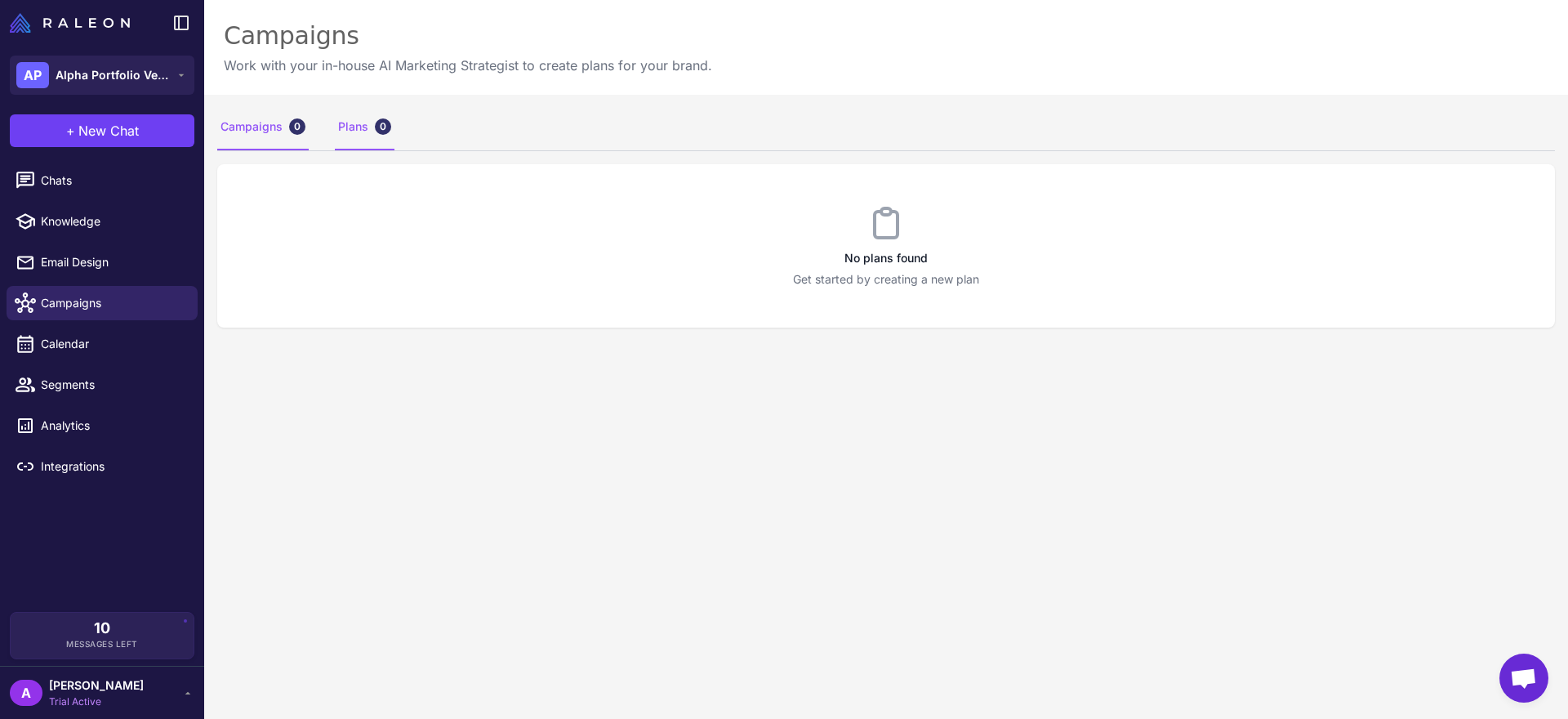
click at [269, 126] on div "Campaigns 0" at bounding box center [262, 128] width 91 height 46
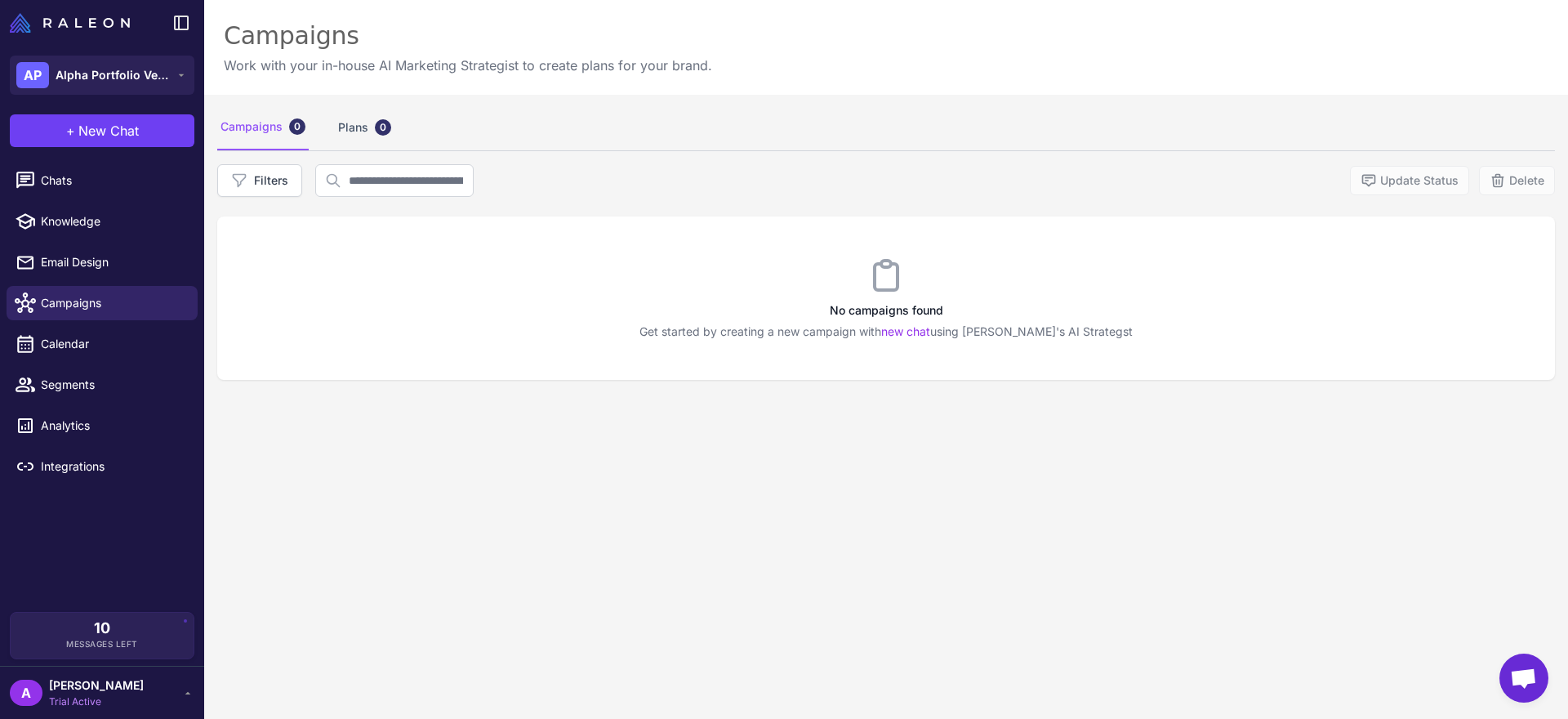
click at [273, 162] on div "Campaigns 0 Plans 0 Filters Update Status Delete No campaigns found Get started…" at bounding box center [886, 454] width 1364 height 719
click at [107, 80] on span "Alpha Portfolio Ventures LLC" at bounding box center [112, 75] width 114 height 18
drag, startPoint x: 151, startPoint y: 72, endPoint x: 161, endPoint y: 56, distance: 18.9
click at [151, 72] on span "Alpha Portfolio Ventures LLC" at bounding box center [112, 75] width 114 height 18
click at [177, 25] on icon at bounding box center [181, 23] width 19 height 19
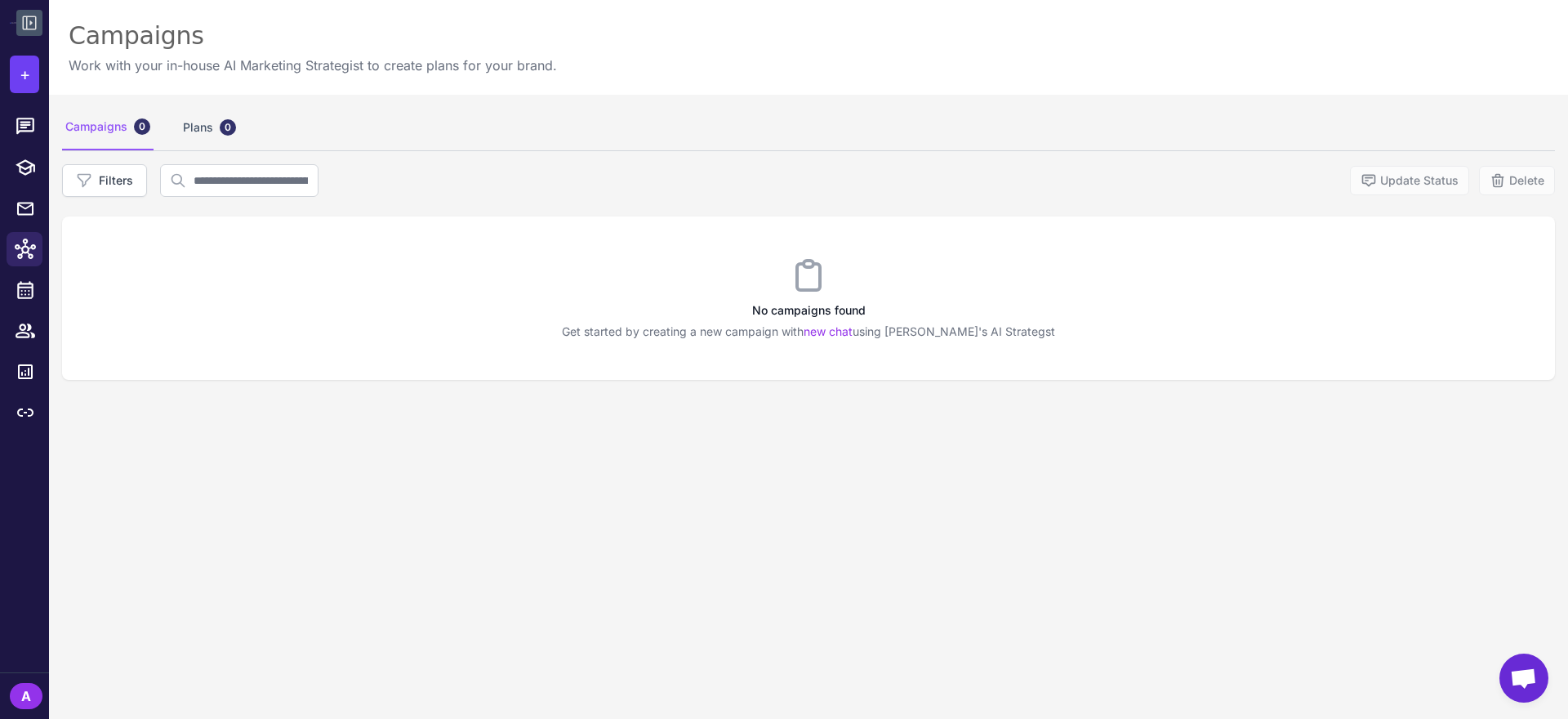
click at [38, 30] on icon at bounding box center [29, 23] width 19 height 19
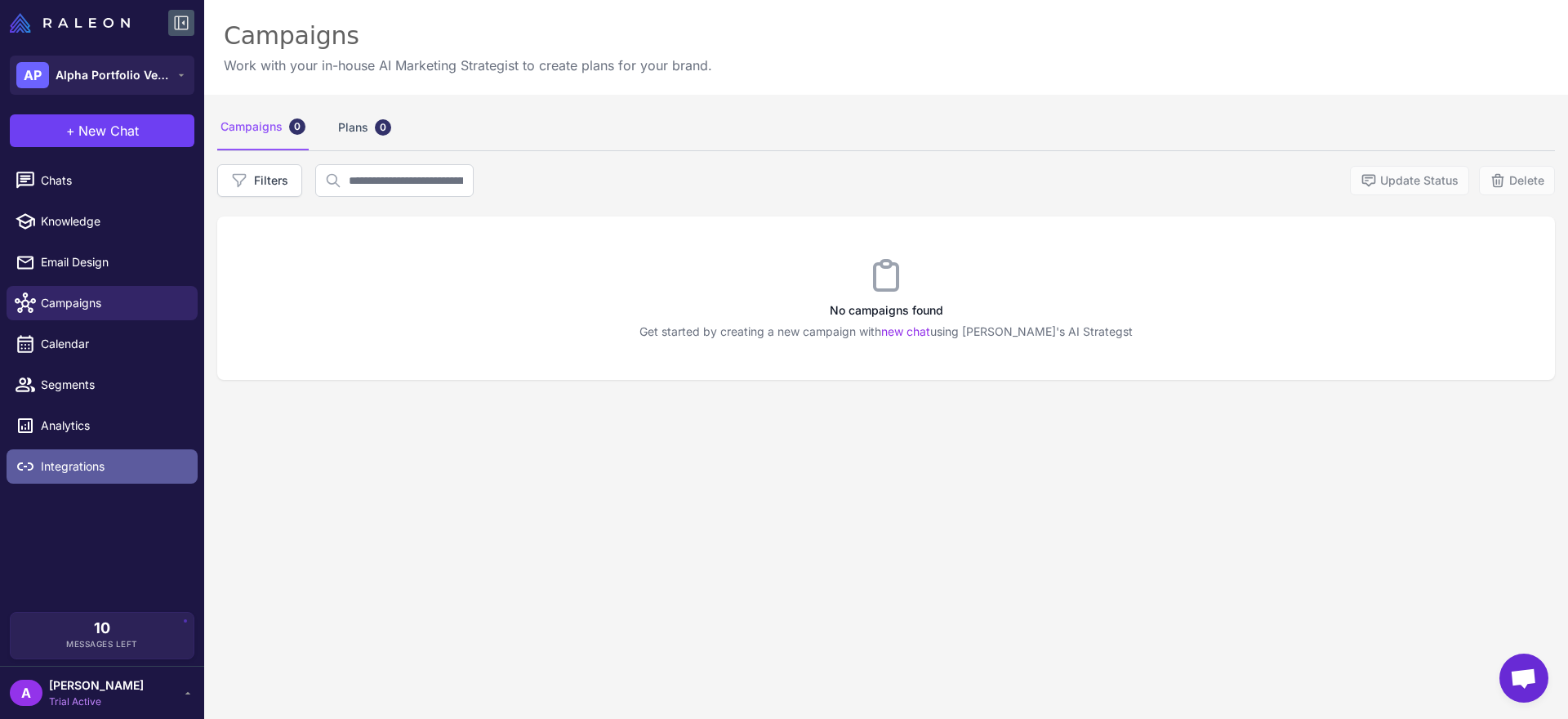
click at [97, 467] on span "Integrations" at bounding box center [113, 467] width 144 height 18
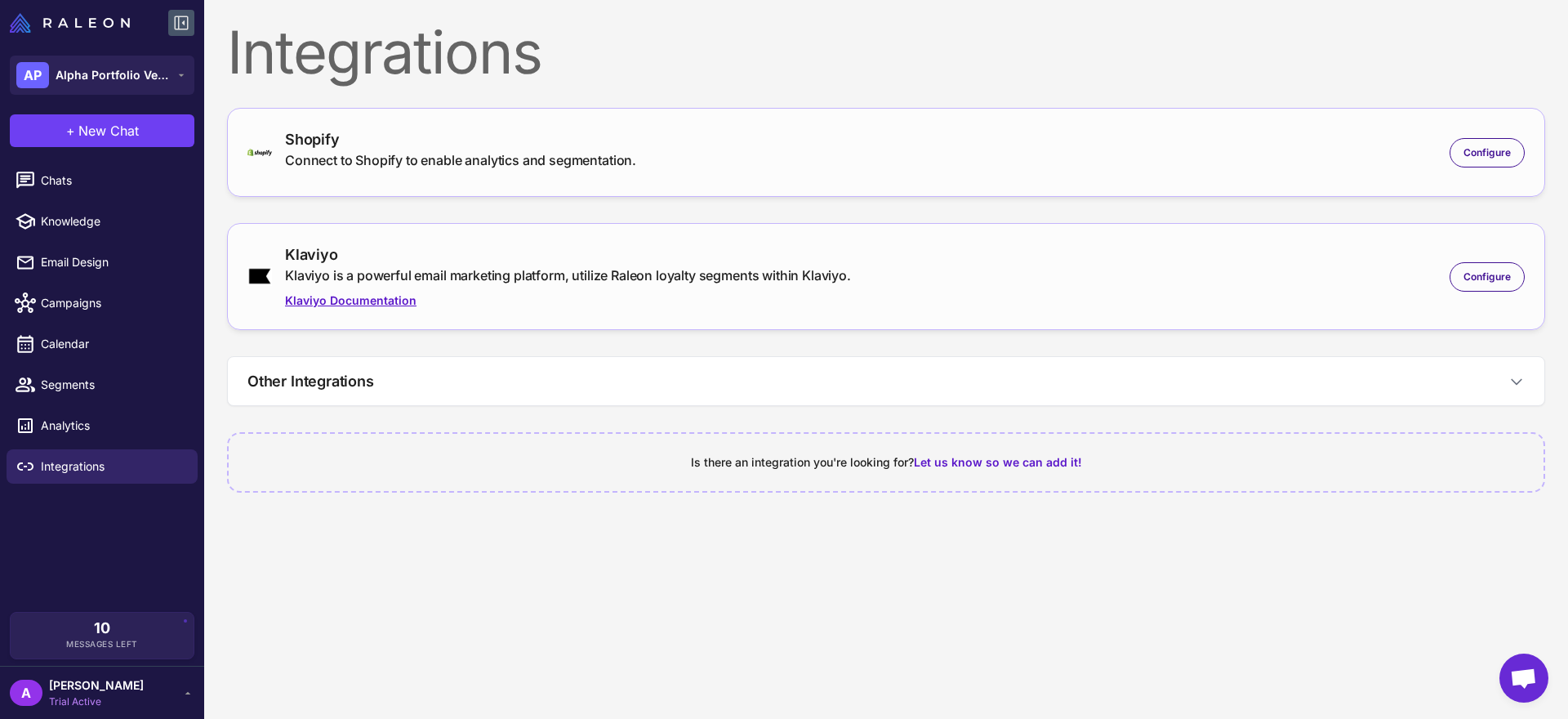
click at [321, 299] on link "Klaviyo Documentation" at bounding box center [568, 300] width 566 height 18
click at [345, 304] on link "Klaviyo Documentation" at bounding box center [568, 300] width 566 height 18
